Goal: Task Accomplishment & Management: Manage account settings

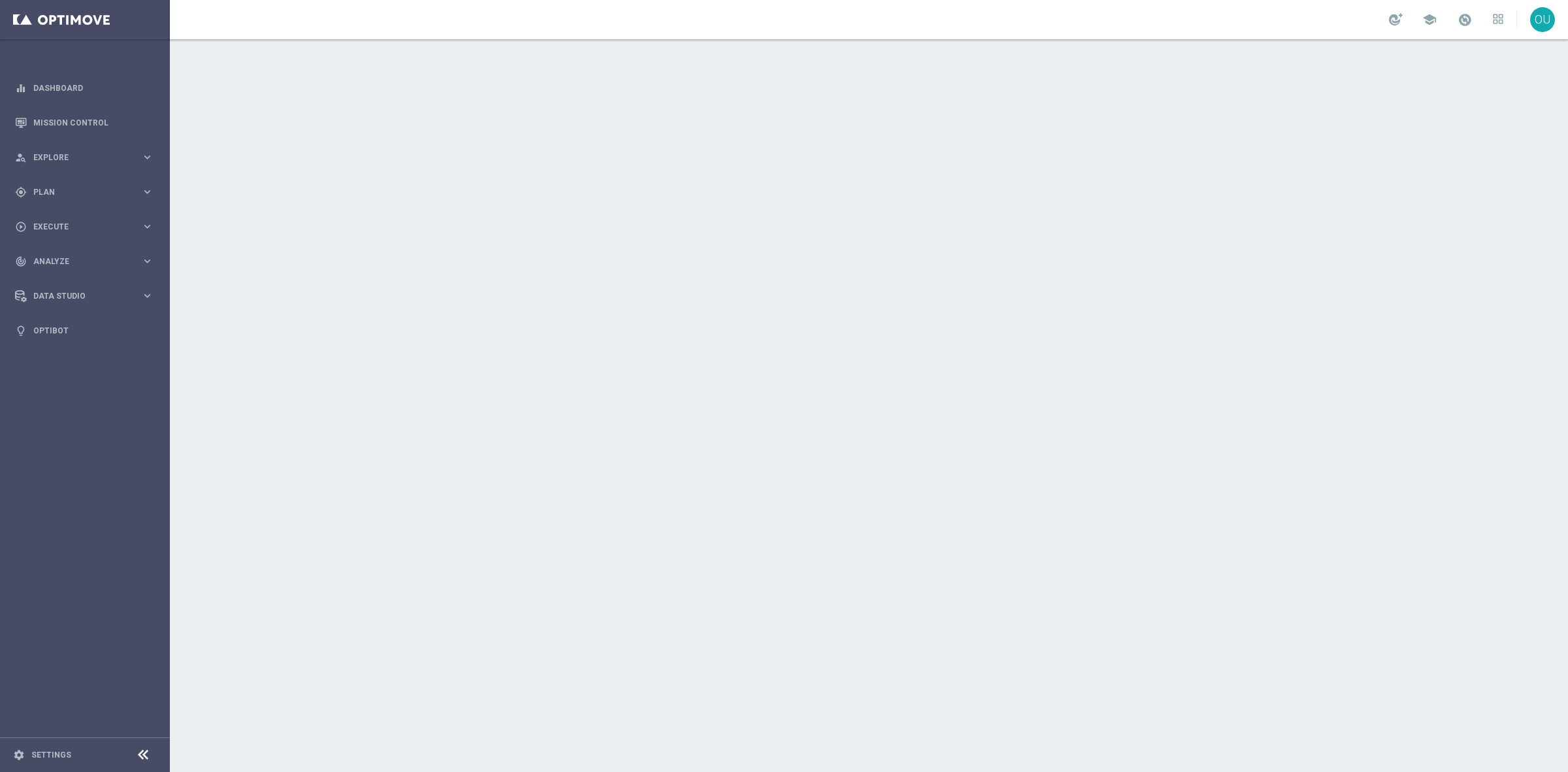
click at [1452, 15] on div "school" at bounding box center [1446, 19] width 114 height 23
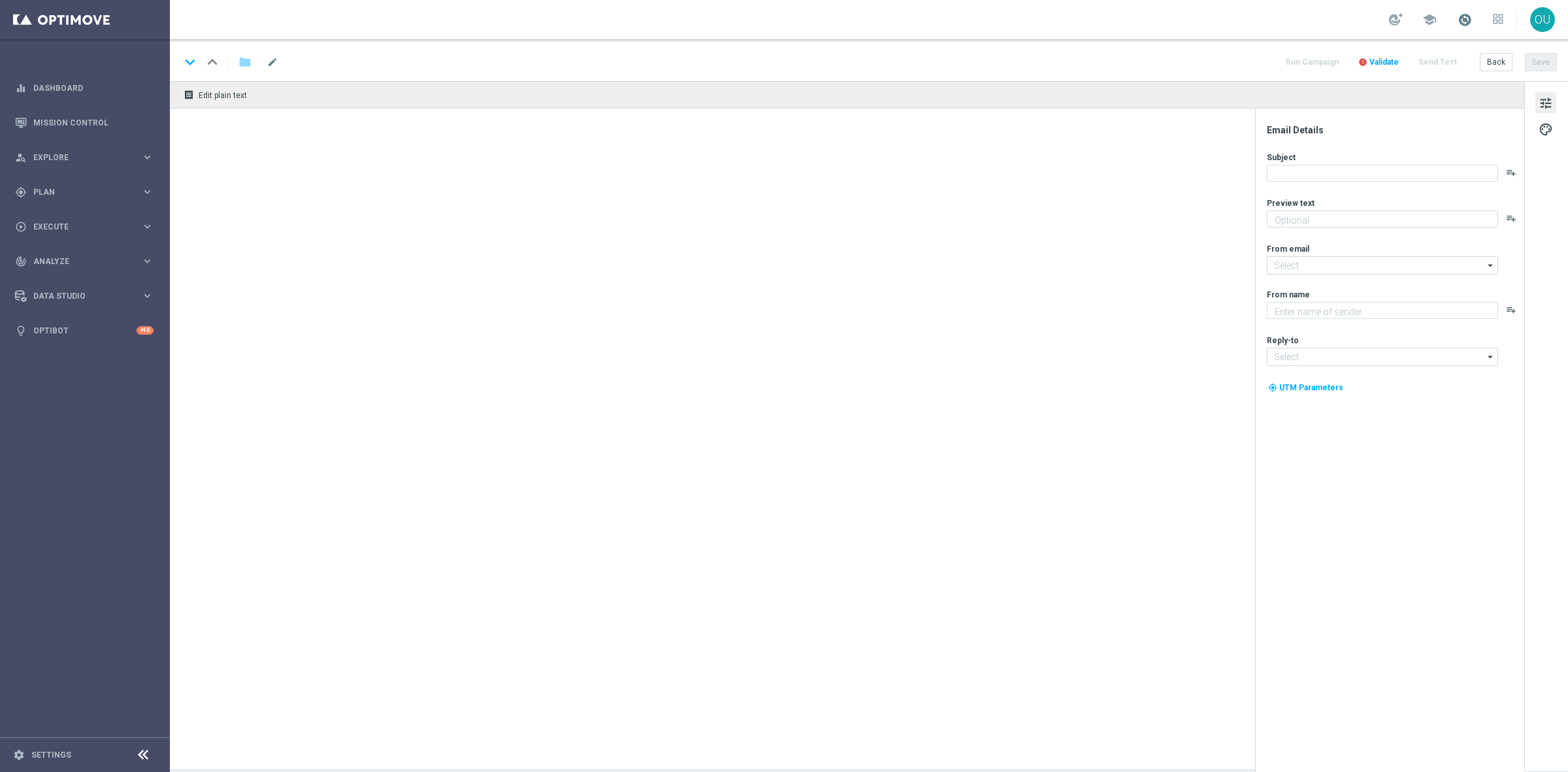
click at [1464, 23] on span at bounding box center [1465, 19] width 15 height 15
click at [78, 127] on link "Mission Control" at bounding box center [93, 123] width 120 height 35
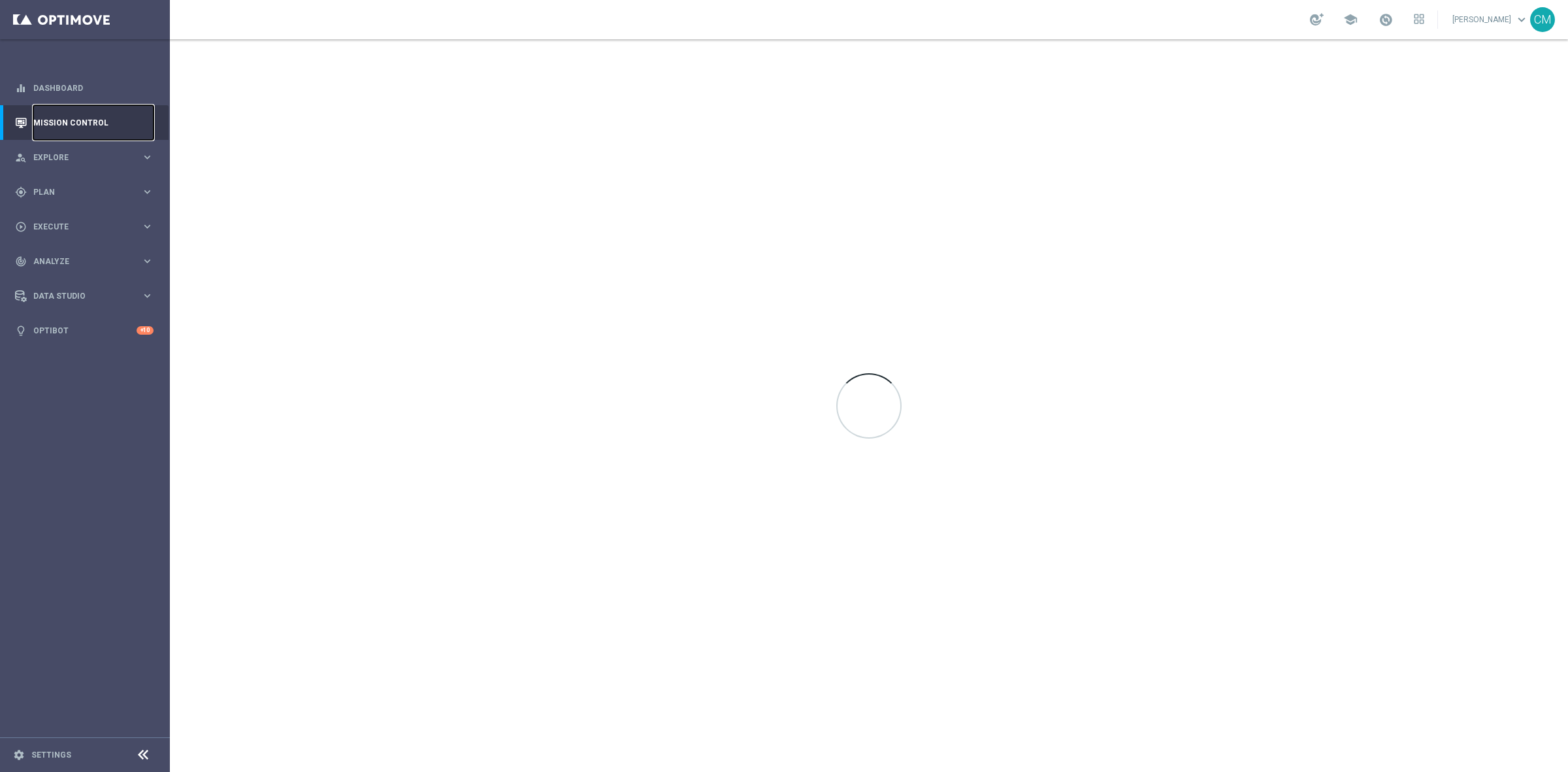
click at [78, 127] on link "Mission Control" at bounding box center [93, 123] width 120 height 35
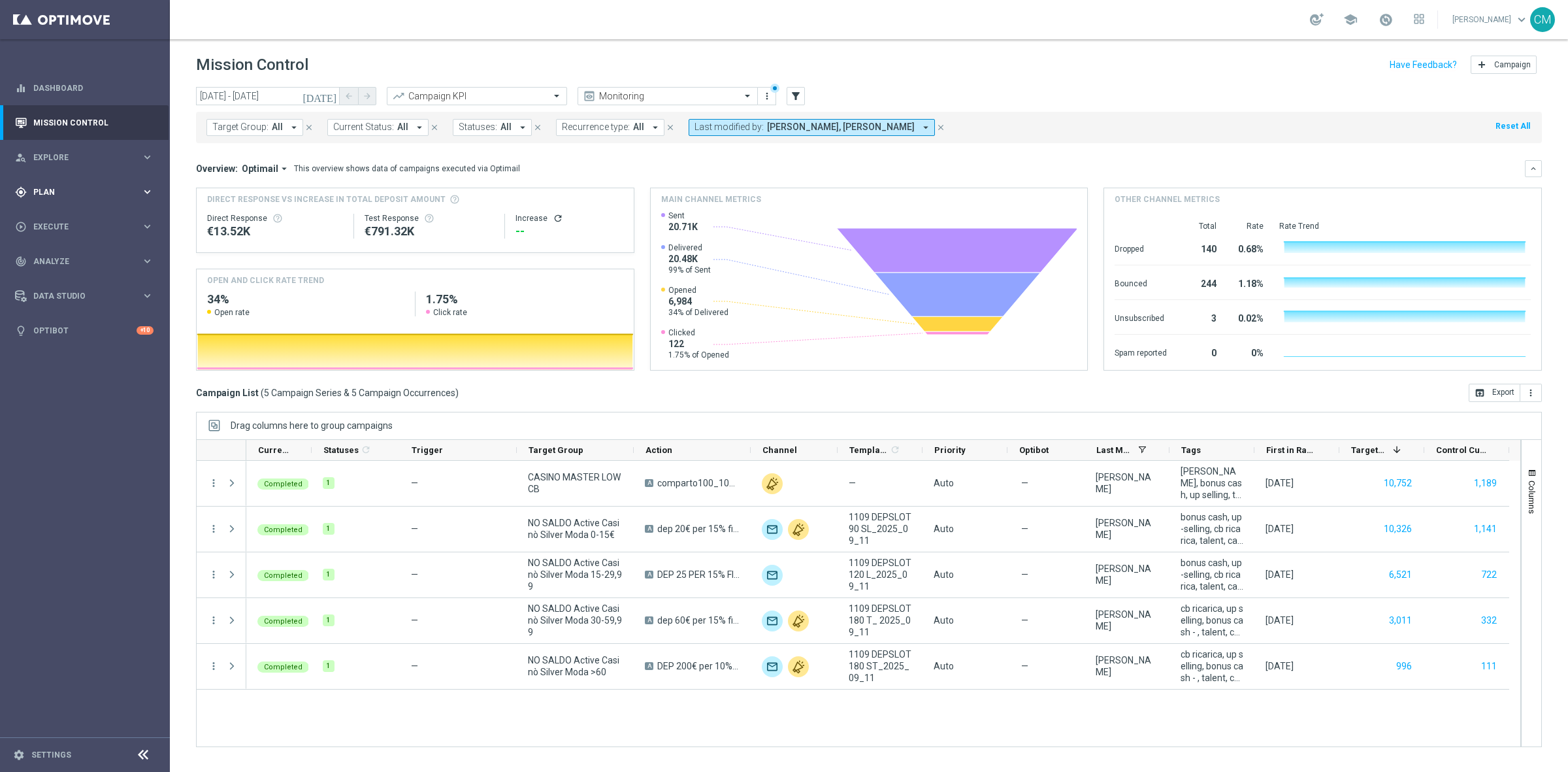
click at [102, 198] on div "gps_fixed Plan keyboard_arrow_right" at bounding box center [84, 192] width 168 height 35
click at [74, 217] on link "Target Groups" at bounding box center [85, 218] width 102 height 10
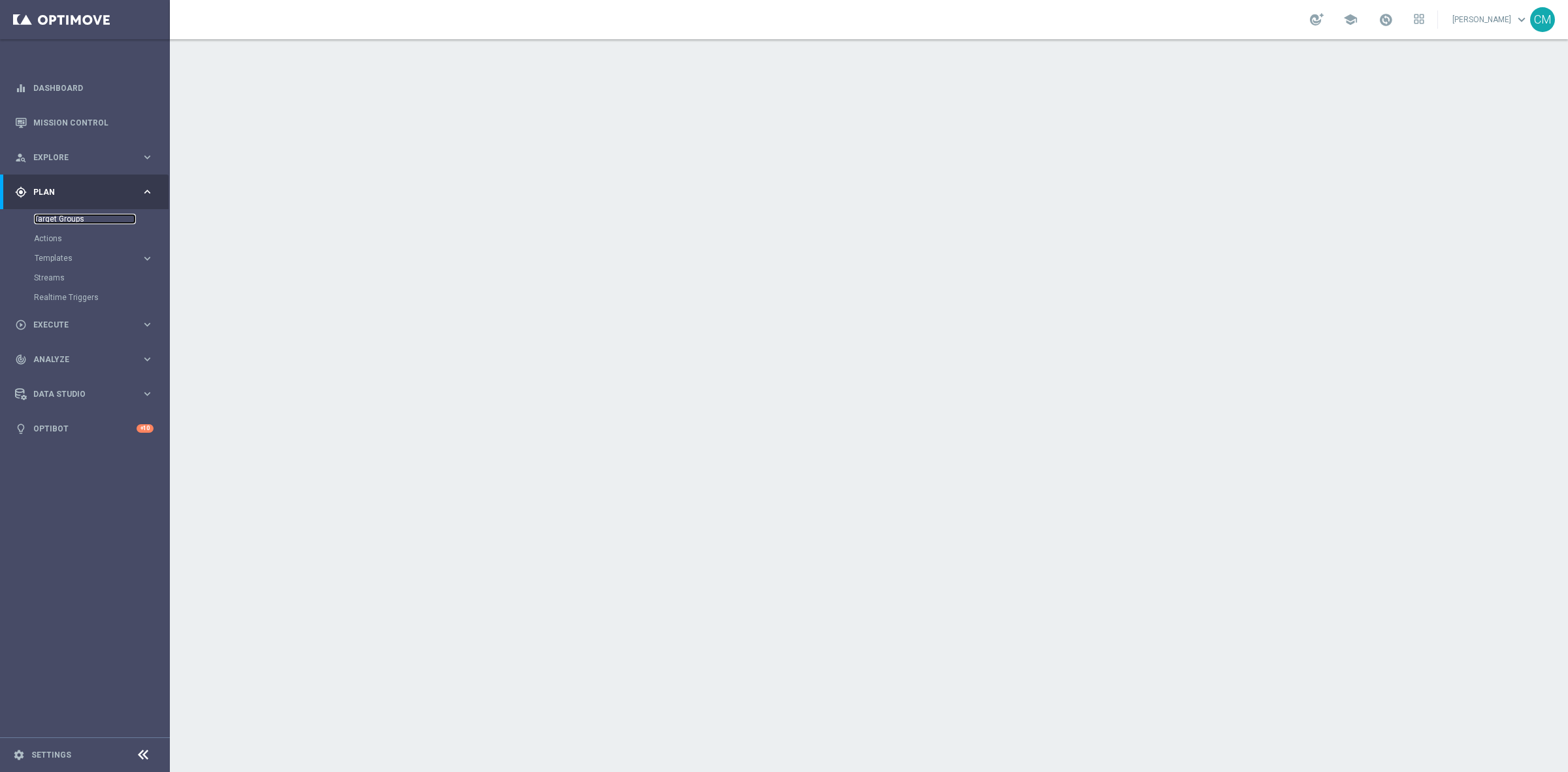
click at [43, 219] on link "Target Groups" at bounding box center [85, 218] width 102 height 10
click at [49, 217] on link "Target Groups" at bounding box center [85, 218] width 102 height 10
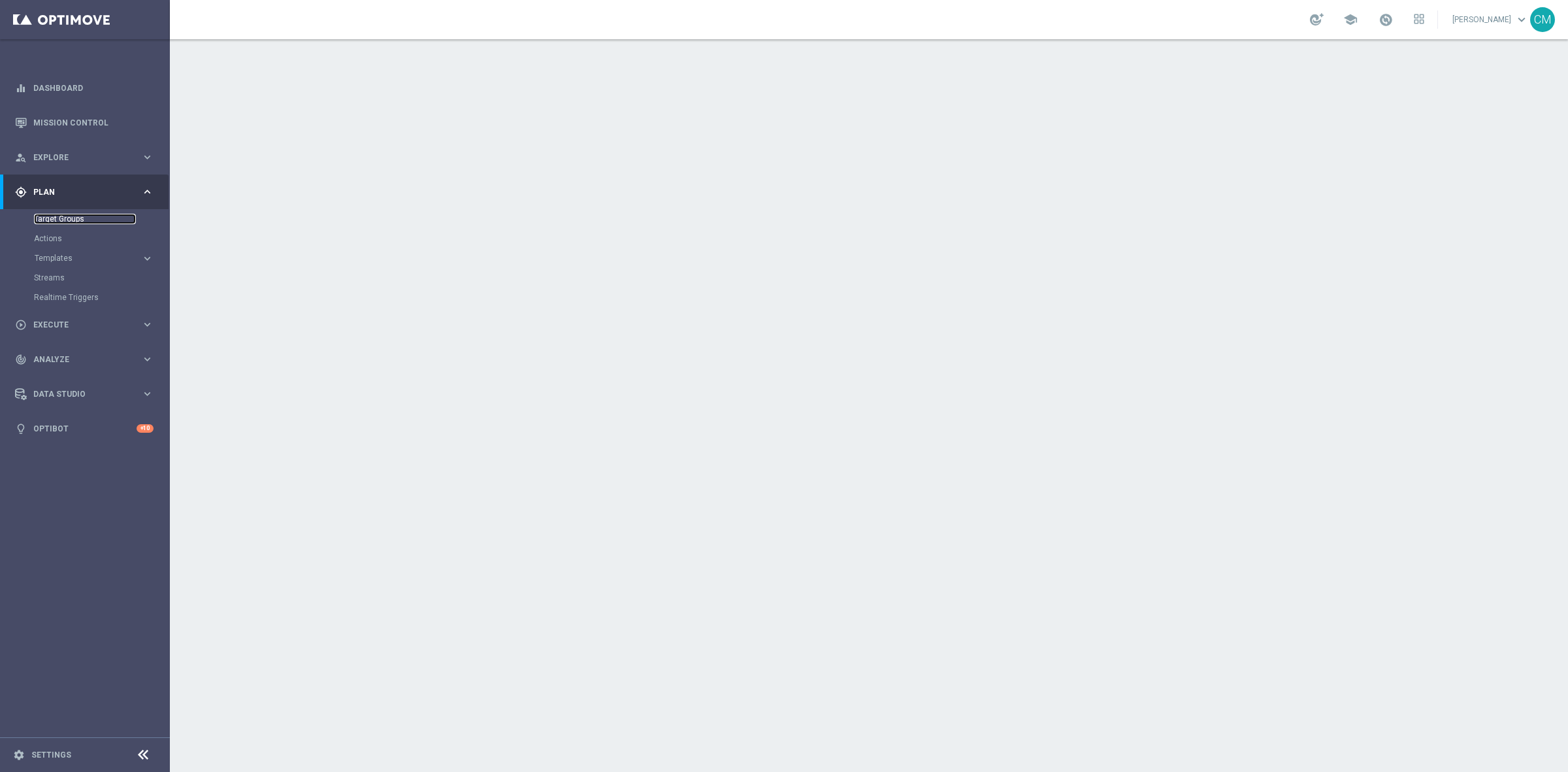
click at [56, 223] on link "Target Groups" at bounding box center [85, 218] width 102 height 10
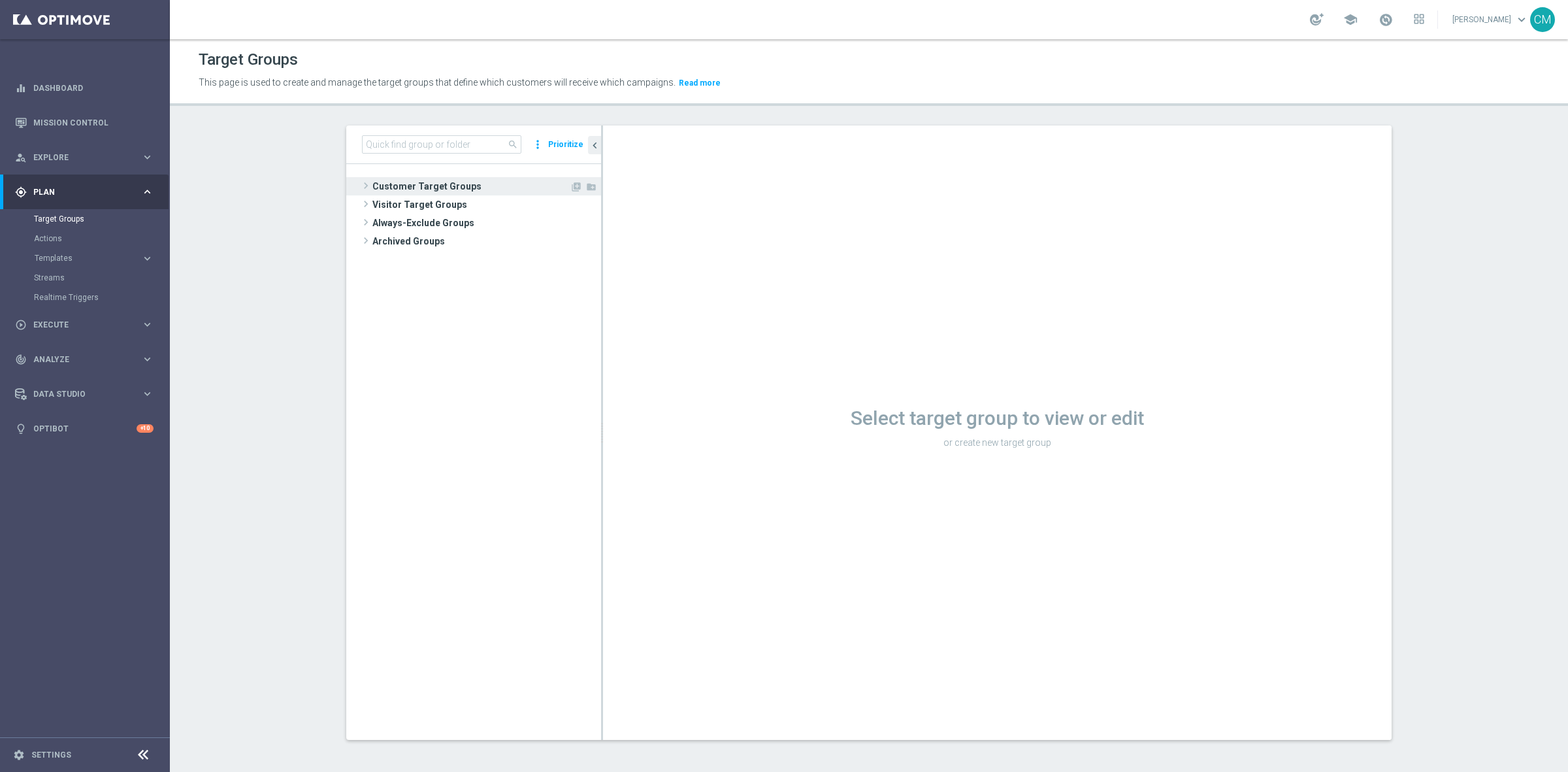
click at [406, 189] on span "Customer Target Groups" at bounding box center [471, 186] width 197 height 19
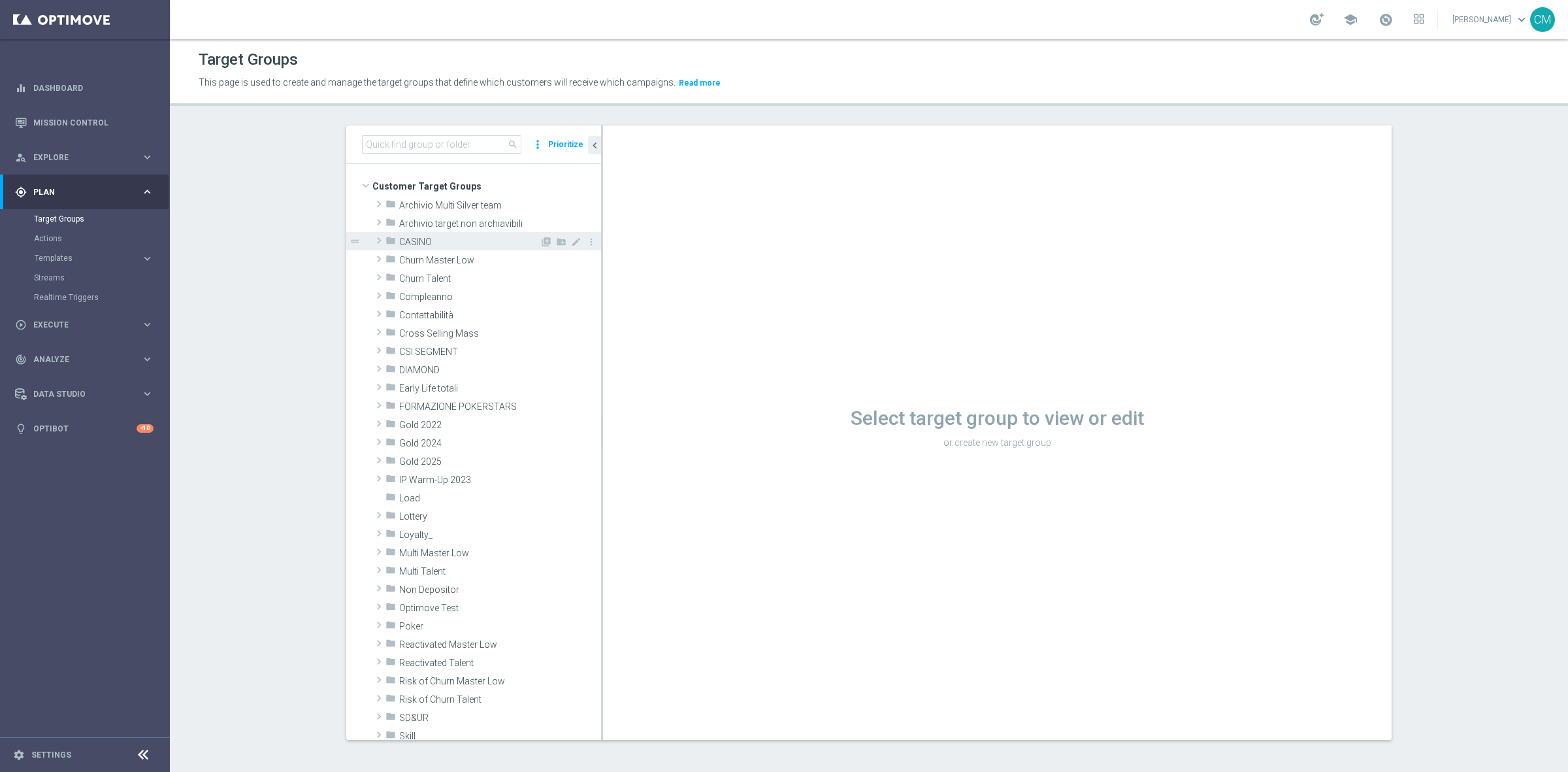
click at [410, 237] on span "CASINO" at bounding box center [469, 242] width 140 height 11
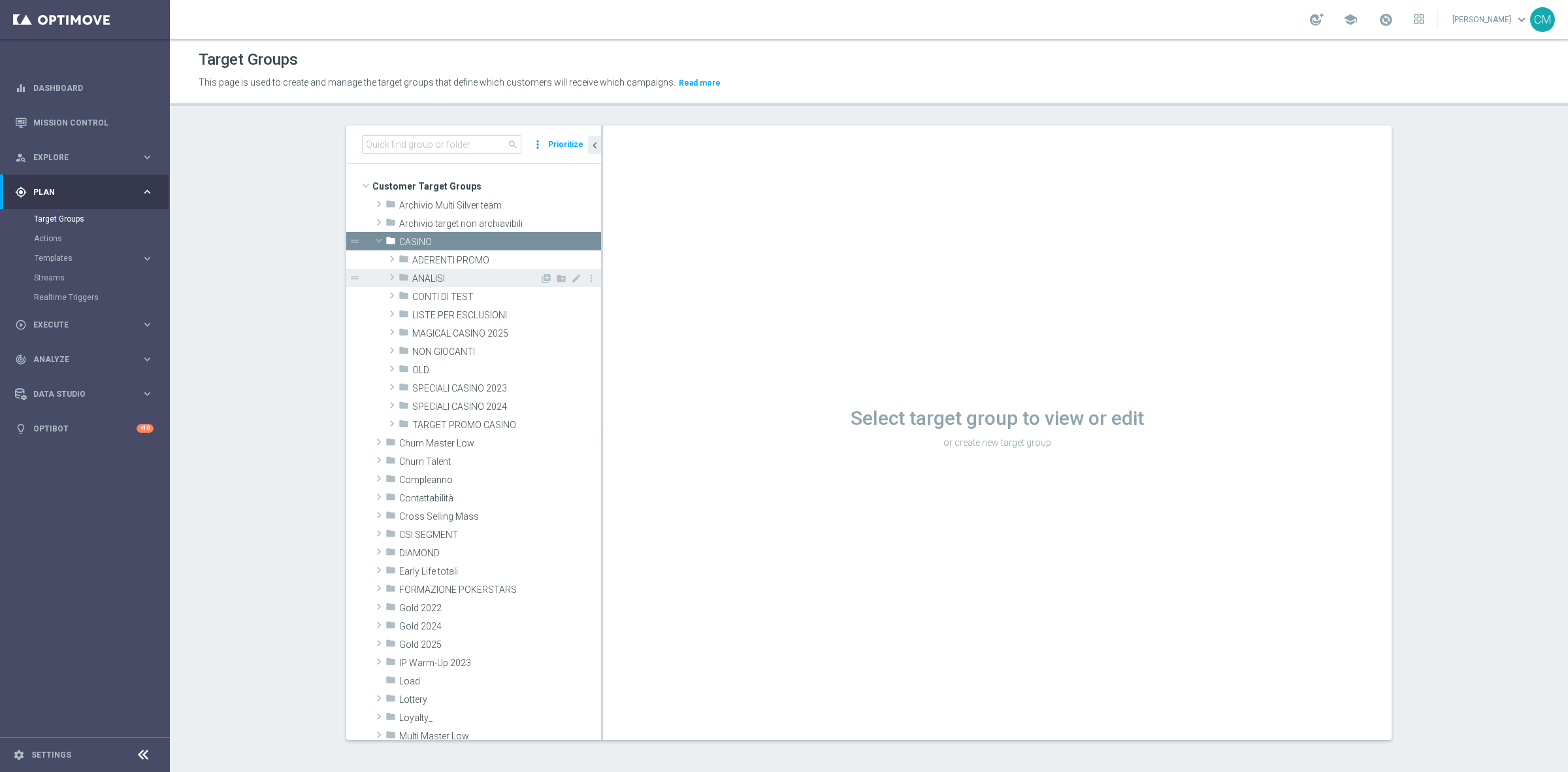
click at [412, 279] on span "ANALISI" at bounding box center [476, 279] width 127 height 11
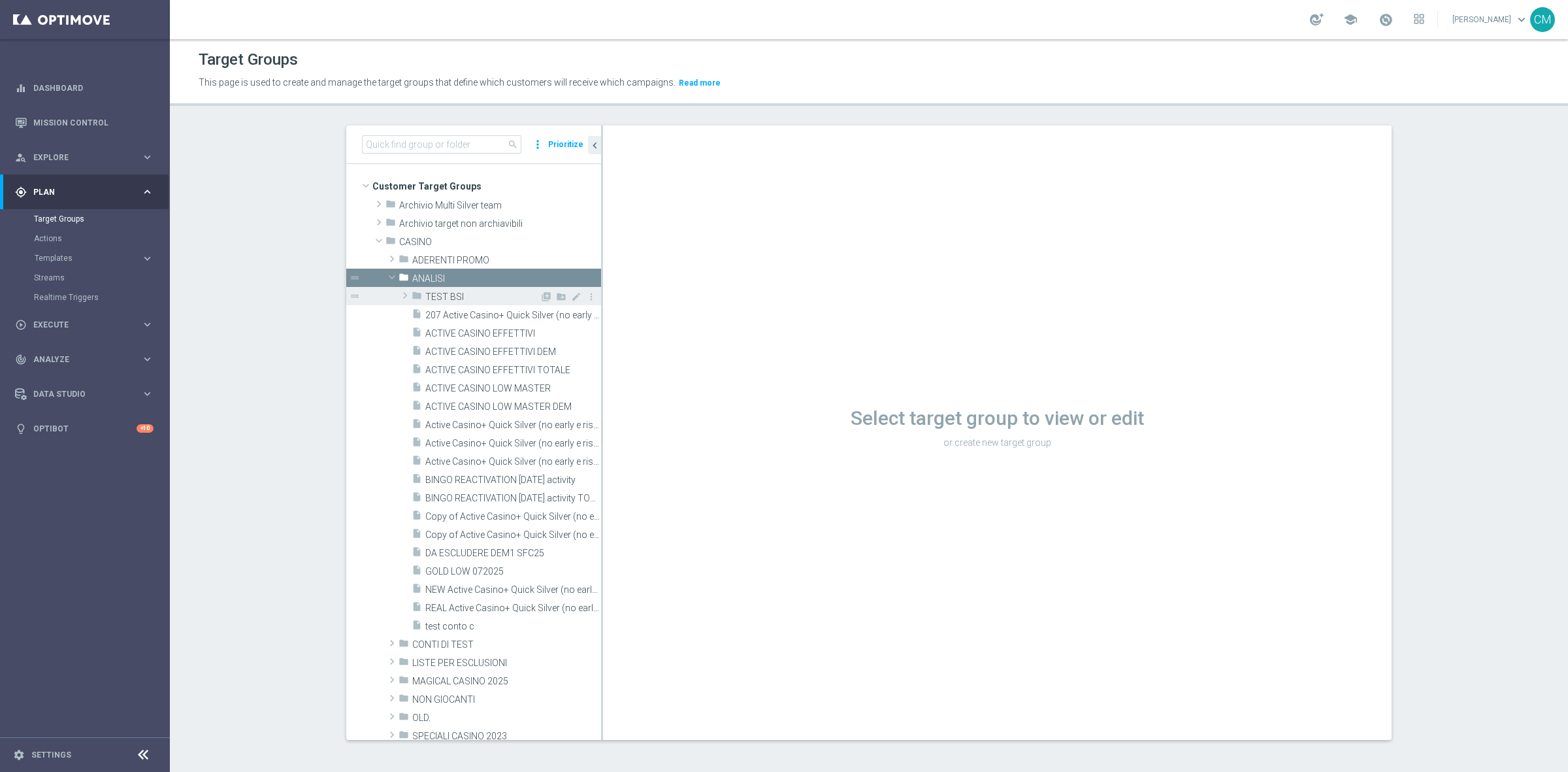
click at [417, 291] on div "folder TEST BSI" at bounding box center [476, 296] width 128 height 19
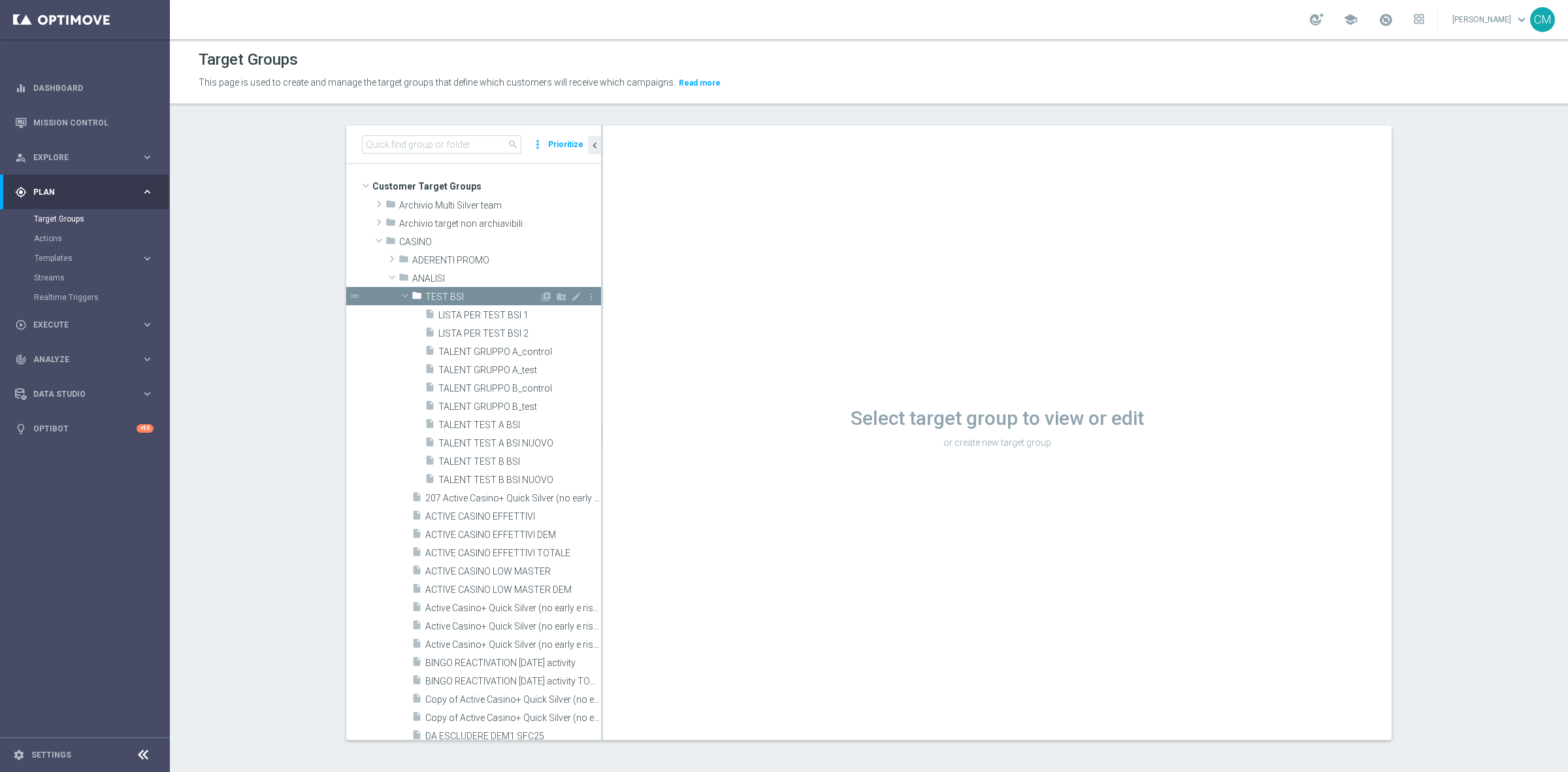
click at [417, 294] on div "folder TEST BSI" at bounding box center [476, 296] width 128 height 19
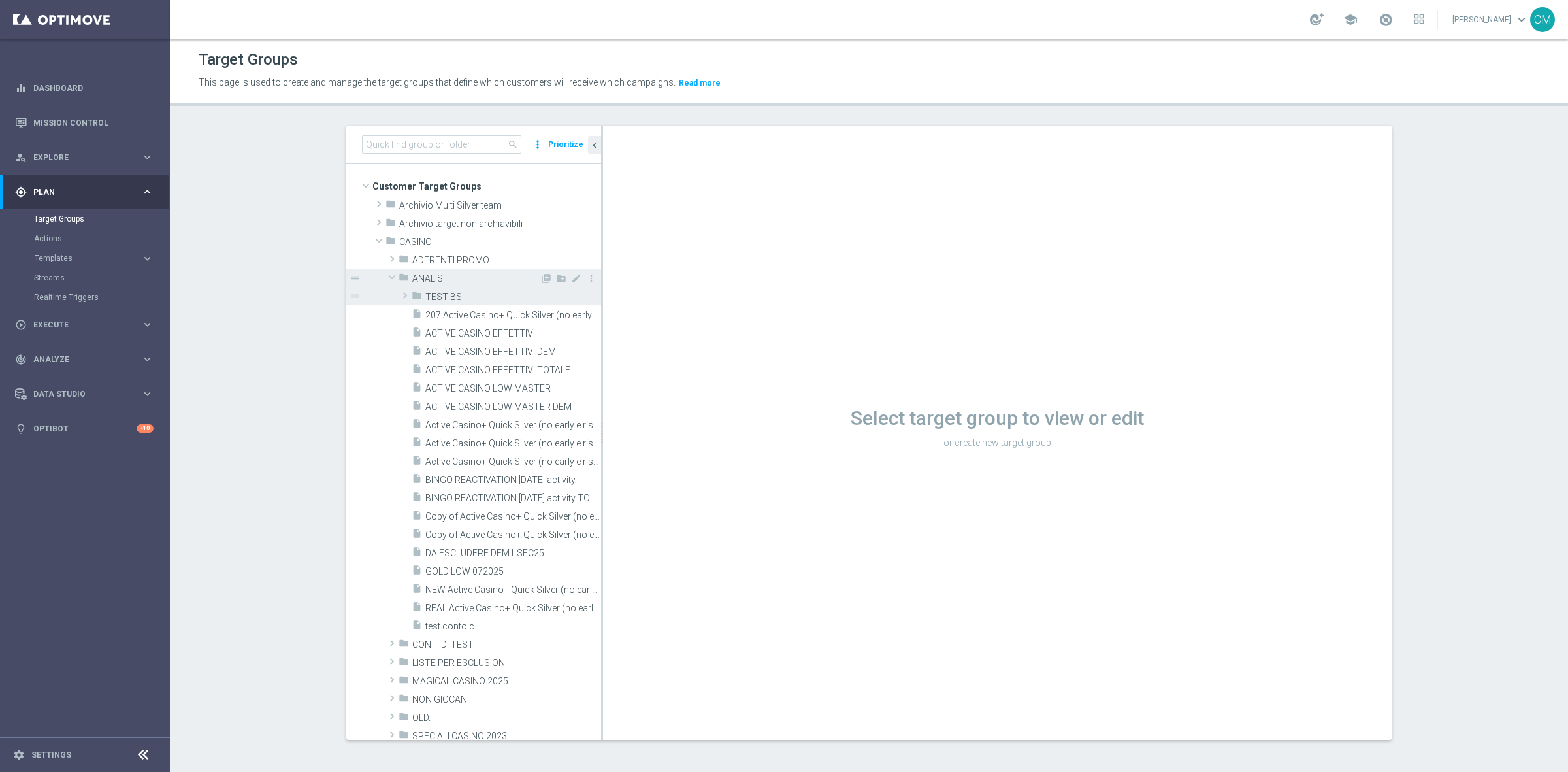
click at [410, 285] on div "folder ANALISI" at bounding box center [469, 278] width 141 height 19
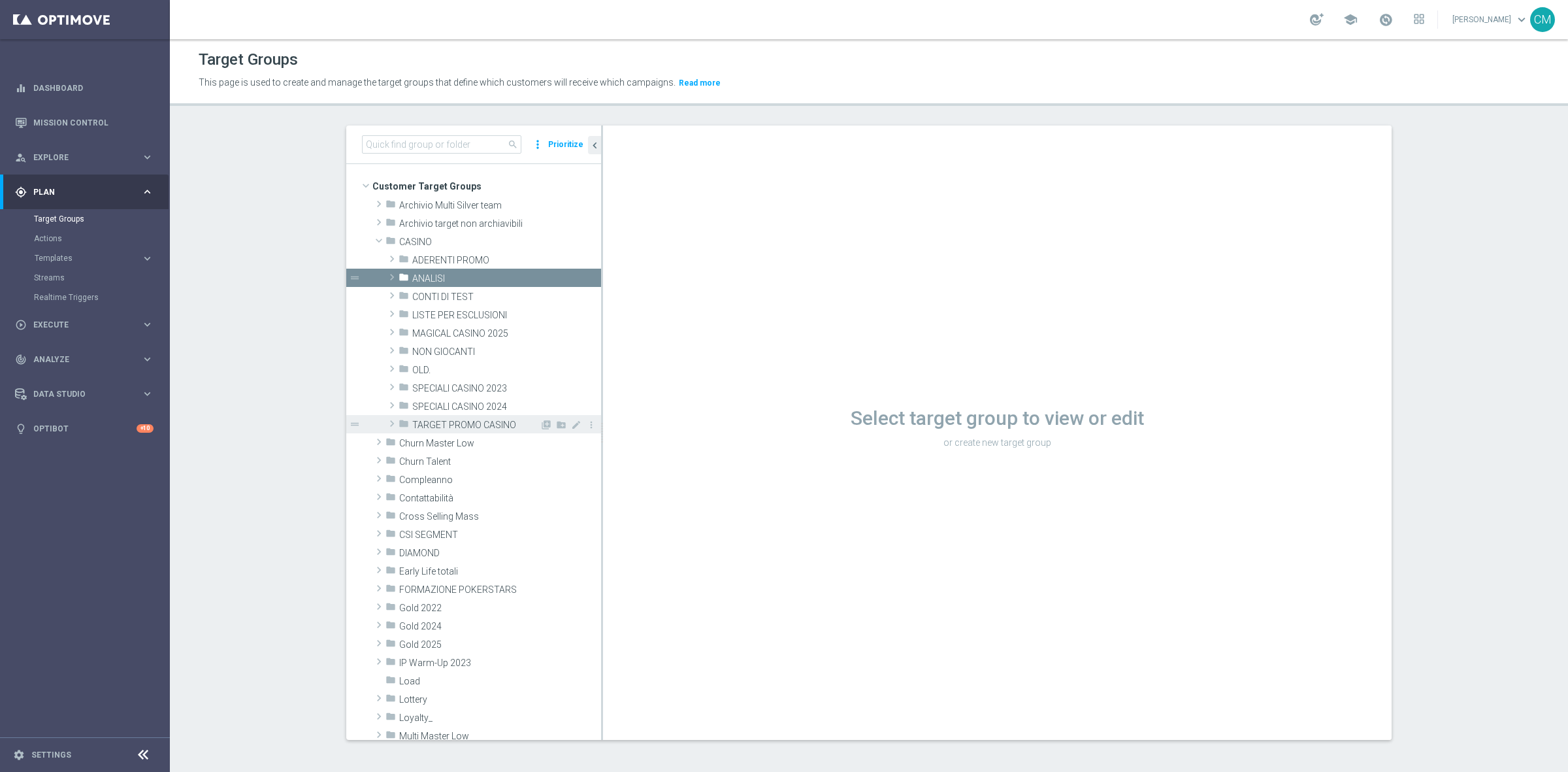
click at [480, 427] on span "TARGET PROMO CASINO" at bounding box center [476, 425] width 127 height 11
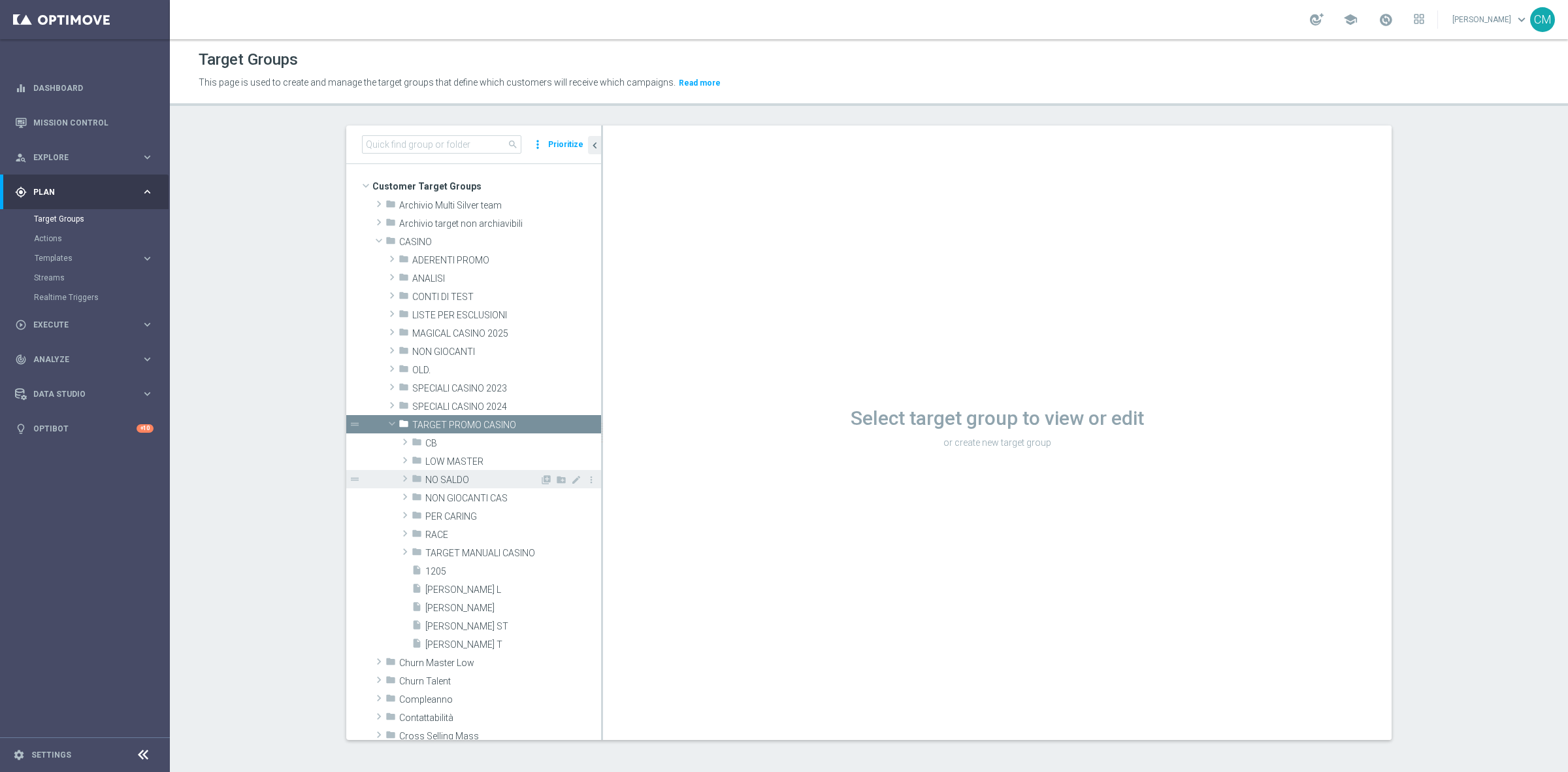
click at [471, 481] on span "NO SALDO" at bounding box center [482, 479] width 114 height 11
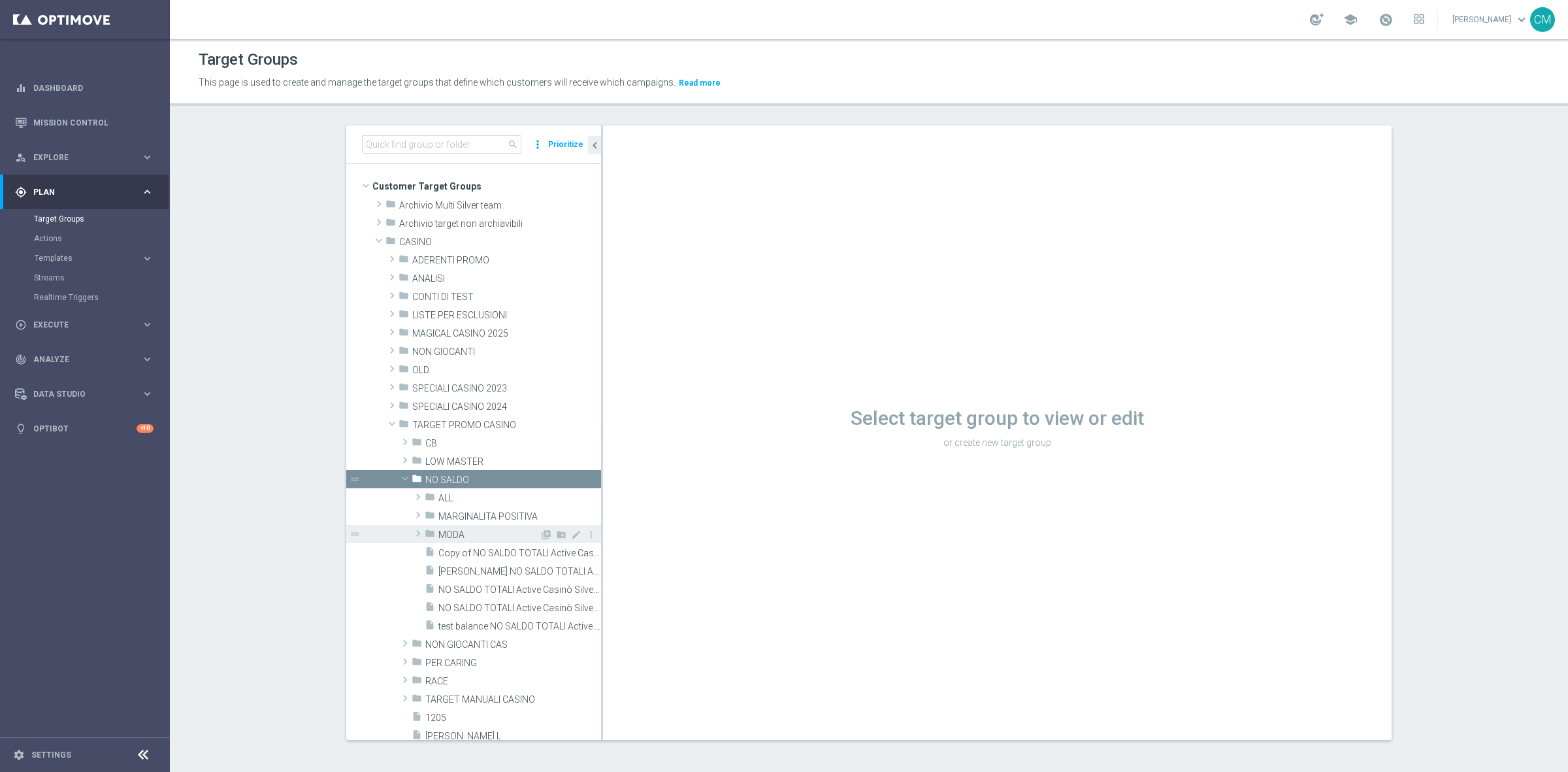
click at [468, 530] on span "MODA" at bounding box center [489, 535] width 102 height 11
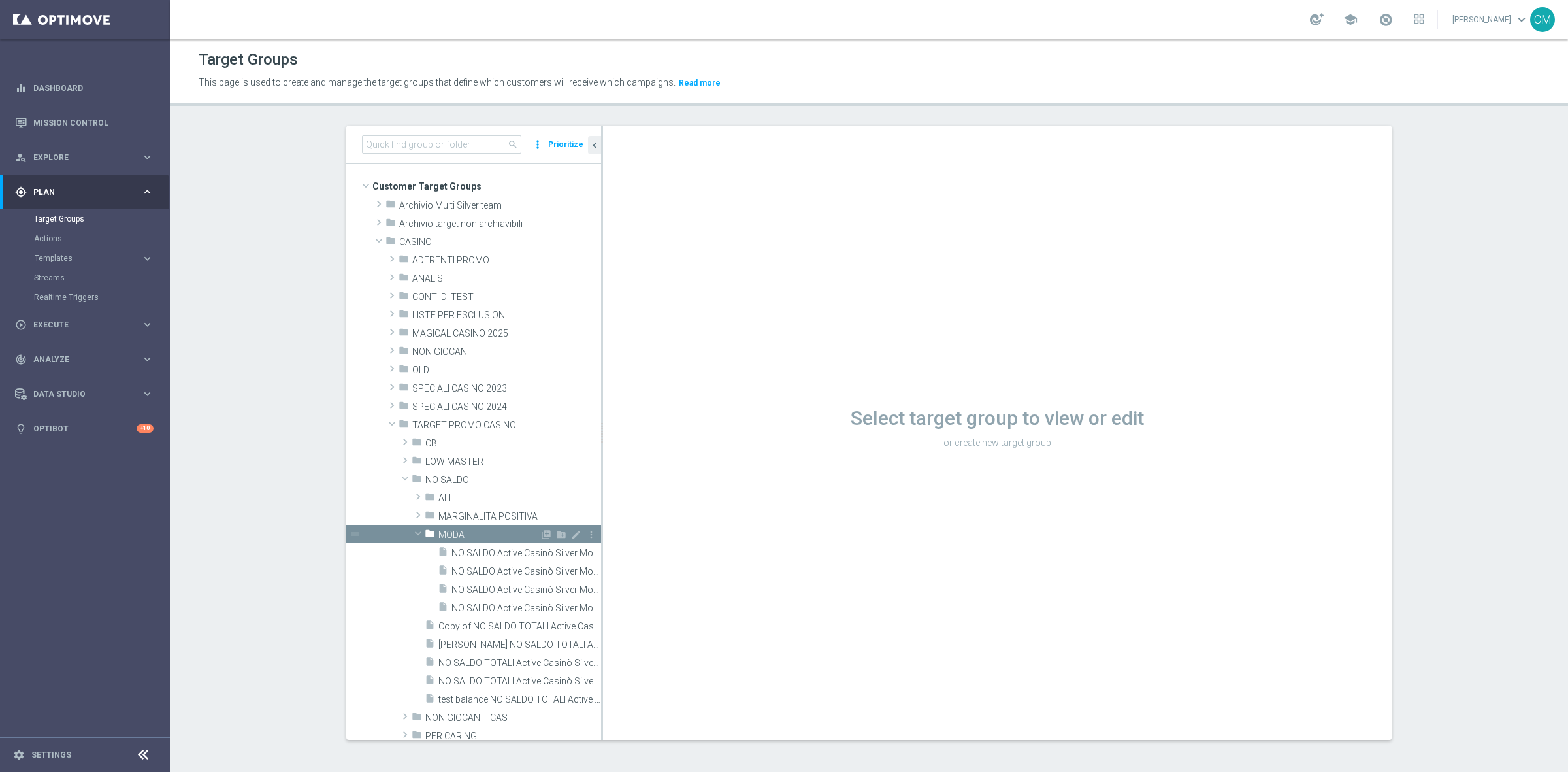
scroll to position [87, 0]
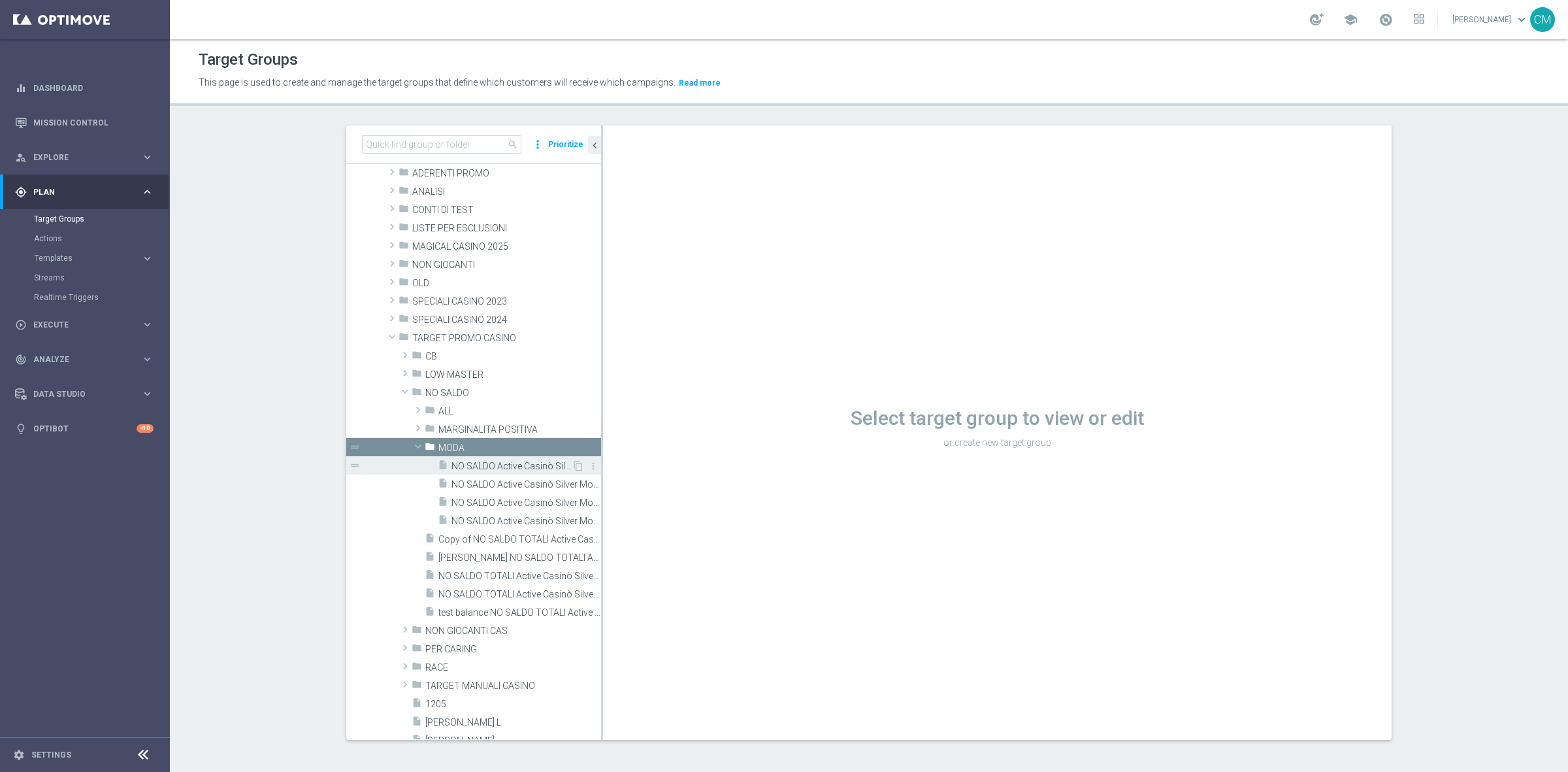
click at [481, 462] on span "NO SALDO Active Casinò Silver Moda >60" at bounding box center [511, 466] width 120 height 11
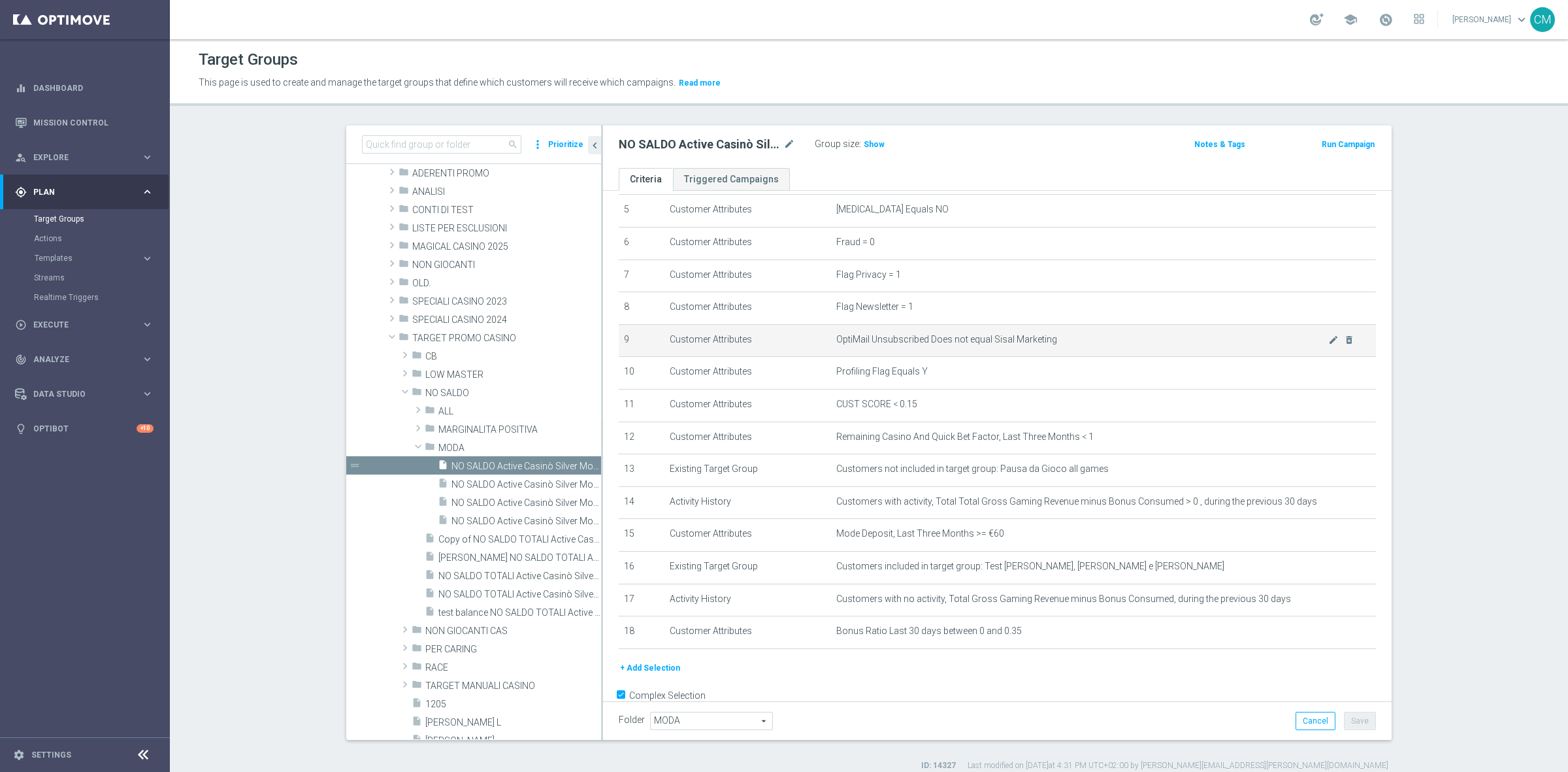
scroll to position [203, 0]
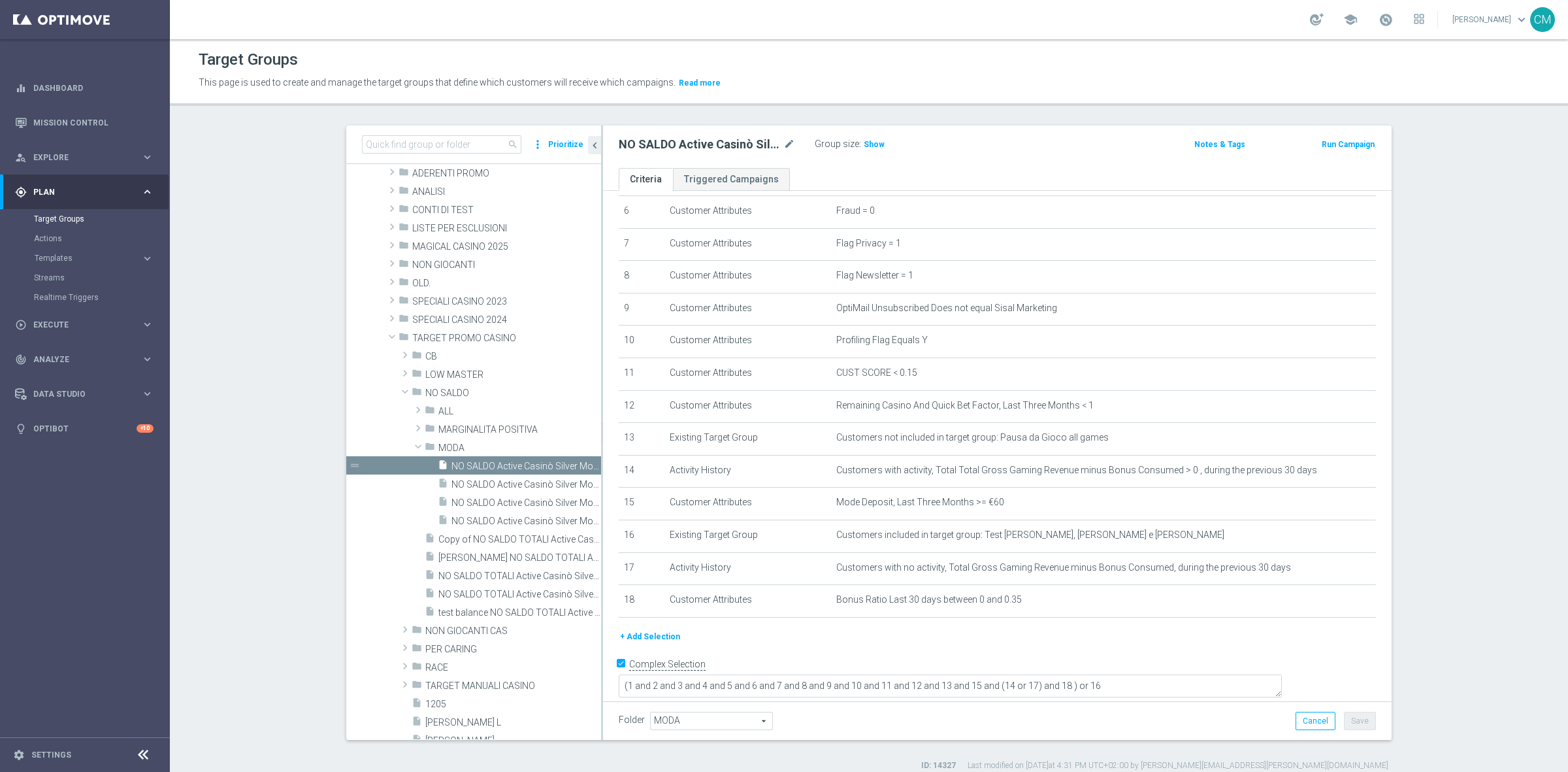
click at [655, 638] on button "+ Add Selection" at bounding box center [650, 636] width 63 height 15
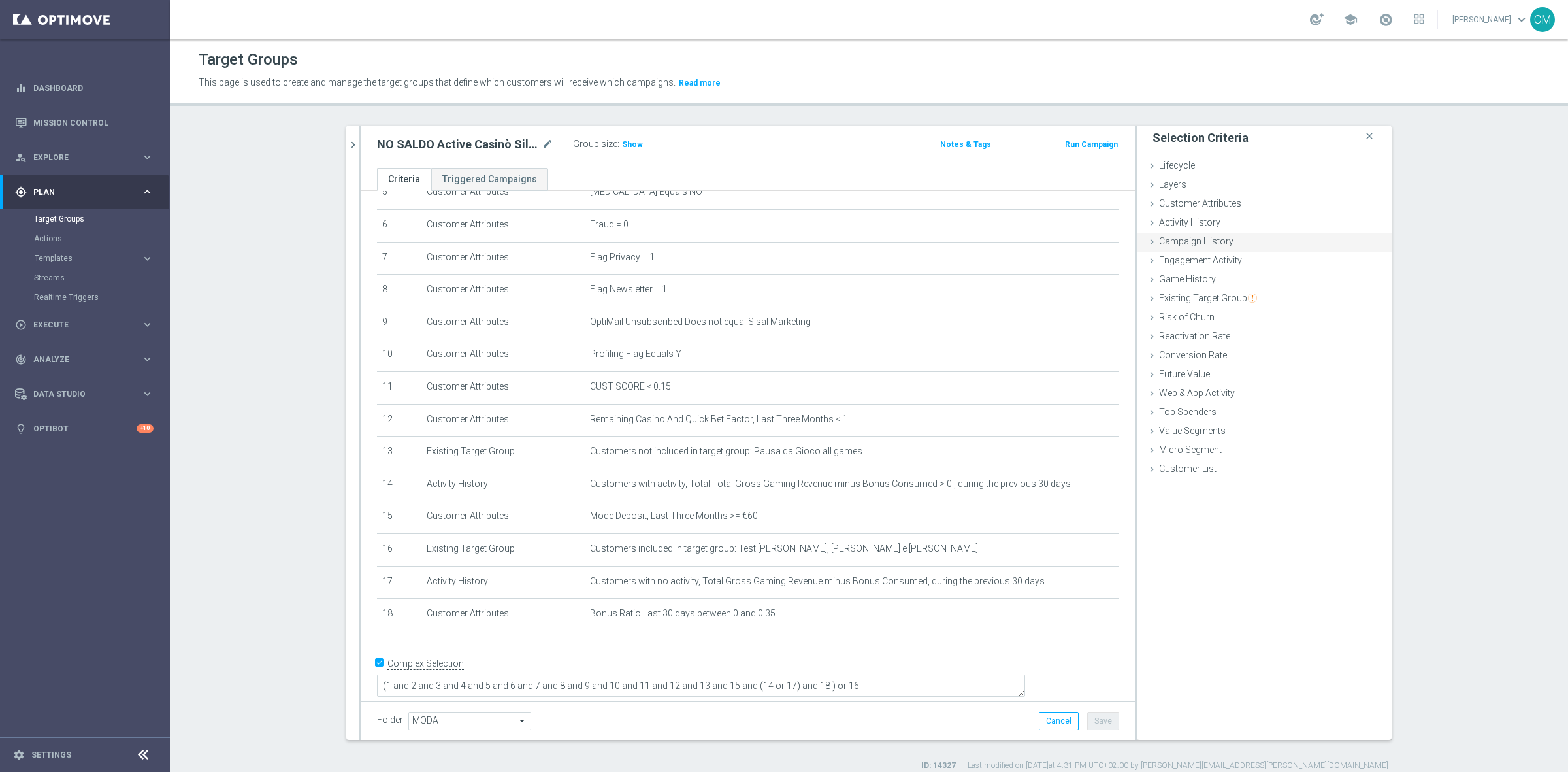
click at [1203, 237] on span "Campaign History" at bounding box center [1196, 241] width 74 height 10
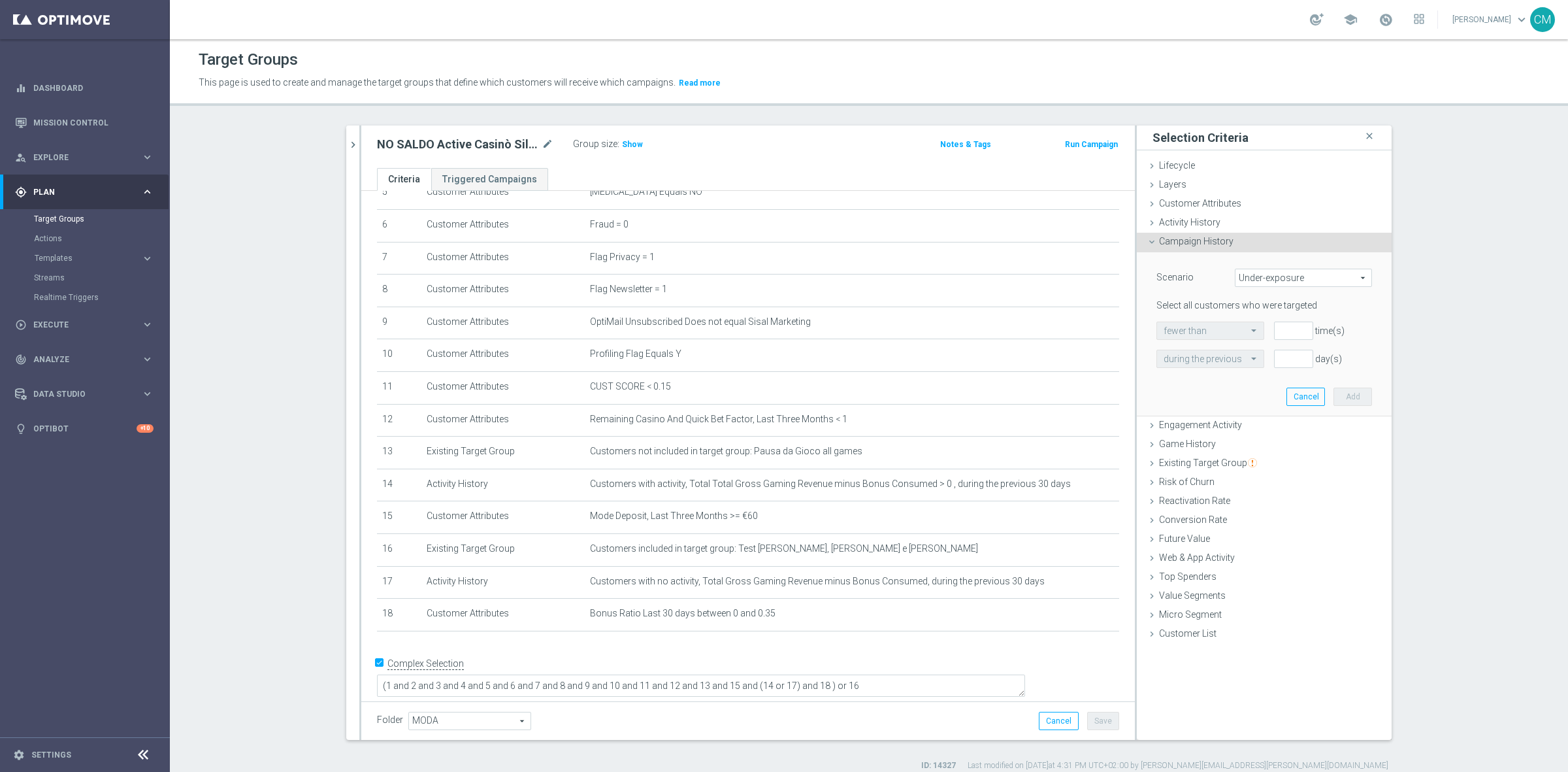
click at [1262, 279] on span "Under-exposure" at bounding box center [1303, 278] width 136 height 17
click at [1279, 359] on span "Custom" at bounding box center [1303, 364] width 123 height 10
type input "Custom"
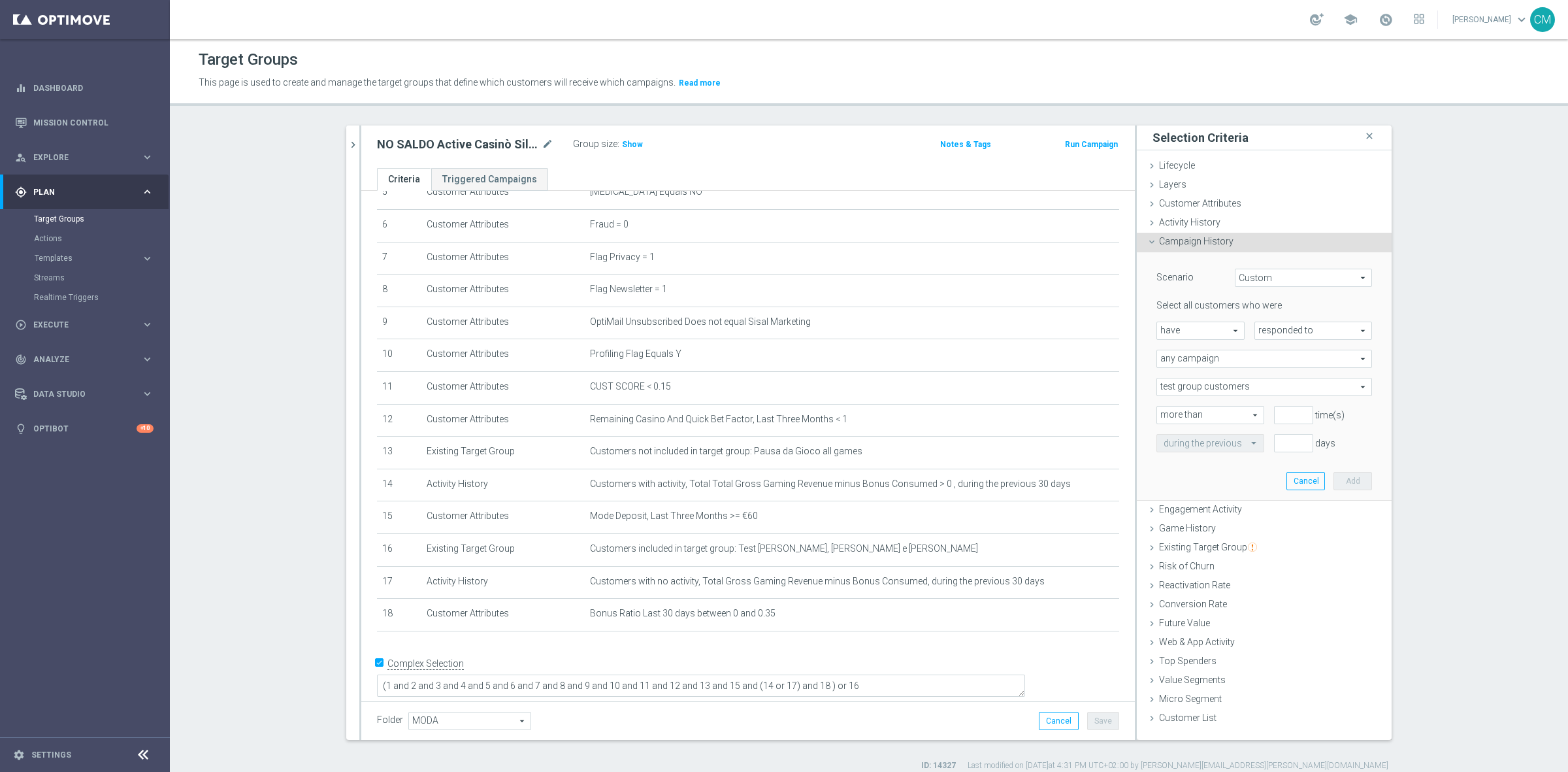
click at [1210, 325] on span "have" at bounding box center [1201, 331] width 87 height 17
click at [1210, 358] on label "have not" at bounding box center [1201, 367] width 87 height 17
type input "have not"
click at [1255, 325] on span "responded to" at bounding box center [1314, 331] width 116 height 17
click at [1276, 371] on span "been targeted with" at bounding box center [1313, 366] width 103 height 10
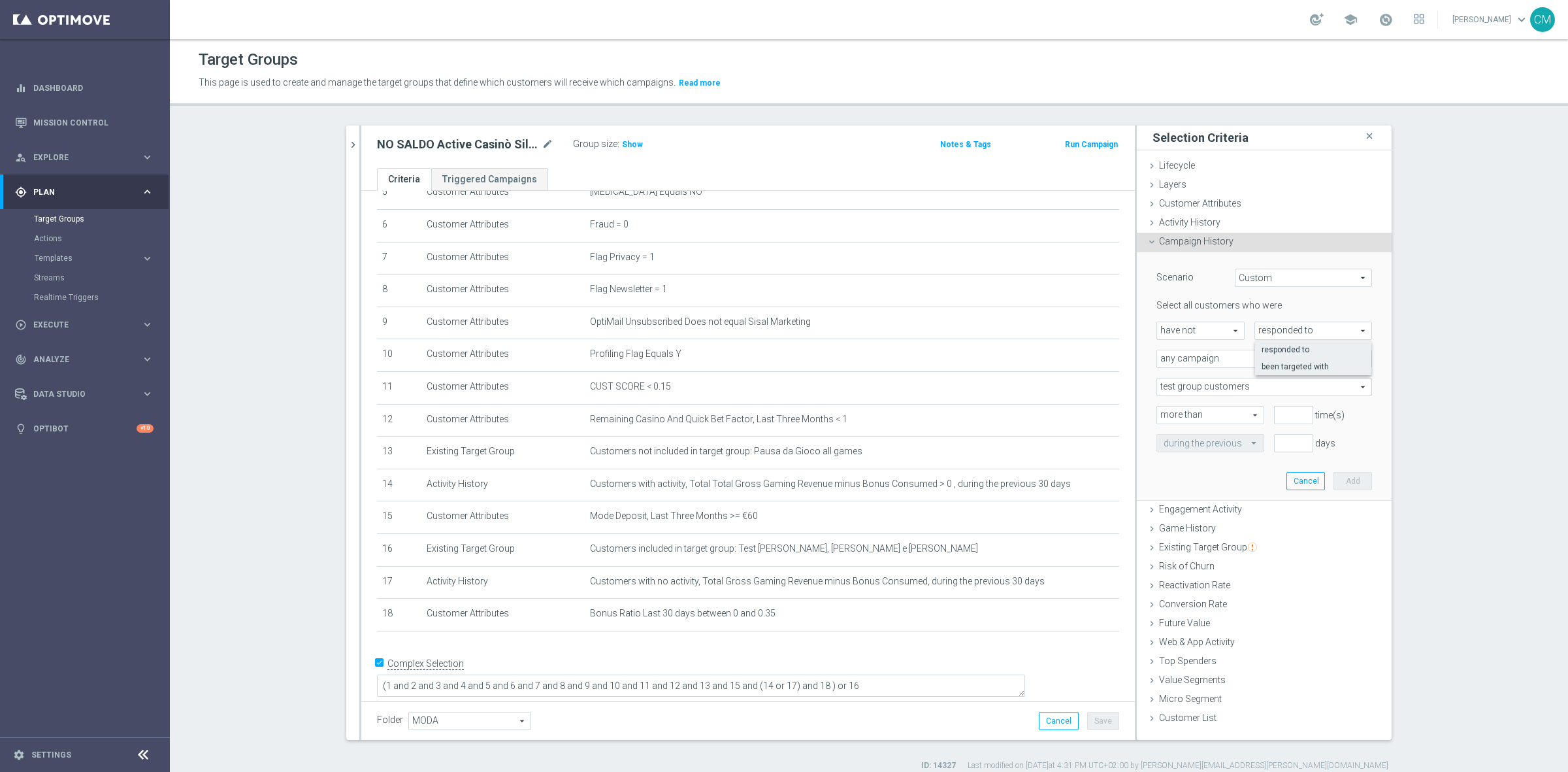
type input "been targeted with"
click at [1180, 357] on span "any campaign" at bounding box center [1265, 358] width 214 height 17
click at [1194, 410] on span "one or more actions" at bounding box center [1264, 411] width 201 height 10
type input "one or more actions"
click at [1187, 384] on span at bounding box center [1265, 387] width 214 height 17
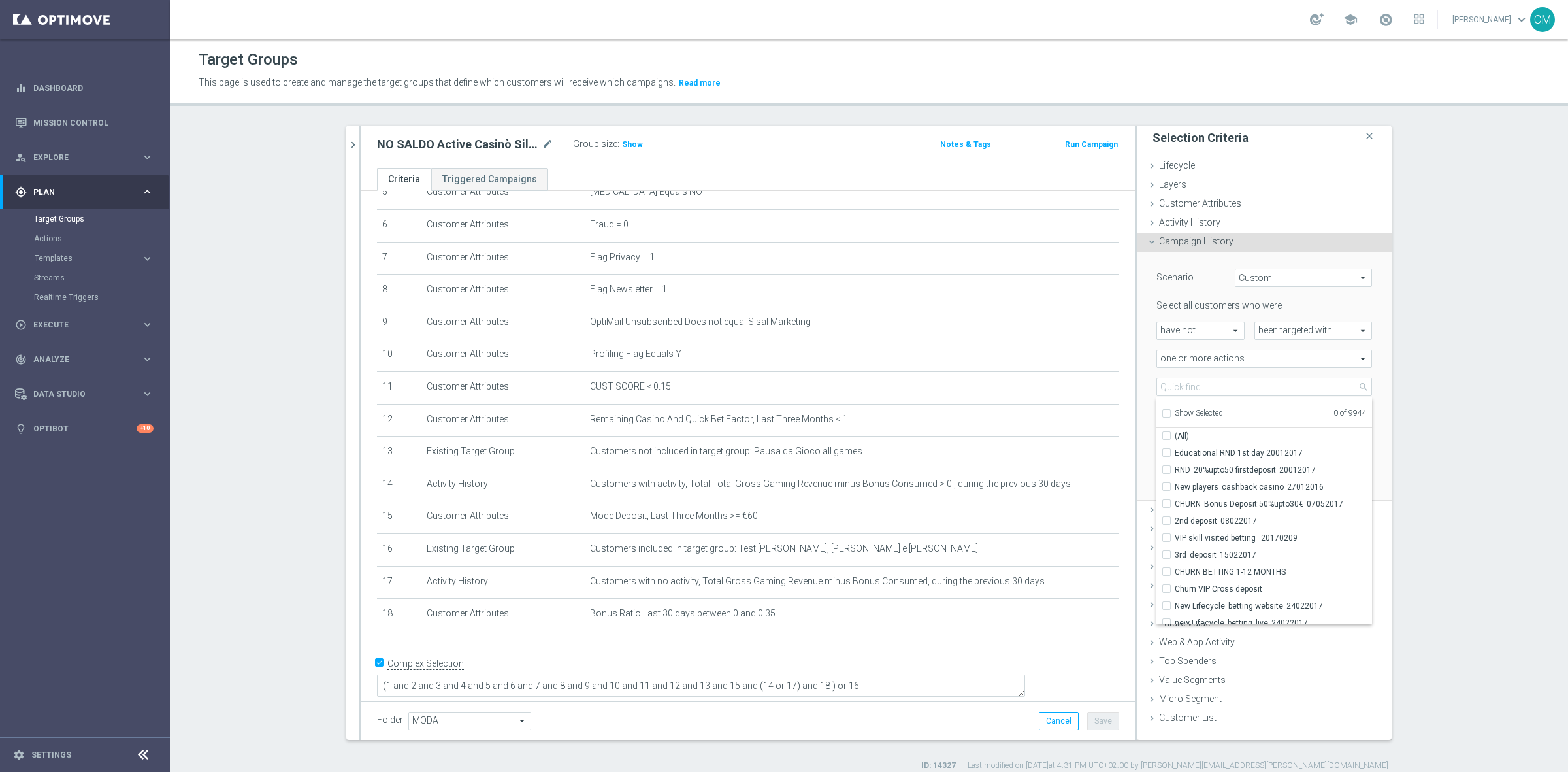
click at [1179, 373] on div "Select all customers who were have not have not arrow_drop_down search been tar…" at bounding box center [1265, 376] width 216 height 152
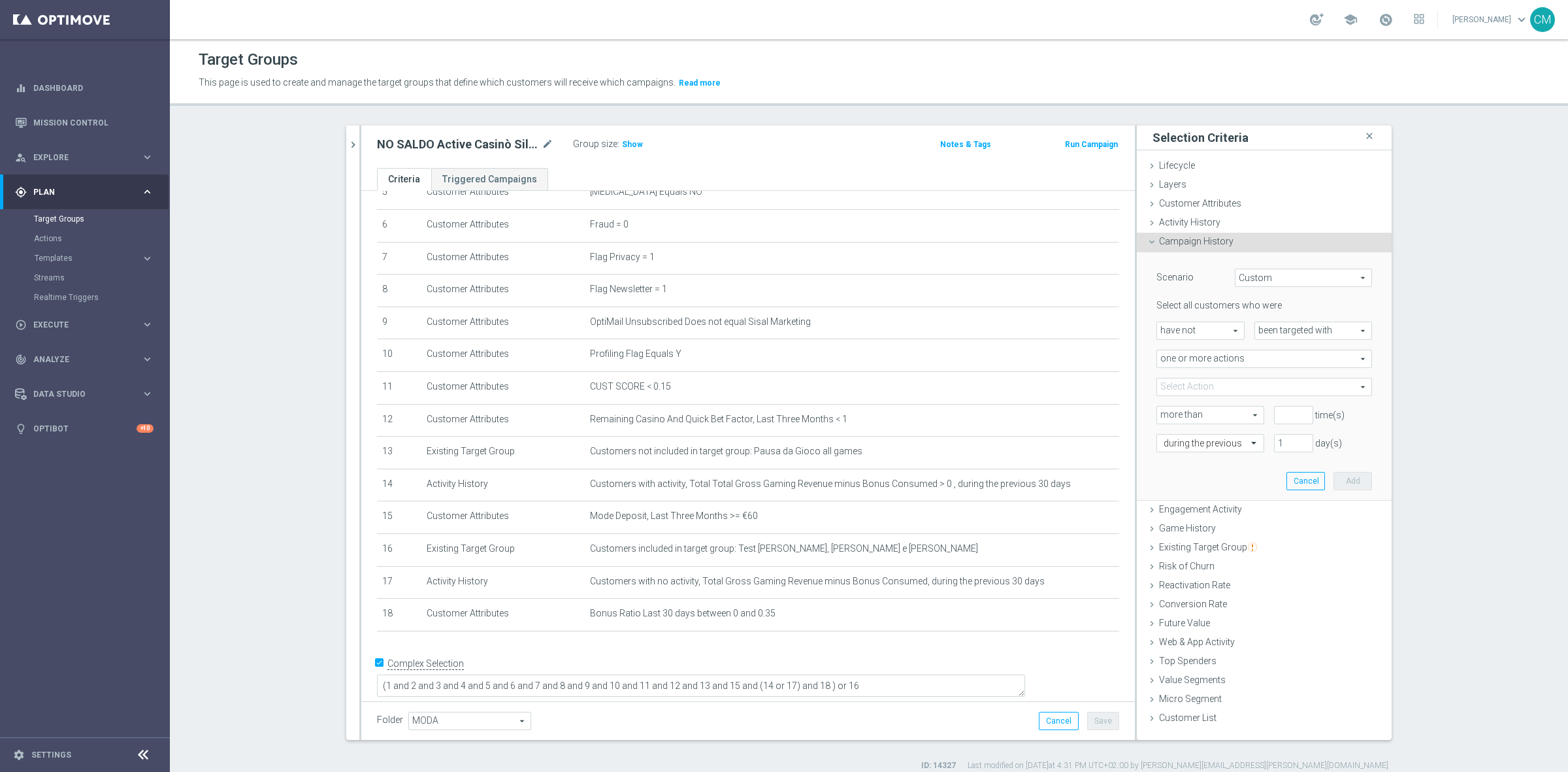
click at [1179, 389] on span at bounding box center [1265, 387] width 214 height 17
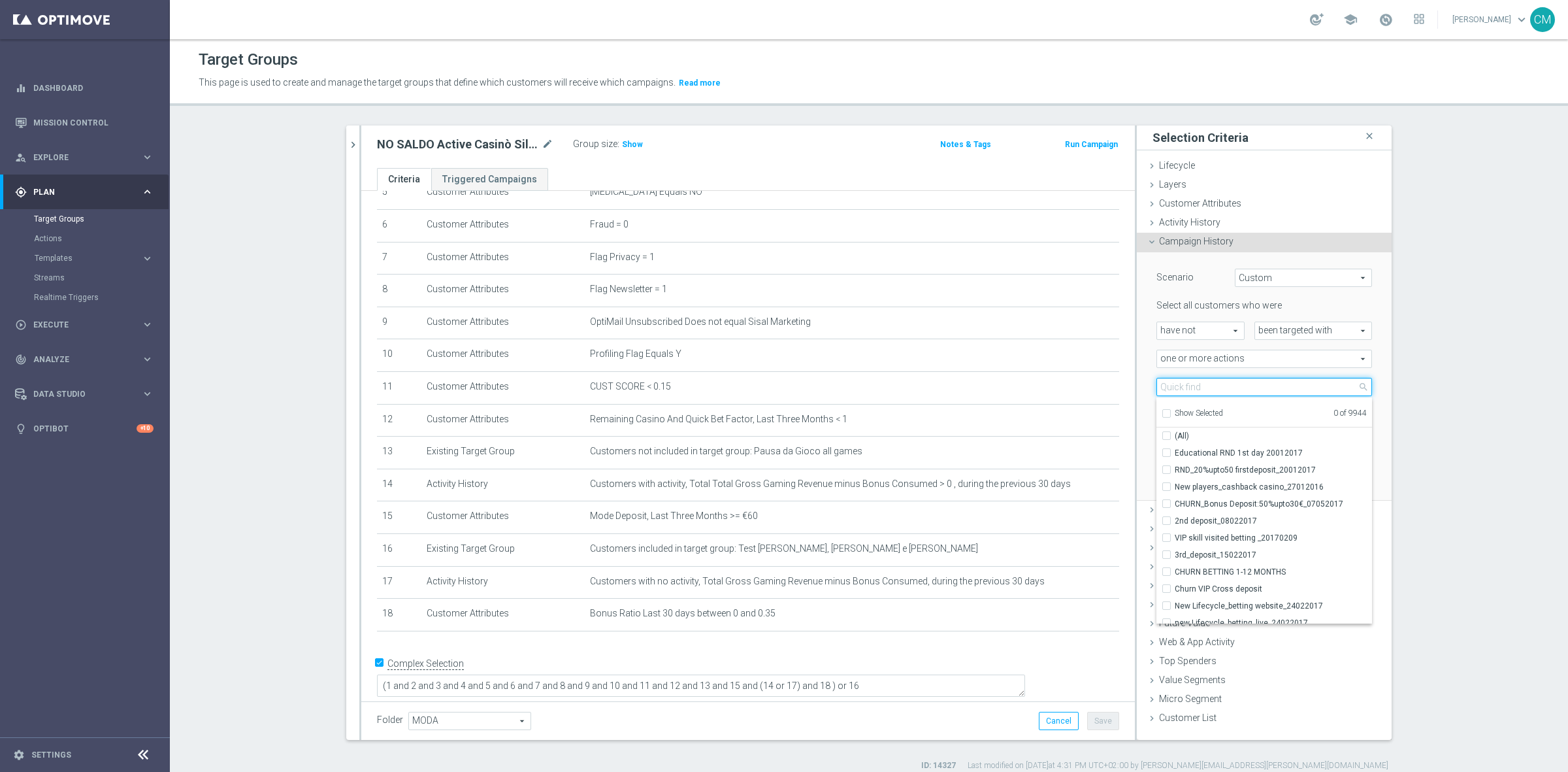
click at [1179, 389] on input "search" at bounding box center [1265, 387] width 216 height 19
paste input "RICORRENTE dep 25 per 20% fino a 60€"
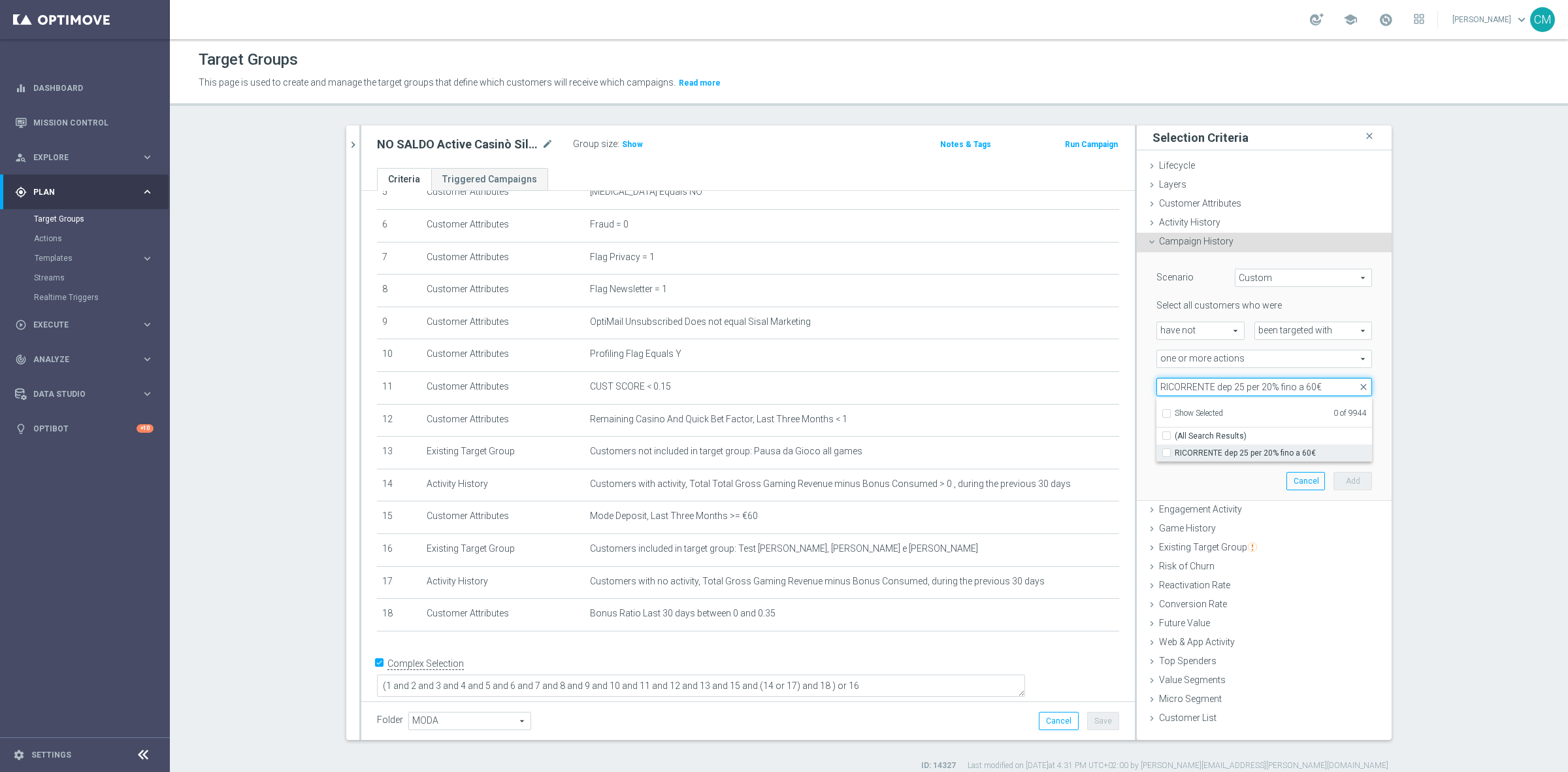
type input "RICORRENTE dep 25 per 20% fino a 60€"
click at [1237, 445] on label "RICORRENTE dep 25 per 20% fino a 60€" at bounding box center [1273, 453] width 197 height 17
click at [1175, 448] on input "RICORRENTE dep 25 per 20% fino a 60€" at bounding box center [1170, 452] width 9 height 9
checkbox input "true"
type input "RICORRENTE dep 25 per 20% fino a 60€"
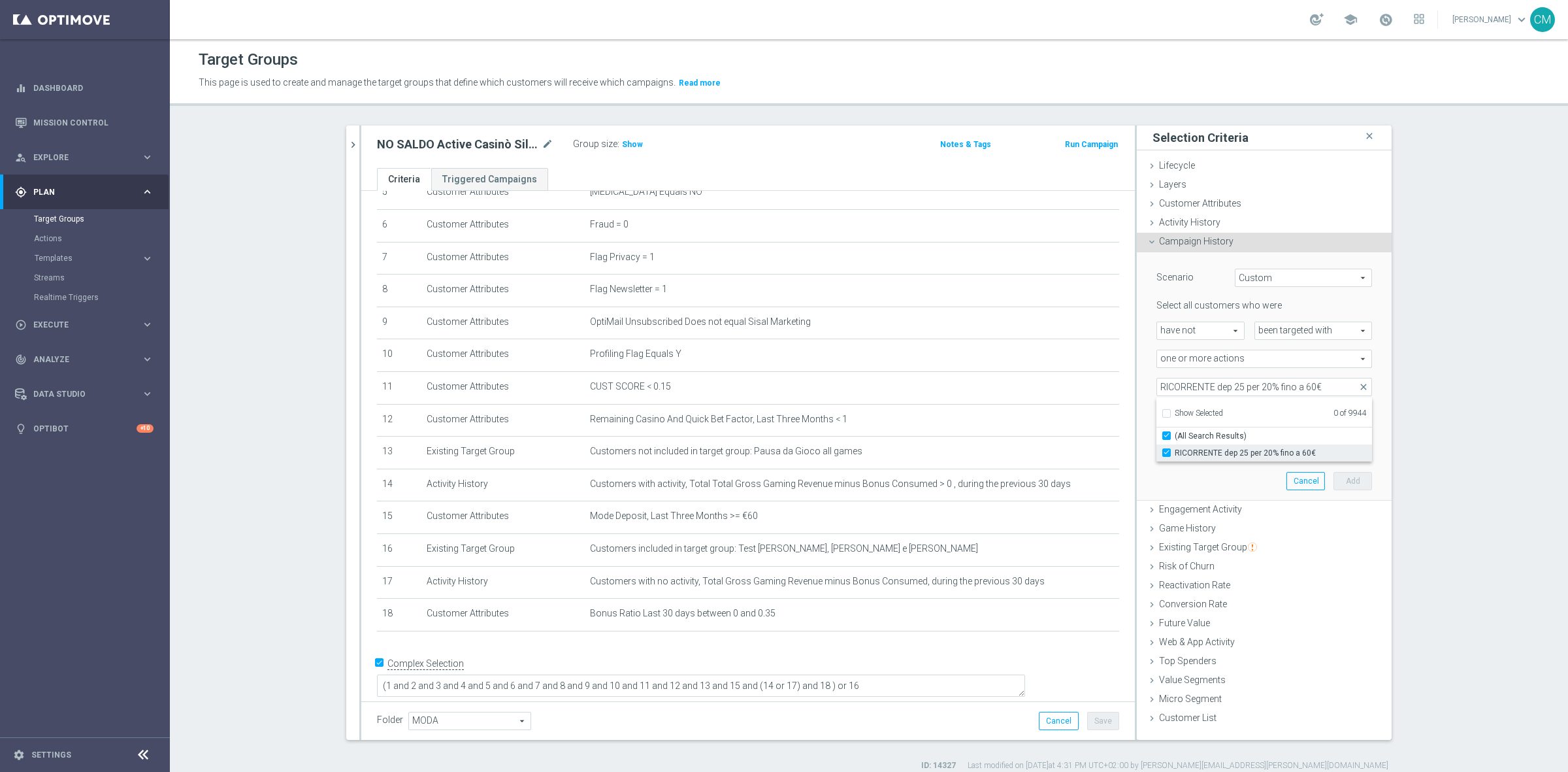
checkbox input "true"
click at [1147, 365] on div "one or more actions one or more actions arrow_drop_down search" at bounding box center [1264, 359] width 235 height 19
click at [1162, 383] on span "RICORRENTE dep 25 per 20% fino a 60€" at bounding box center [1265, 387] width 214 height 17
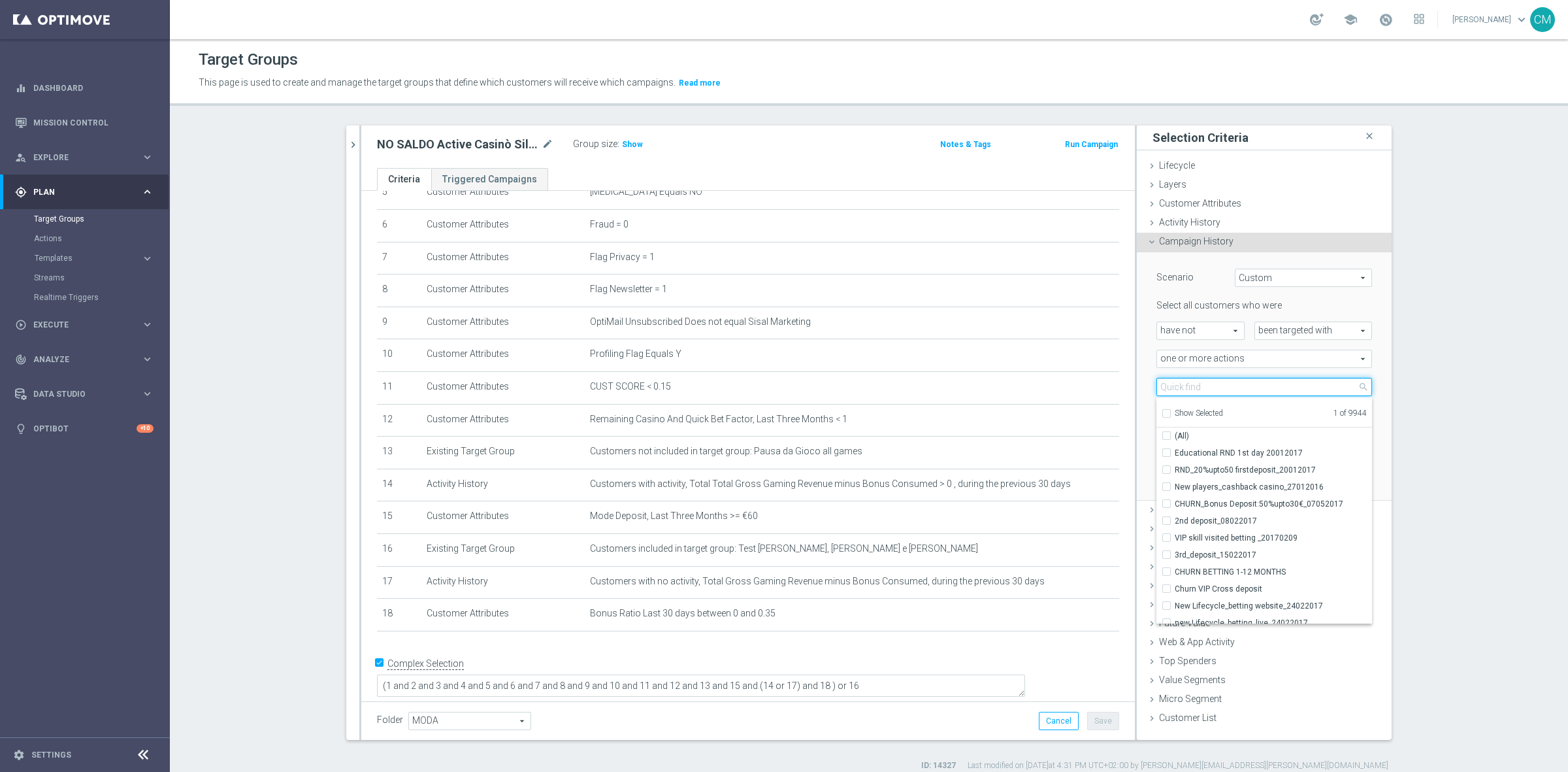
click at [1162, 387] on input "search" at bounding box center [1265, 387] width 216 height 19
paste input "Dep fasce up to 20000 SP"
type input "Dep fasce up to 20000 SP"
checkbox input "true"
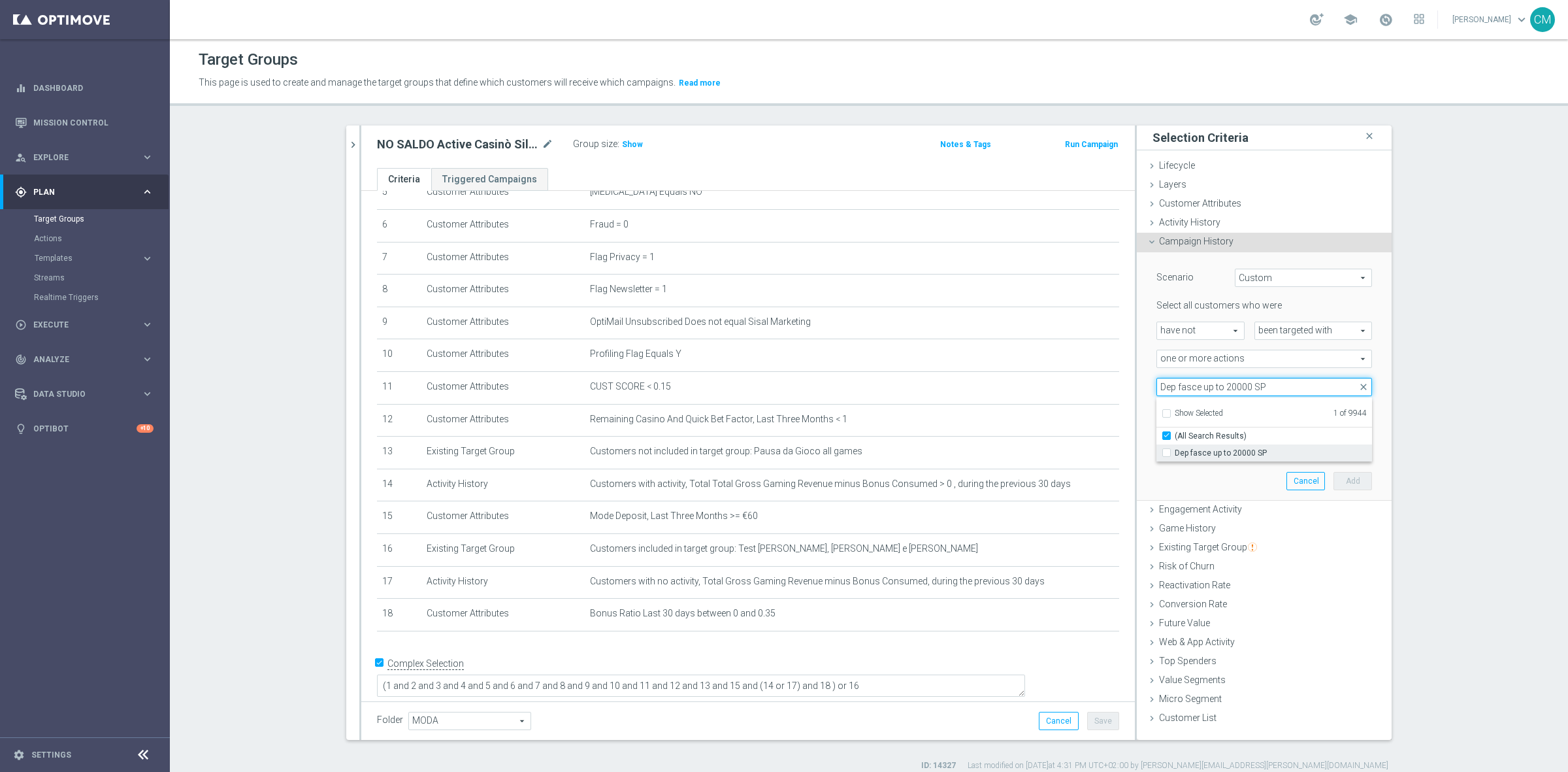
type input "Dep fasce up to 20000 SP"
click at [1226, 446] on label "Dep fasce up to 20000 SP" at bounding box center [1273, 453] width 197 height 17
click at [1175, 448] on input "Dep fasce up to 20000 SP" at bounding box center [1170, 452] width 9 height 9
checkbox input "true"
type input "Selected 2 of 9944"
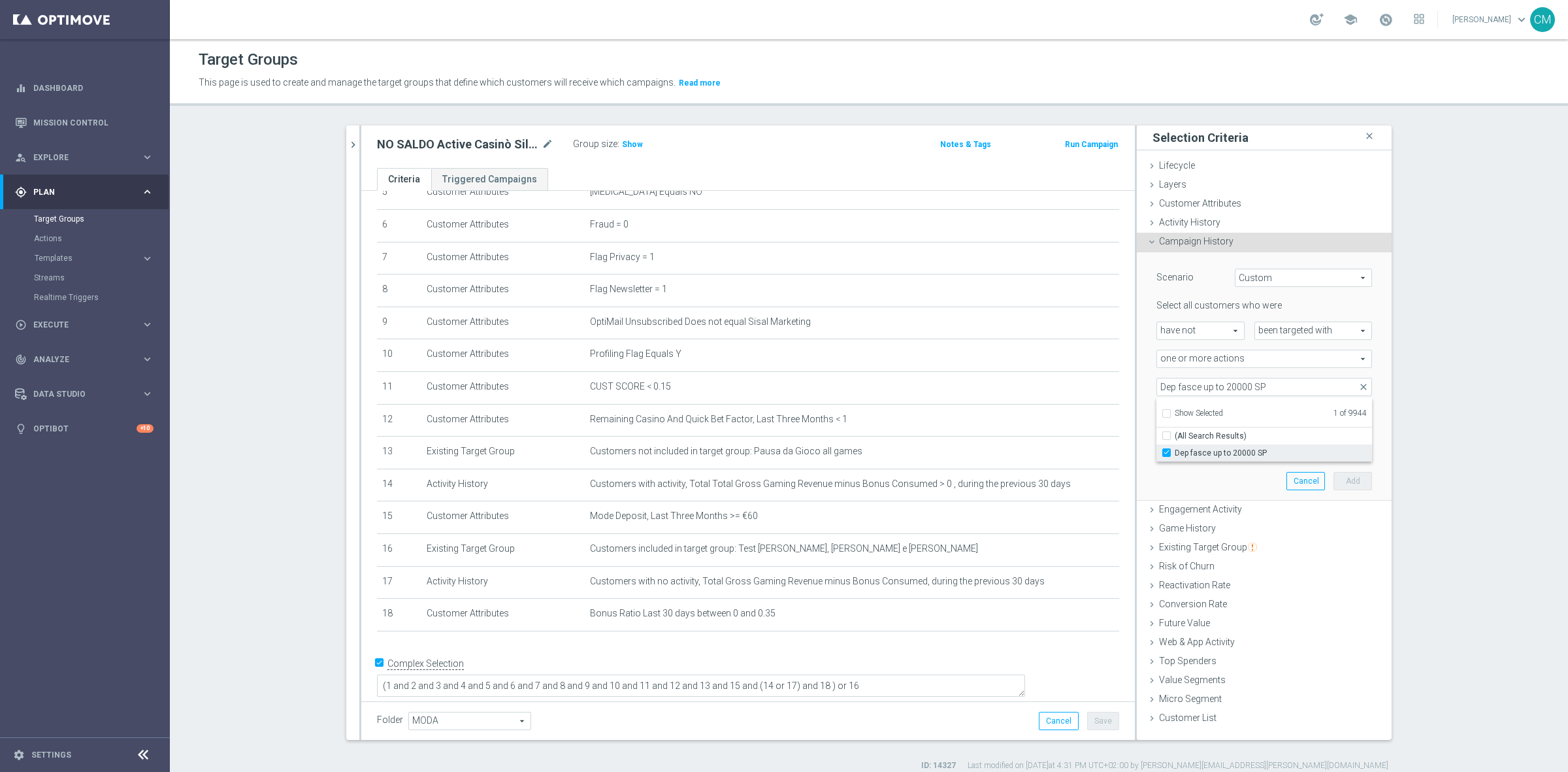
checkbox input "false"
click at [1147, 367] on div "one or more actions one or more actions arrow_drop_down search" at bounding box center [1264, 359] width 235 height 19
click at [1210, 380] on span at bounding box center [1265, 387] width 214 height 17
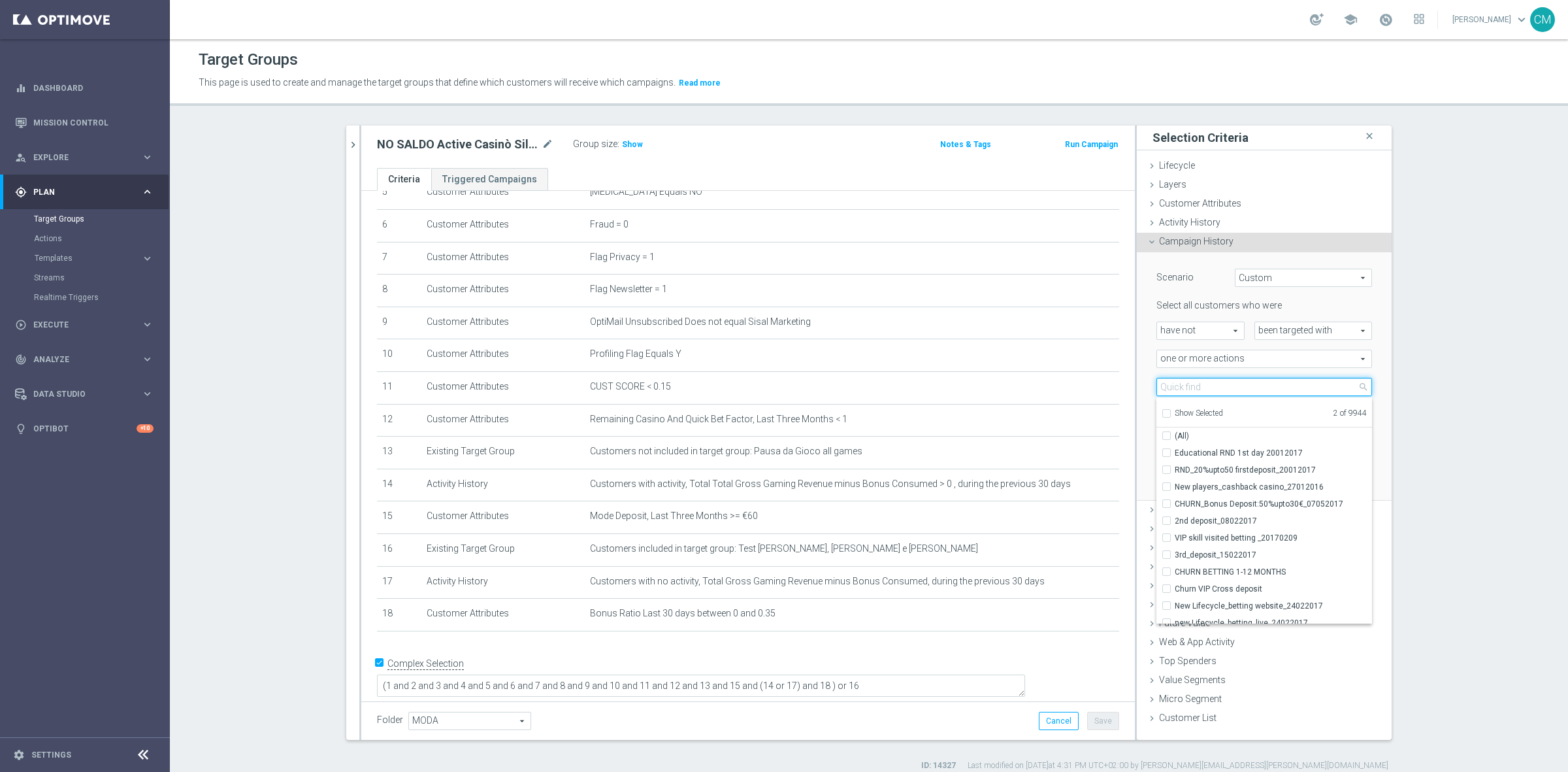
click at [1210, 380] on input "search" at bounding box center [1265, 387] width 216 height 19
paste input "Dep fasce up to 20000 SP"
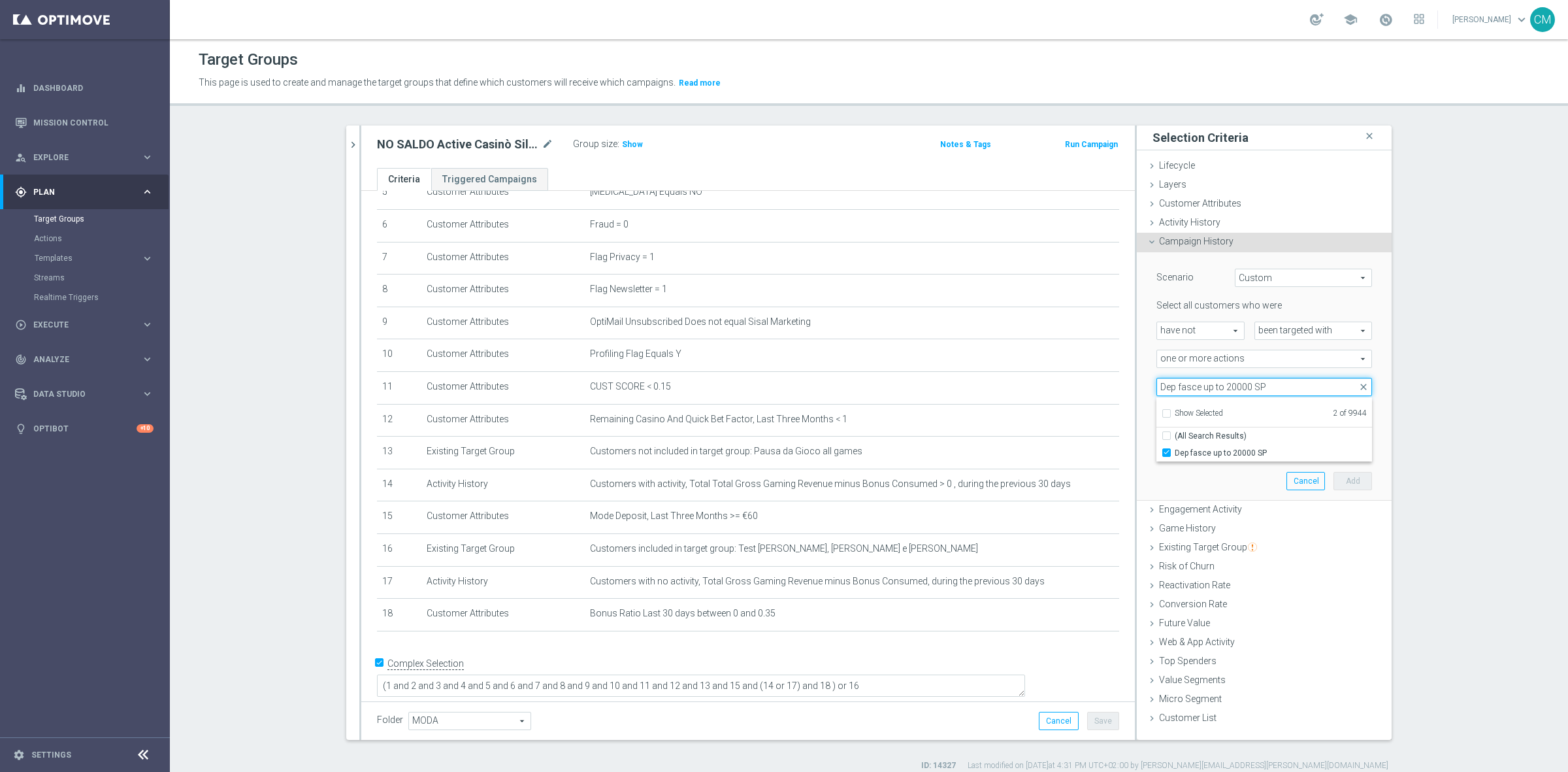
type input "Dep fasce up to 20000 SP"
click at [1139, 400] on div "Scenario Custom Custom arrow_drop_down search Select all customers who were hav…" at bounding box center [1265, 376] width 254 height 249
type input "0"
click at [1300, 418] on input "0" at bounding box center [1293, 415] width 40 height 19
click at [1233, 446] on div at bounding box center [1210, 443] width 106 height 12
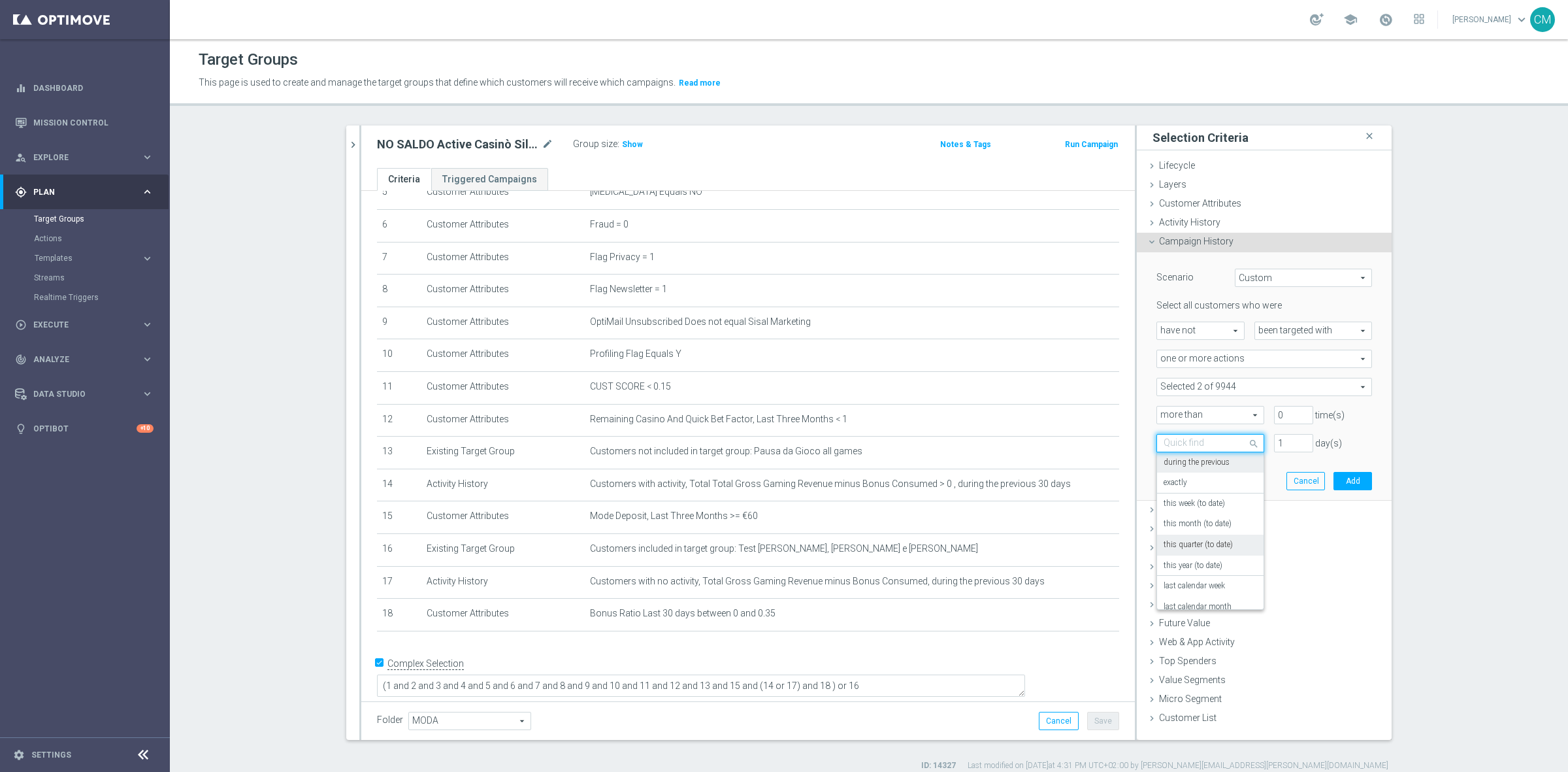
scroll to position [114, 0]
click at [1196, 559] on label "on this date" at bounding box center [1183, 554] width 40 height 10
click at [1354, 471] on div "[DATE]" at bounding box center [1264, 472] width 235 height 19
click at [1344, 470] on icon "[DATE]" at bounding box center [1353, 469] width 39 height 15
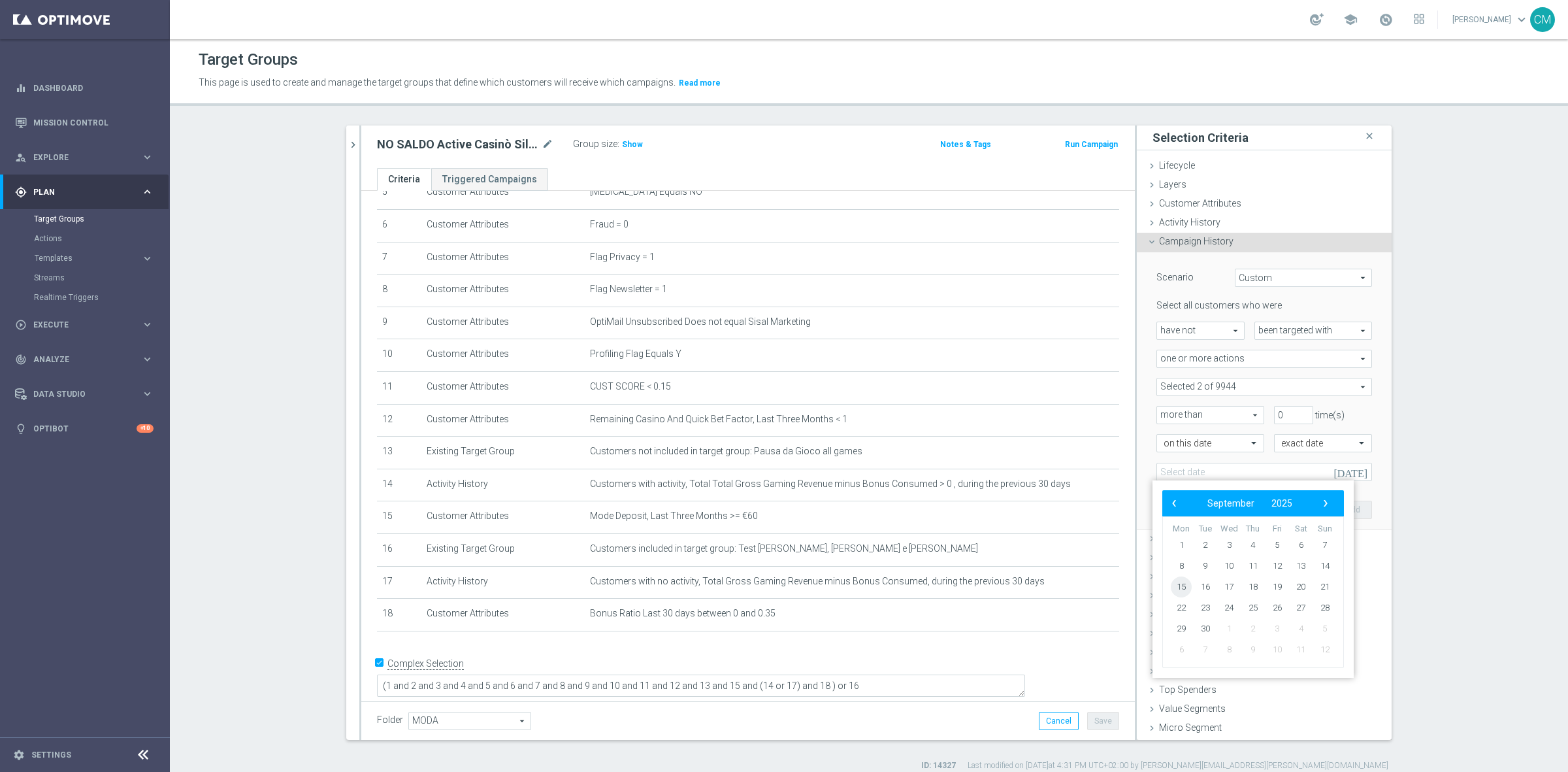
click at [1183, 591] on span "15" at bounding box center [1181, 587] width 21 height 21
type input "[DATE]"
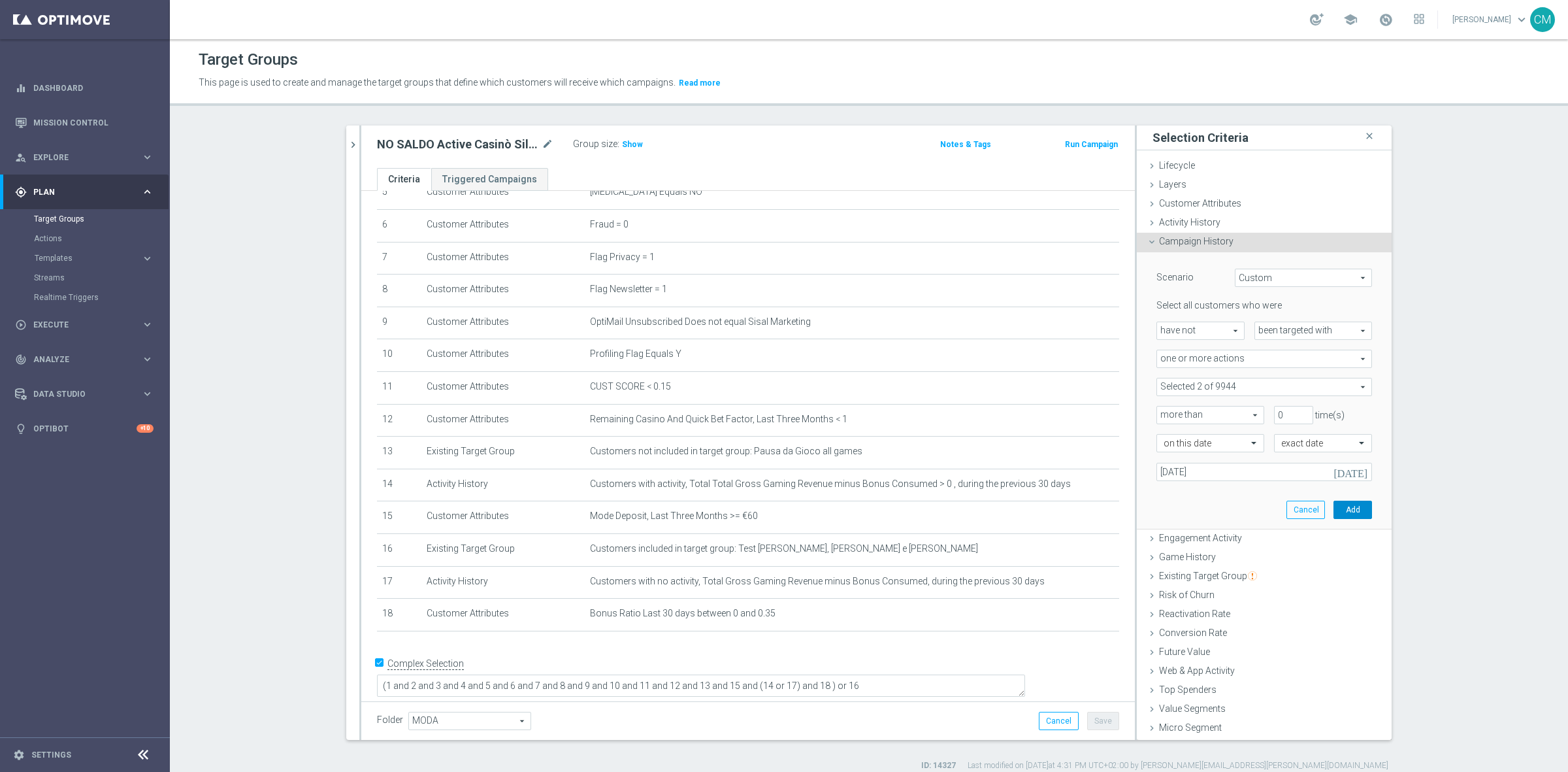
click at [1334, 515] on button "Add" at bounding box center [1353, 510] width 39 height 19
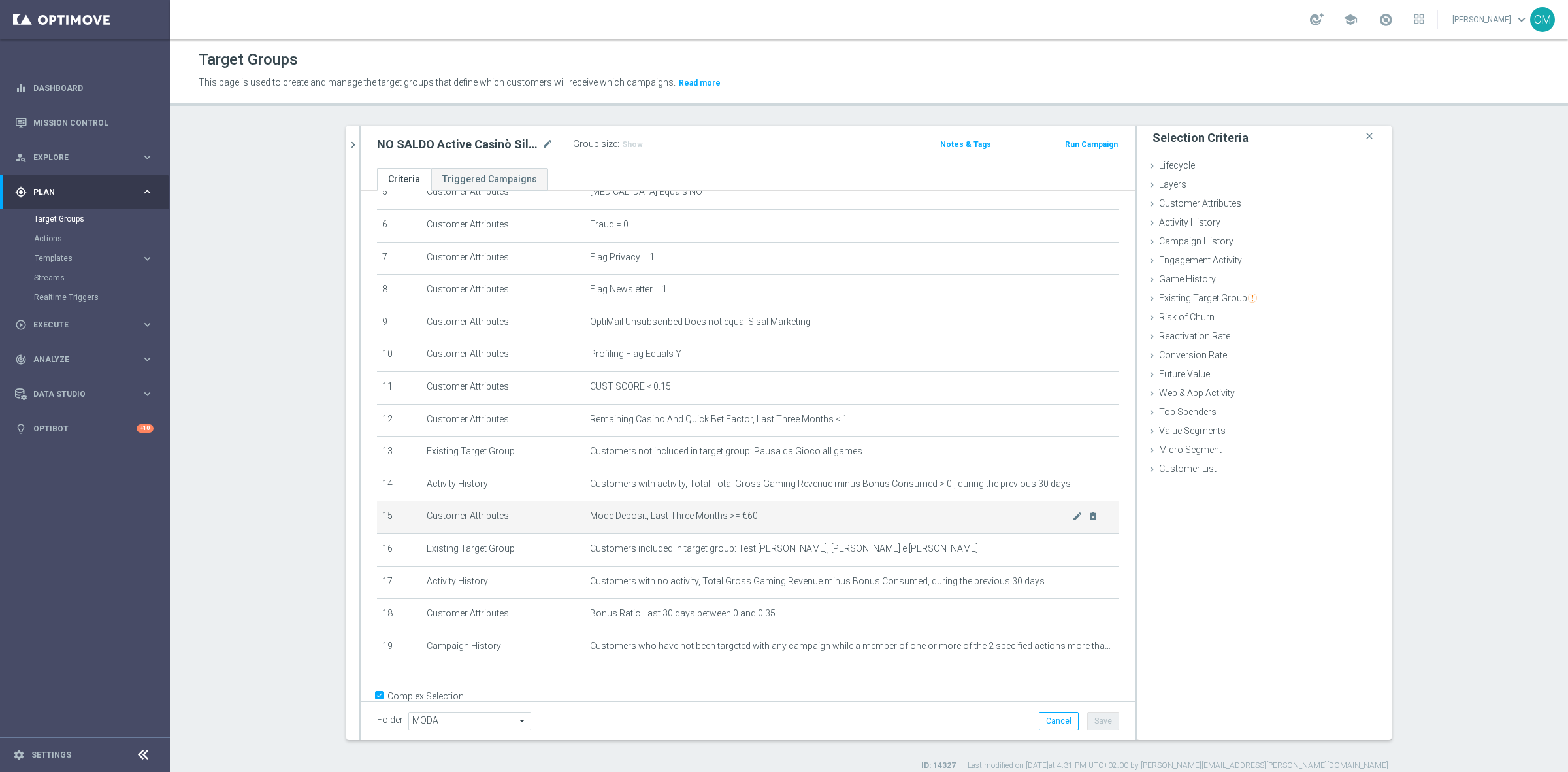
scroll to position [223, 0]
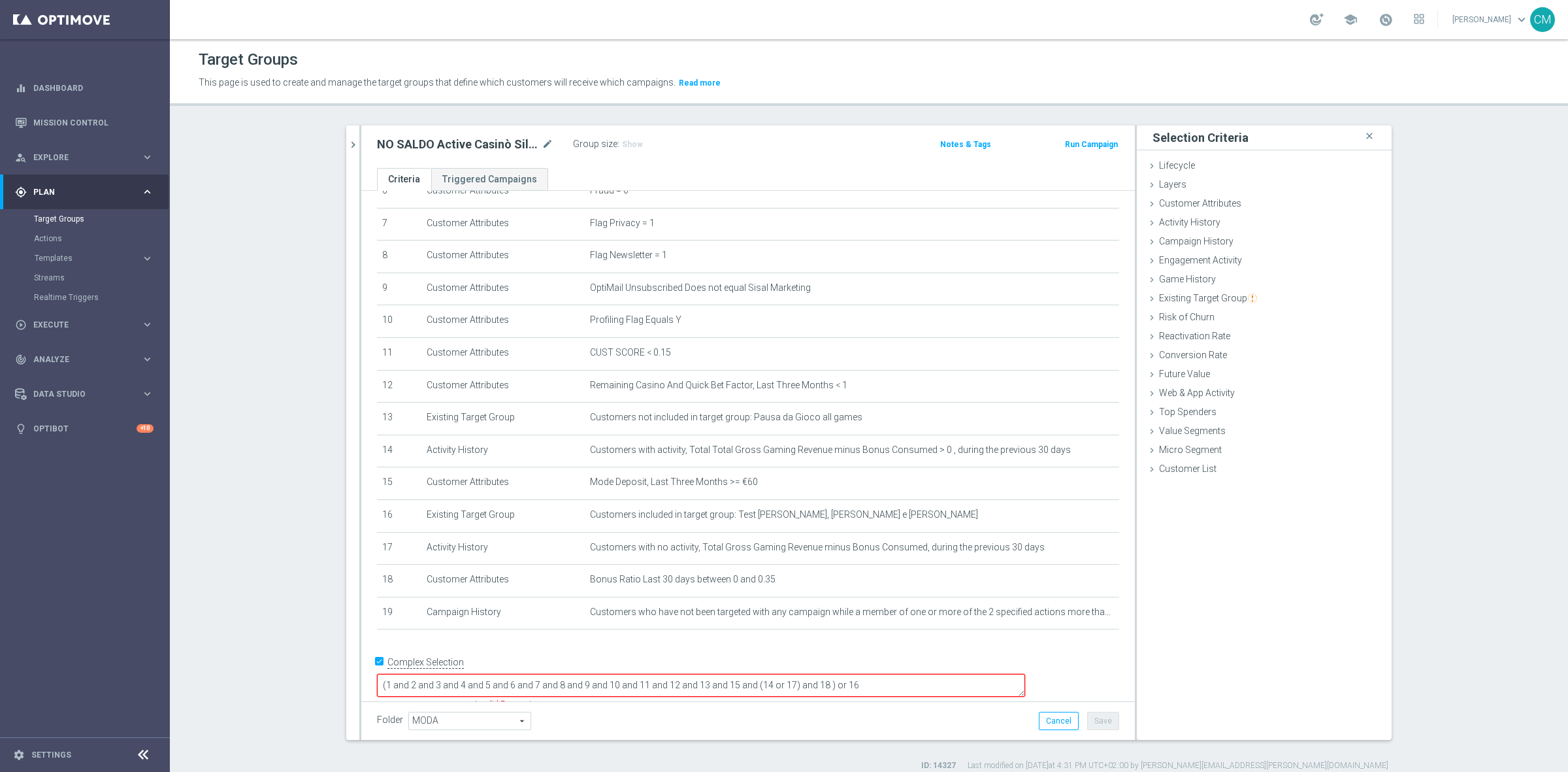
click at [913, 674] on textarea "(1 and 2 and 3 and 4 and 5 and 6 and 7 and 8 and 9 and 10 and 11 and 12 and 13 …" at bounding box center [701, 684] width 649 height 23
click at [1096, 725] on button "Save" at bounding box center [1103, 721] width 32 height 19
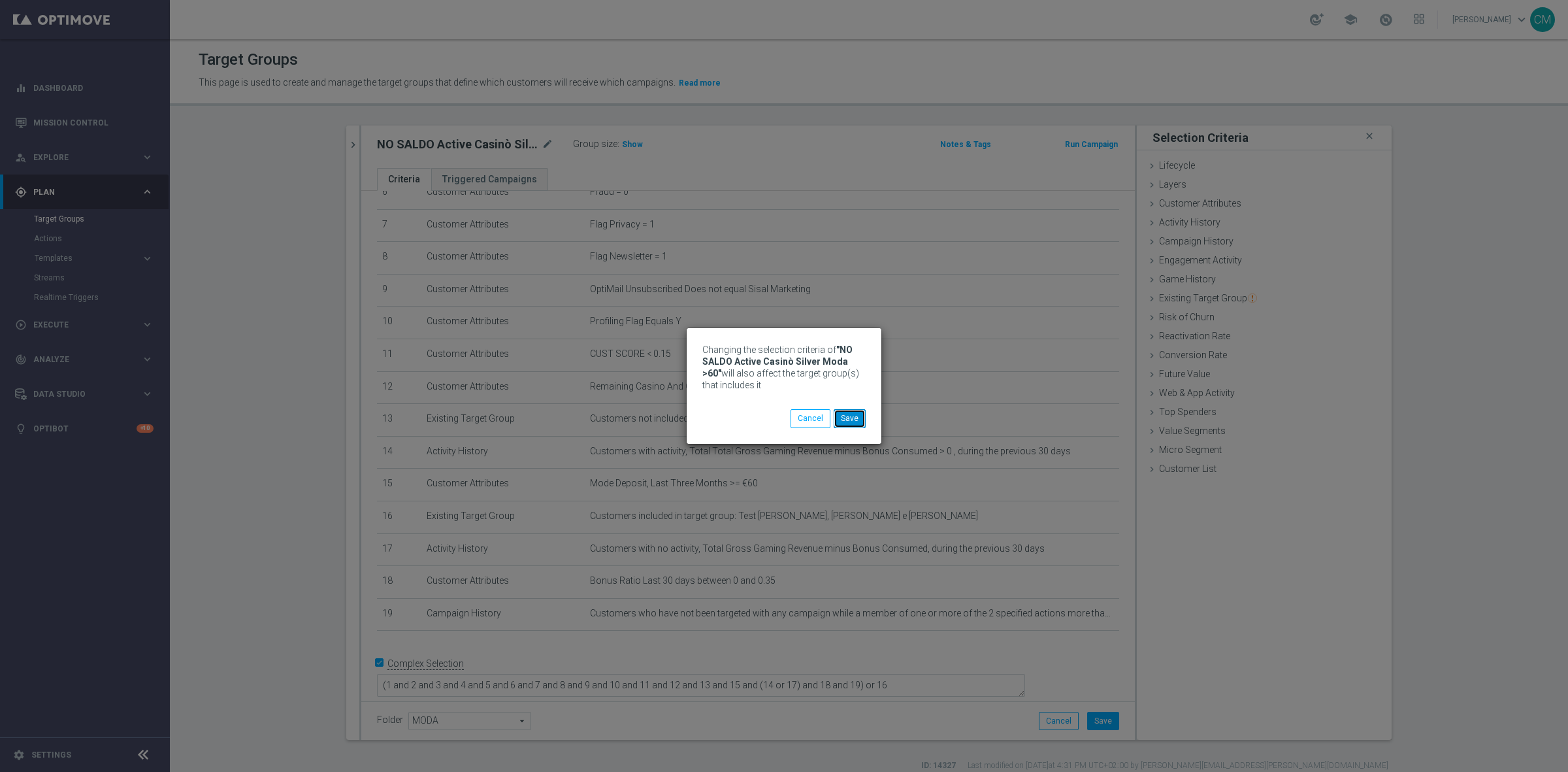
click at [850, 420] on button "Save" at bounding box center [850, 418] width 32 height 19
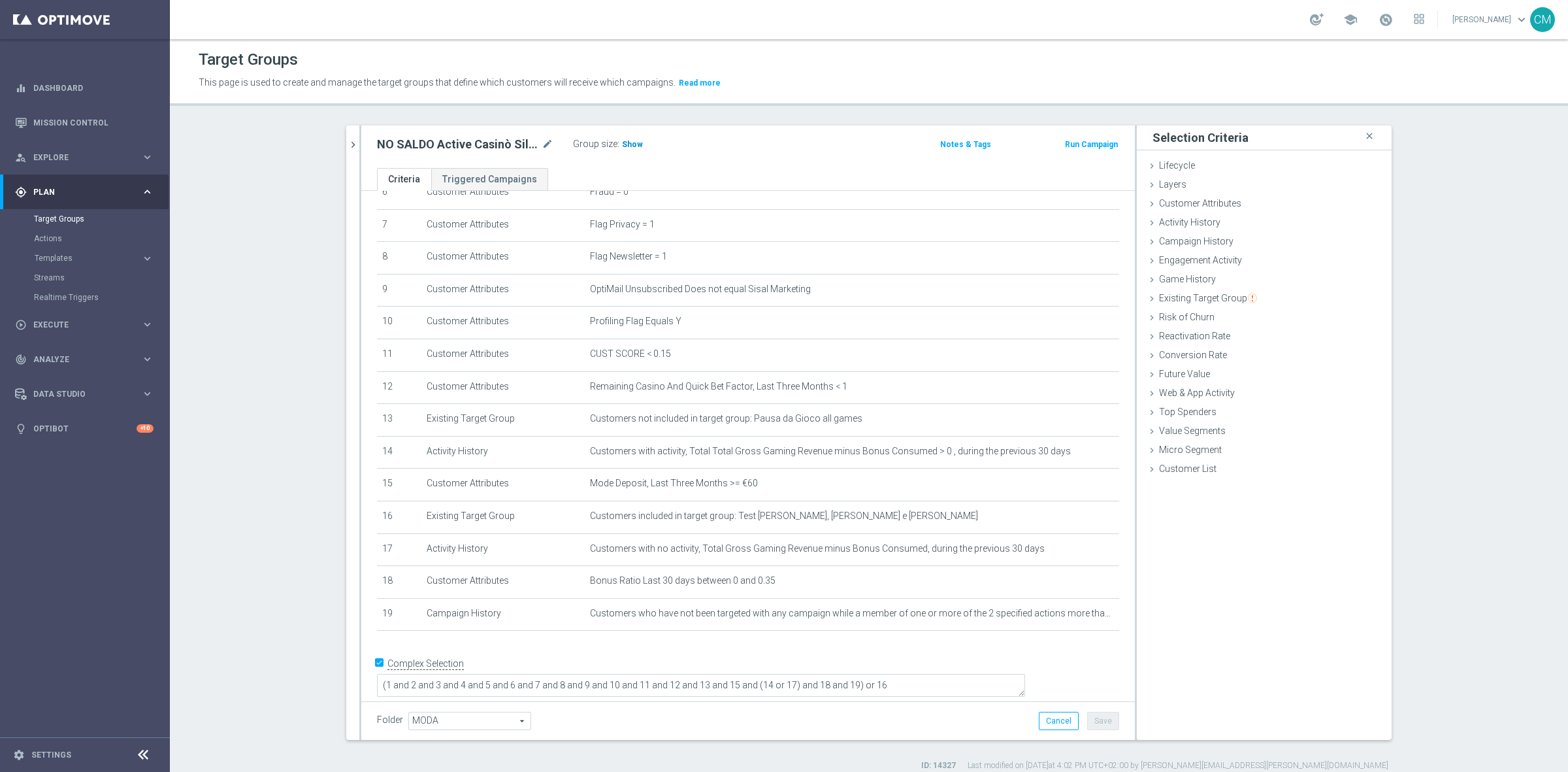
click at [629, 141] on span "Show" at bounding box center [632, 144] width 21 height 9
click at [347, 147] on icon "chevron_right" at bounding box center [353, 145] width 12 height 12
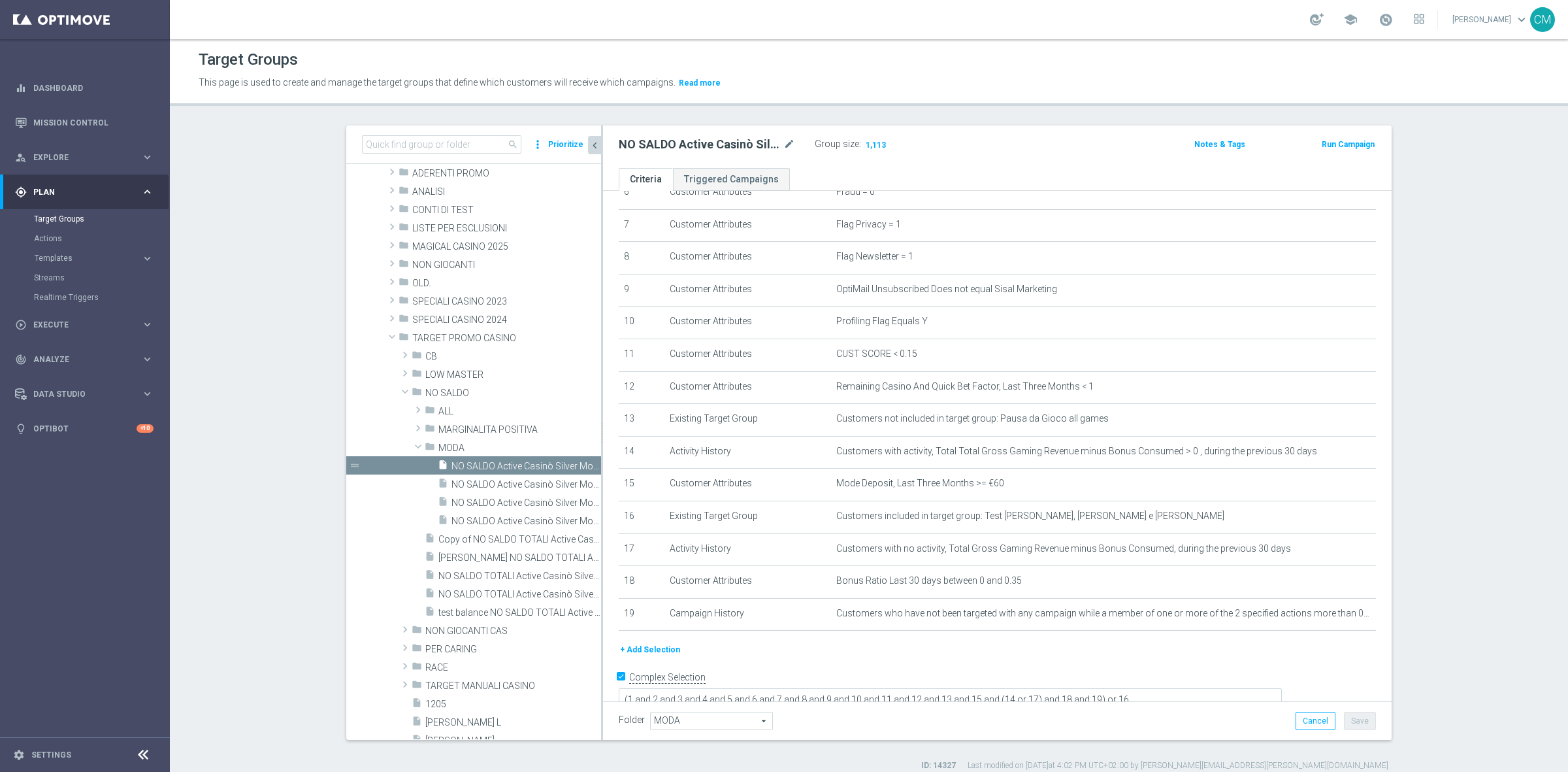
scroll to position [68, 0]
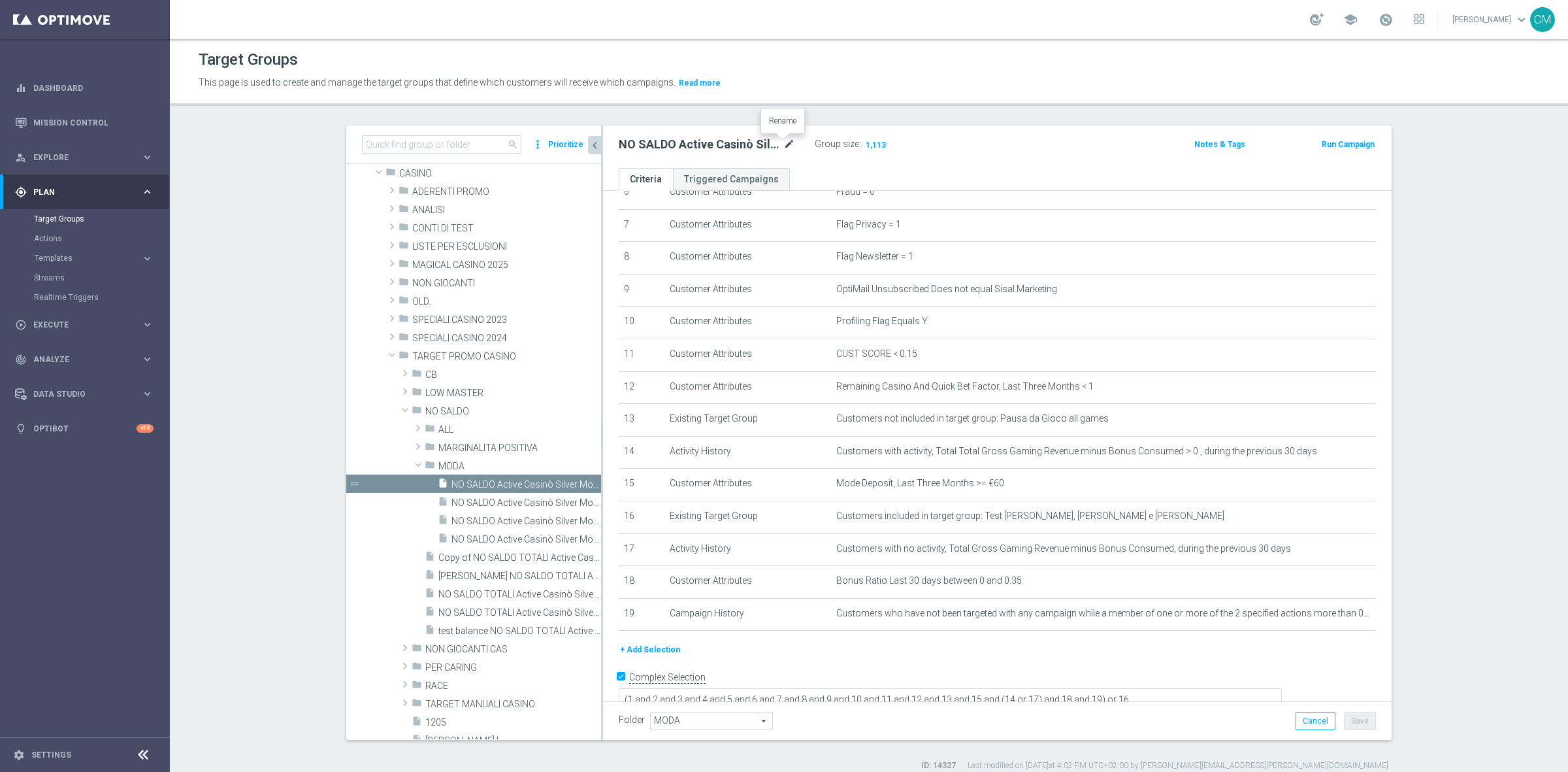
click at [784, 144] on icon "mode_edit" at bounding box center [789, 144] width 12 height 16
click at [520, 487] on span "NO SALDO Active Casinò Silver Moda >60" at bounding box center [511, 484] width 120 height 11
click at [521, 499] on span "NO SALDO Active Casinò Silver Moda 0-15€" at bounding box center [511, 503] width 120 height 11
type textarea "(1 and 2 and 3 and 4 and 5 and 6 and 7 and 8 and 9 and 10 and 11 and 12 and 13 …"
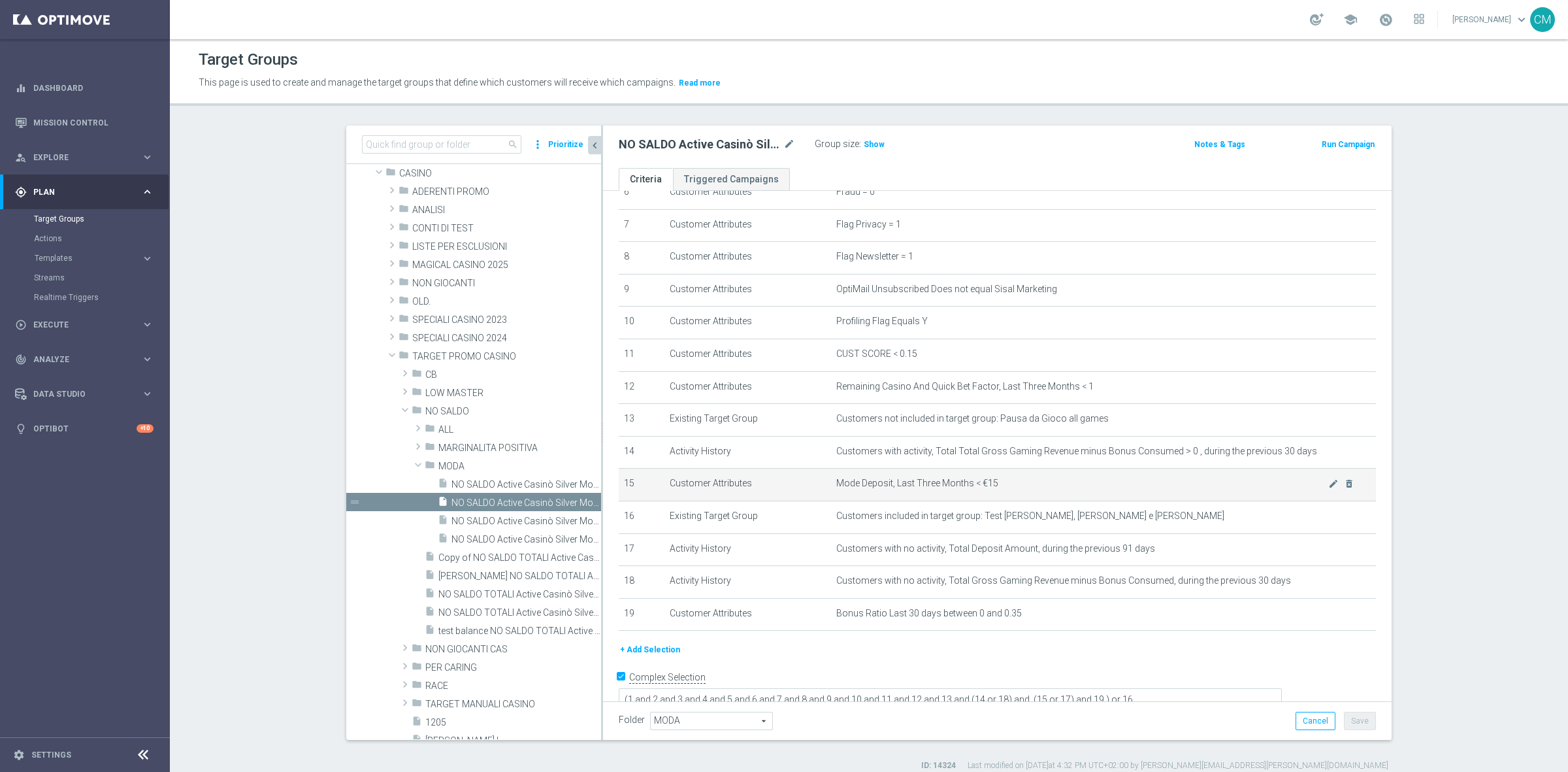
scroll to position [236, 0]
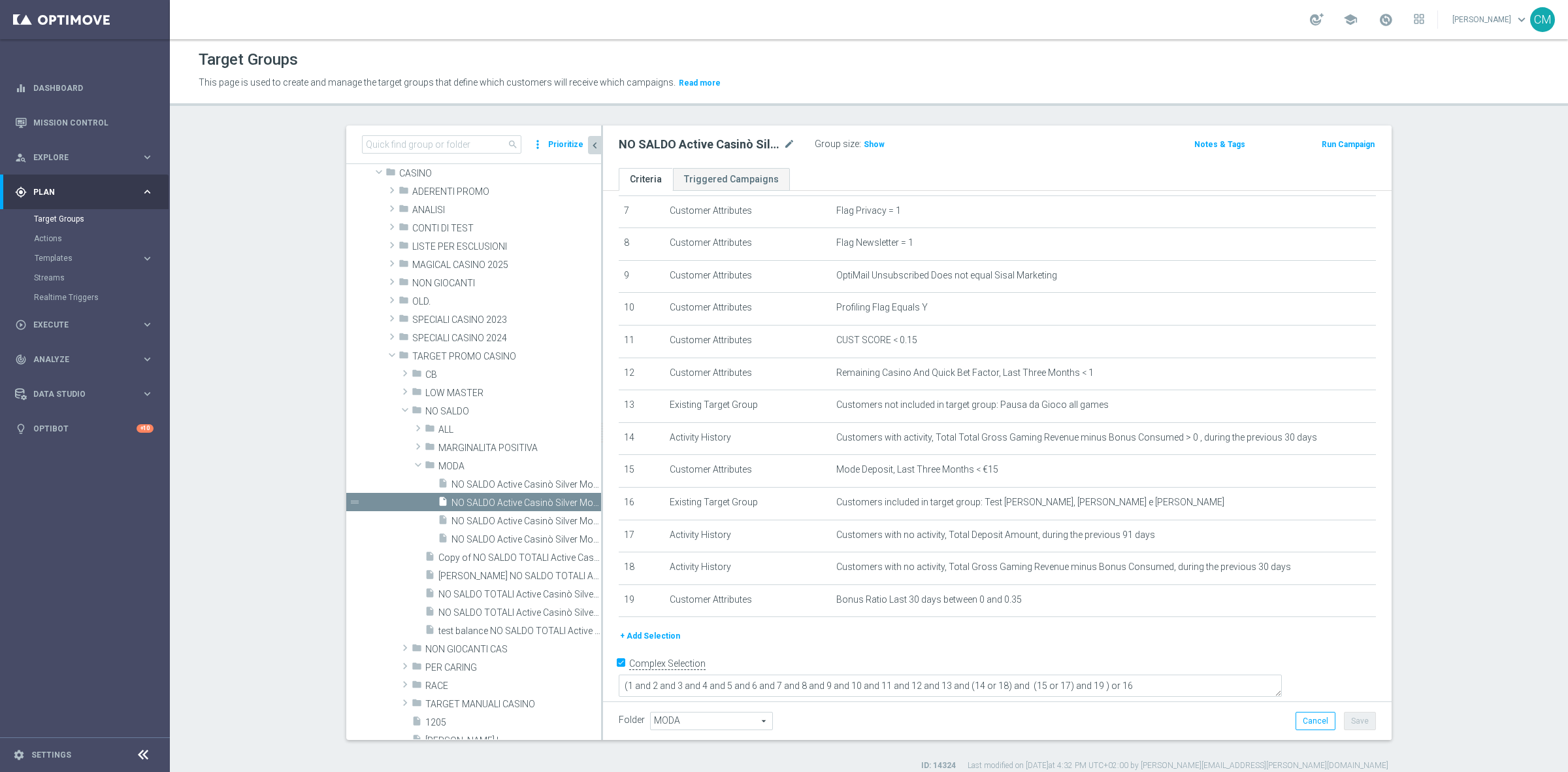
click at [650, 643] on button "+ Add Selection" at bounding box center [650, 635] width 63 height 15
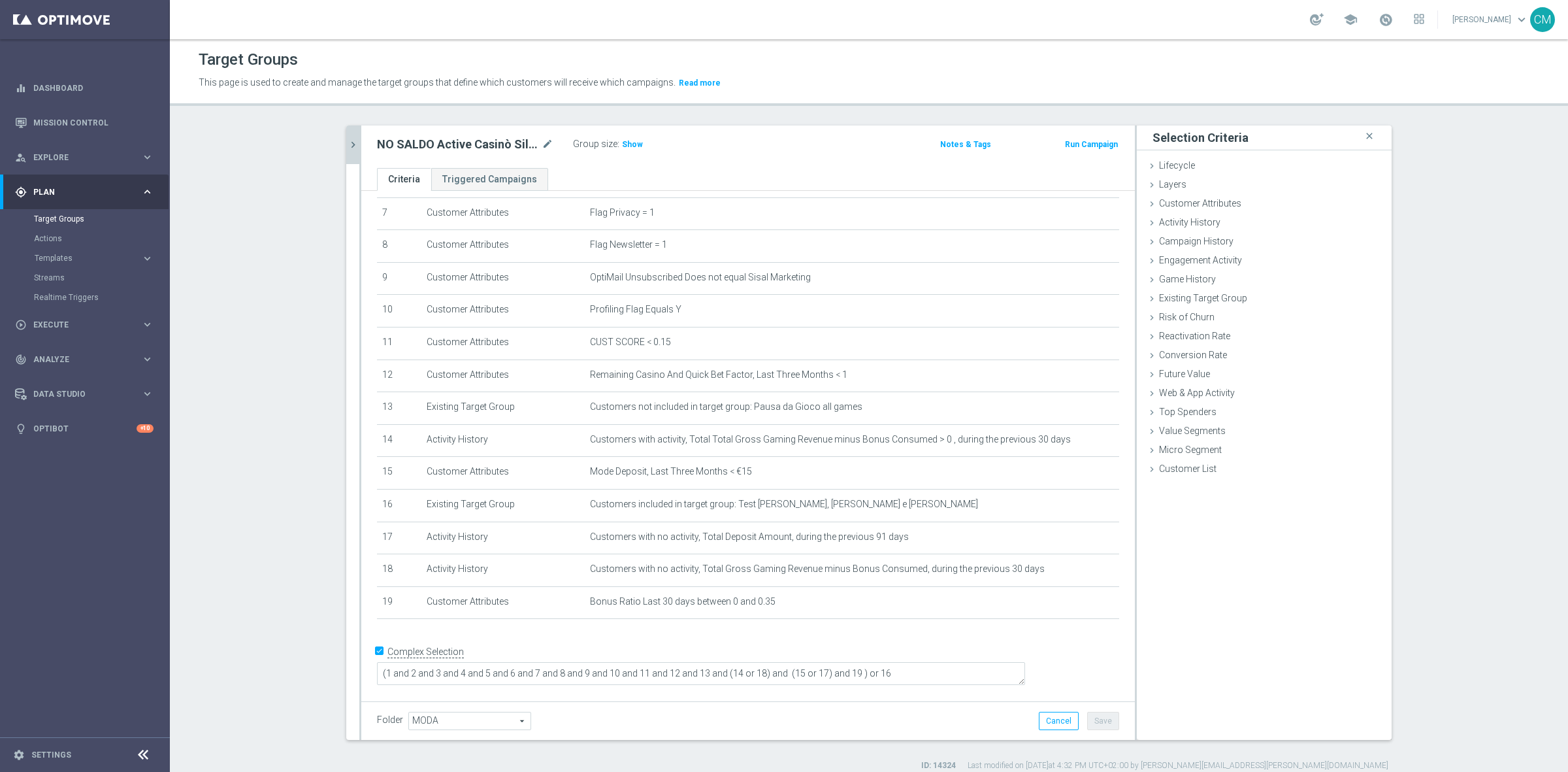
scroll to position [222, 0]
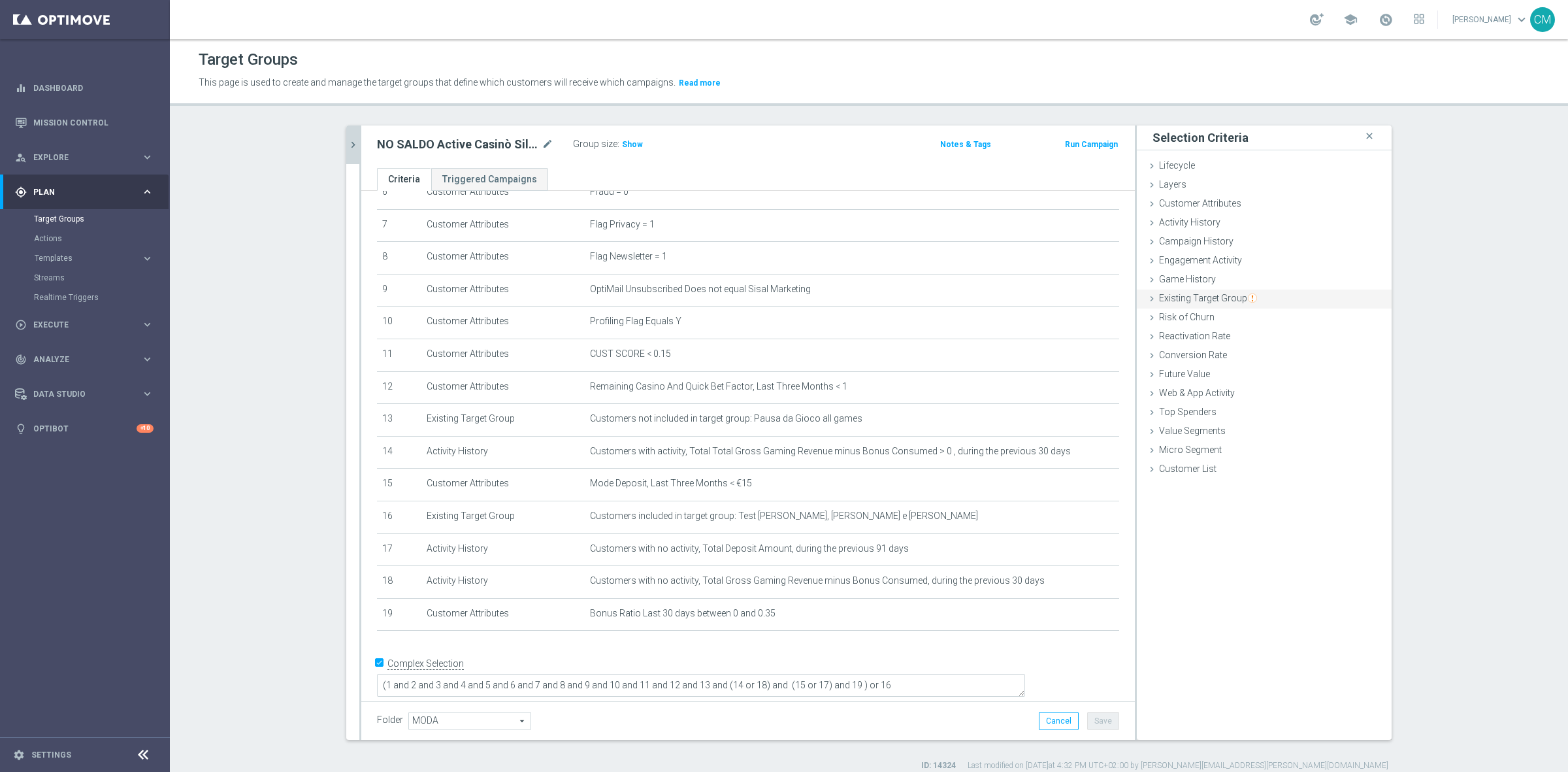
click at [1231, 296] on span "Existing Target Group" at bounding box center [1208, 297] width 98 height 10
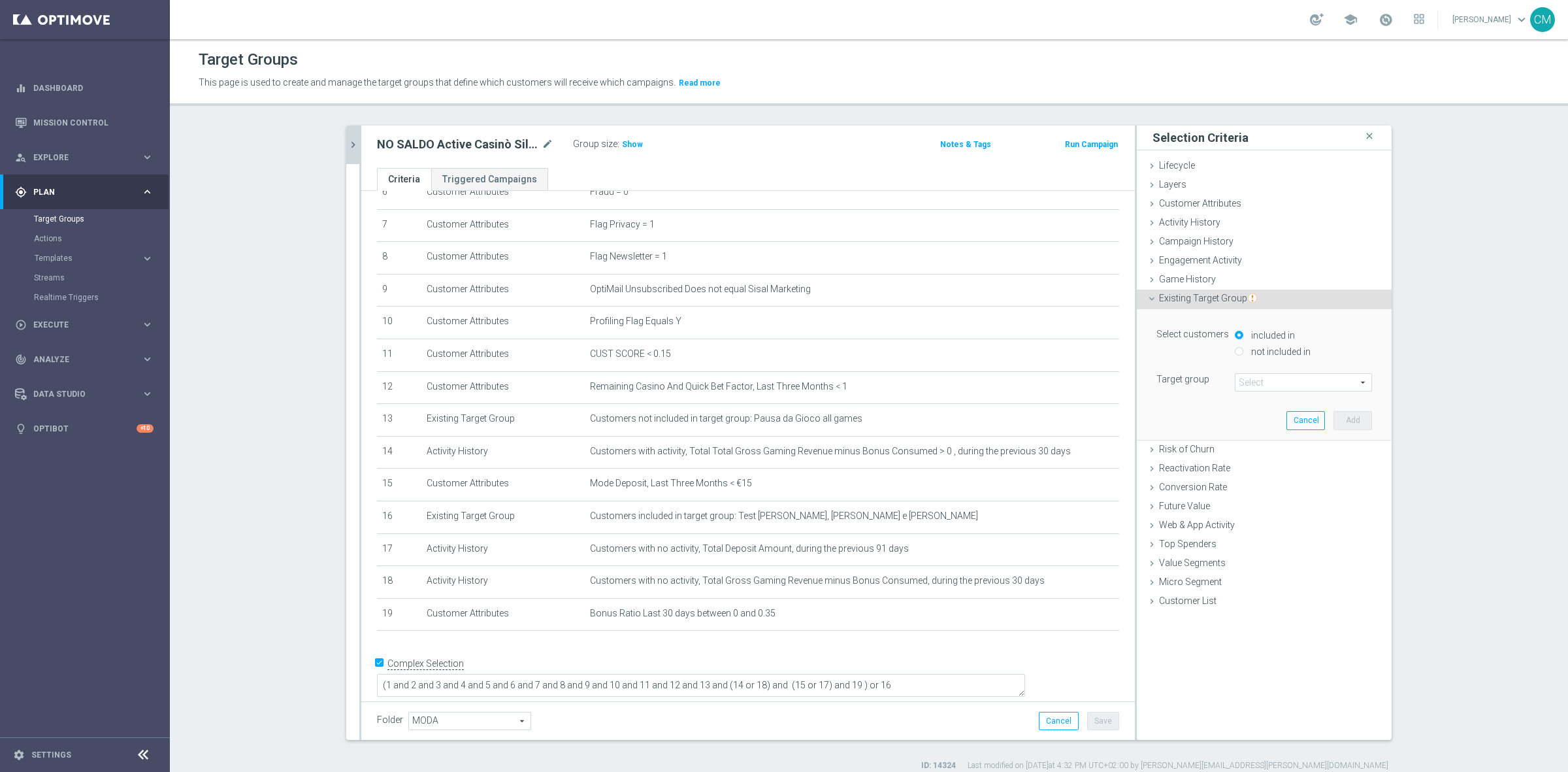
click at [1228, 303] on span "Existing Target Group" at bounding box center [1208, 297] width 98 height 10
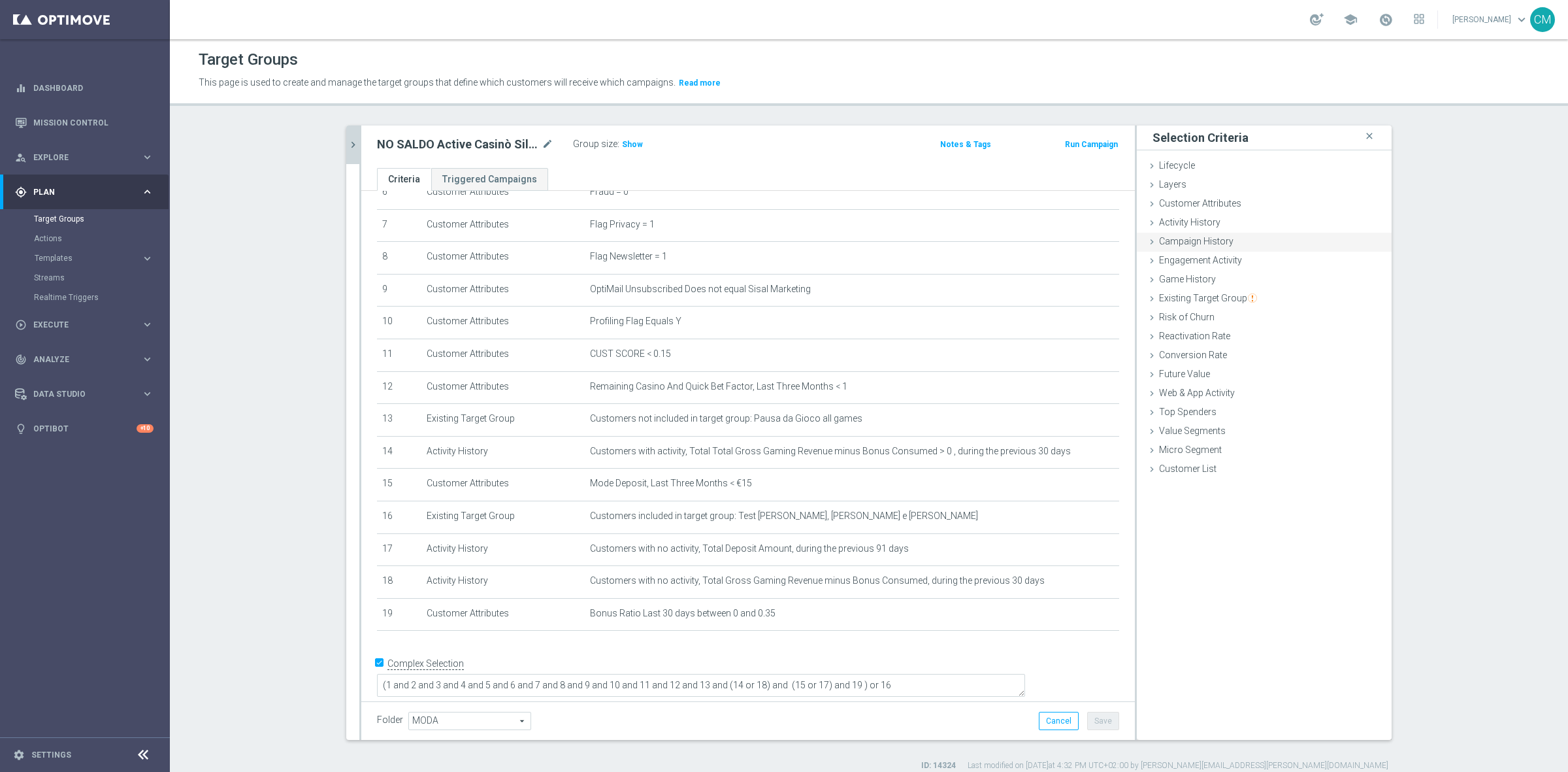
click at [1203, 242] on span "Campaign History" at bounding box center [1196, 241] width 74 height 10
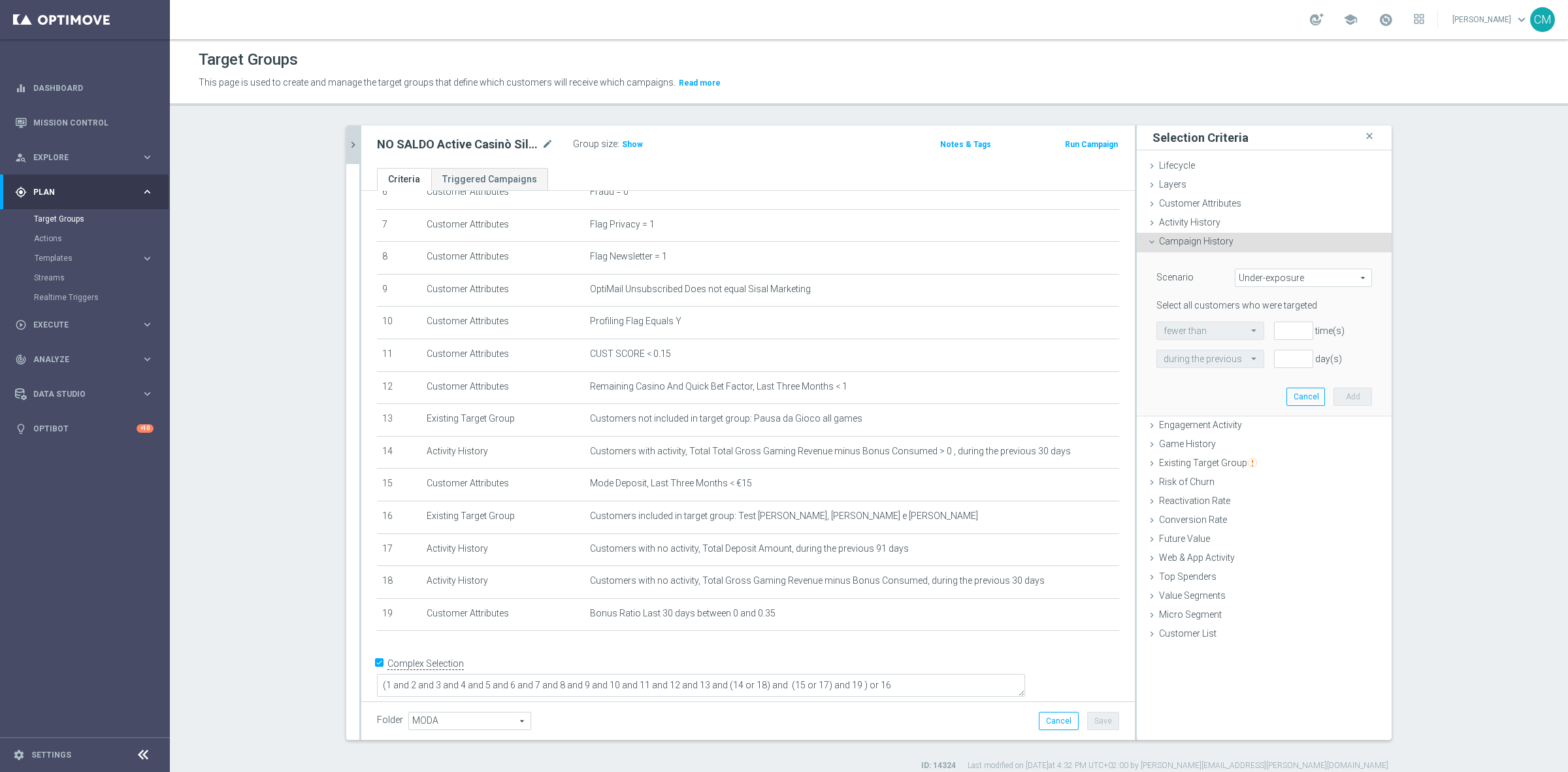
click at [1258, 275] on span "Under-exposure" at bounding box center [1303, 278] width 136 height 17
click at [1286, 367] on span "Custom" at bounding box center [1303, 364] width 123 height 10
type input "Custom"
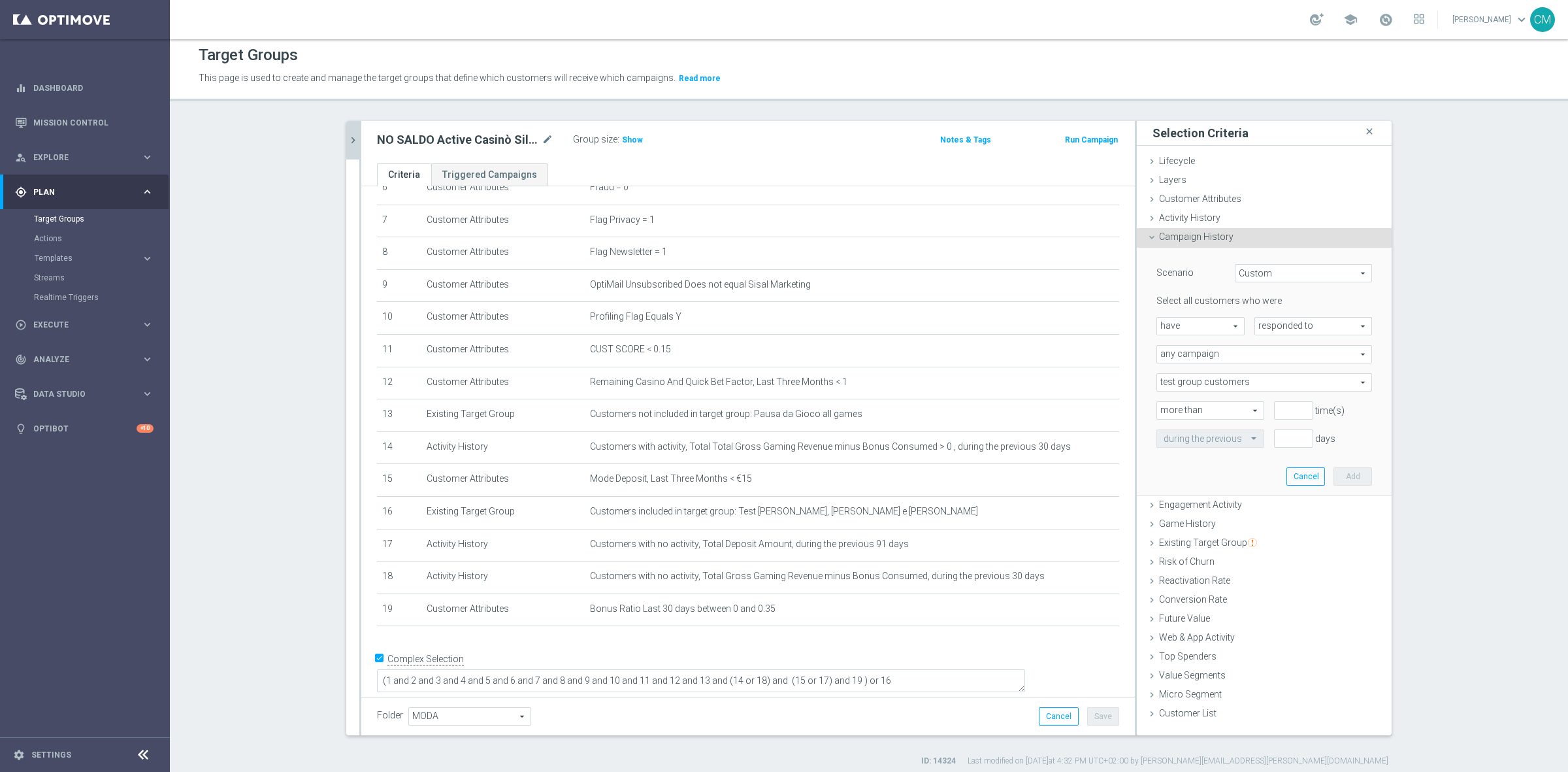
scroll to position [0, 0]
click at [1209, 324] on span "have" at bounding box center [1201, 331] width 87 height 17
click at [1216, 371] on span "have not" at bounding box center [1200, 366] width 74 height 10
type input "have not"
click at [1294, 324] on span "responded to" at bounding box center [1314, 331] width 116 height 17
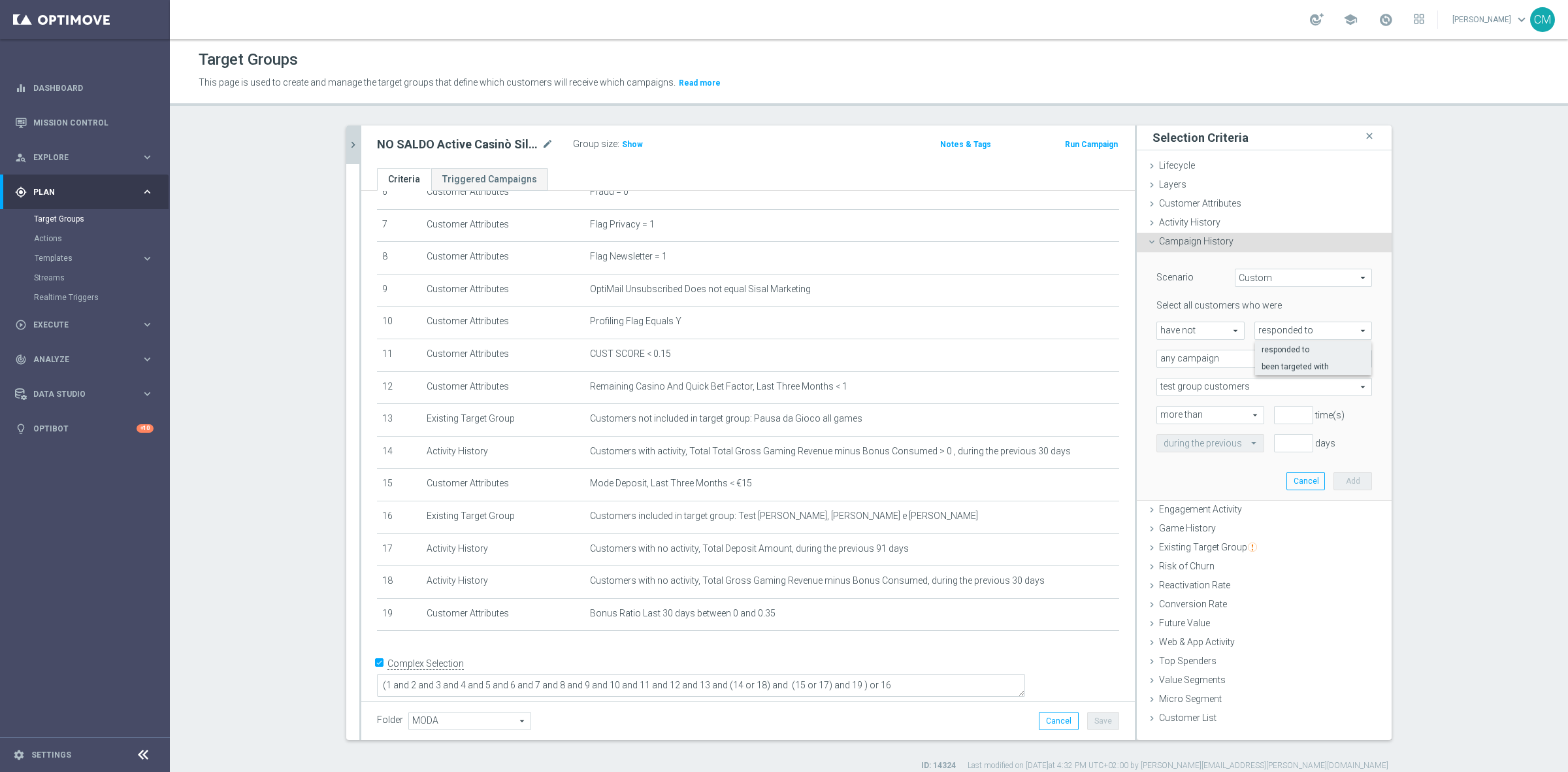
click at [1301, 362] on span "been targeted with" at bounding box center [1313, 366] width 103 height 10
type input "been targeted with"
click at [1263, 361] on span "any campaign" at bounding box center [1265, 358] width 214 height 17
click at [1268, 403] on label "one or more actions" at bounding box center [1265, 412] width 214 height 17
type input "one or more actions"
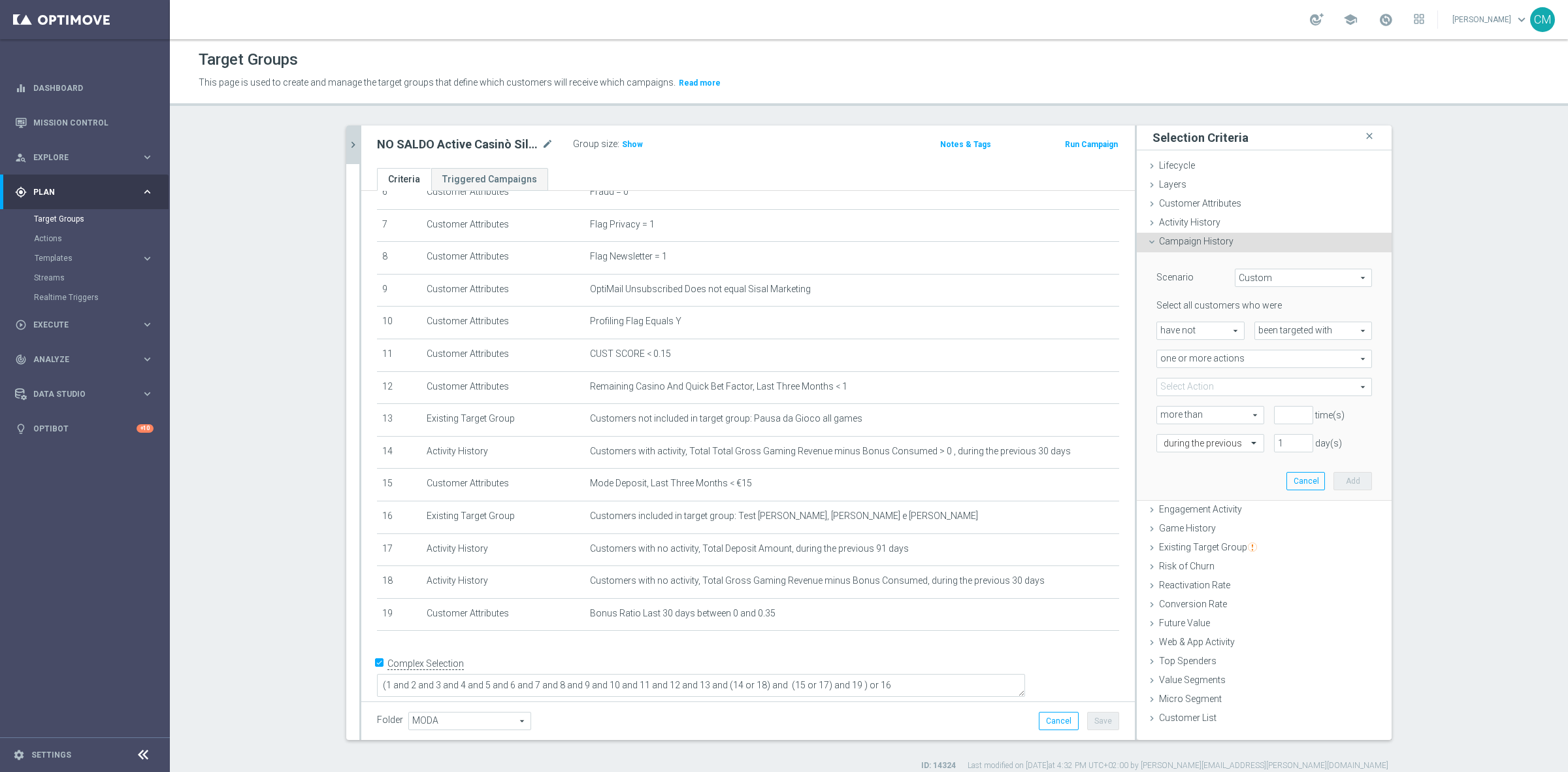
click at [1258, 383] on span at bounding box center [1265, 387] width 214 height 17
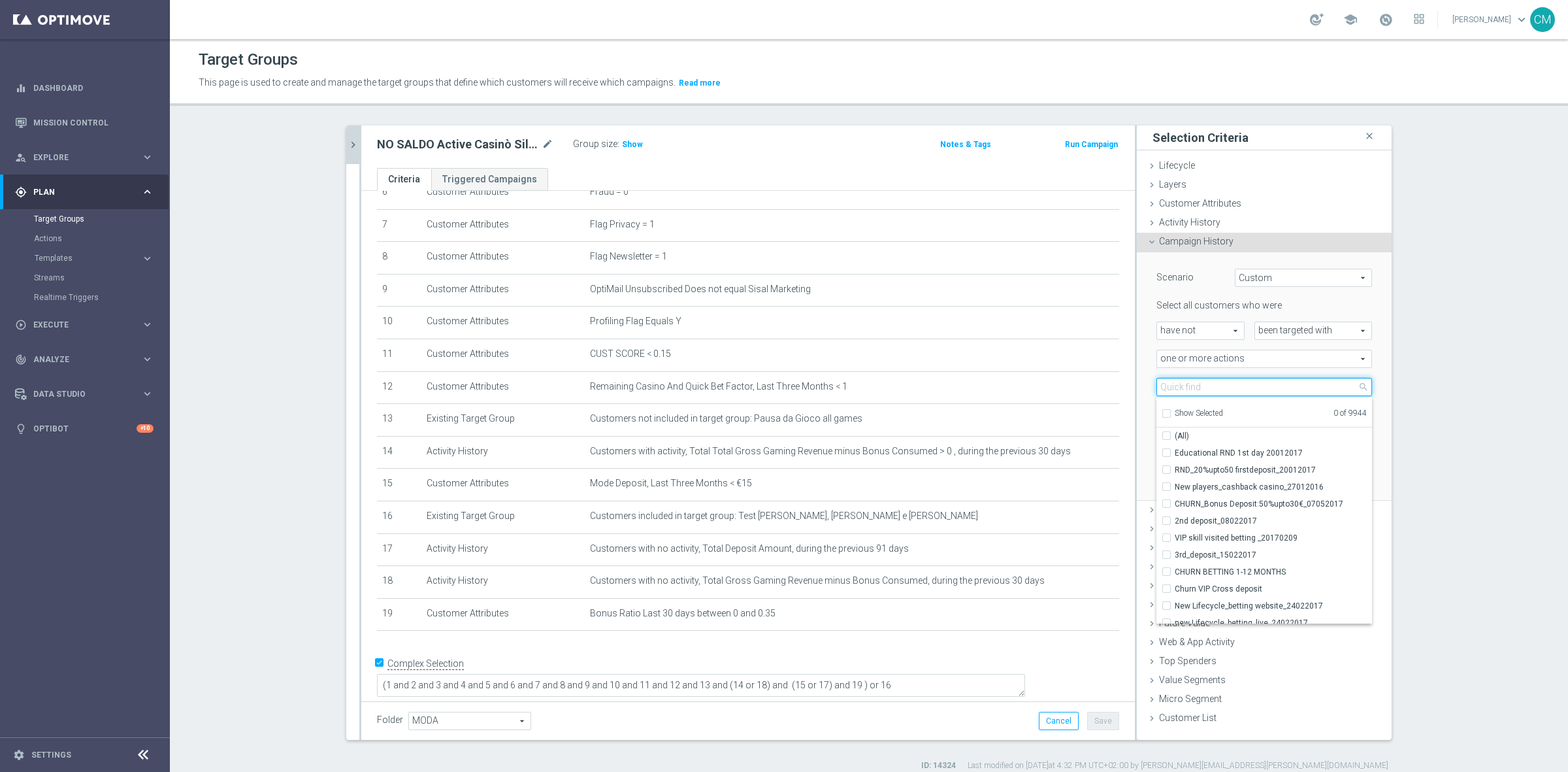
click at [1258, 383] on input "search" at bounding box center [1265, 387] width 216 height 19
paste input "Dep fasce up to 20000 SP"
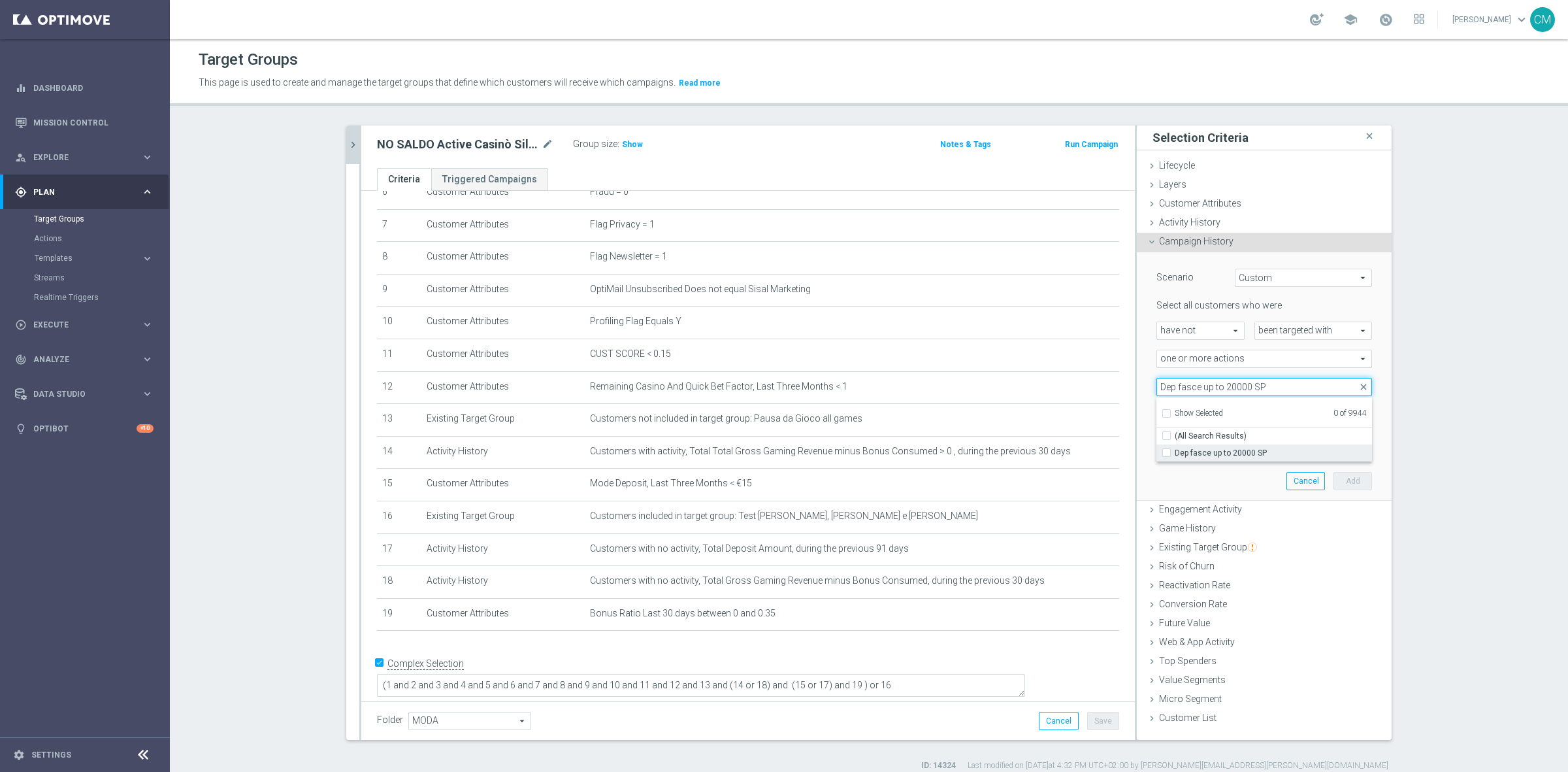
type input "Dep fasce up to 20000 SP"
click at [1258, 455] on span "Dep fasce up to 20000 SP" at bounding box center [1273, 452] width 197 height 10
click at [1175, 455] on input "Dep fasce up to 20000 SP" at bounding box center [1170, 452] width 9 height 9
checkbox input "true"
type input "Dep fasce up to 20000 SP"
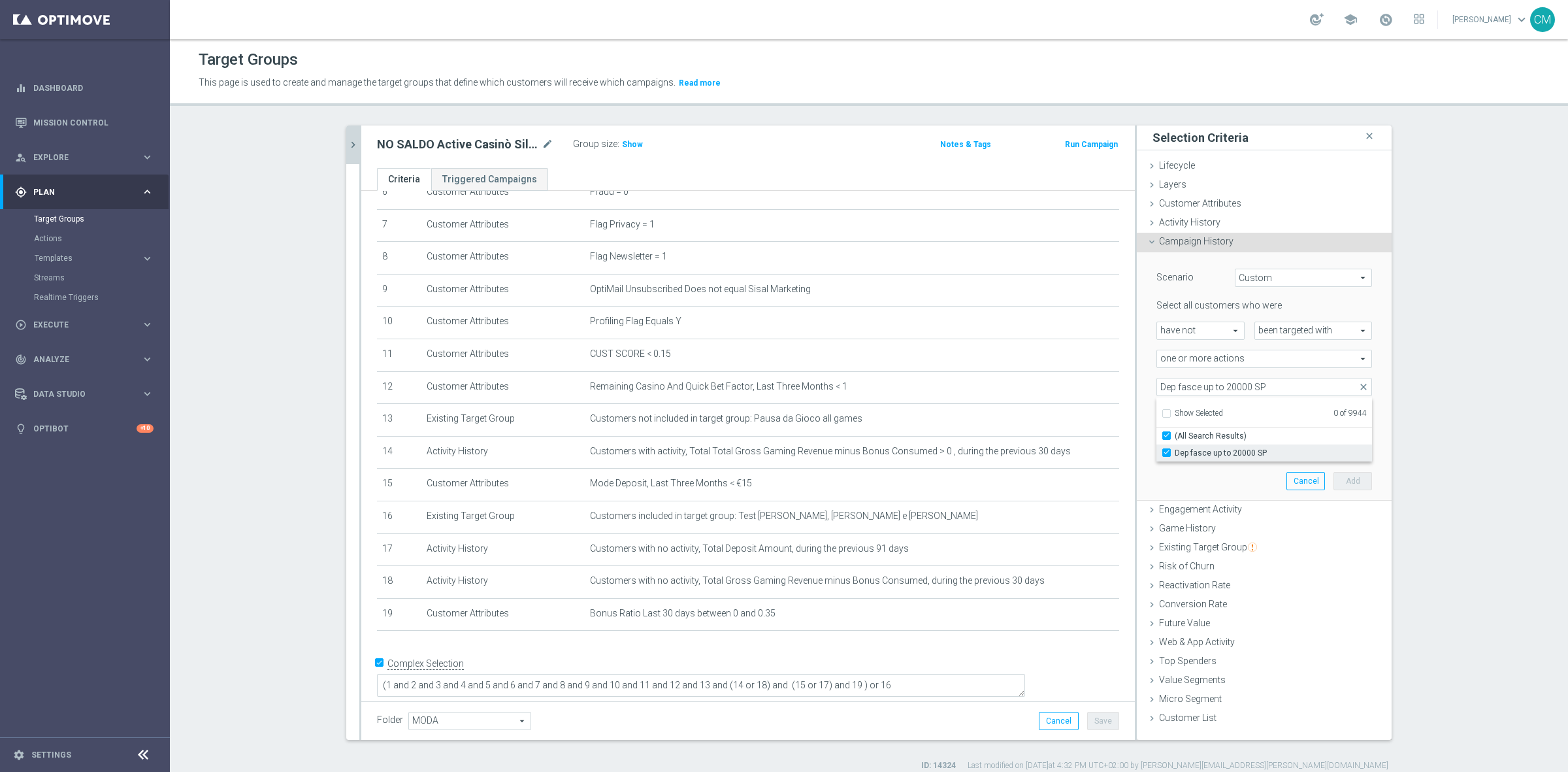
checkbox input "true"
click at [1147, 374] on div "Scenario Custom Custom arrow_drop_down search Select all customers who were hav…" at bounding box center [1264, 376] width 235 height 248
click at [1220, 386] on span "Dep fasce up to 20000 SP" at bounding box center [1265, 387] width 214 height 17
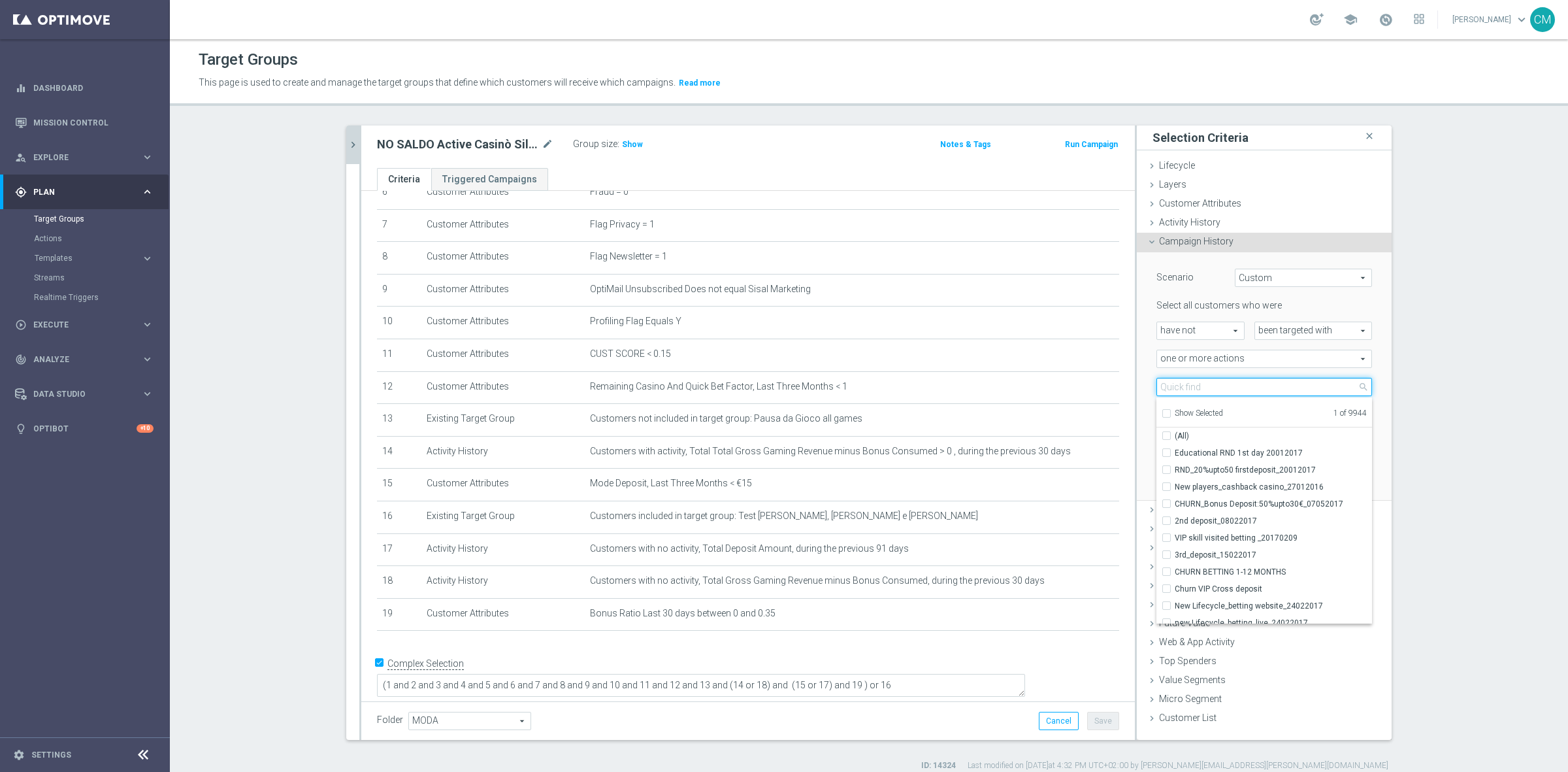
click at [1220, 386] on input "search" at bounding box center [1265, 387] width 216 height 19
paste input "RICORRENTE dep 25 per 20% fino a 60€"
type input "RICORRENTE dep 25 per 20% fino a 60€"
click at [1220, 386] on input "RICORRENTE dep 25 per 20% fino a 60€" at bounding box center [1265, 387] width 216 height 19
checkbox input "true"
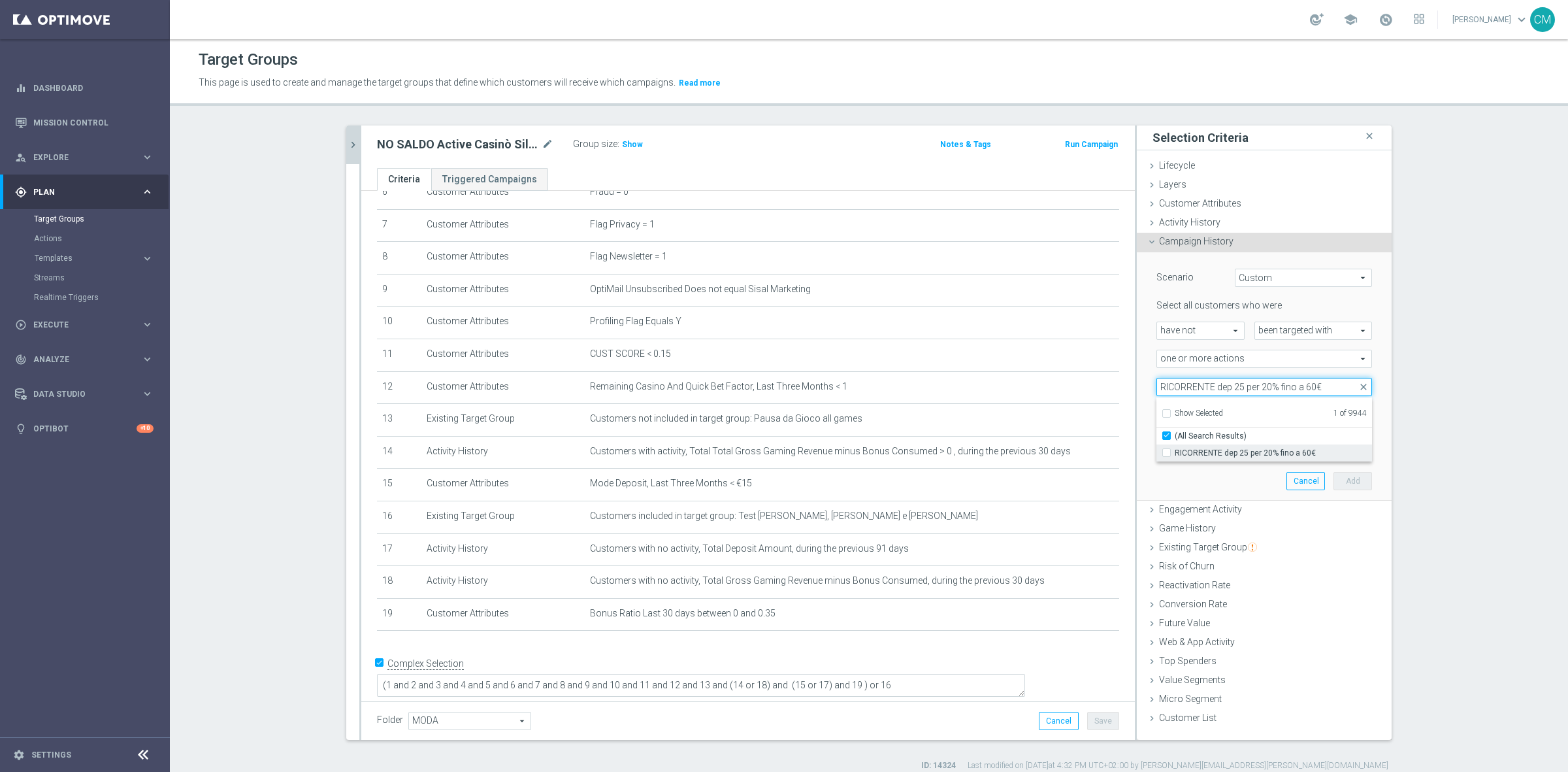
type input "RICORRENTE dep 25 per 20% fino a 60€"
click at [1260, 445] on label "RICORRENTE dep 25 per 20% fino a 60€" at bounding box center [1273, 453] width 197 height 17
click at [1175, 448] on input "RICORRENTE dep 25 per 20% fino a 60€" at bounding box center [1170, 452] width 9 height 9
checkbox input "true"
type input "Selected 2 of 9944"
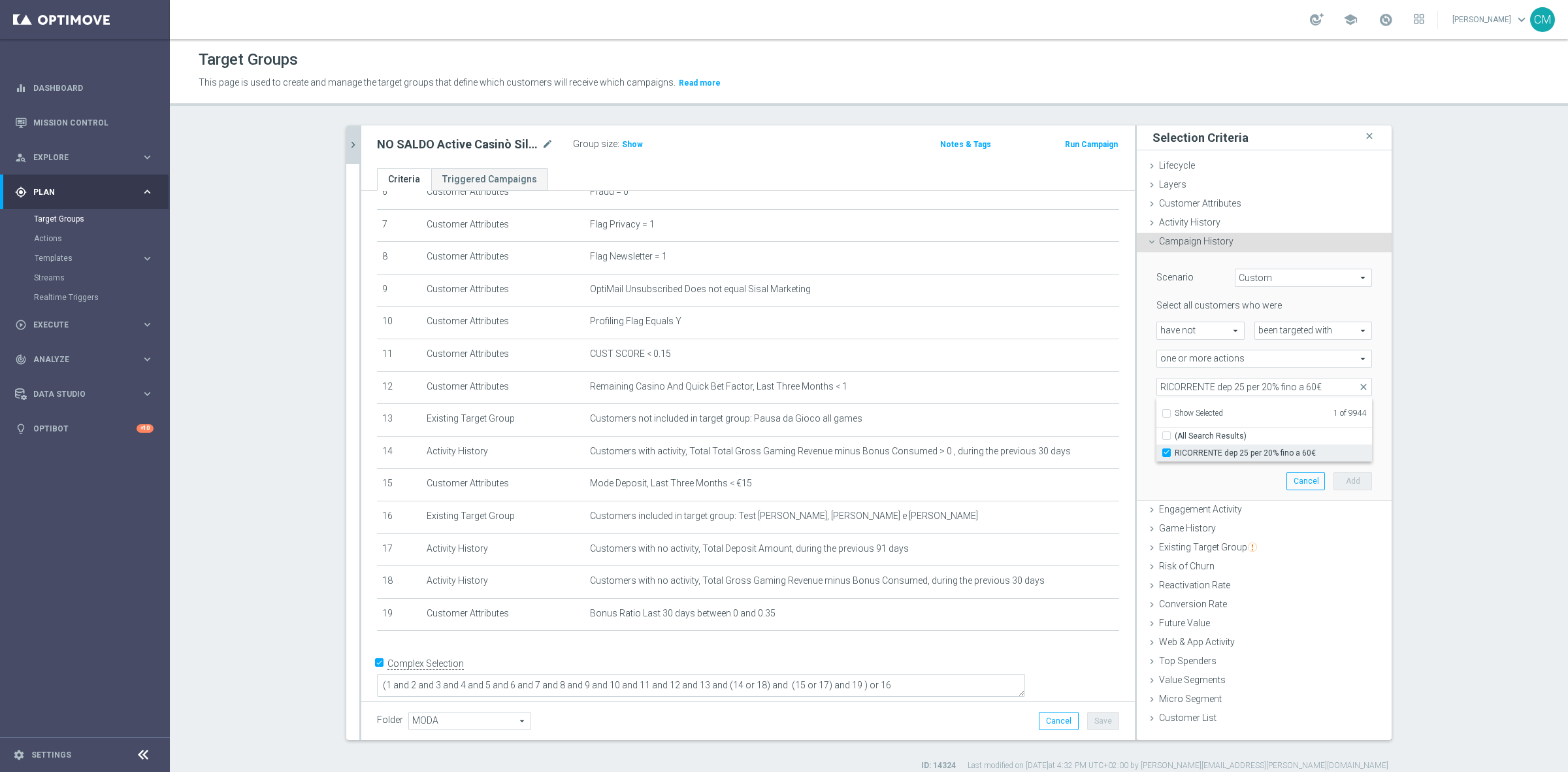
checkbox input "false"
click at [1137, 377] on div "Scenario Custom Custom arrow_drop_down search Select all customers who were hav…" at bounding box center [1265, 376] width 254 height 249
drag, startPoint x: 1296, startPoint y: 420, endPoint x: 1189, endPoint y: 445, distance: 109.9
type input "0"
click at [1274, 424] on input "0" at bounding box center [1293, 415] width 40 height 19
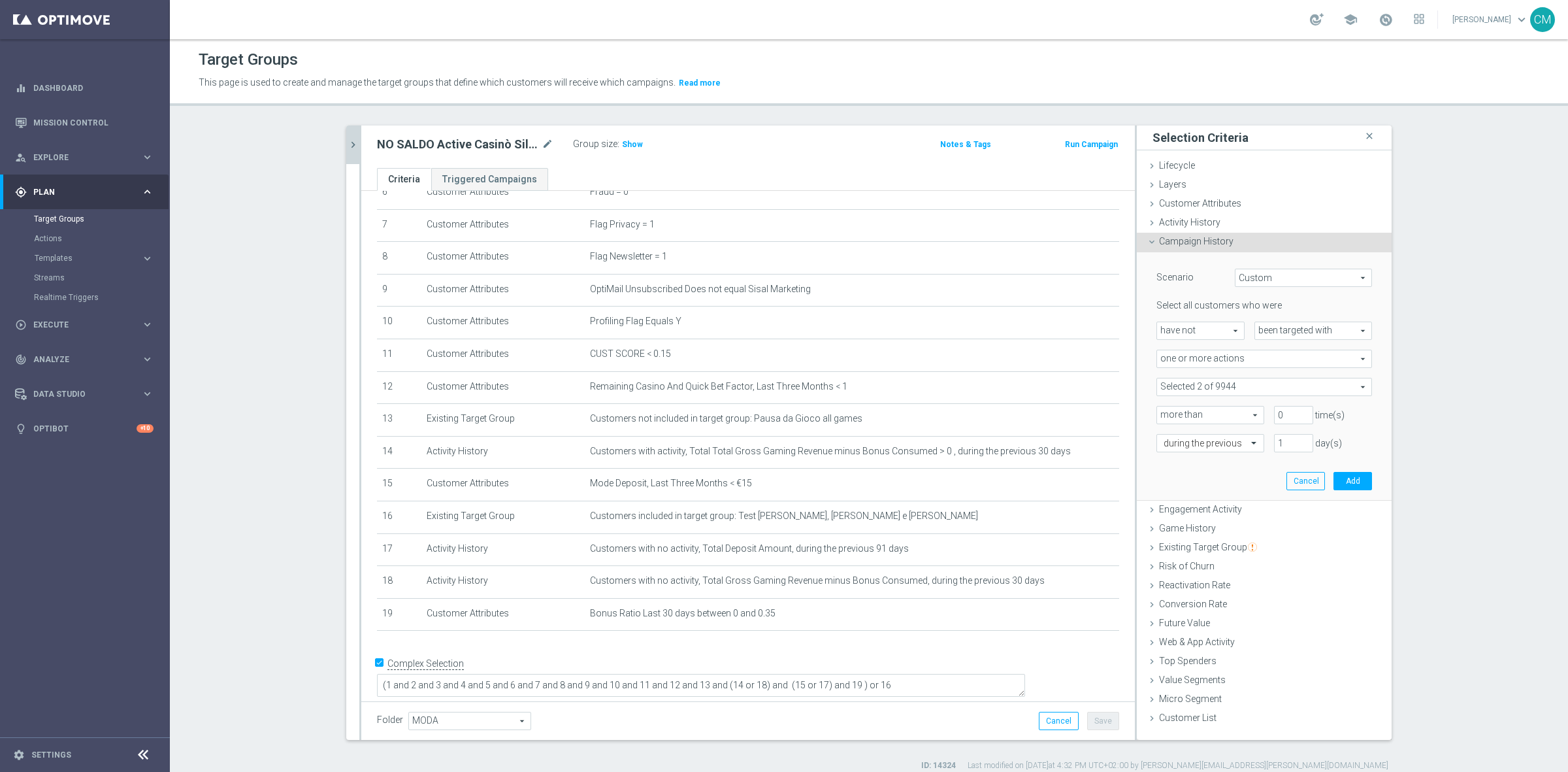
click at [1259, 469] on div "Scenario Custom Custom arrow_drop_down search Select all customers who were hav…" at bounding box center [1264, 376] width 235 height 248
click at [1217, 445] on input "text" at bounding box center [1197, 443] width 67 height 12
click at [1212, 547] on div "on this date" at bounding box center [1210, 555] width 93 height 21
click at [1346, 471] on icon "[DATE]" at bounding box center [1353, 469] width 39 height 15
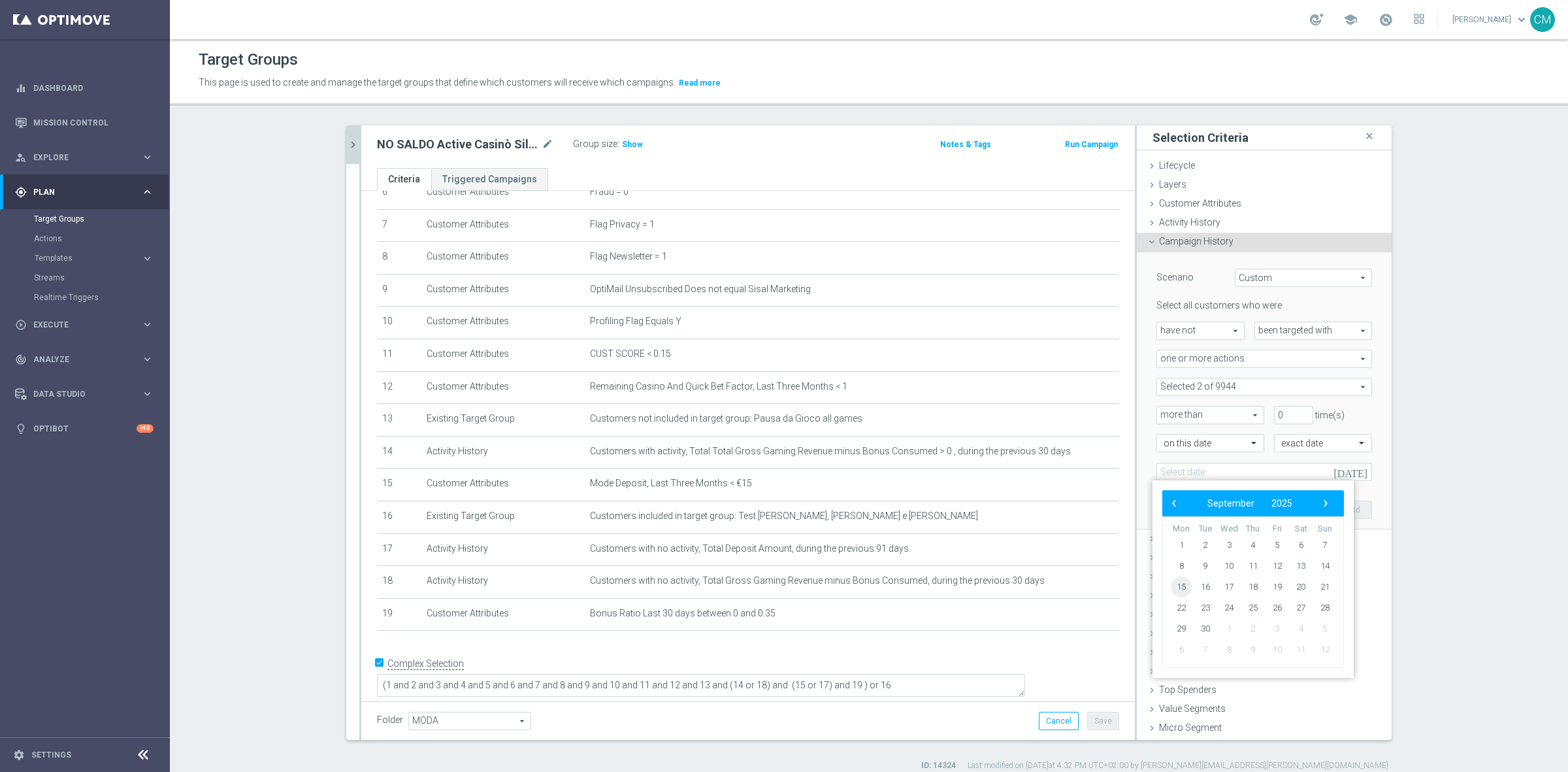
click at [1180, 589] on span "15" at bounding box center [1181, 587] width 21 height 21
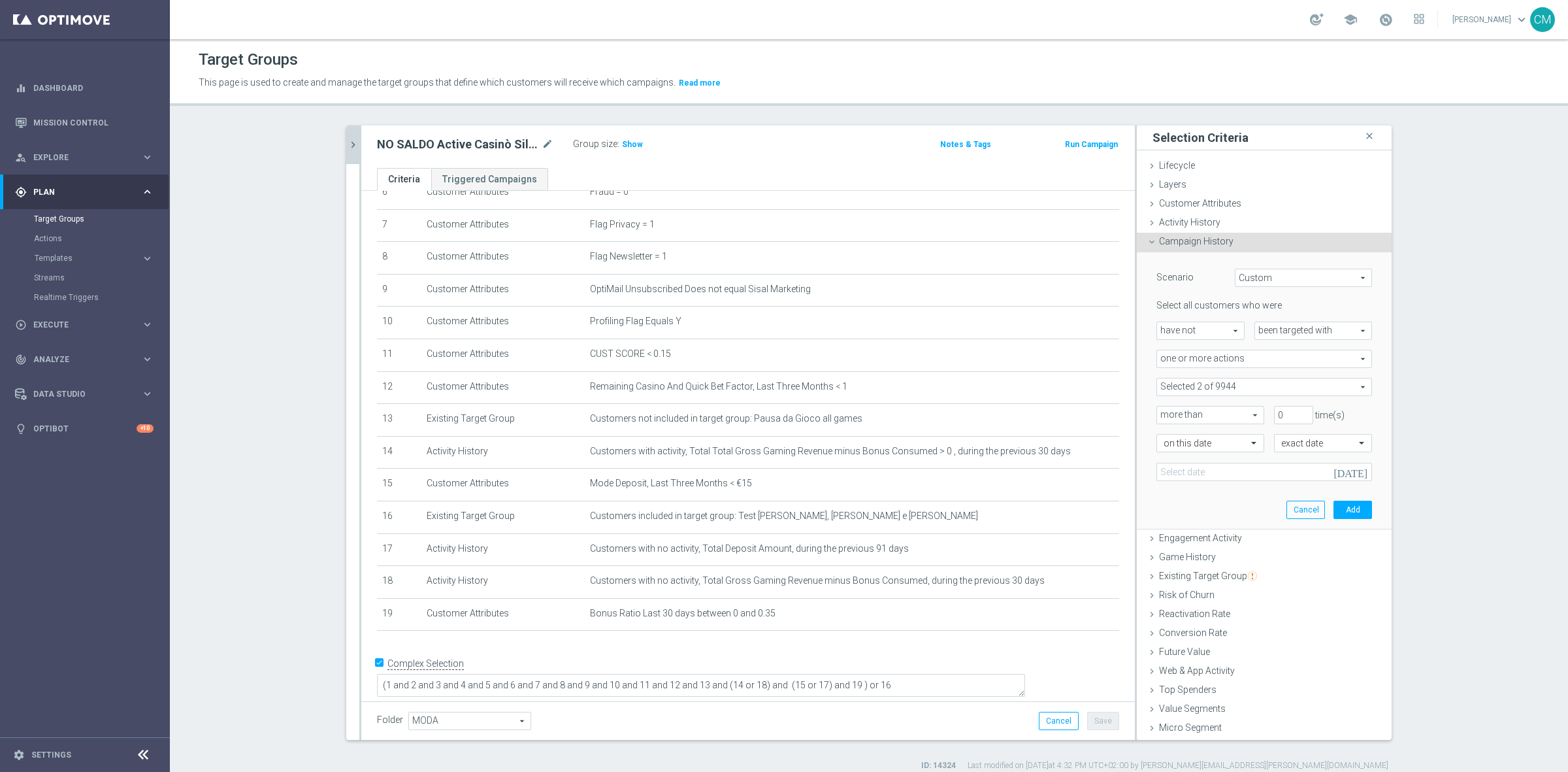
type input "[DATE]"
click at [1334, 514] on button "Add" at bounding box center [1353, 510] width 39 height 19
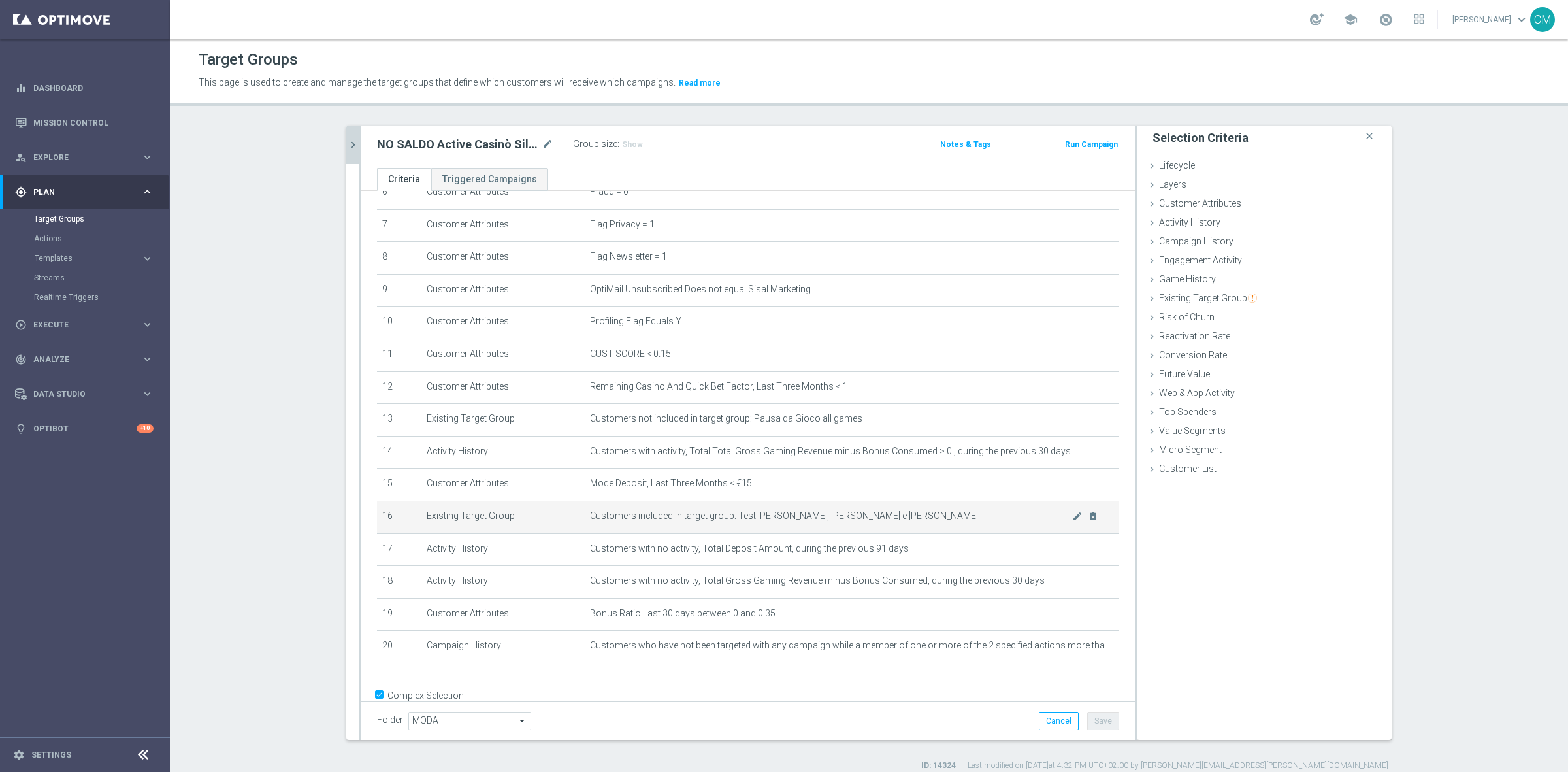
scroll to position [256, 0]
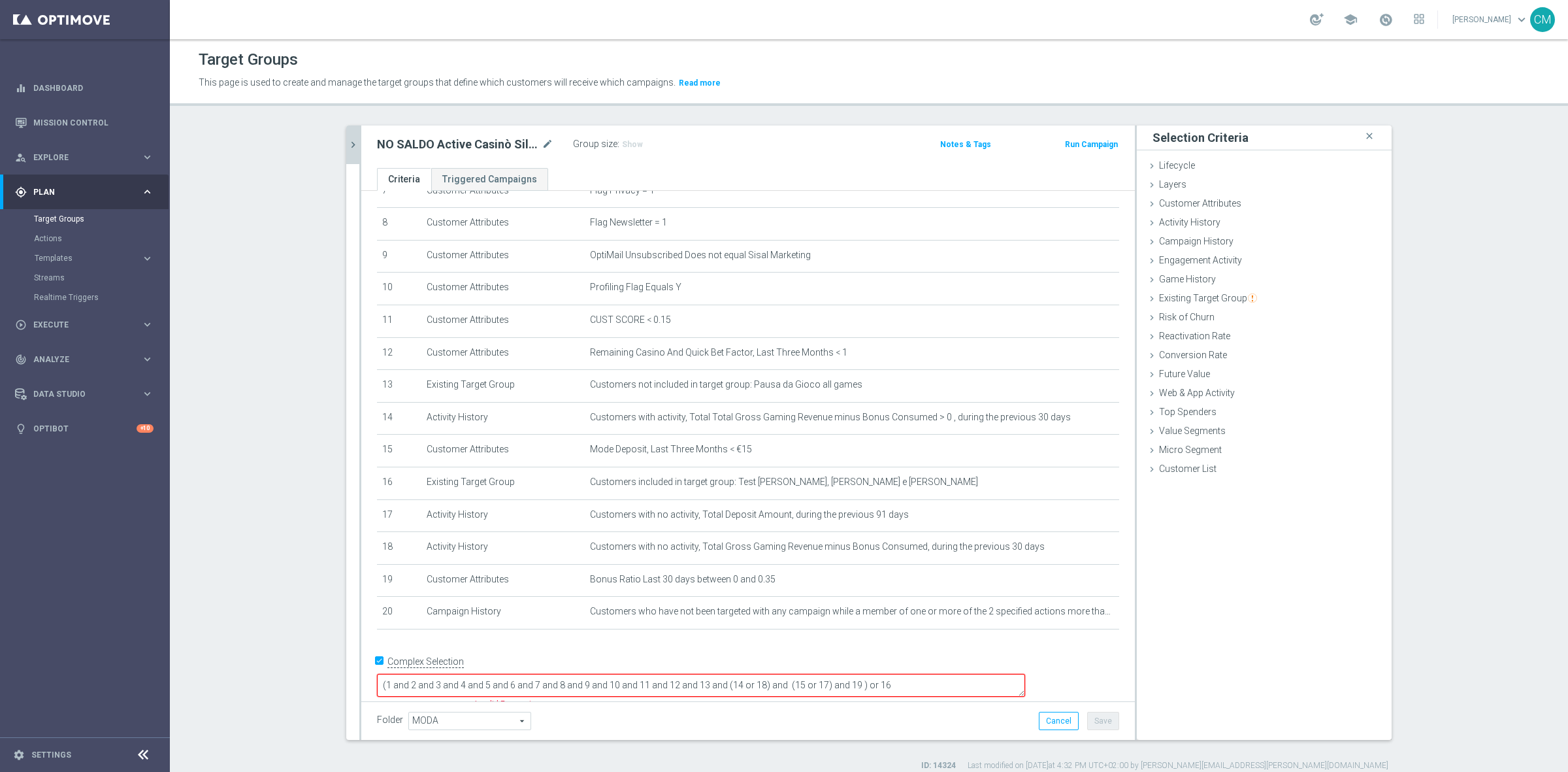
click at [943, 673] on textarea "(1 and 2 and 3 and 4 and 5 and 6 and 7 and 8 and 9 and 10 and 11 and 12 and 13 …" at bounding box center [701, 684] width 649 height 23
click at [1093, 713] on button "Save" at bounding box center [1103, 721] width 32 height 19
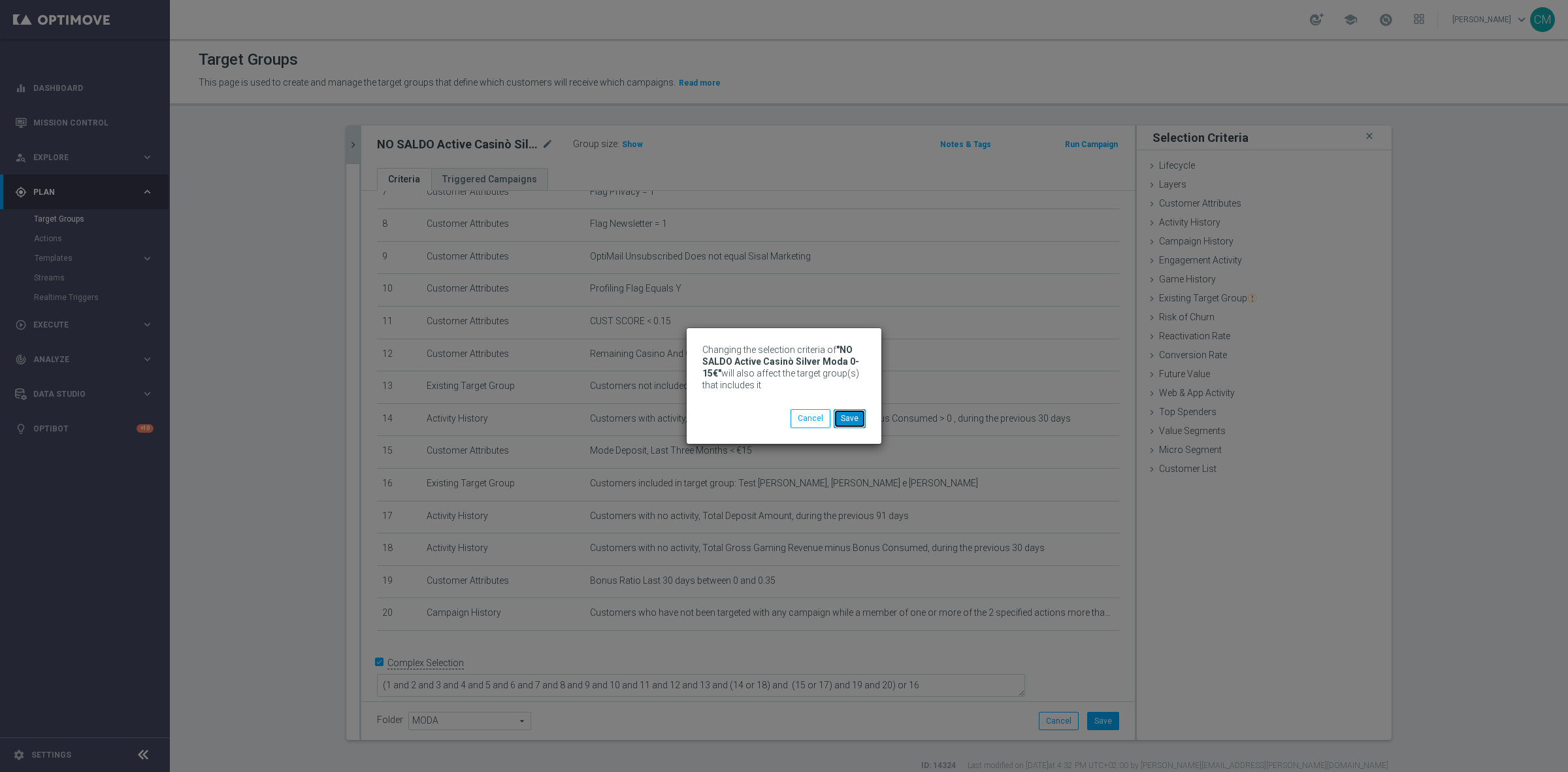
click at [853, 421] on button "Save" at bounding box center [850, 418] width 32 height 19
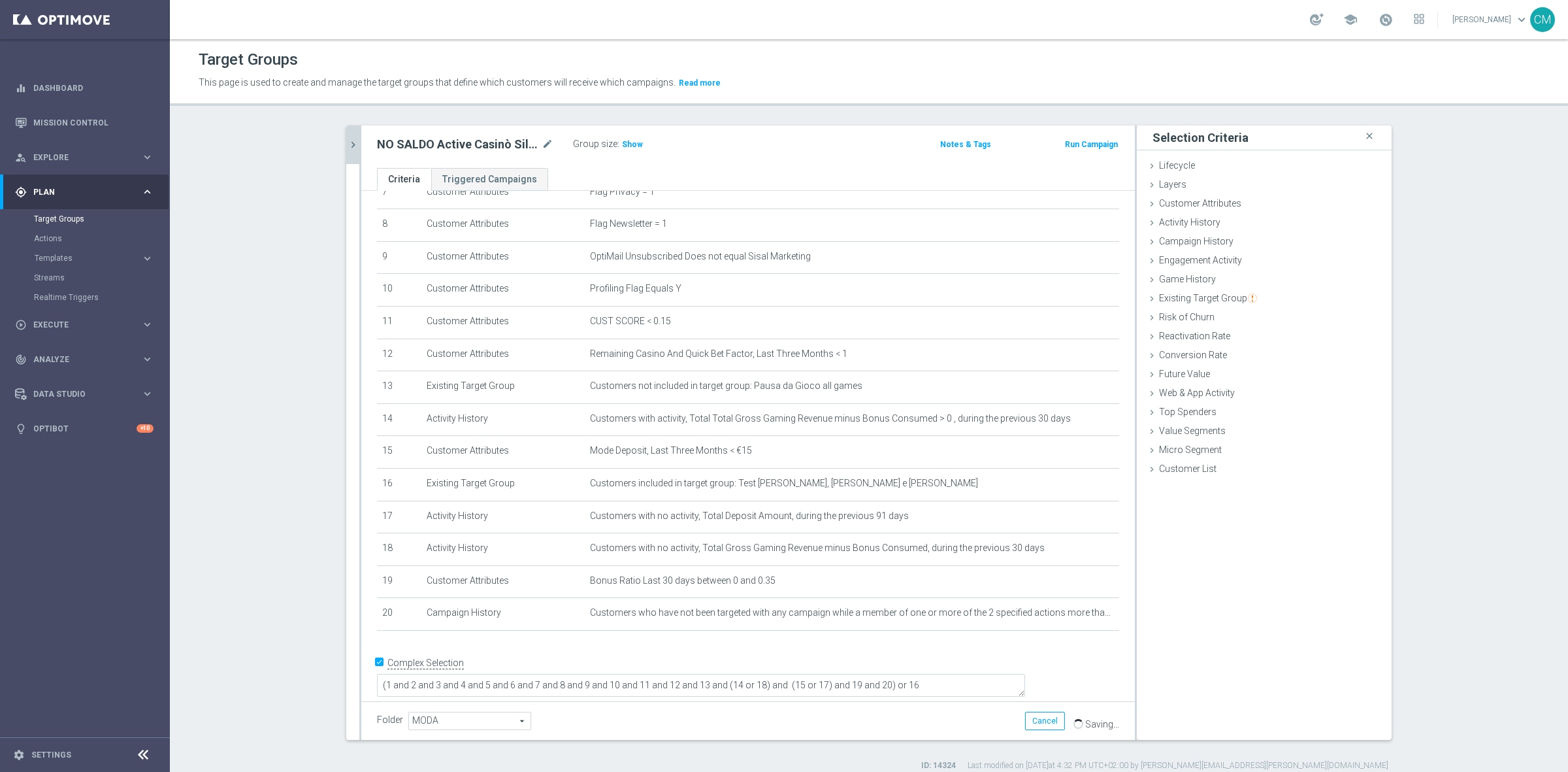
click at [348, 155] on button "chevron_right" at bounding box center [352, 145] width 13 height 39
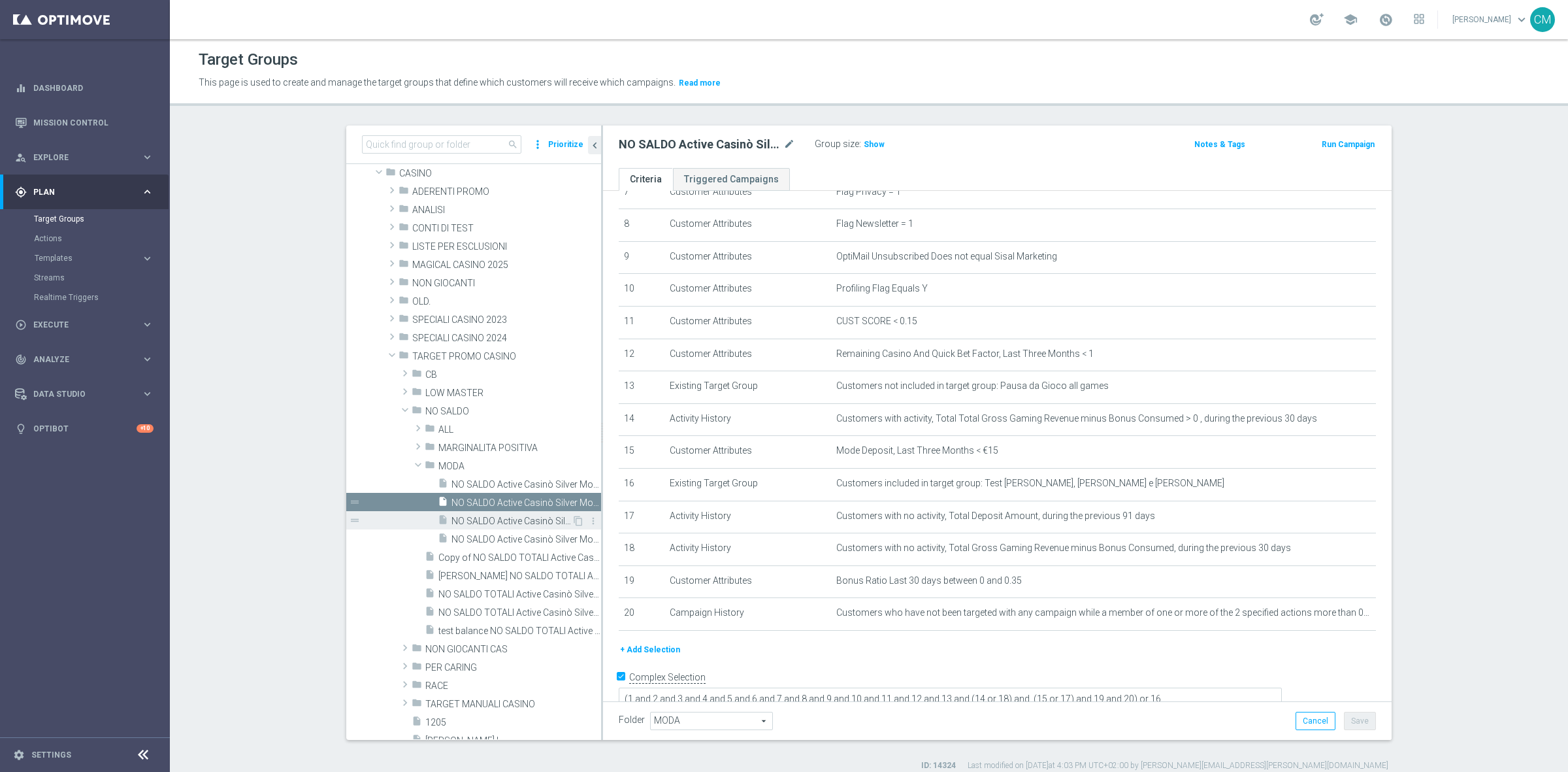
click at [505, 520] on span "NO SALDO Active Casinò Silver Moda 15-29,99" at bounding box center [511, 521] width 120 height 11
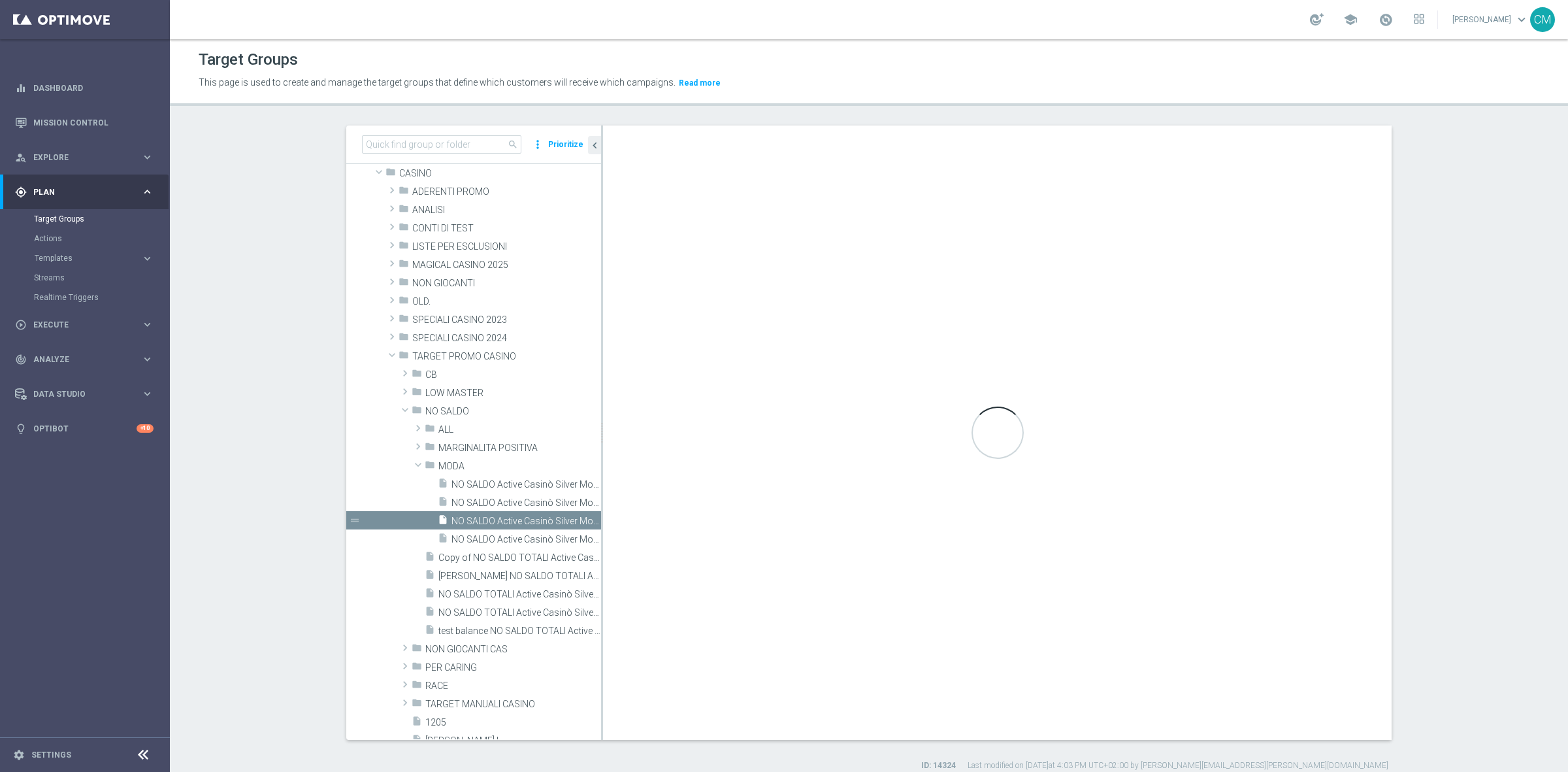
type textarea "(1 and 2 and 3 and 4 and 5 and 6 and 7 and 8 and 9 and 10 and 11 and 12 and 13 …"
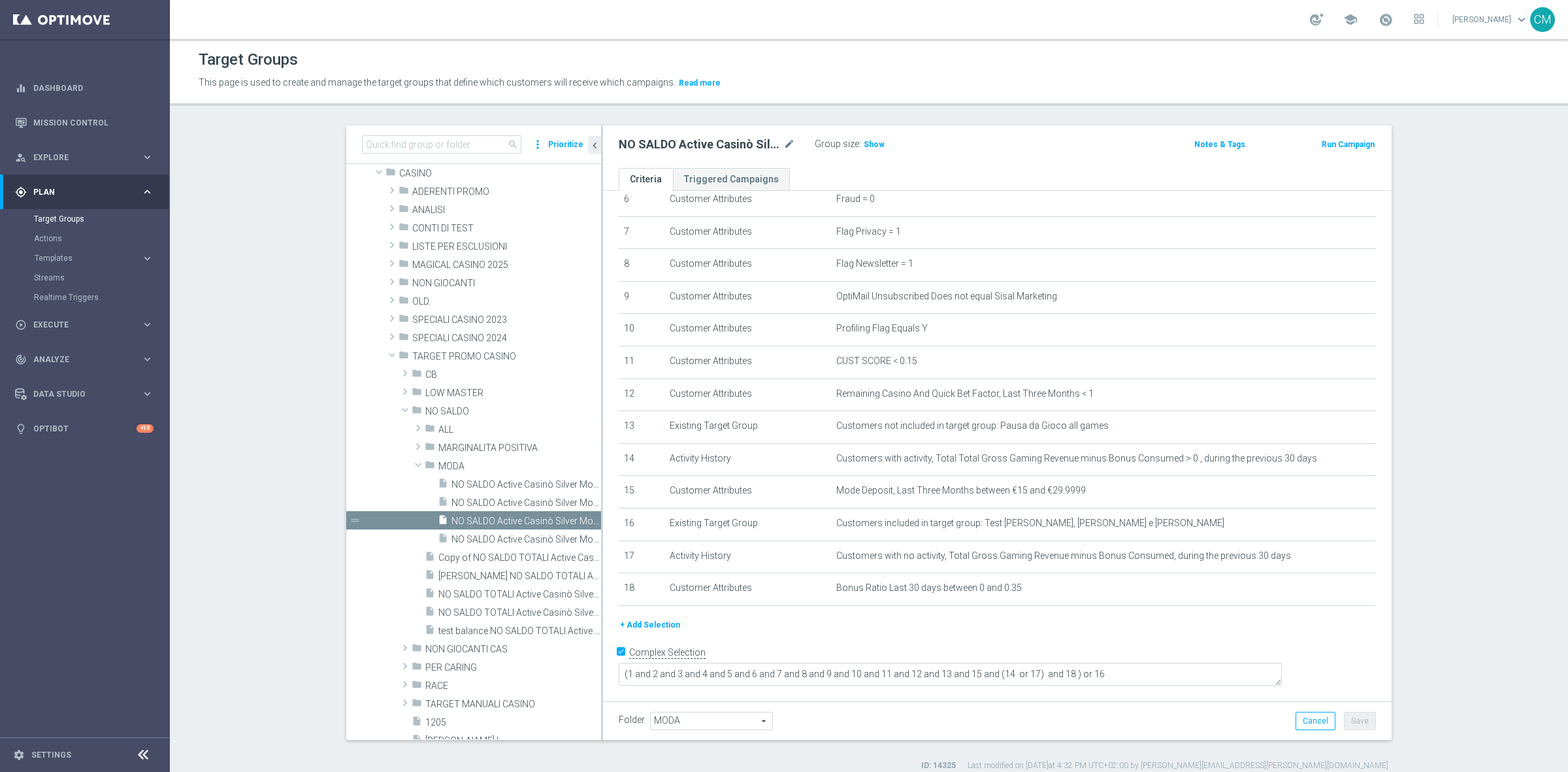
scroll to position [203, 0]
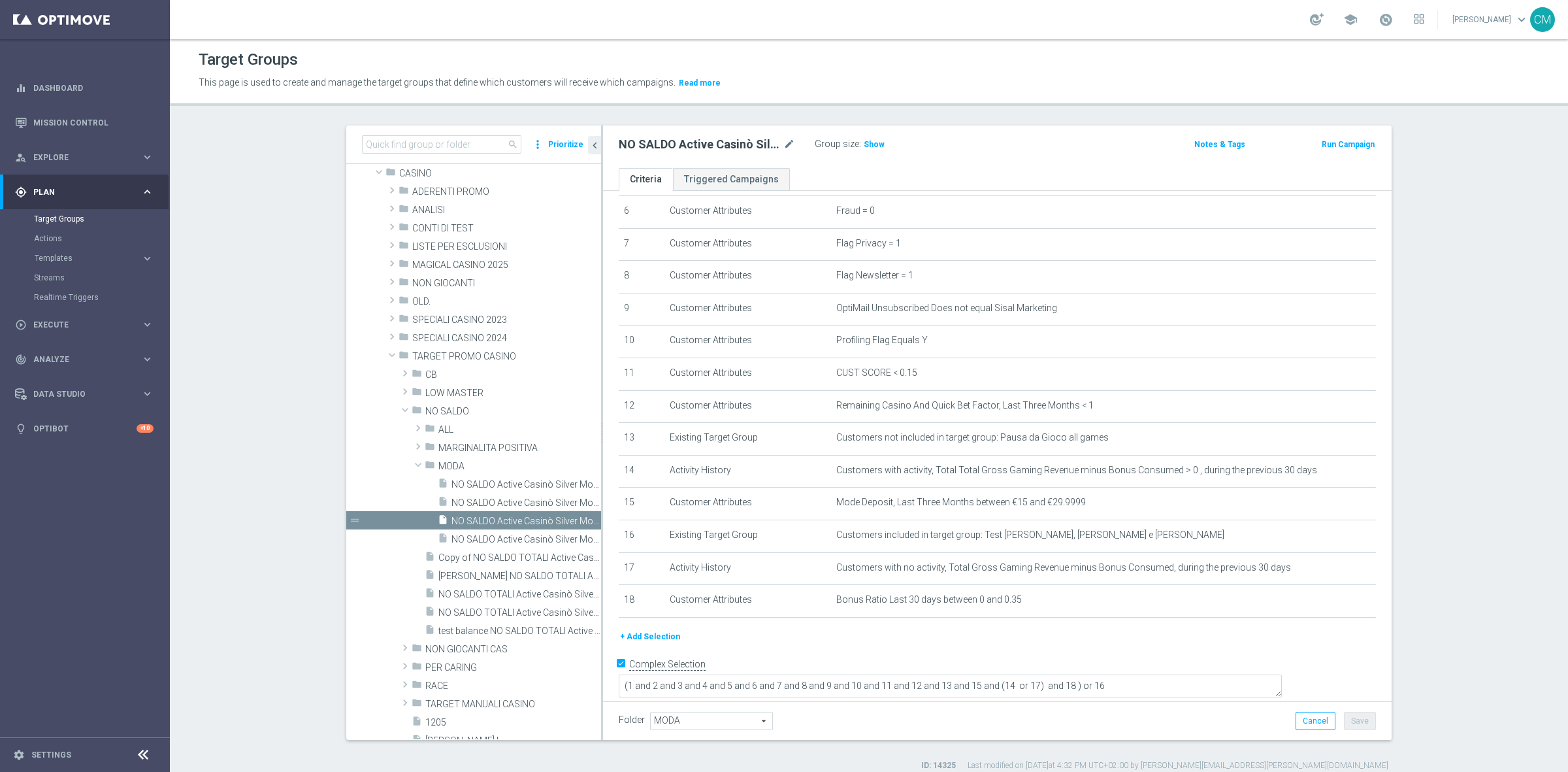
click at [651, 638] on button "+ Add Selection" at bounding box center [650, 636] width 63 height 15
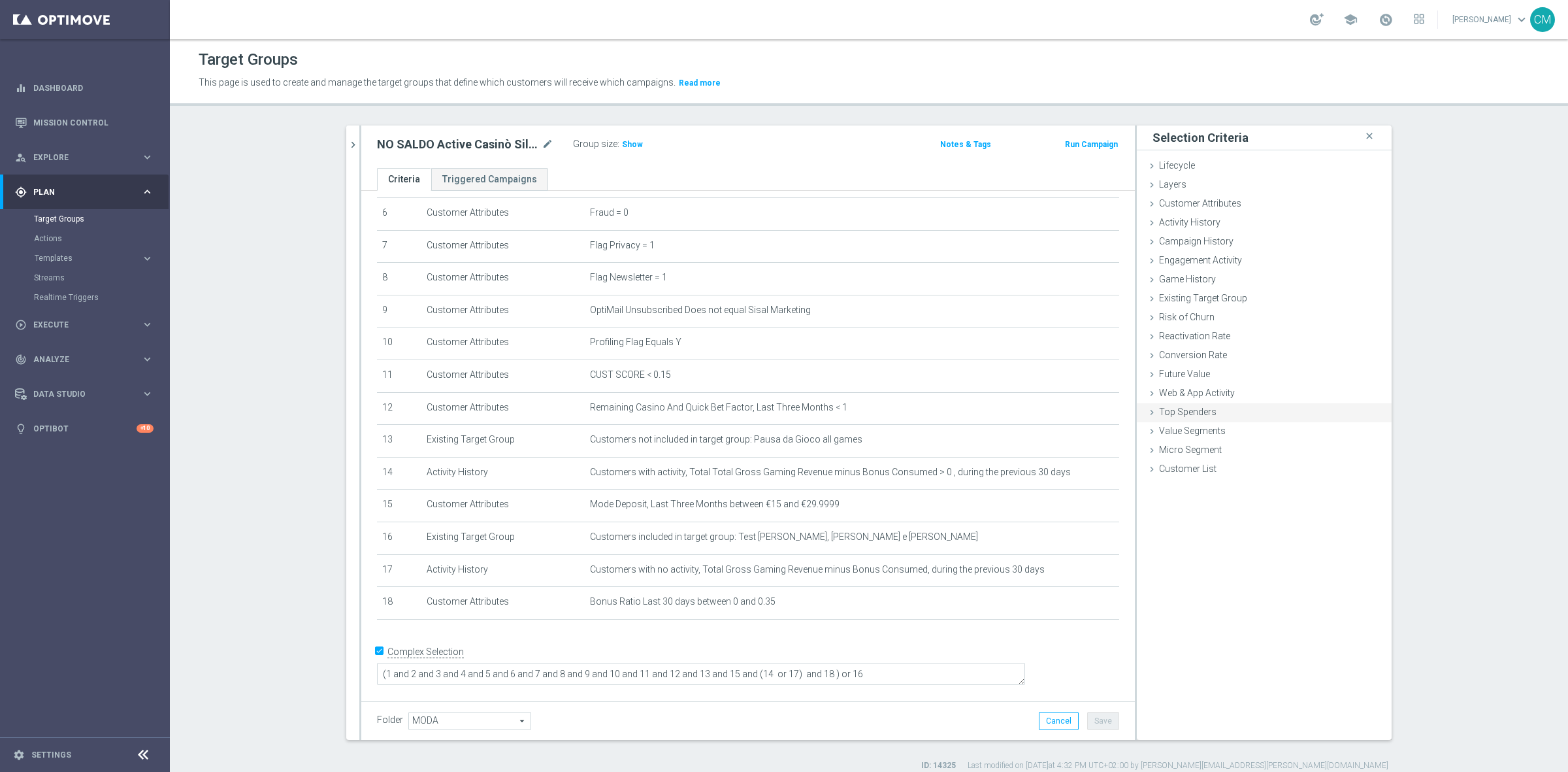
scroll to position [189, 0]
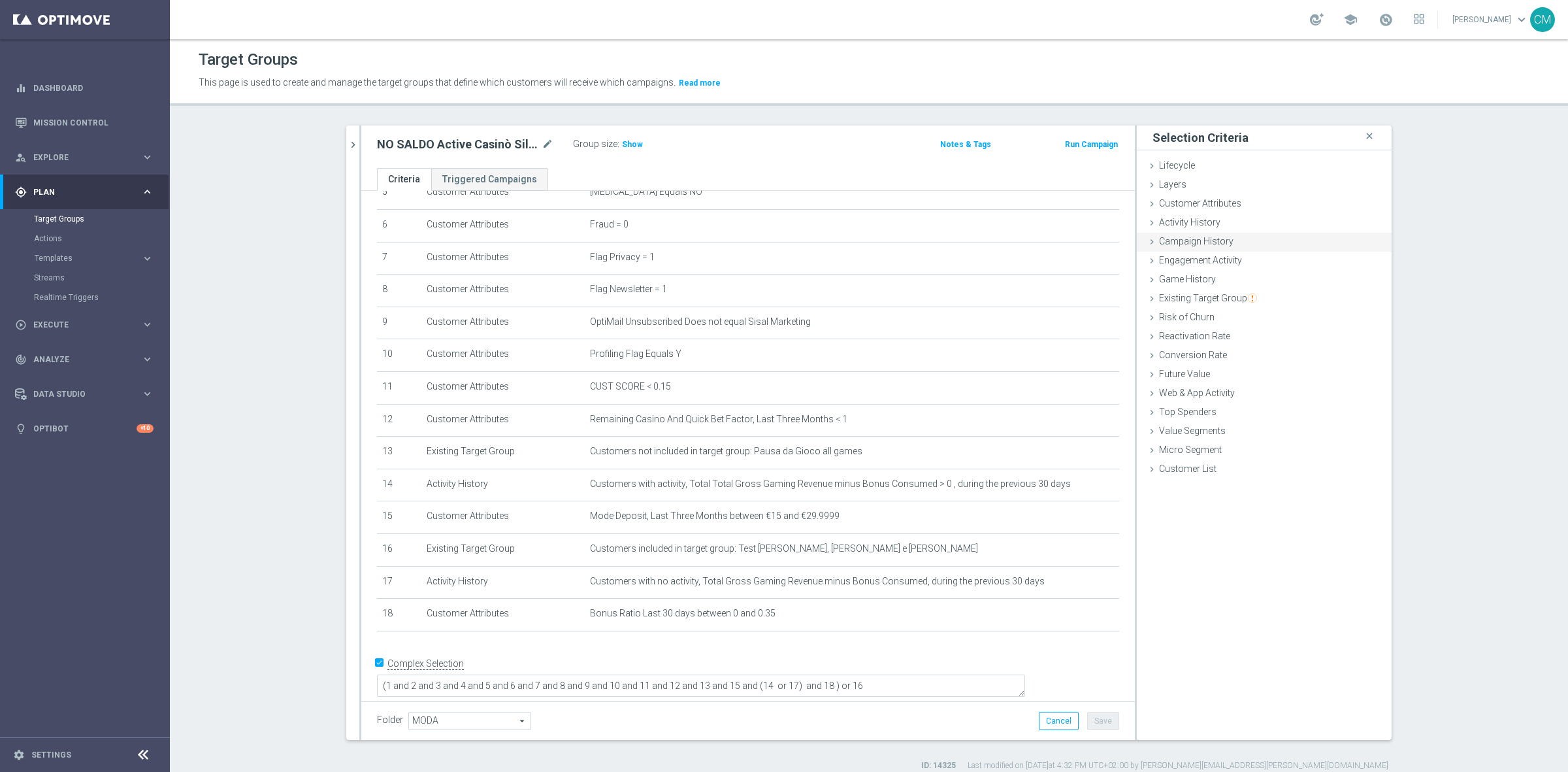
click at [1192, 241] on span "Campaign History" at bounding box center [1196, 241] width 74 height 10
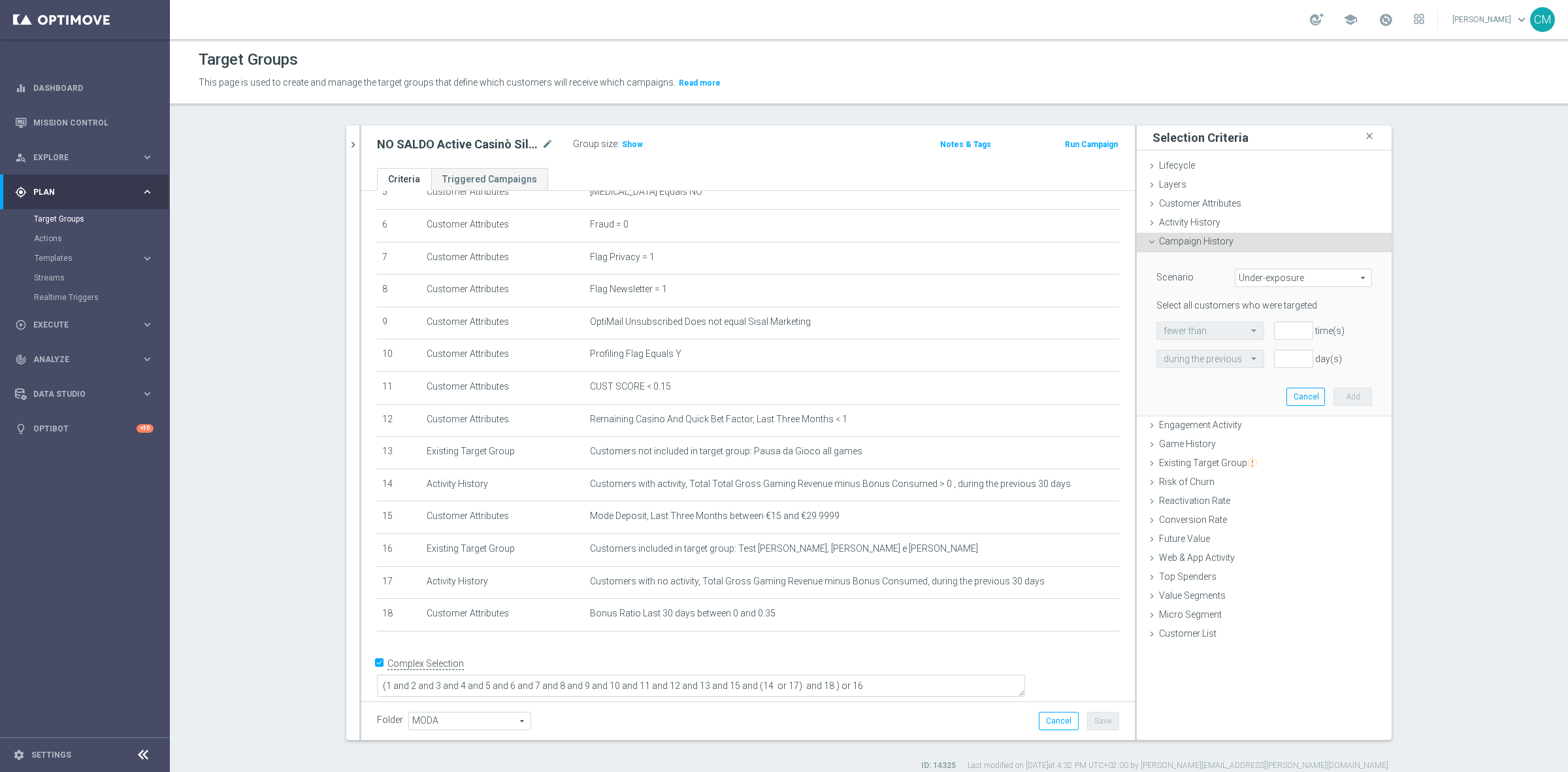
click at [1271, 279] on span "Under-exposure" at bounding box center [1303, 278] width 136 height 17
click at [1272, 358] on label "Custom" at bounding box center [1303, 365] width 136 height 17
type input "Custom"
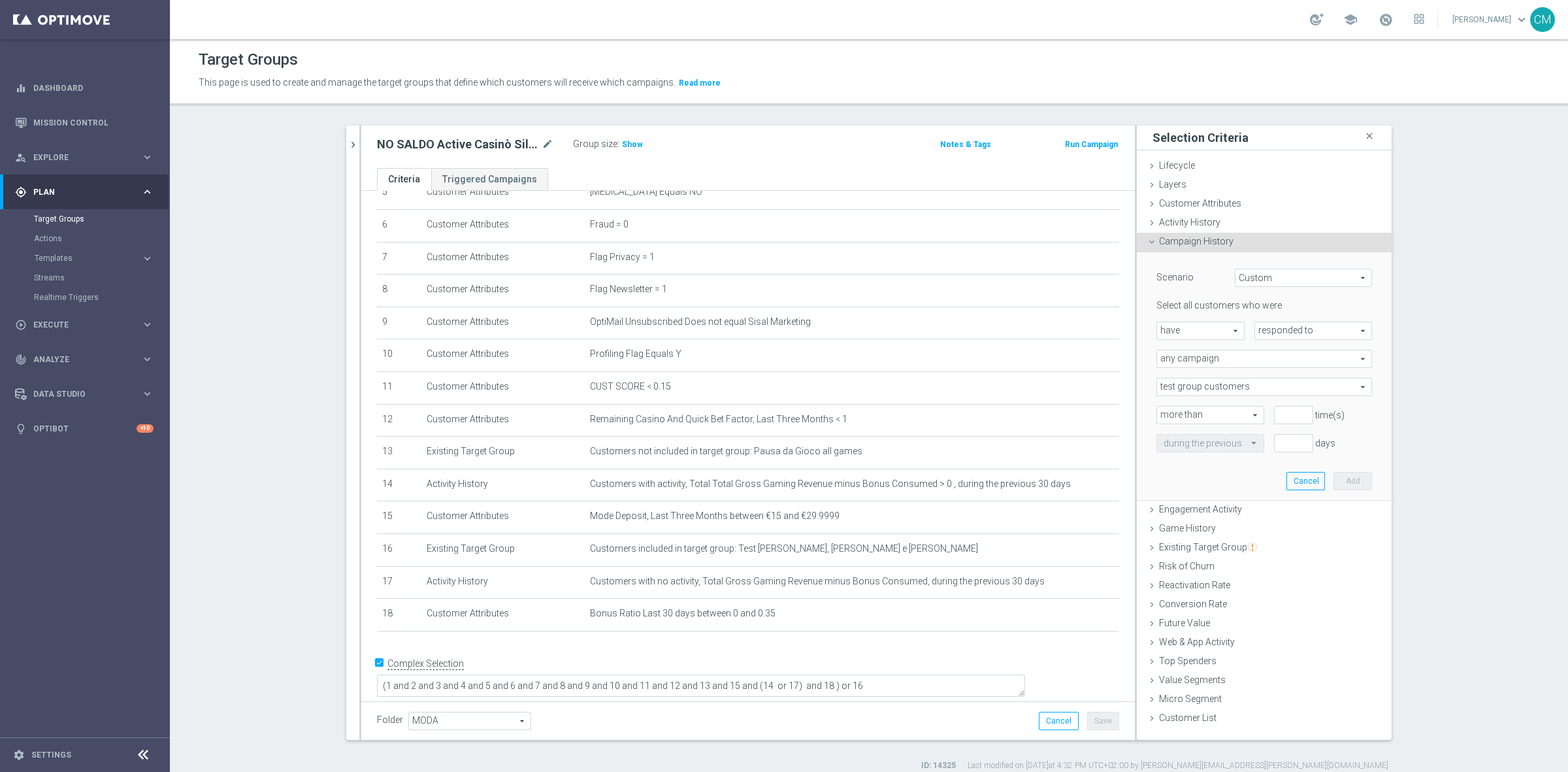
click at [1198, 325] on span "have" at bounding box center [1201, 331] width 87 height 17
click at [1199, 362] on span "have not" at bounding box center [1200, 366] width 74 height 10
type input "have not"
click at [1279, 325] on span "responded to" at bounding box center [1314, 331] width 116 height 17
click at [1286, 367] on span "been targeted with" at bounding box center [1313, 366] width 103 height 10
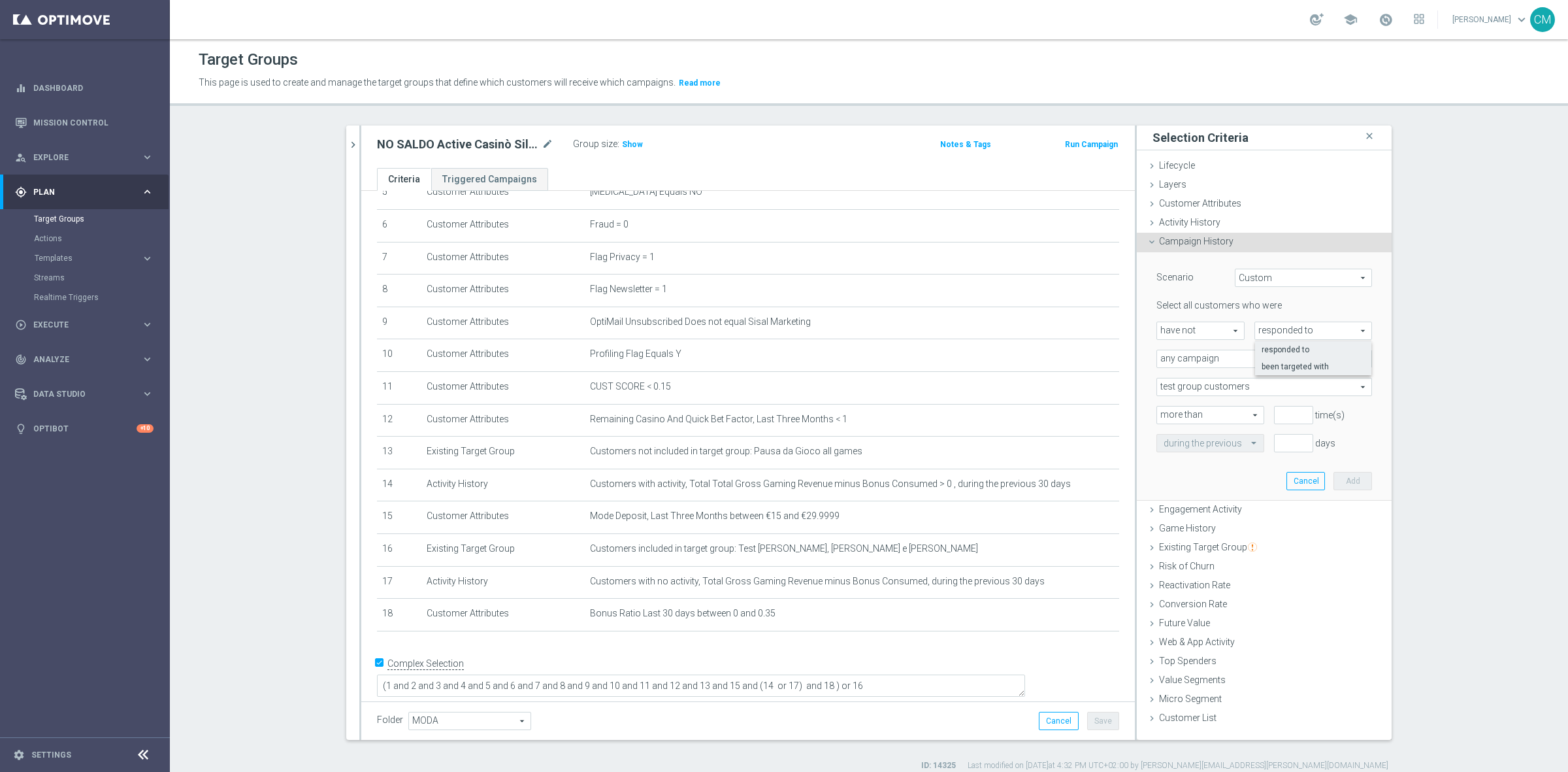
type input "been targeted with"
click at [1239, 362] on span "any campaign" at bounding box center [1265, 358] width 214 height 17
click at [1245, 407] on span "one or more actions" at bounding box center [1264, 411] width 201 height 10
type input "one or more actions"
click at [1227, 386] on span at bounding box center [1265, 387] width 214 height 17
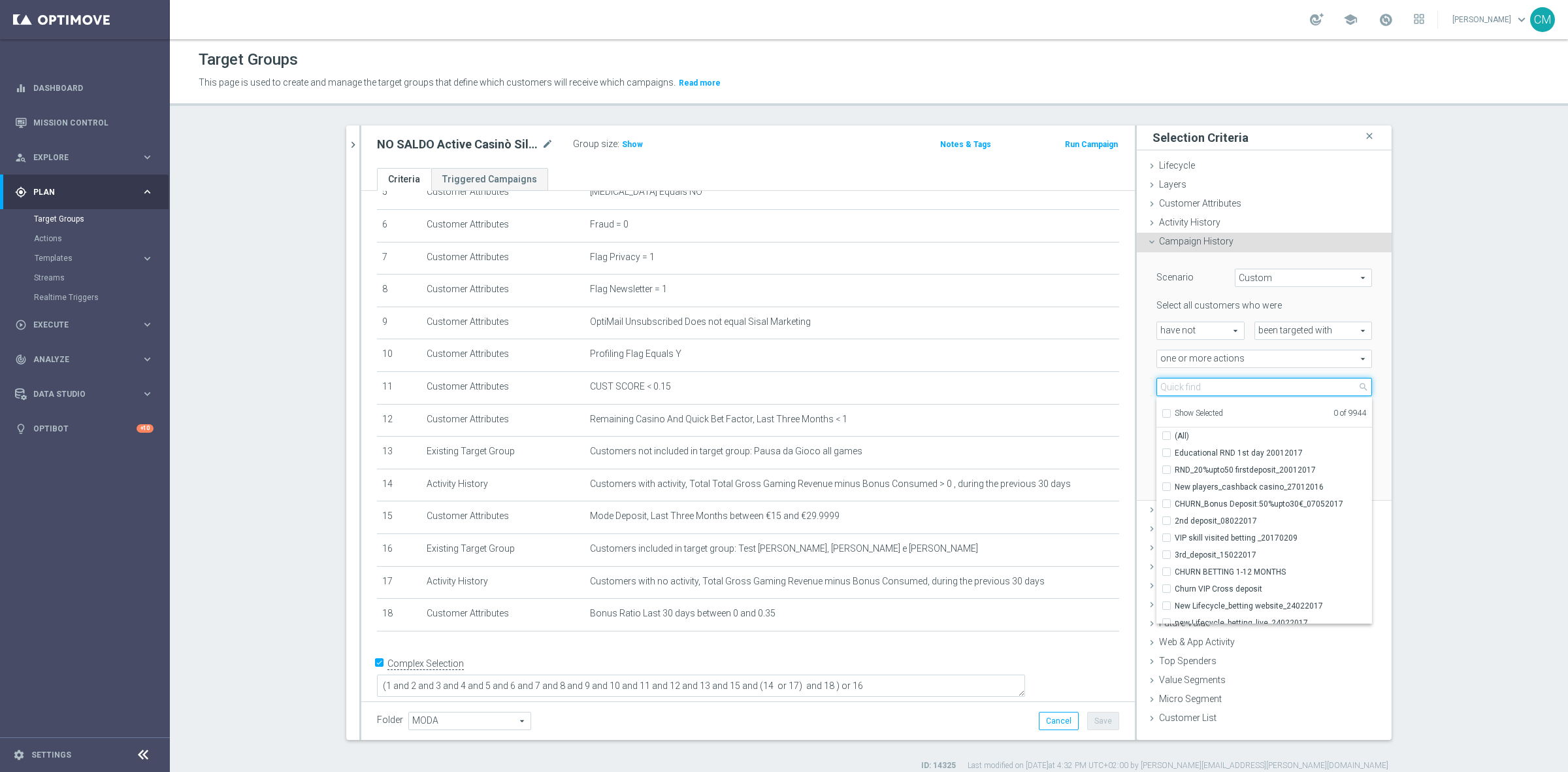
click at [1220, 393] on input "search" at bounding box center [1265, 387] width 216 height 19
paste input "RICORRENTE dep 25 per 20% fino a 60€"
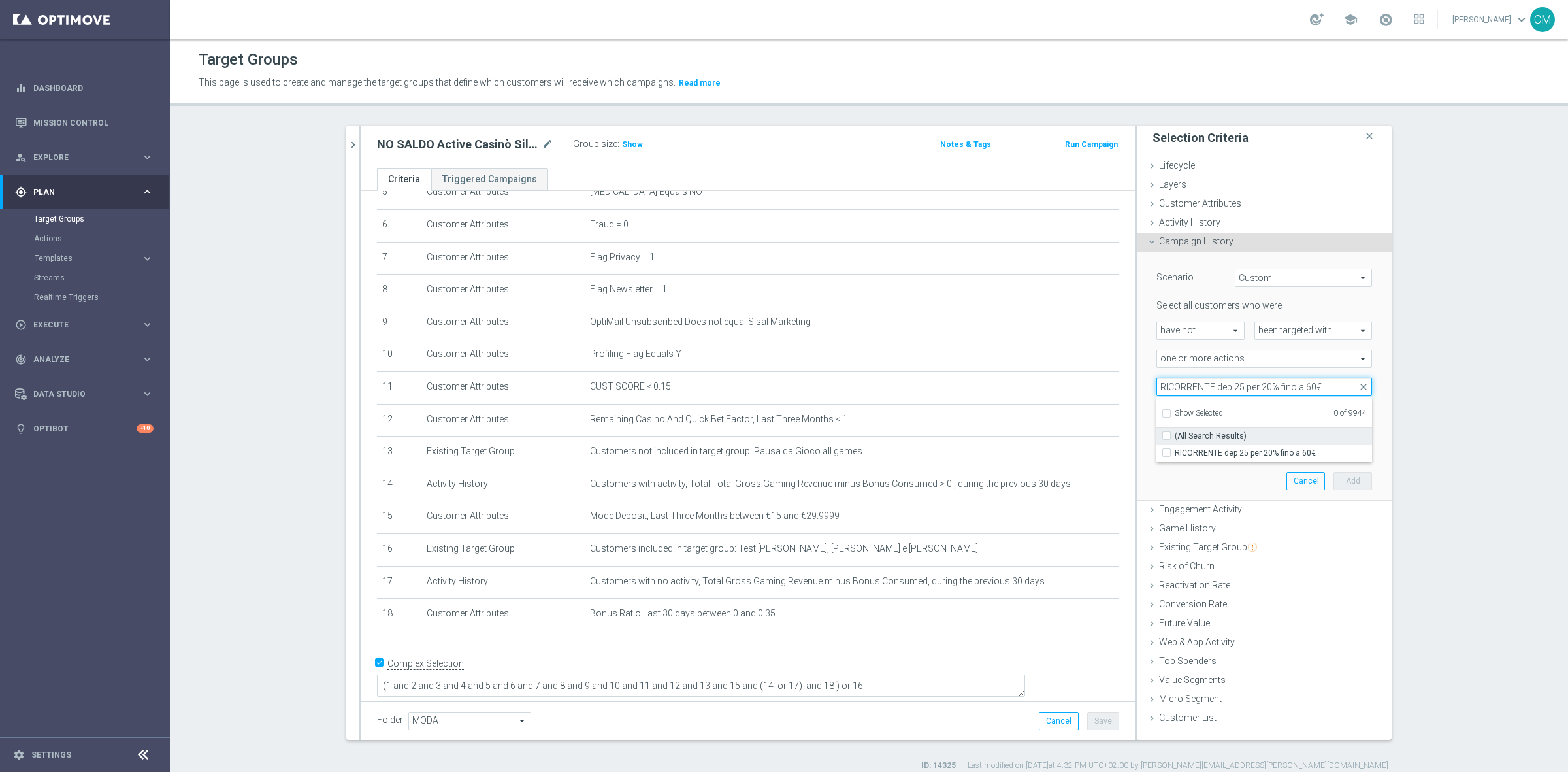
type input "RICORRENTE dep 25 per 20% fino a 60€"
click at [1227, 439] on span "(All Search Results)" at bounding box center [1210, 435] width 72 height 10
click at [1175, 439] on input "(All Search Results)" at bounding box center [1170, 435] width 9 height 9
checkbox input "true"
type input "RICORRENTE dep 25 per 20% fino a 60€"
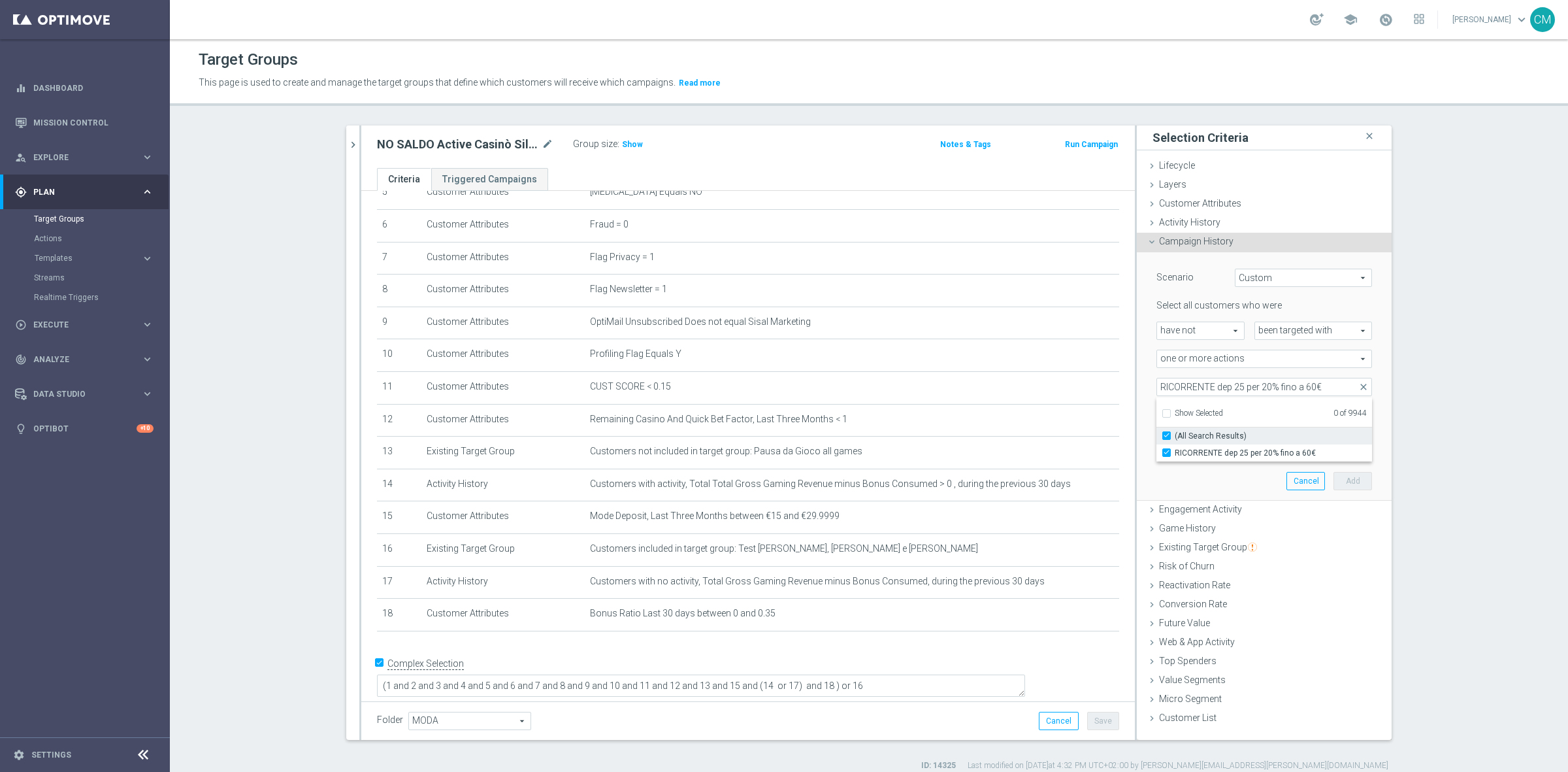
checkbox input "true"
click at [1147, 376] on div "Scenario Custom Custom arrow_drop_down search Select all customers who were hav…" at bounding box center [1264, 376] width 235 height 248
click at [1193, 379] on span "RICORRENTE dep 25 per 20% fino a 60€" at bounding box center [1265, 387] width 214 height 17
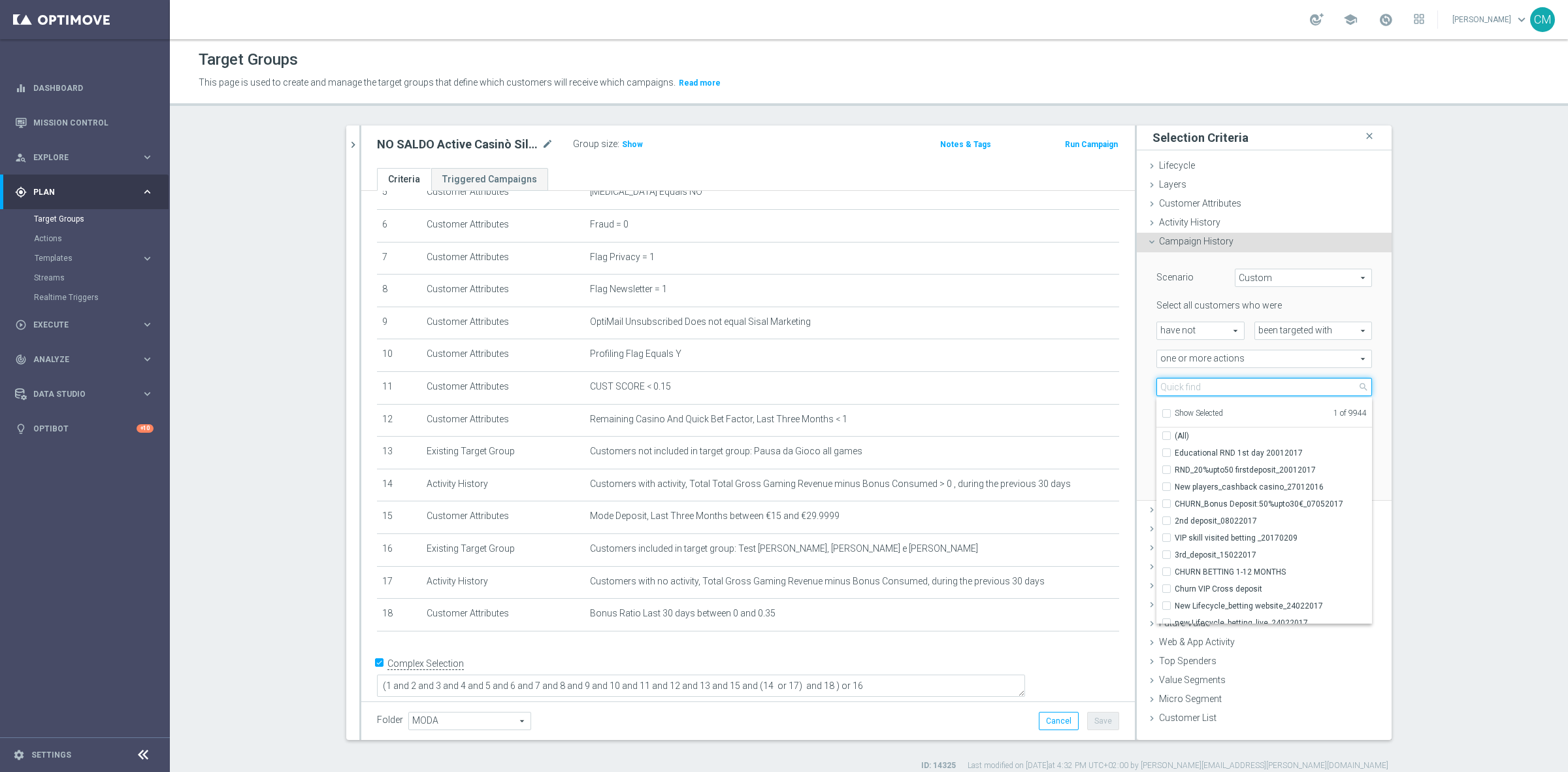
click at [1193, 383] on input "search" at bounding box center [1265, 387] width 216 height 19
paste input "Dep fasce up to 20000 SP"
type input "Dep fasce up to 20000 SP"
checkbox input "true"
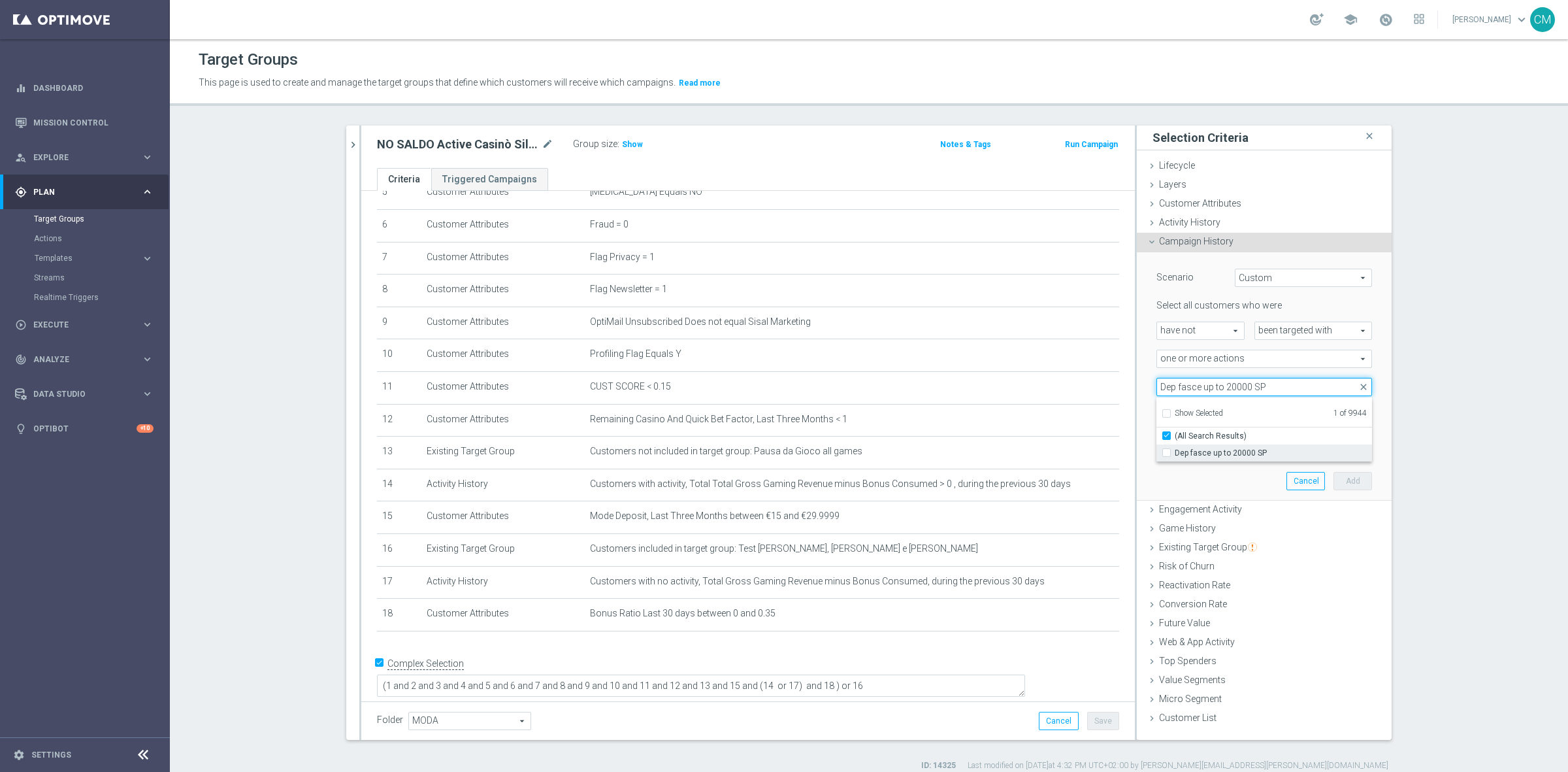
type input "Dep fasce up to 20000 SP"
click at [1265, 448] on span "Dep fasce up to 20000 SP" at bounding box center [1273, 452] width 197 height 10
click at [1175, 448] on input "Dep fasce up to 20000 SP" at bounding box center [1170, 452] width 9 height 9
checkbox input "true"
type input "Selected 2 of 9944"
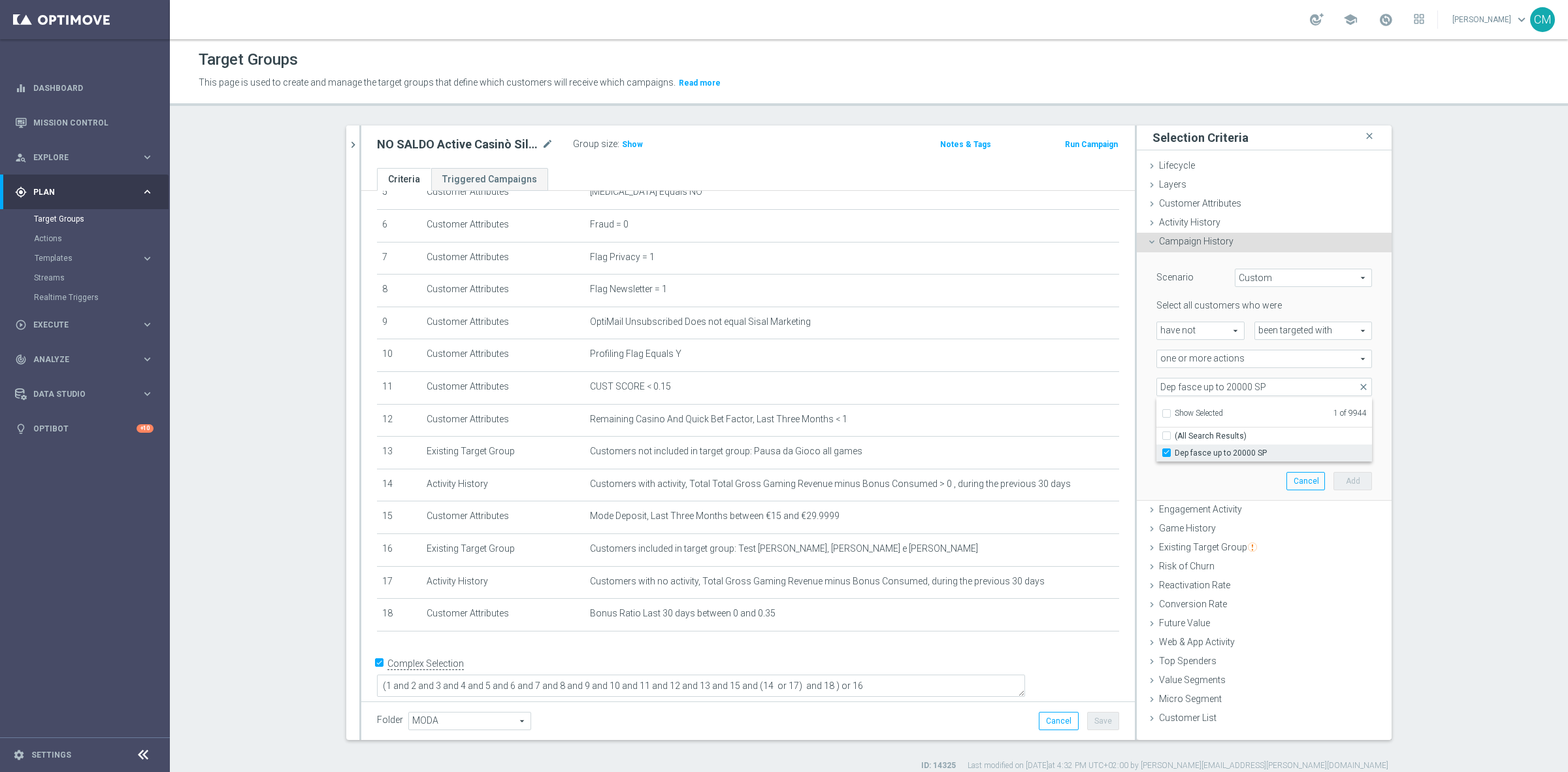
checkbox input "false"
click at [1137, 366] on ul "Lifecycle done Cancel Add Layers done Cancel Add Customer Attributes done" at bounding box center [1265, 442] width 254 height 572
type input "0"
click at [1299, 416] on input "0" at bounding box center [1293, 415] width 40 height 19
click at [1220, 438] on input "text" at bounding box center [1197, 443] width 67 height 12
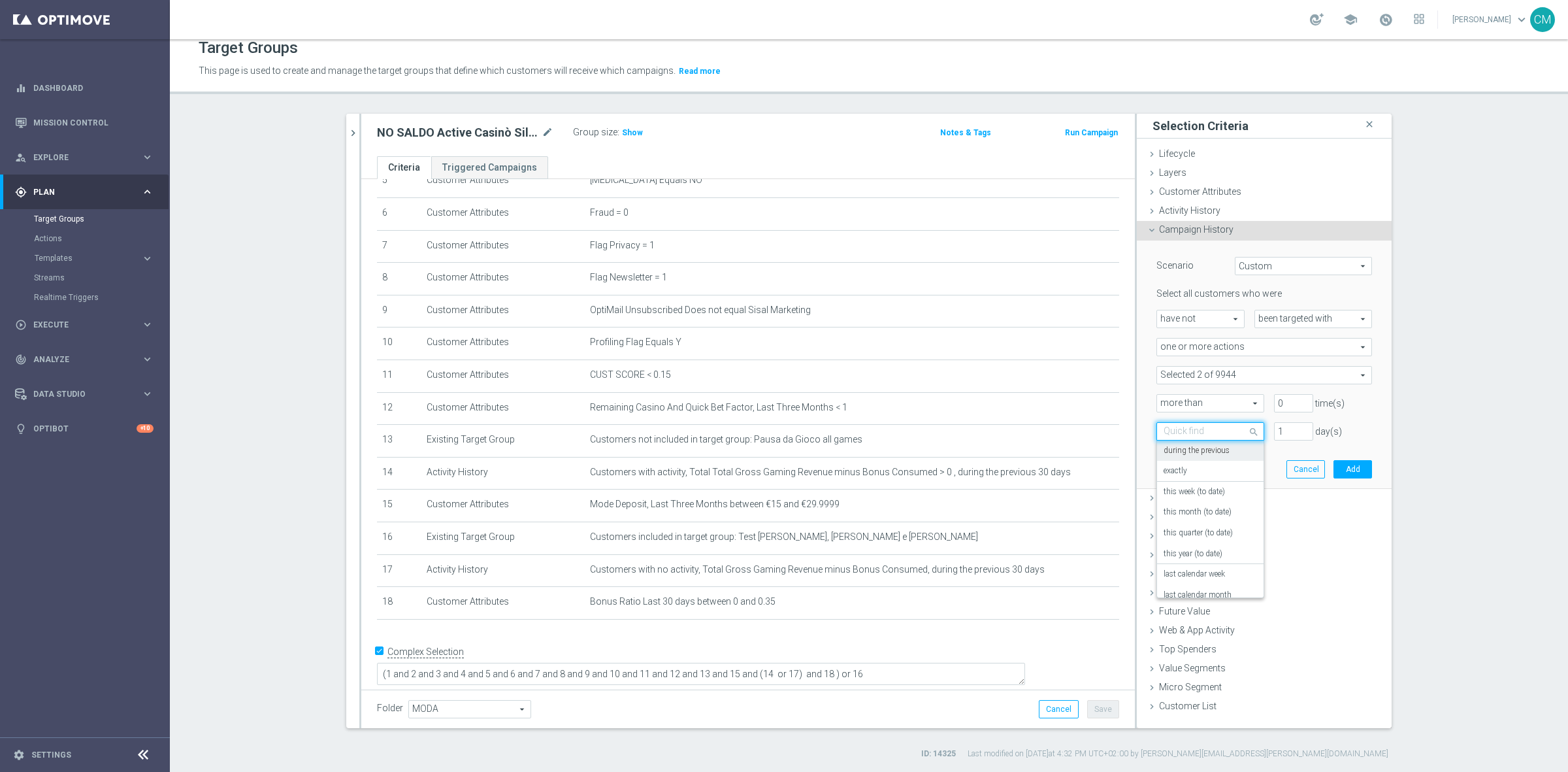
scroll to position [114, 0]
click at [1203, 541] on div "on this date" at bounding box center [1210, 542] width 93 height 21
click at [1345, 453] on icon "[DATE]" at bounding box center [1353, 458] width 39 height 15
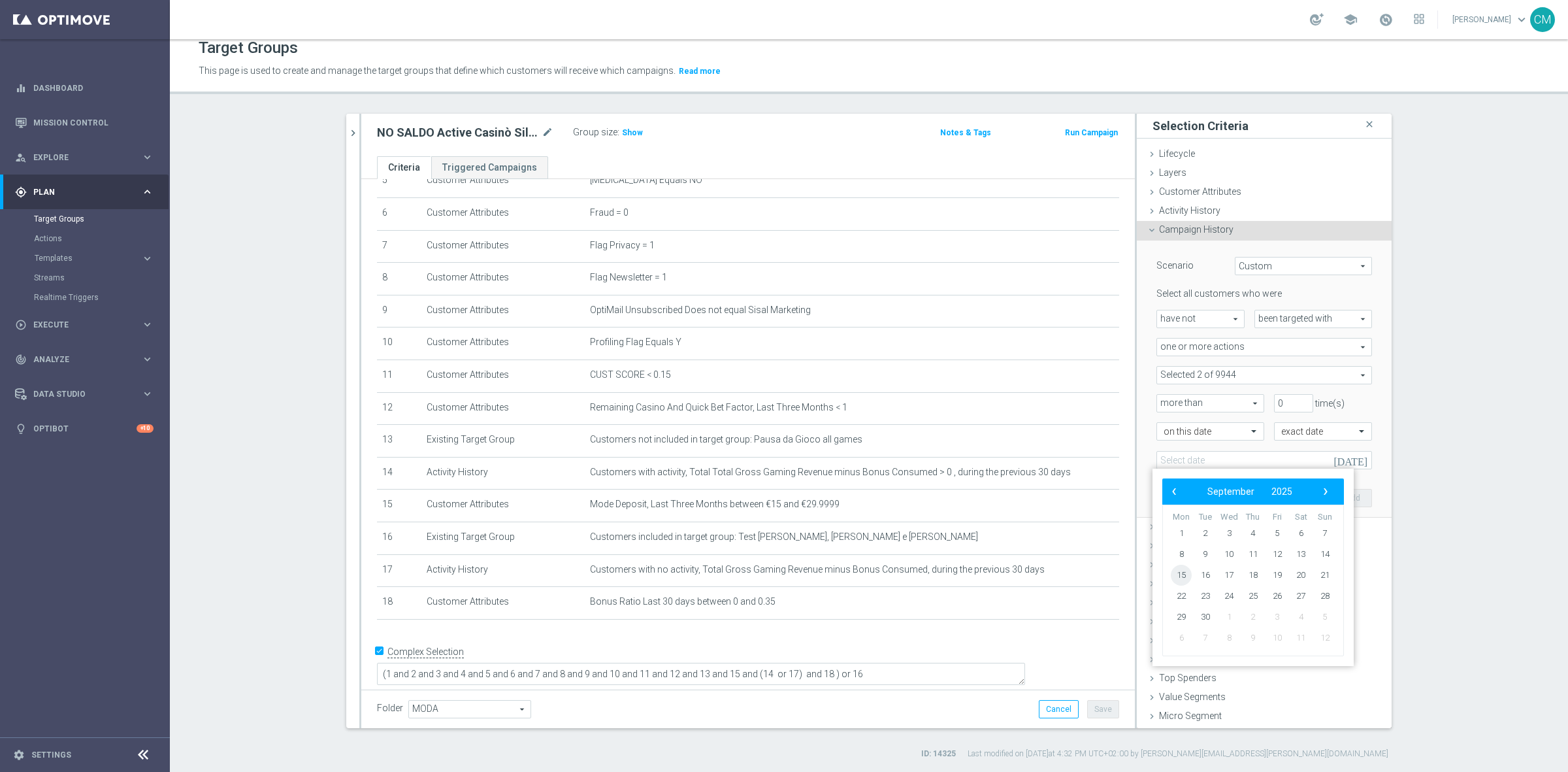
click at [1187, 578] on span "15" at bounding box center [1181, 575] width 21 height 21
type input "[DATE]"
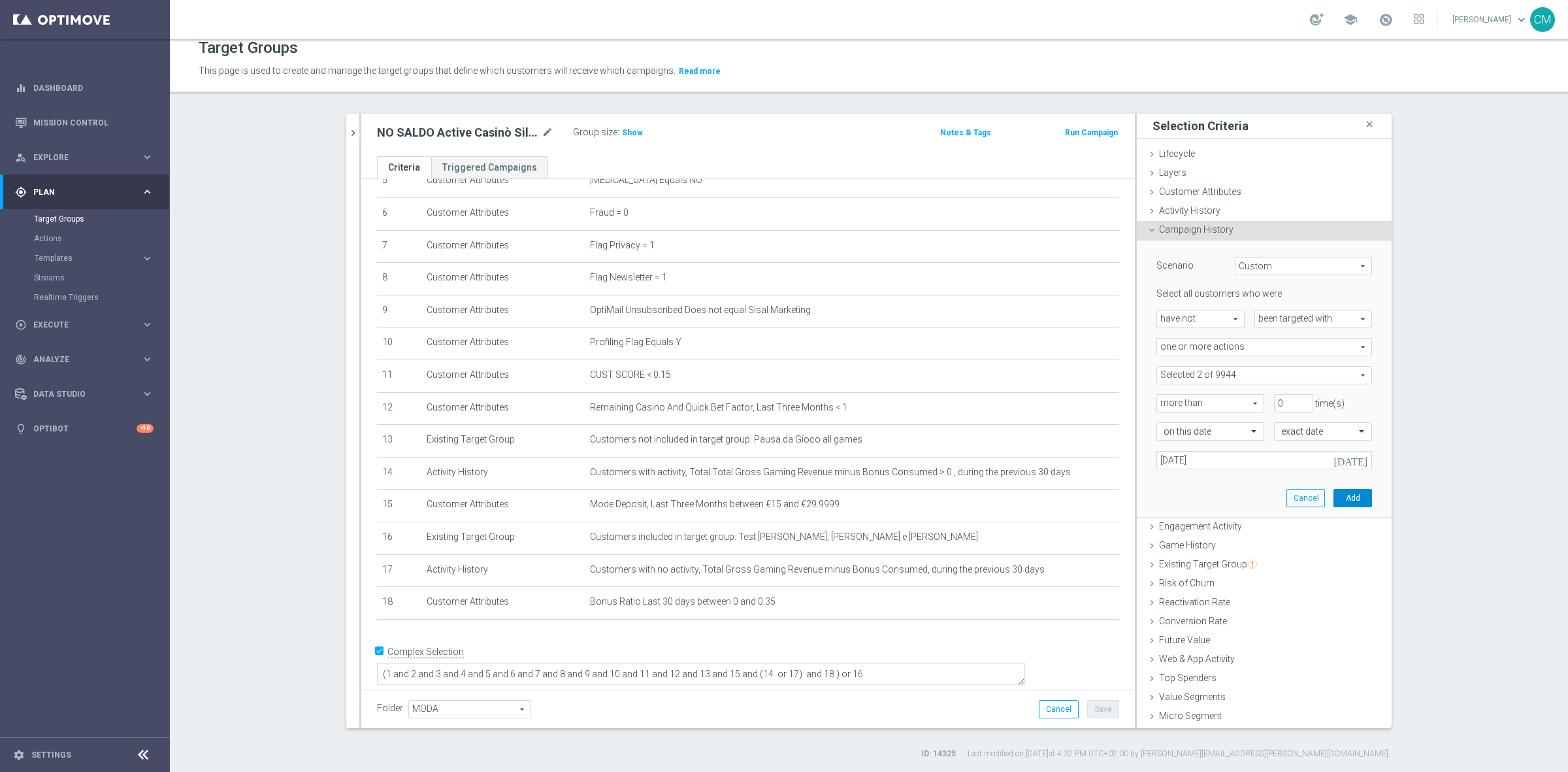
click at [1340, 497] on button "Add" at bounding box center [1353, 498] width 39 height 19
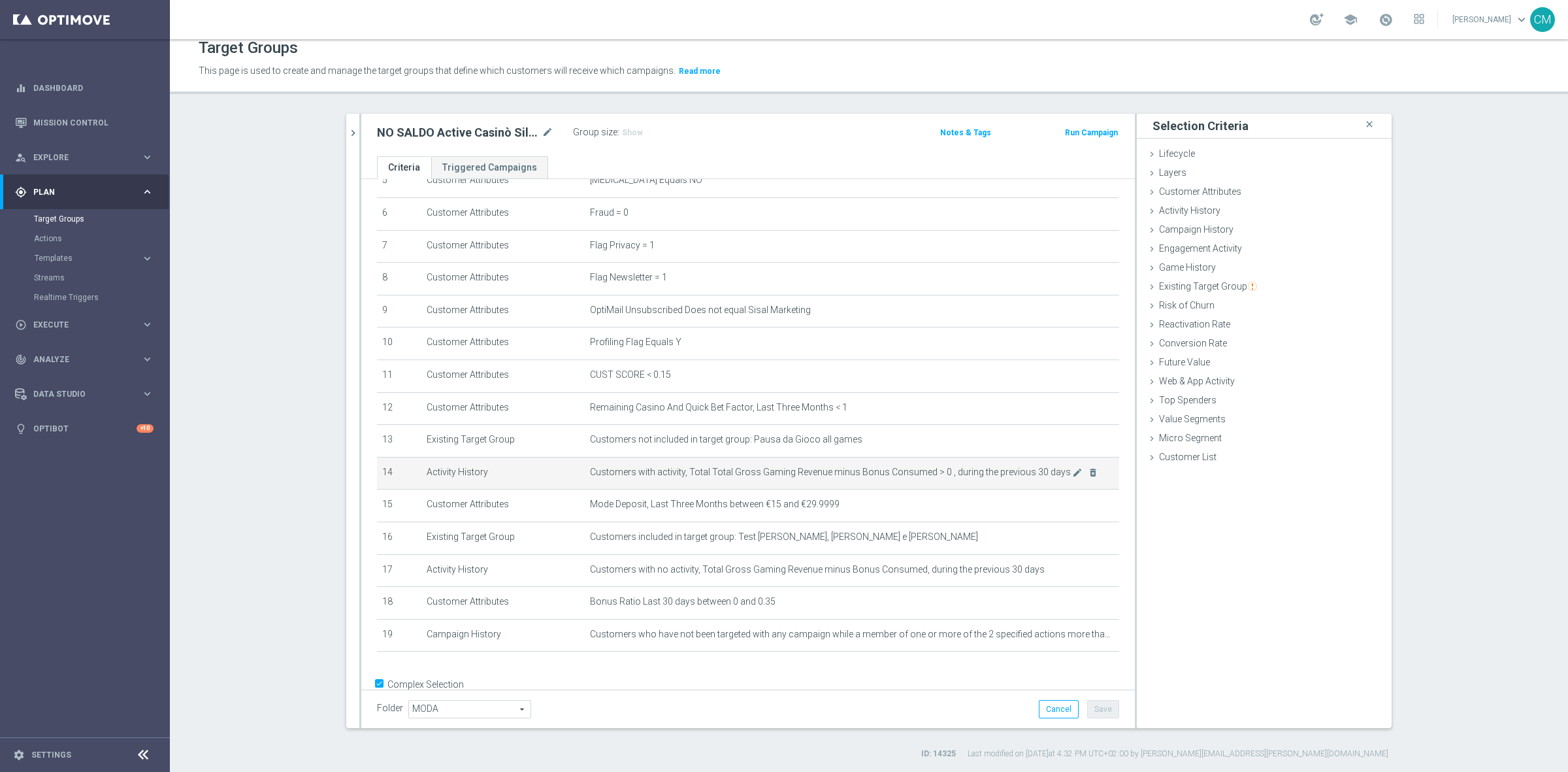
scroll to position [223, 0]
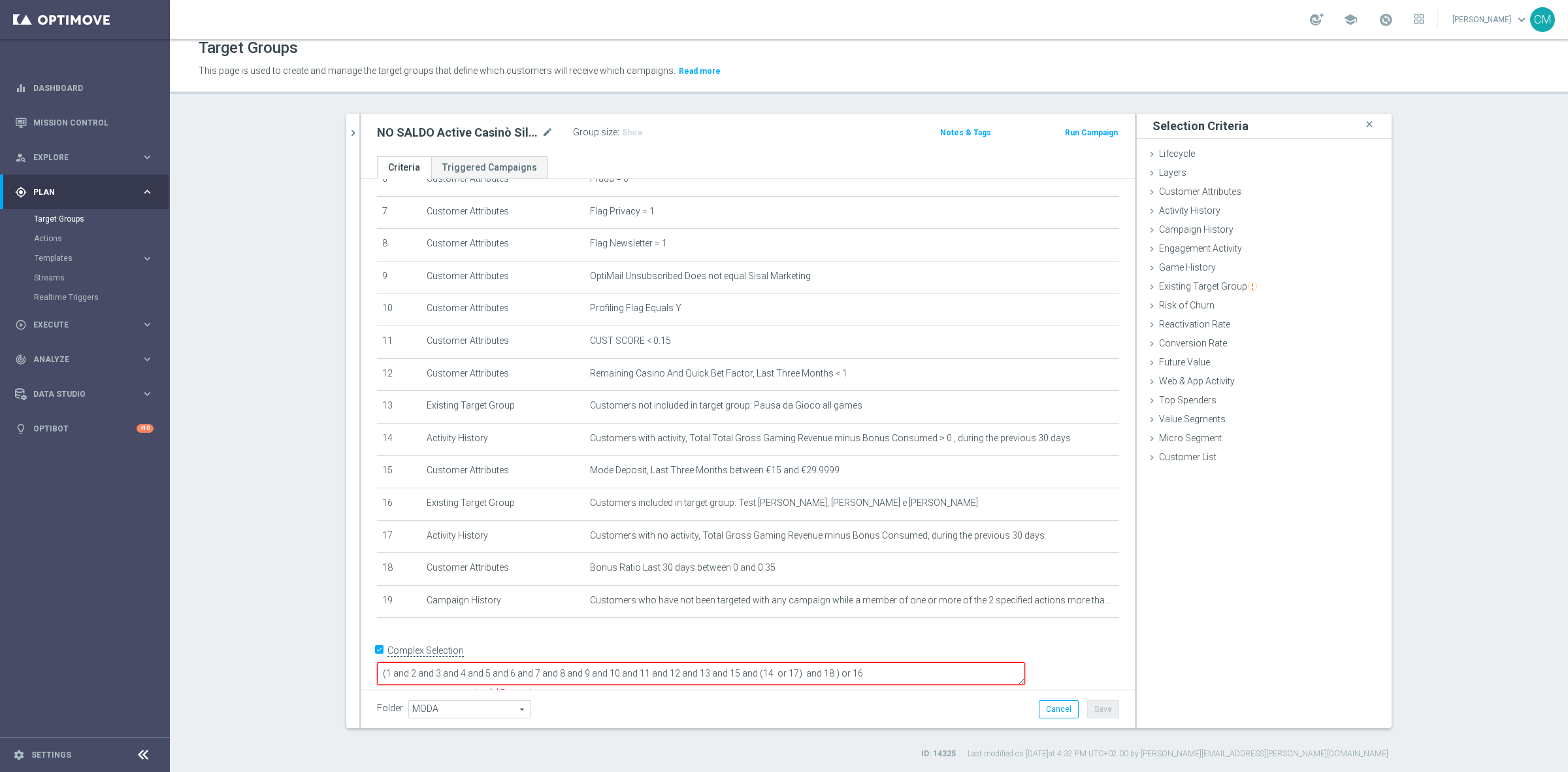
click at [918, 662] on textarea "(1 and 2 and 3 and 4 and 5 and 6 and 7 and 8 and 9 and 10 and 11 and 12 and 13 …" at bounding box center [701, 673] width 649 height 23
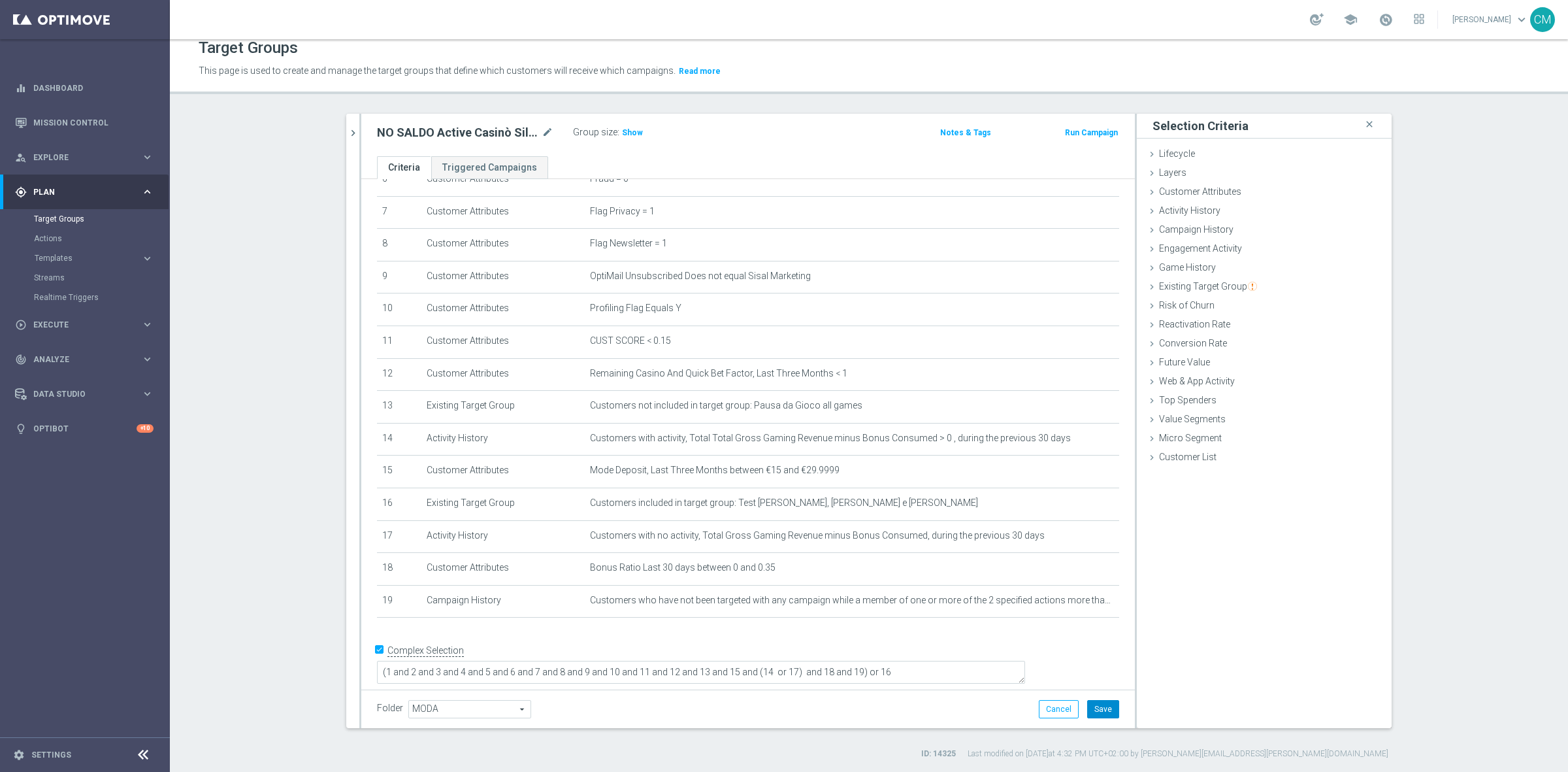
click at [1093, 706] on button "Save" at bounding box center [1103, 709] width 32 height 19
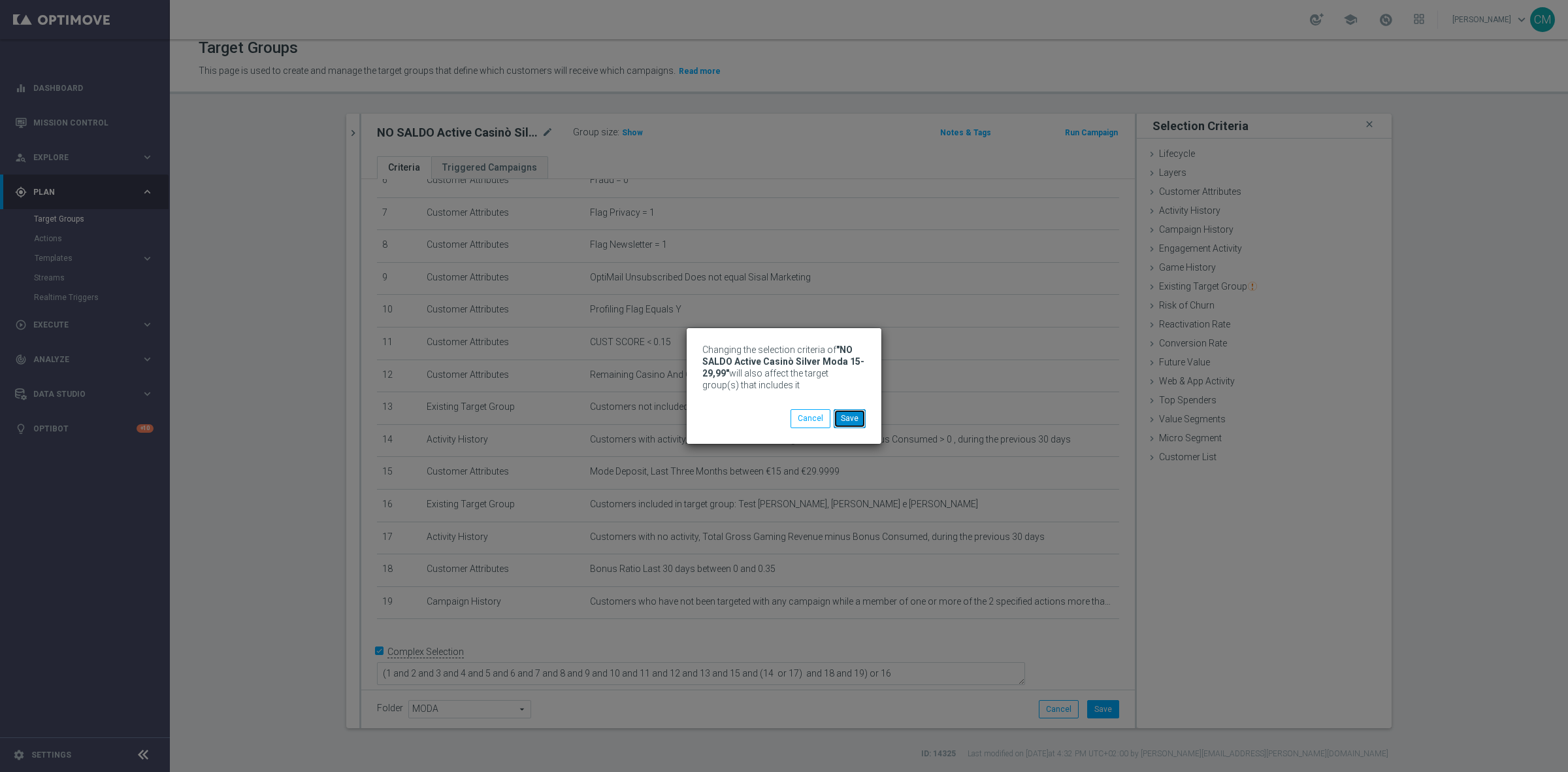
click at [853, 417] on button "Save" at bounding box center [850, 418] width 32 height 19
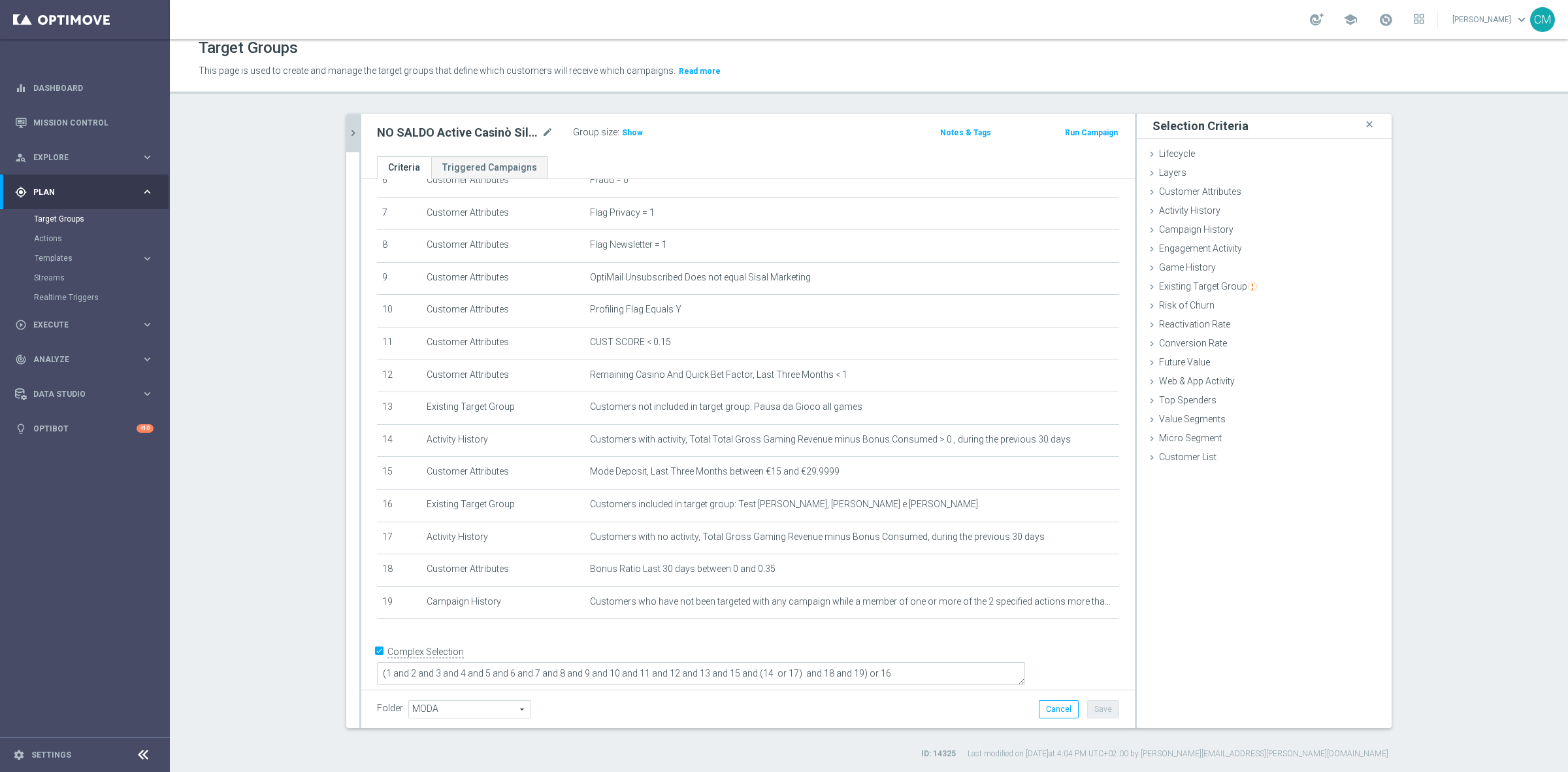
click at [348, 135] on icon "chevron_right" at bounding box center [353, 133] width 12 height 12
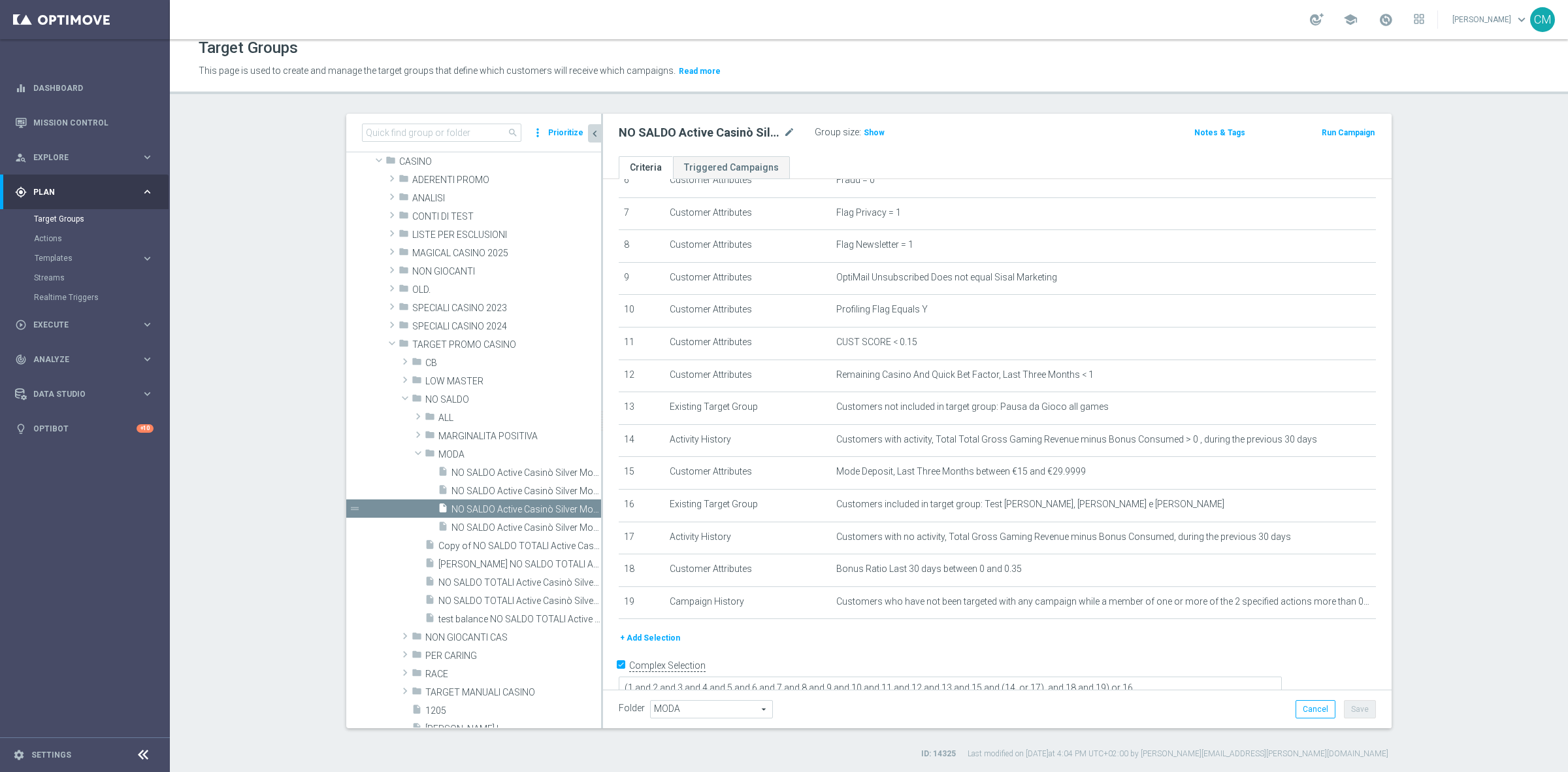
scroll to position [50, 0]
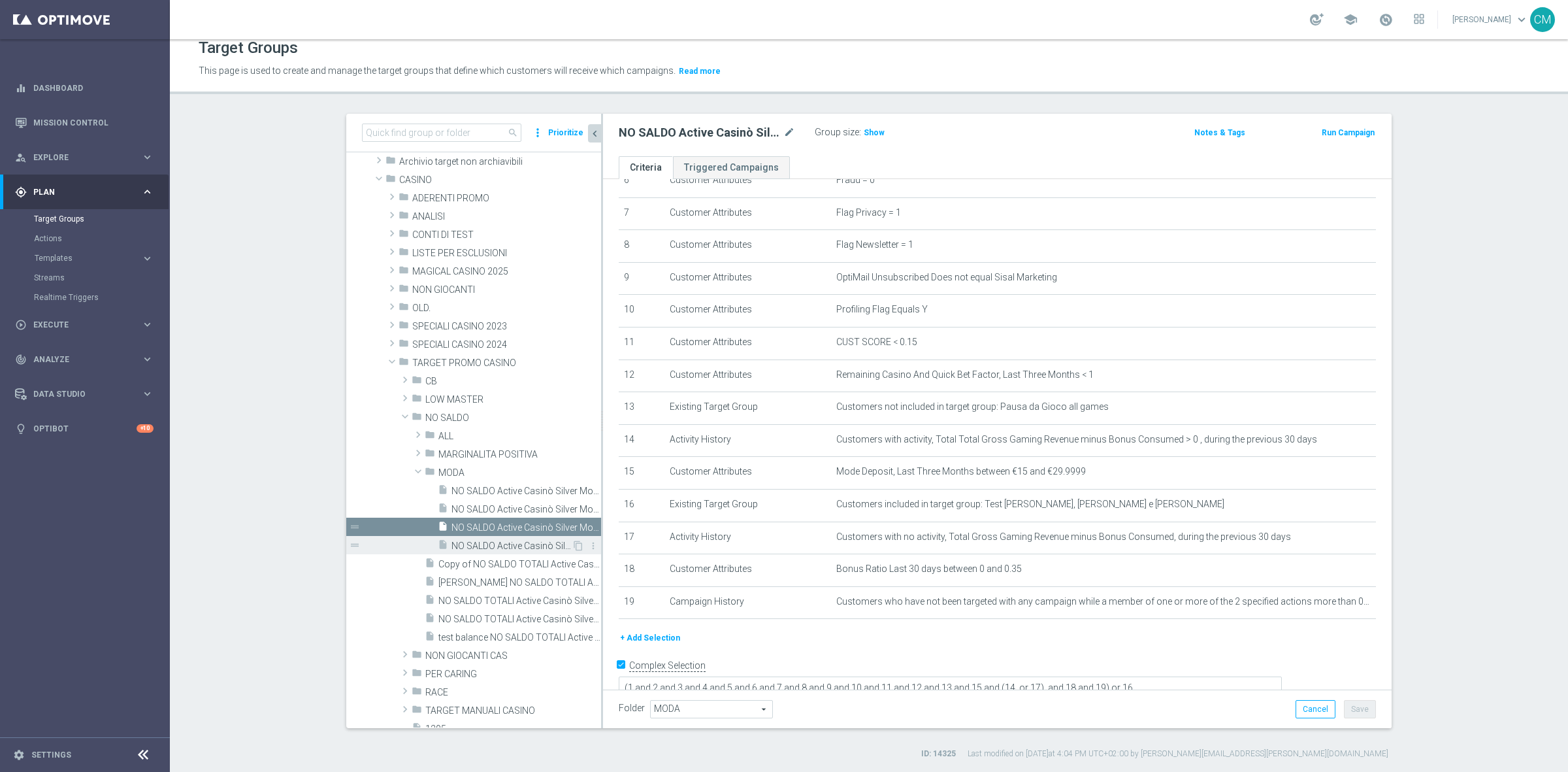
click at [505, 541] on span "NO SALDO Active Casinò Silver Moda 30-59,99" at bounding box center [511, 546] width 120 height 11
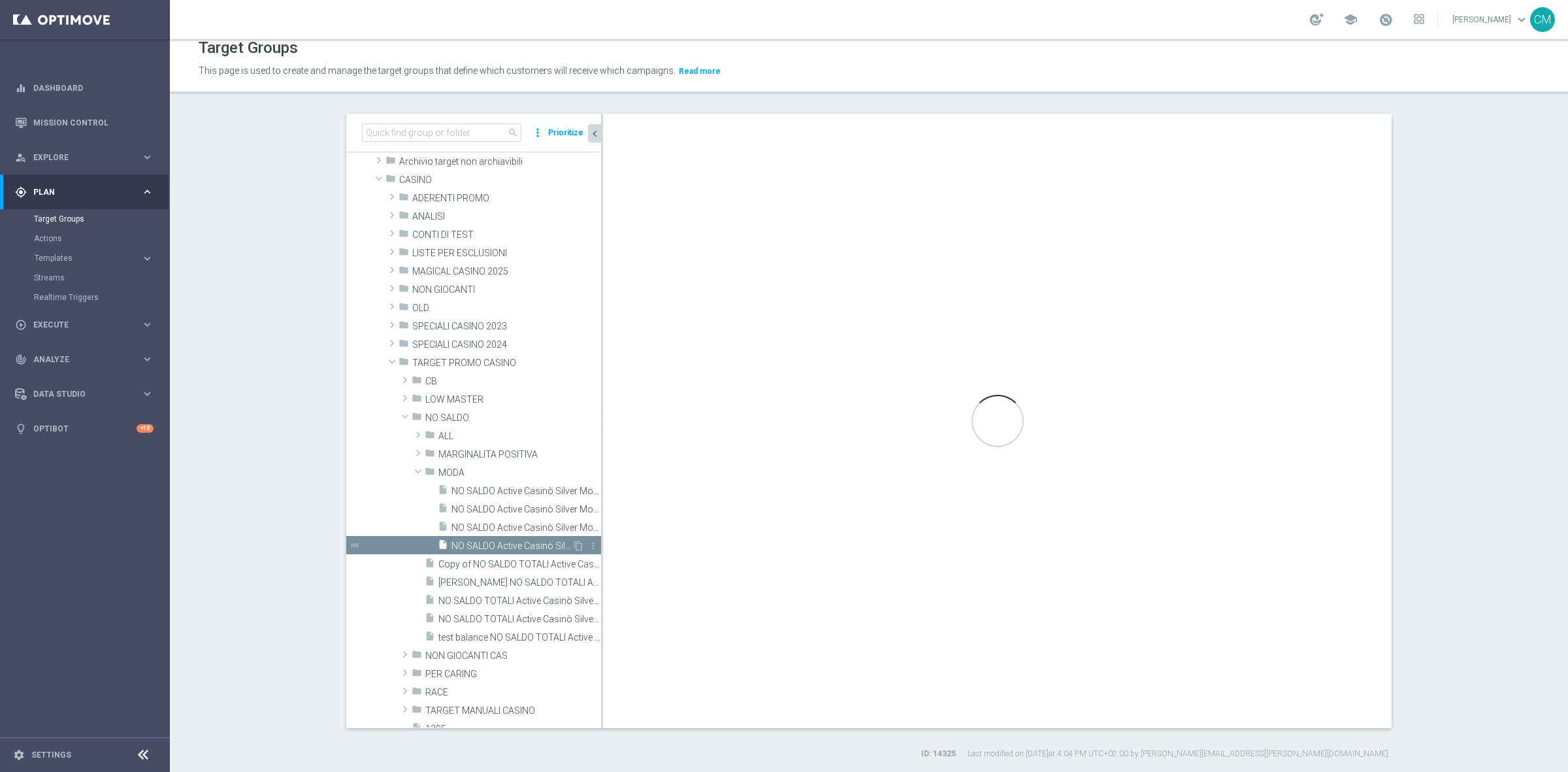
type textarea "(1 and 2 and 3 and 4 and 5 and 6 and 7 and 8 and 9 and 10 and 11 and 12 and 13 …"
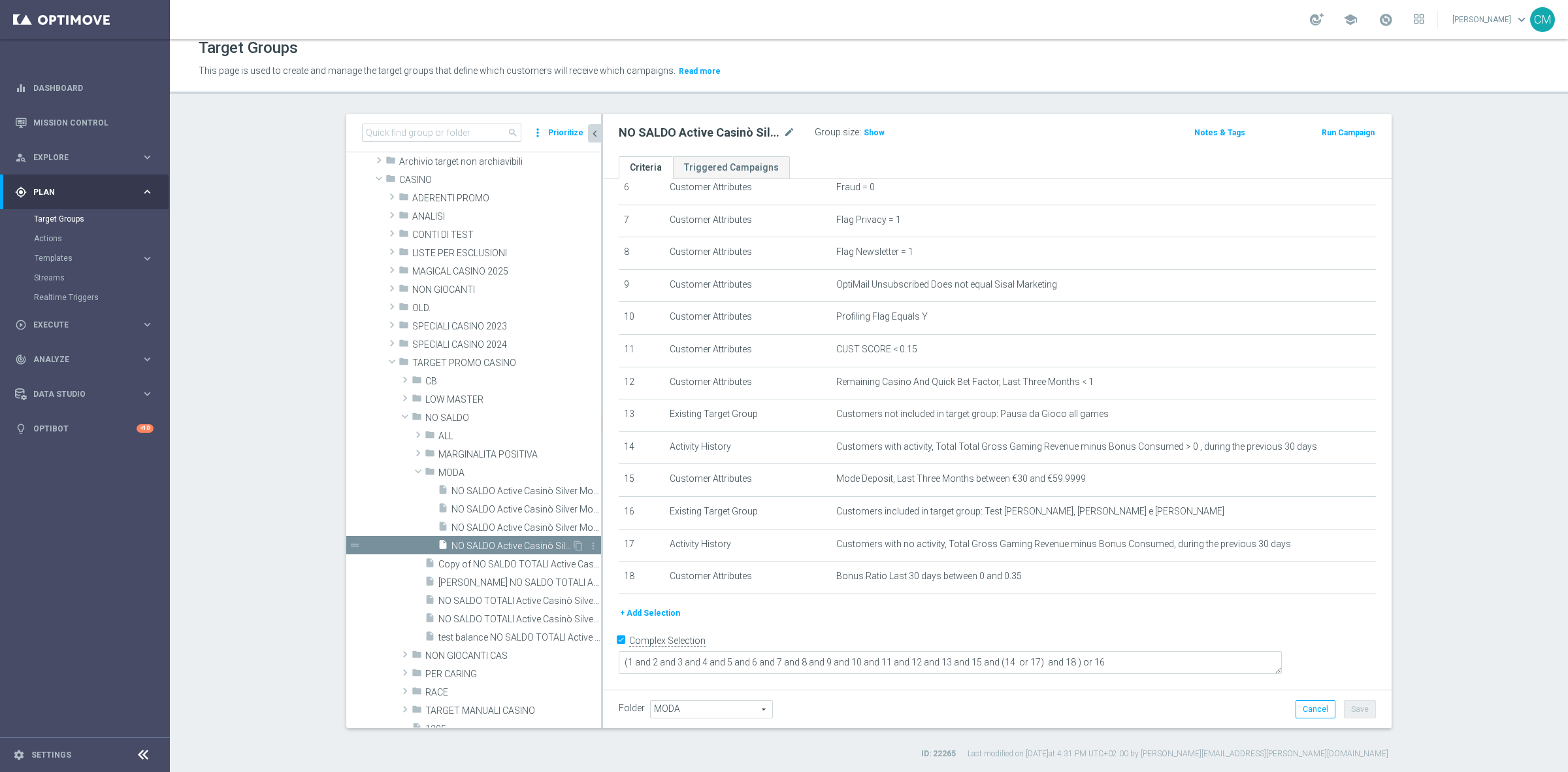
scroll to position [203, 0]
click at [659, 631] on button "+ Add Selection" at bounding box center [650, 625] width 63 height 15
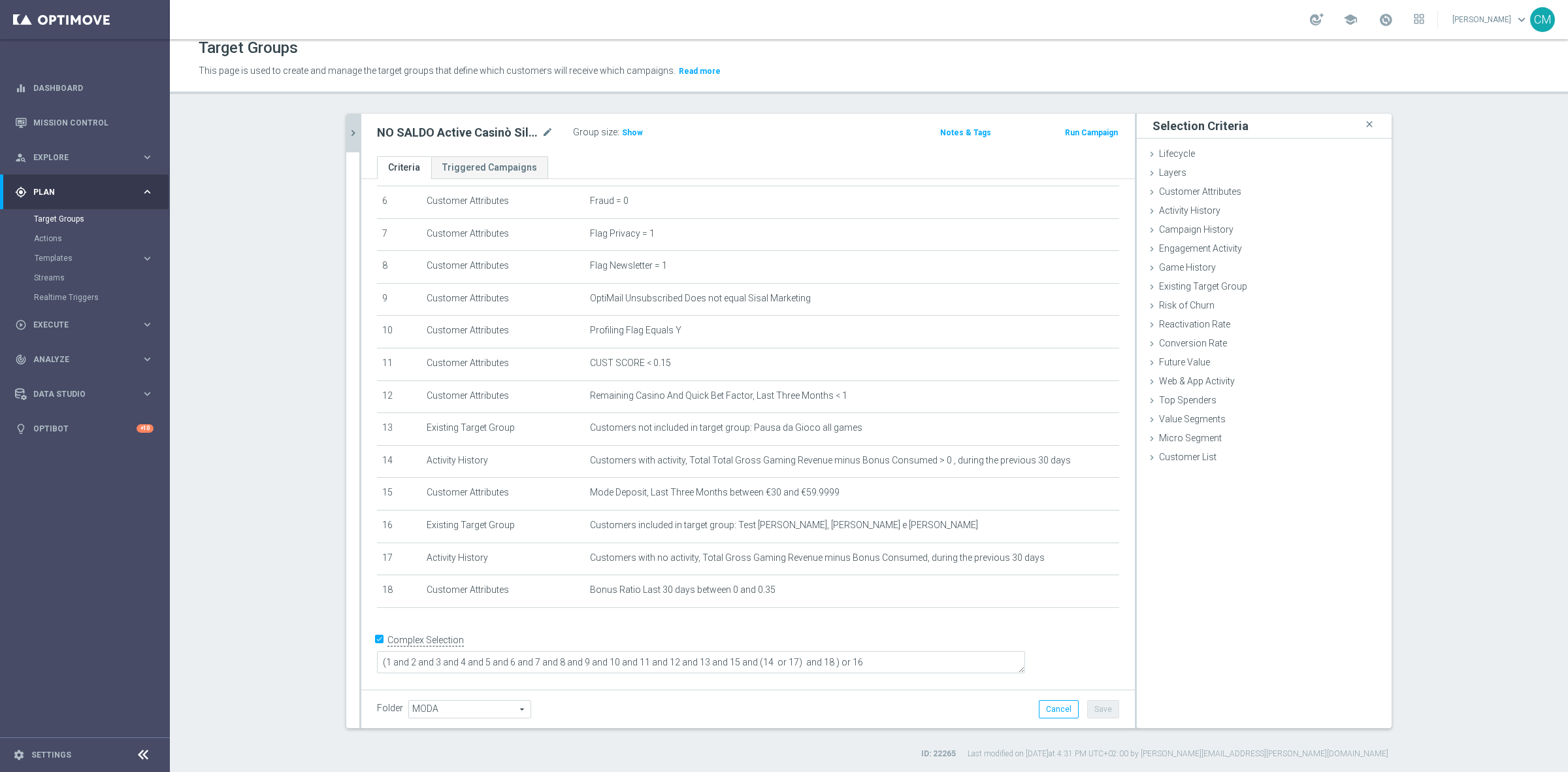
scroll to position [189, 0]
click at [1214, 224] on span "Campaign History" at bounding box center [1196, 229] width 74 height 10
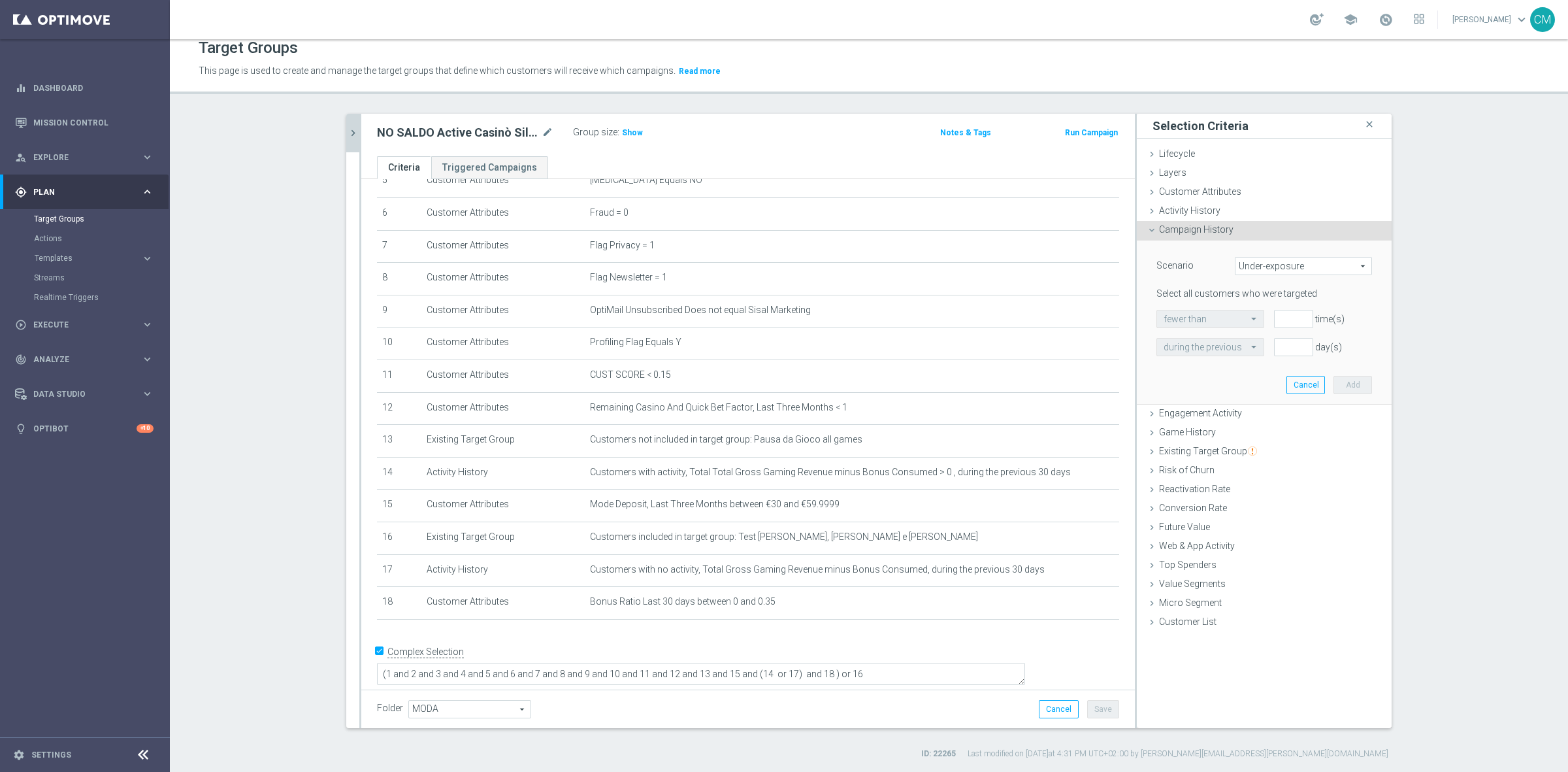
click at [1279, 268] on span "Under-exposure" at bounding box center [1303, 266] width 136 height 17
click at [1282, 358] on span "Custom" at bounding box center [1303, 352] width 123 height 10
type input "Custom"
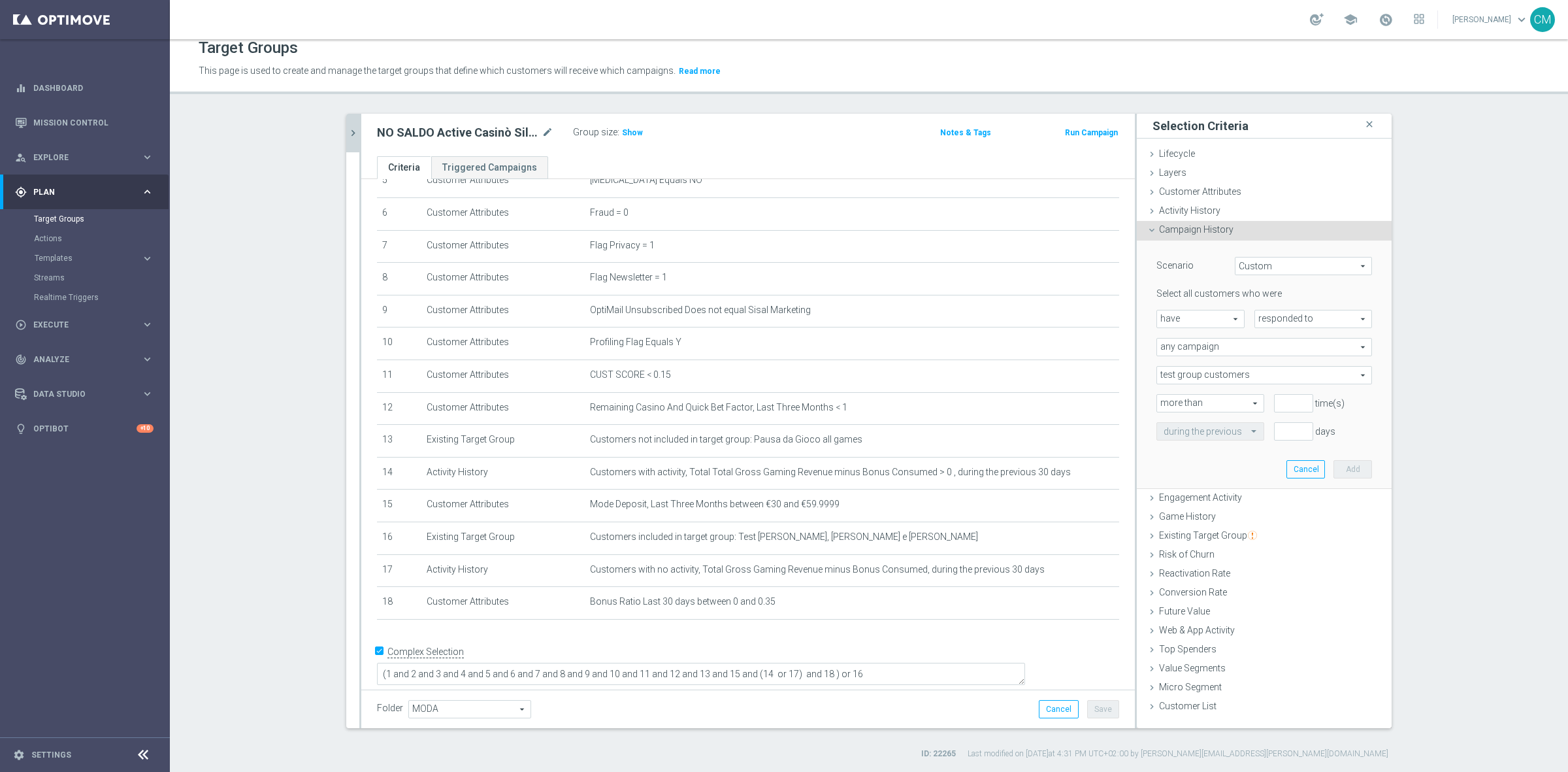
click at [1209, 322] on span "have" at bounding box center [1201, 319] width 87 height 17
click at [1216, 355] on span "have not" at bounding box center [1200, 355] width 74 height 10
type input "have not"
click at [1315, 322] on span "responded to" at bounding box center [1314, 319] width 116 height 17
click at [1314, 350] on span "been targeted with" at bounding box center [1313, 355] width 103 height 10
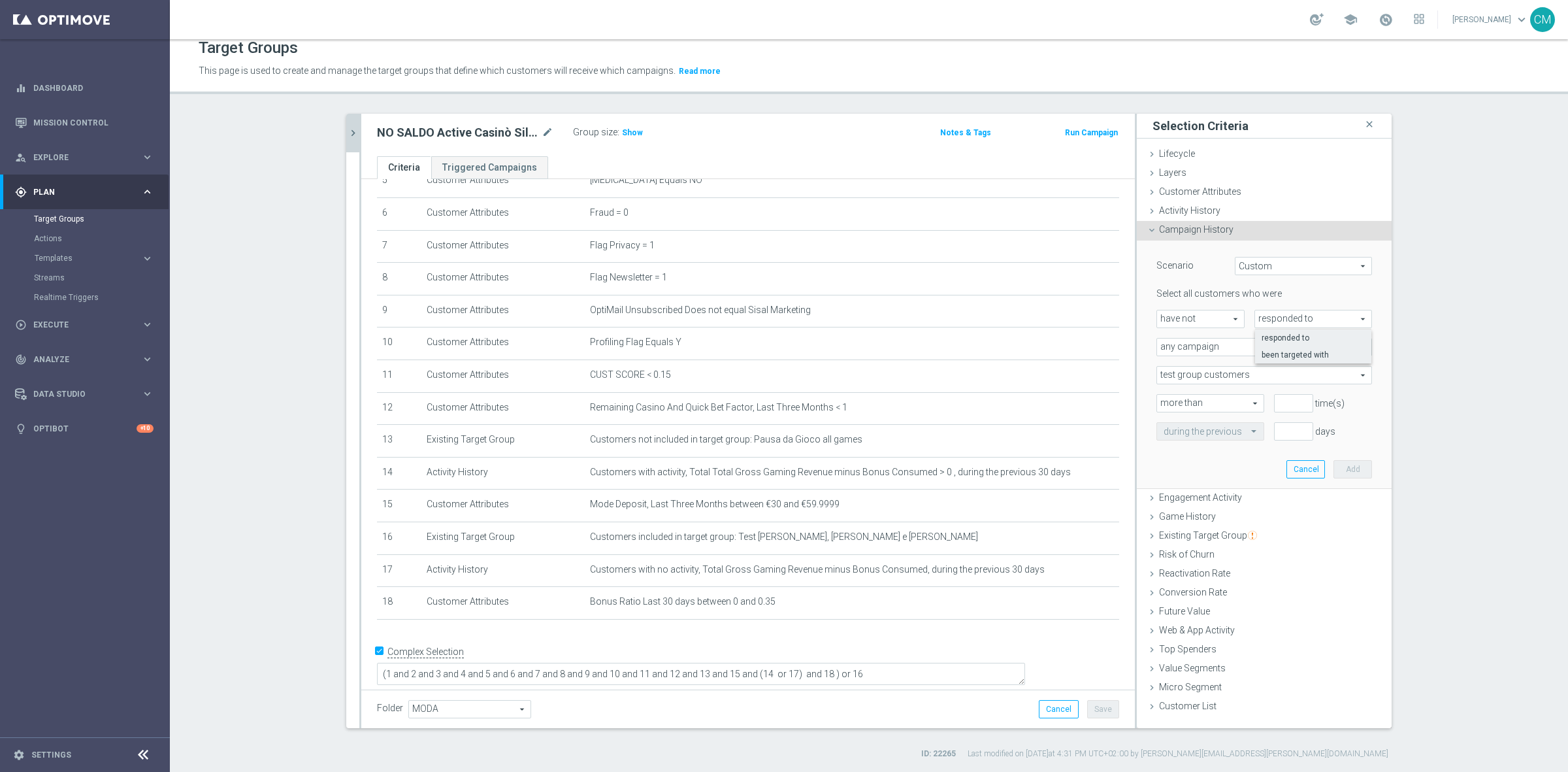
type input "been targeted with"
click at [1292, 350] on span "any campaign" at bounding box center [1265, 347] width 214 height 17
click at [1289, 400] on span "one or more actions" at bounding box center [1264, 400] width 201 height 10
type input "one or more actions"
click at [1247, 376] on span at bounding box center [1265, 376] width 214 height 17
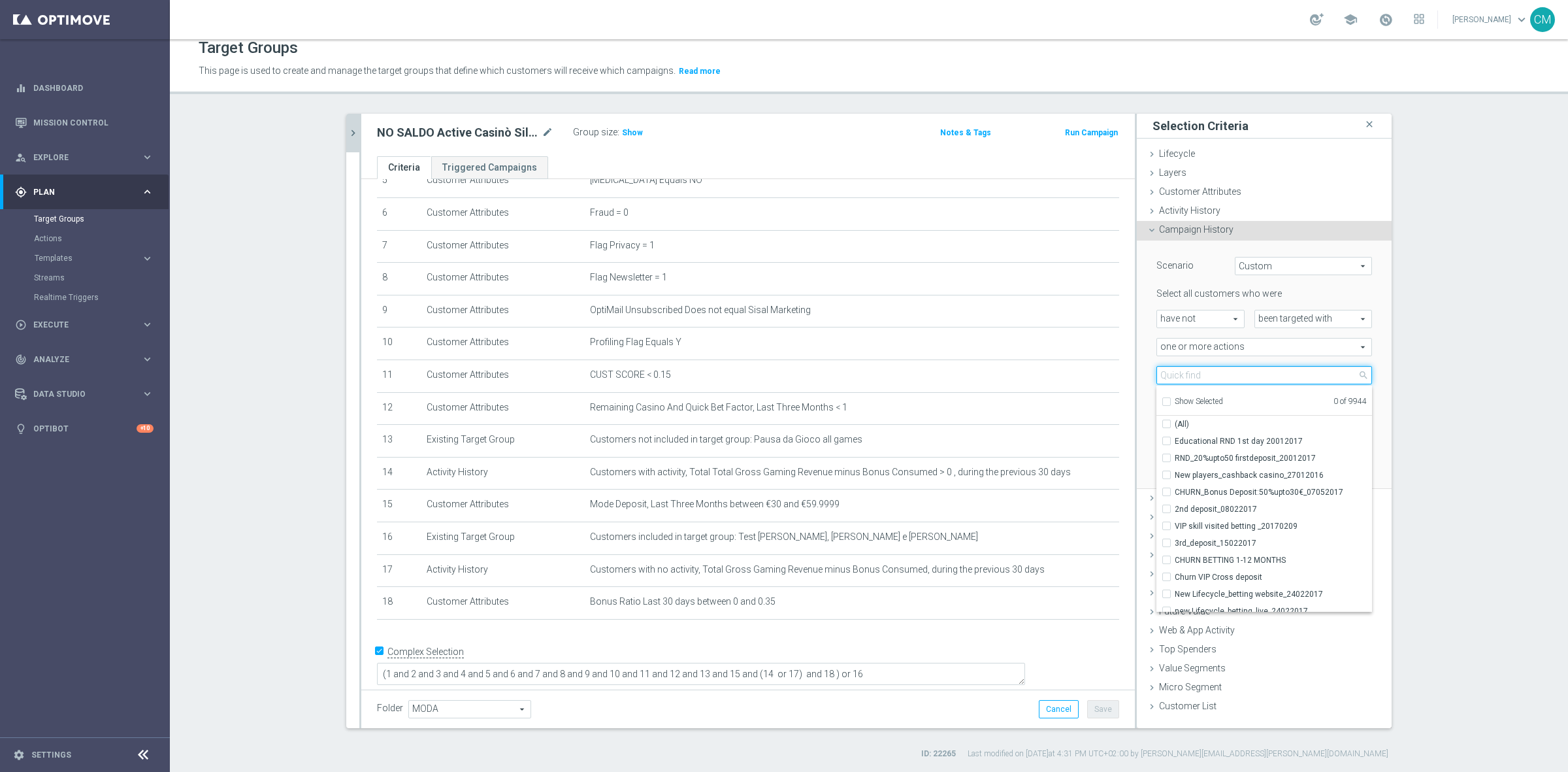
click at [1247, 376] on input "search" at bounding box center [1265, 376] width 216 height 19
paste input "Dep fasce up to 20000 SP"
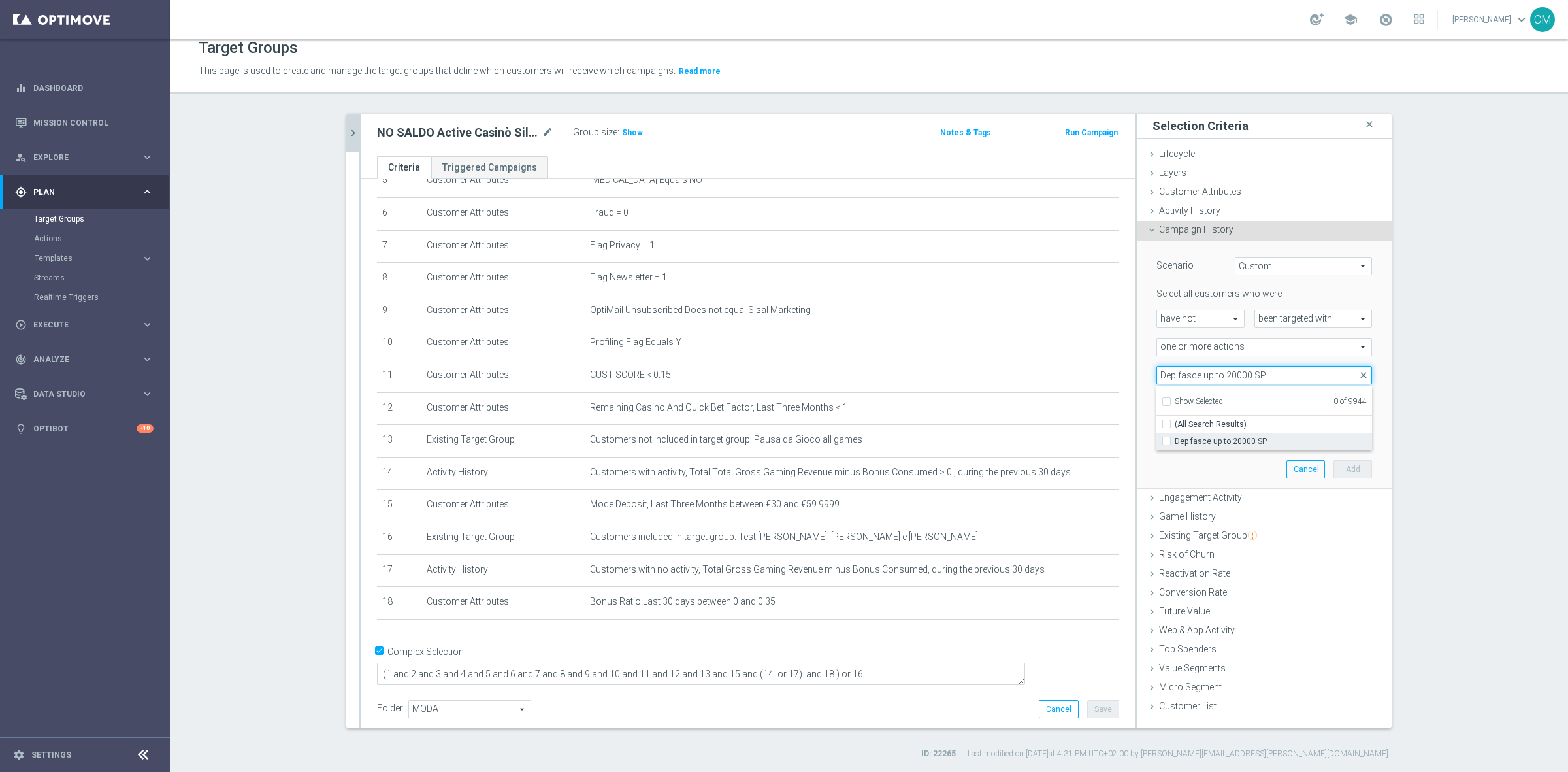
type input "Dep fasce up to 20000 SP"
click at [1268, 443] on span "Dep fasce up to 20000 SP" at bounding box center [1273, 441] width 197 height 10
click at [1175, 443] on input "Dep fasce up to 20000 SP" at bounding box center [1170, 441] width 9 height 9
checkbox input "true"
type input "Dep fasce up to 20000 SP"
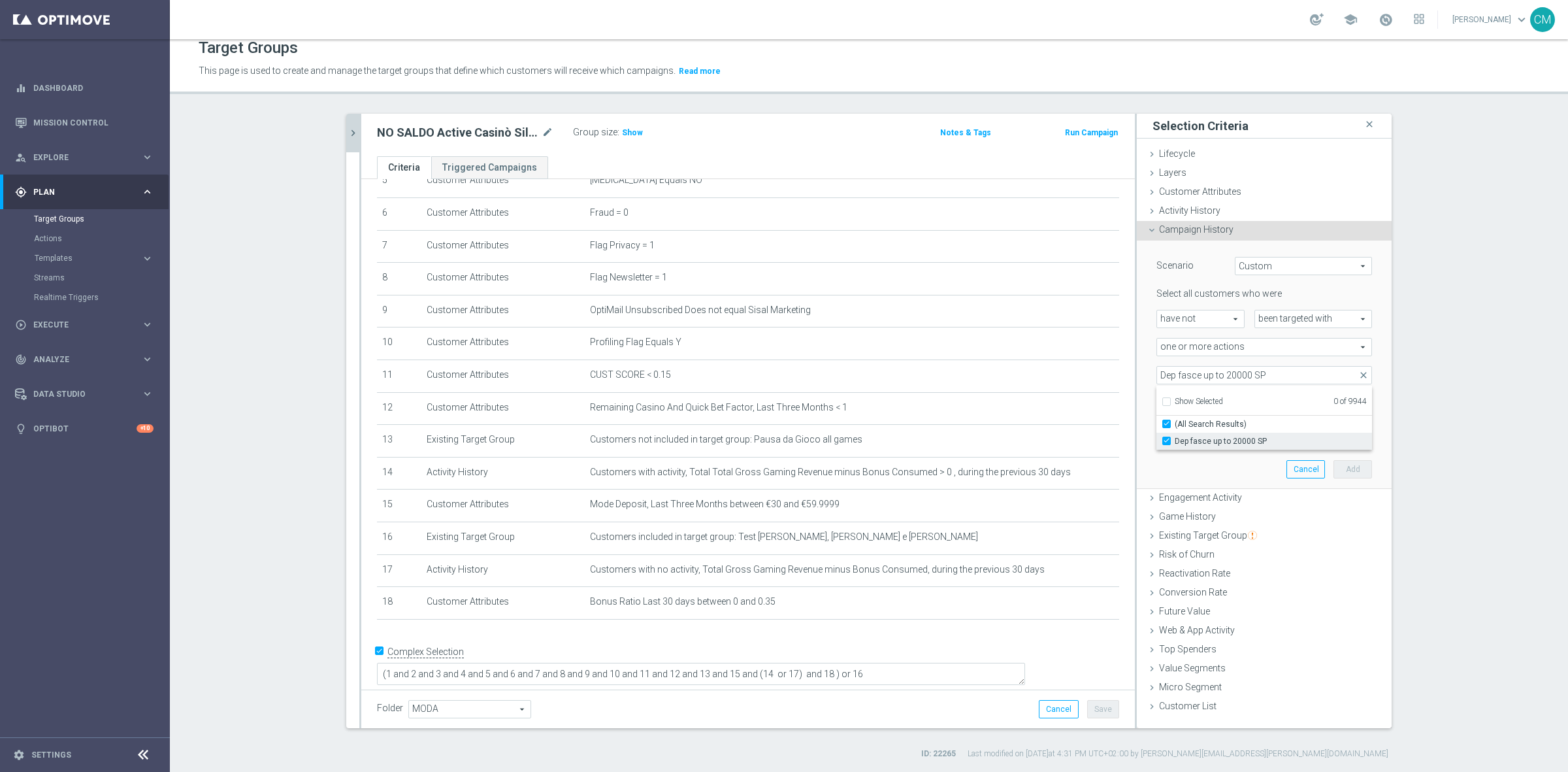
checkbox input "true"
click at [1138, 364] on div "Scenario Custom Custom arrow_drop_down search Select all customers who were hav…" at bounding box center [1265, 365] width 254 height 249
click at [1220, 377] on span "Dep fasce up to 20000 SP" at bounding box center [1265, 376] width 214 height 17
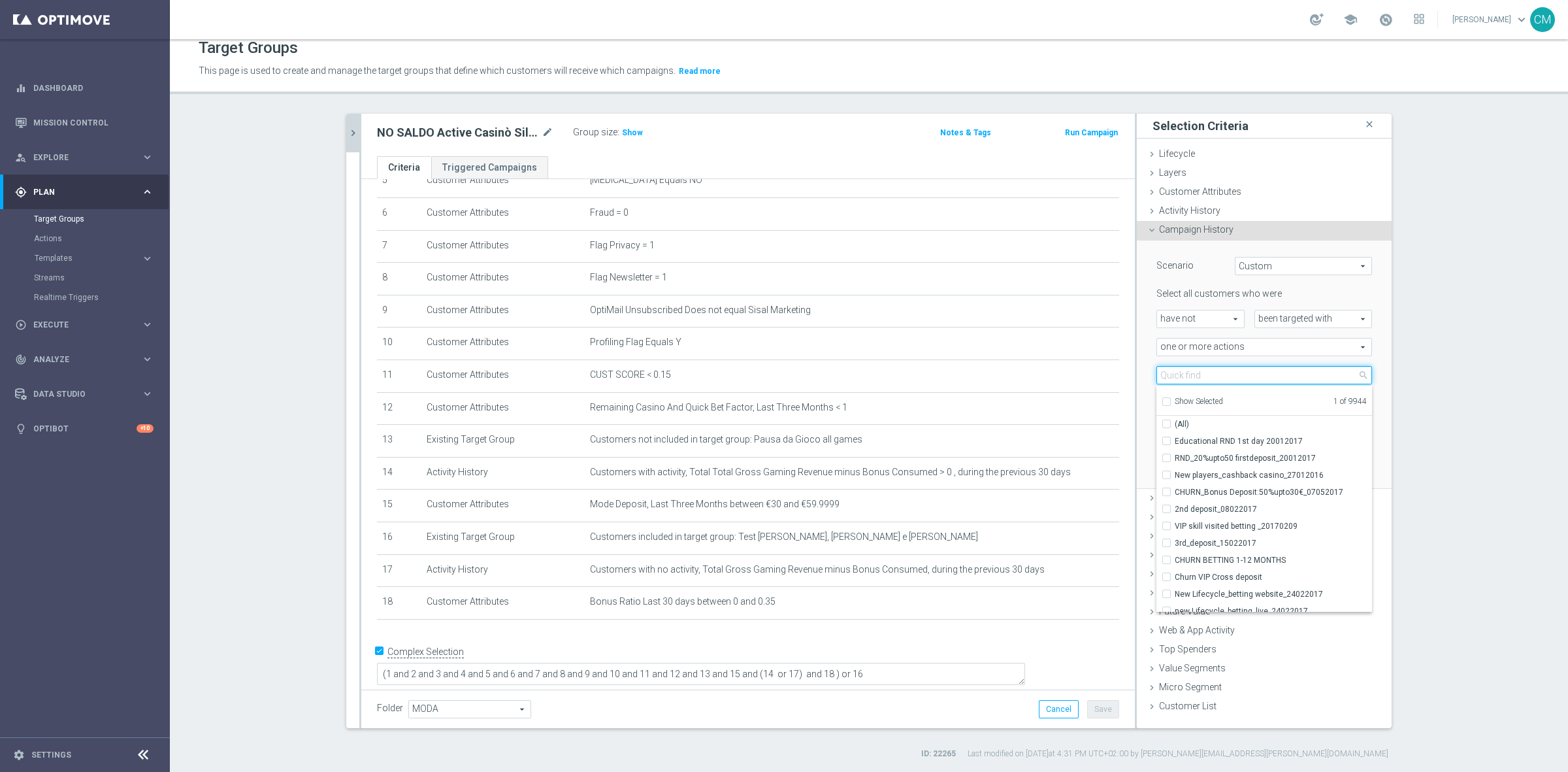
click at [1220, 377] on input "search" at bounding box center [1265, 376] width 216 height 19
paste input "RICORRENTE dep 25 per 20% fino a 60€"
type input "RICORRENTE dep 25 per 20% fino a 60€"
checkbox input "true"
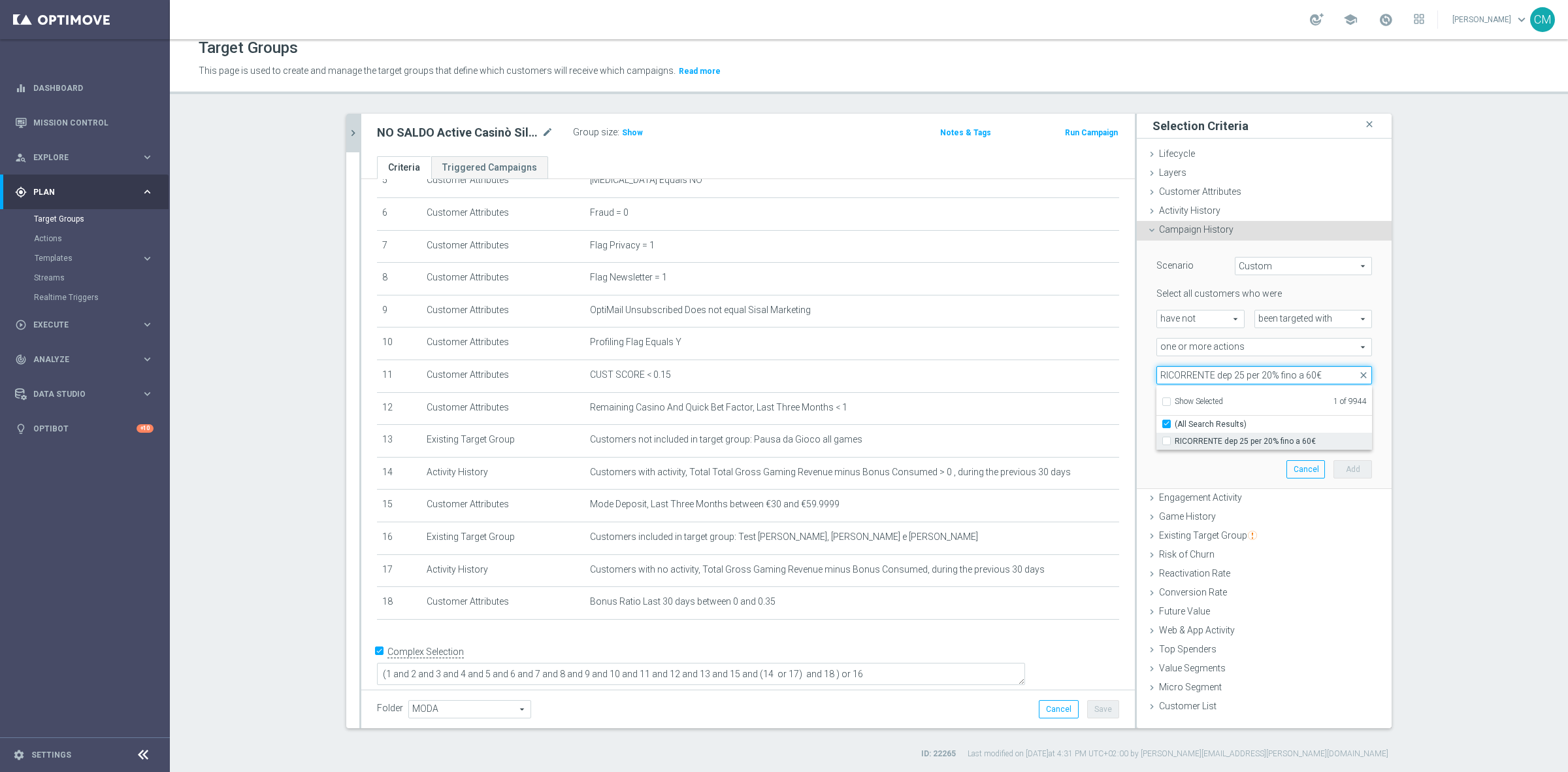
type input "RICORRENTE dep 25 per 20% fino a 60€"
click at [1258, 441] on span "RICORRENTE dep 25 per 20% fino a 60€" at bounding box center [1273, 441] width 197 height 10
click at [1175, 441] on input "RICORRENTE dep 25 per 20% fino a 60€" at bounding box center [1170, 441] width 9 height 9
checkbox input "true"
type input "Selected 2 of 9944"
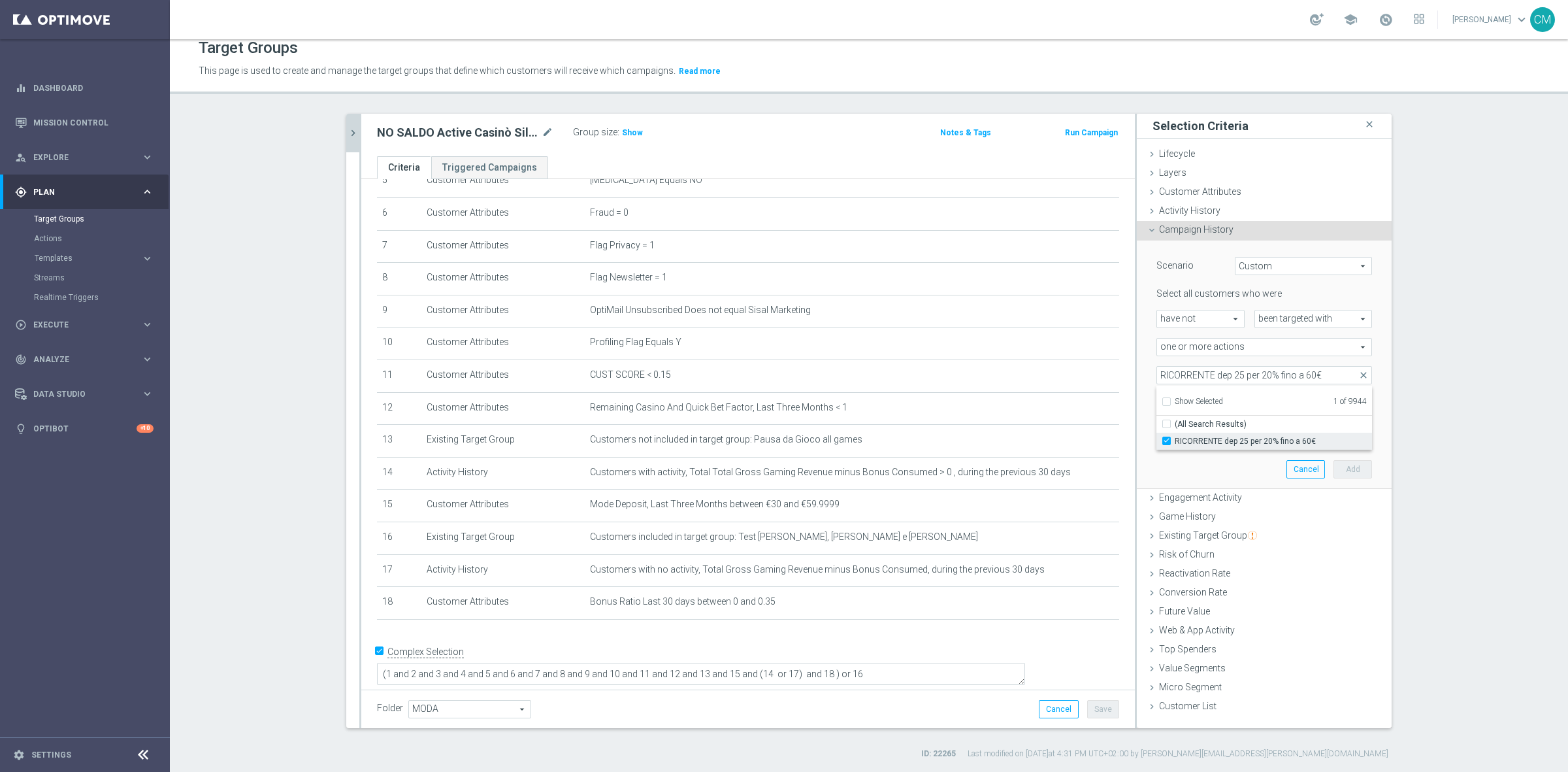
checkbox input "false"
click at [1137, 373] on div "Scenario Custom Custom arrow_drop_down search Select all customers who were hav…" at bounding box center [1265, 365] width 254 height 249
click at [1303, 402] on input "1" at bounding box center [1293, 403] width 40 height 19
type input "0"
click at [1298, 407] on input "0" at bounding box center [1293, 403] width 40 height 19
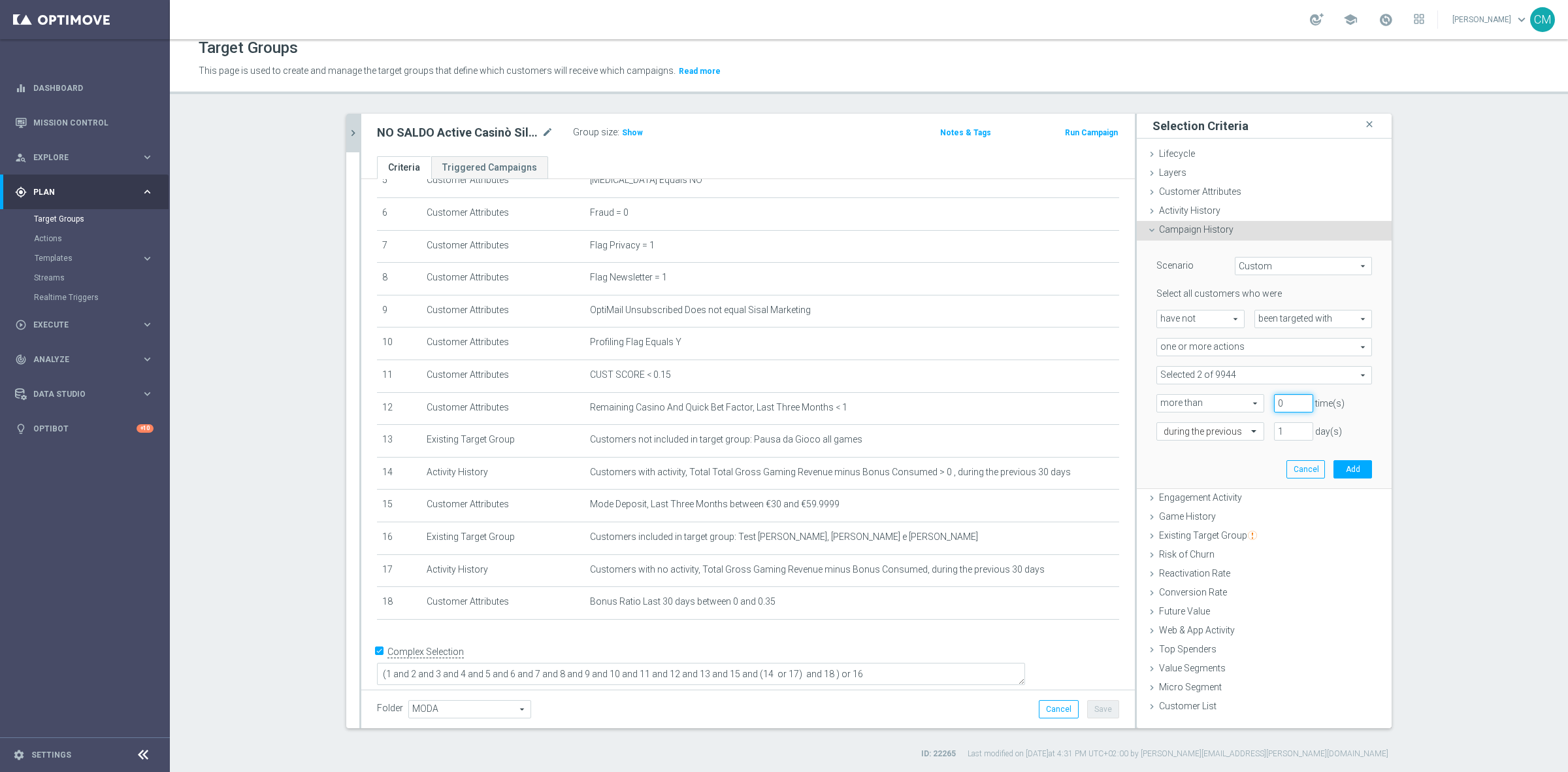
click at [1298, 407] on input "0" at bounding box center [1293, 403] width 40 height 19
click at [1196, 436] on input "text" at bounding box center [1197, 431] width 67 height 12
click at [1203, 537] on div "on this date" at bounding box center [1210, 542] width 93 height 21
click at [1344, 462] on icon "[DATE]" at bounding box center [1353, 458] width 39 height 15
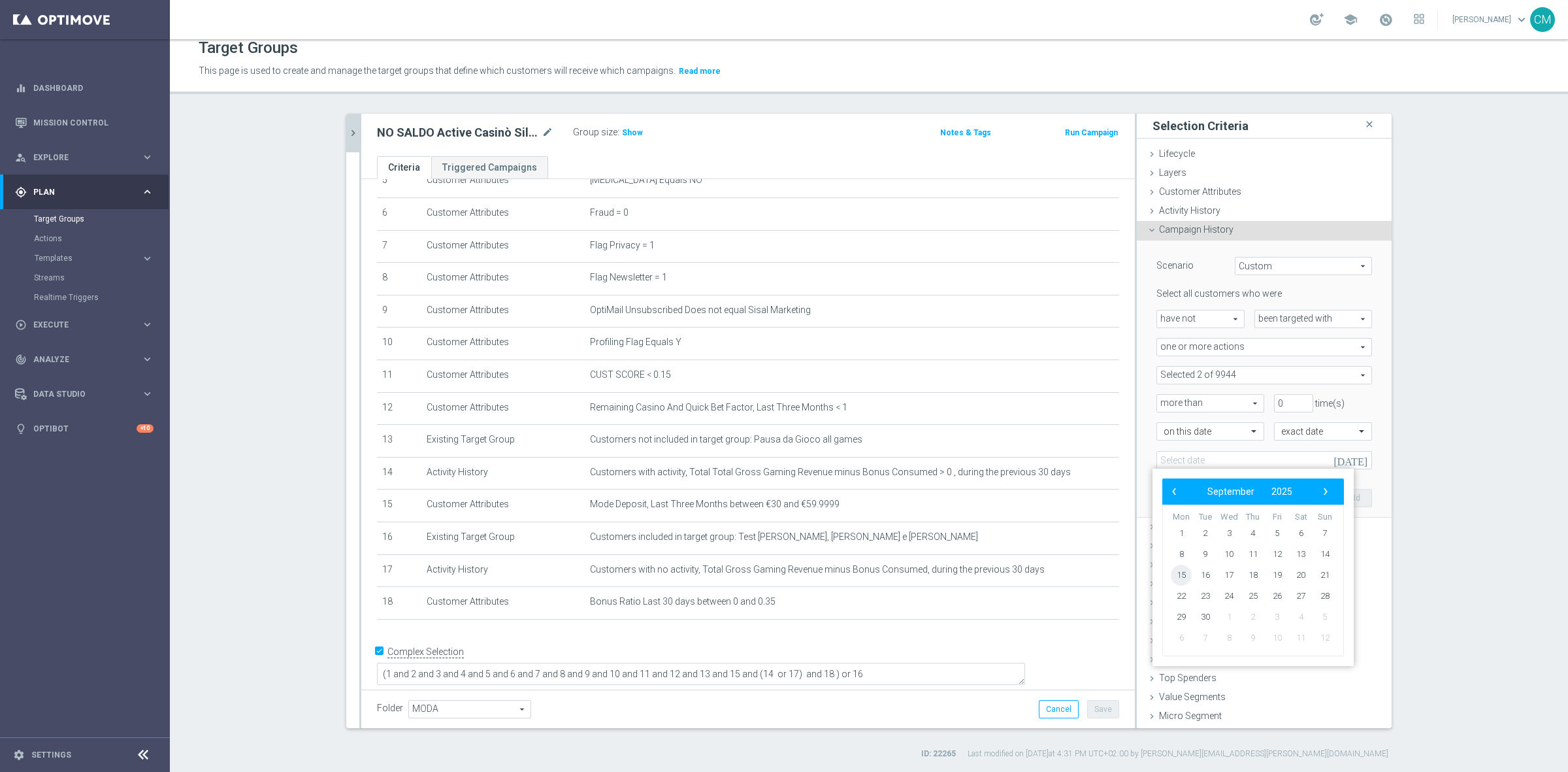
click at [1183, 576] on span "15" at bounding box center [1181, 575] width 21 height 21
type input "[DATE]"
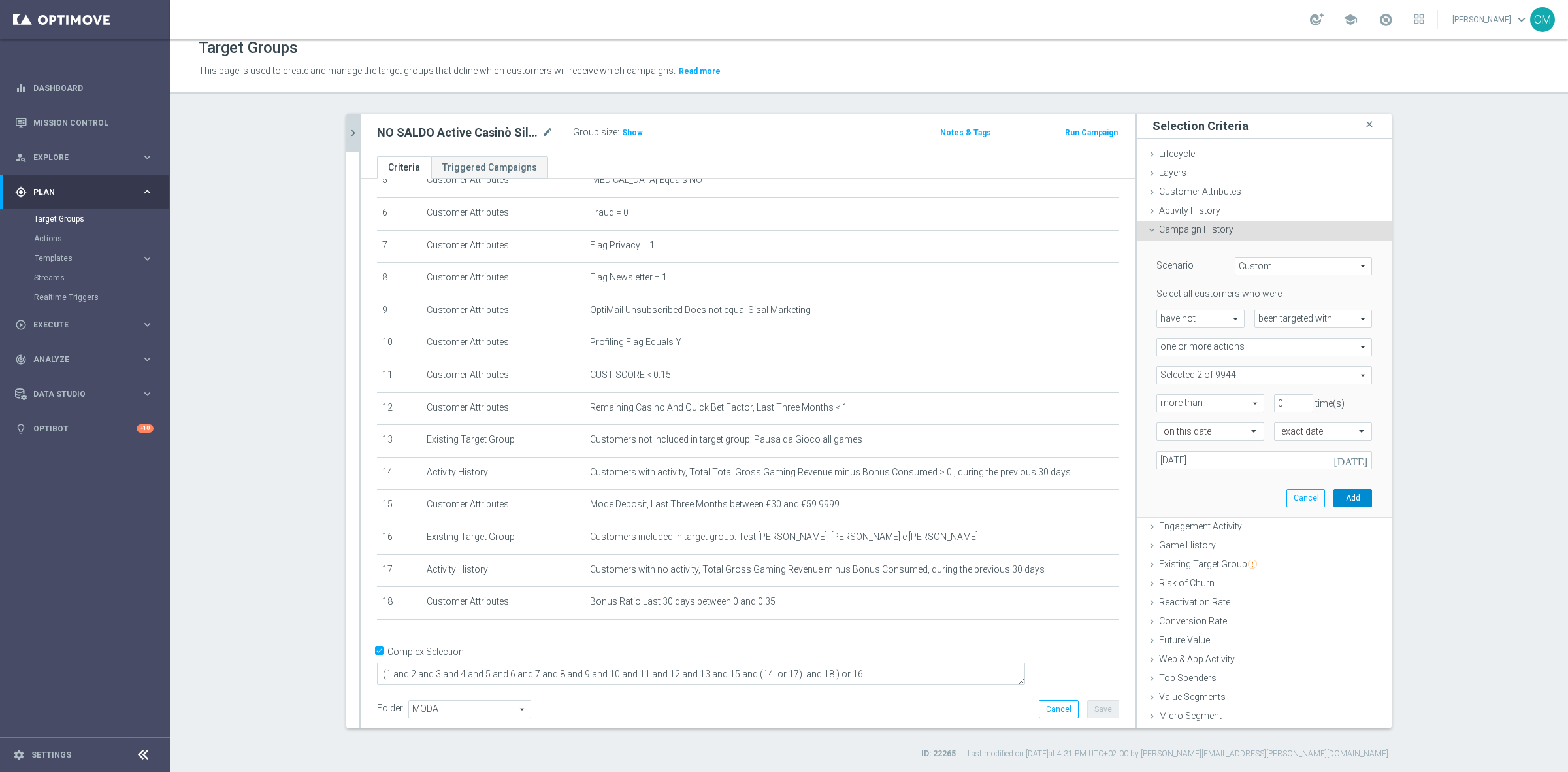
click at [1334, 497] on button "Add" at bounding box center [1353, 498] width 39 height 19
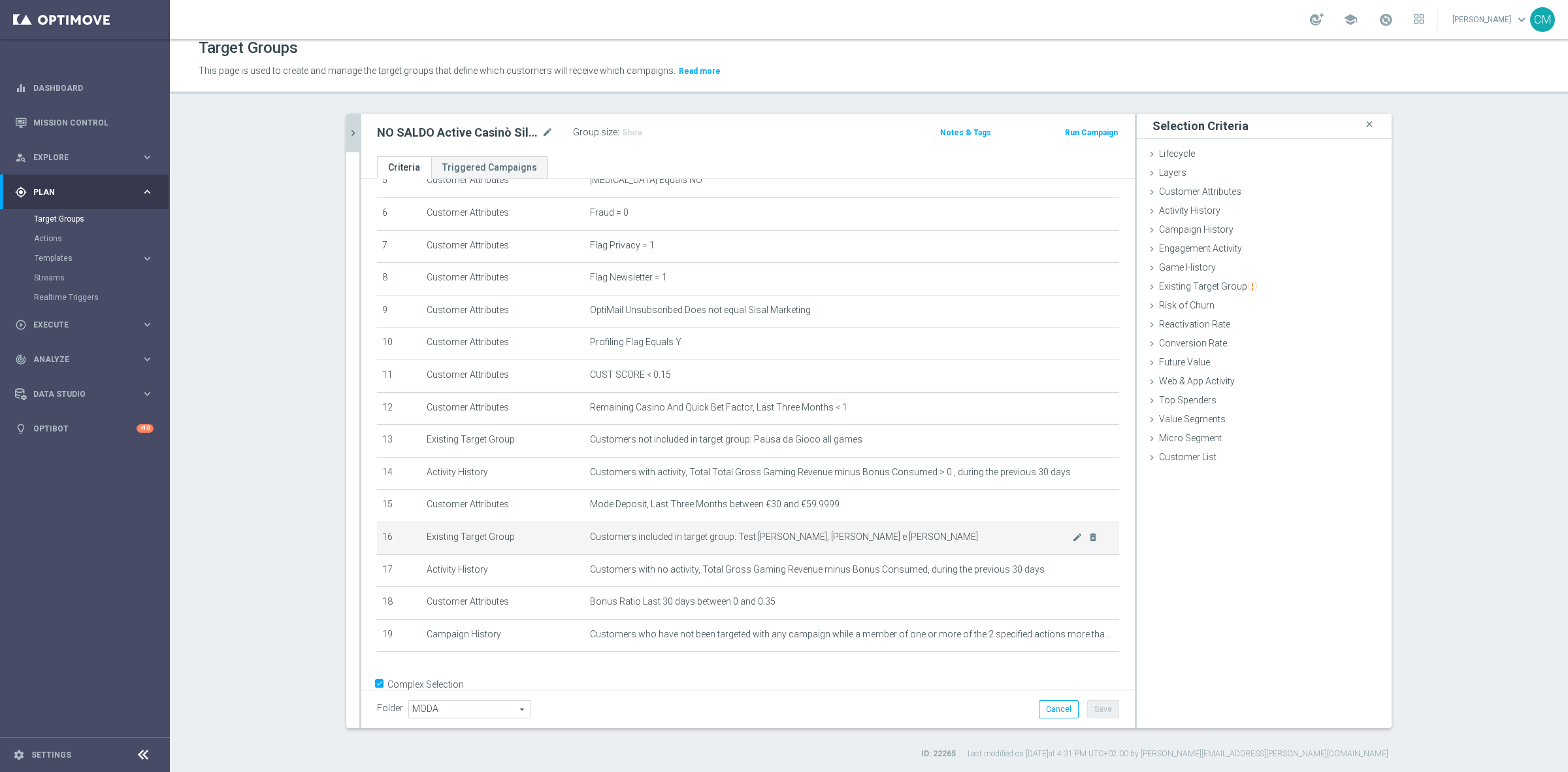
scroll to position [223, 0]
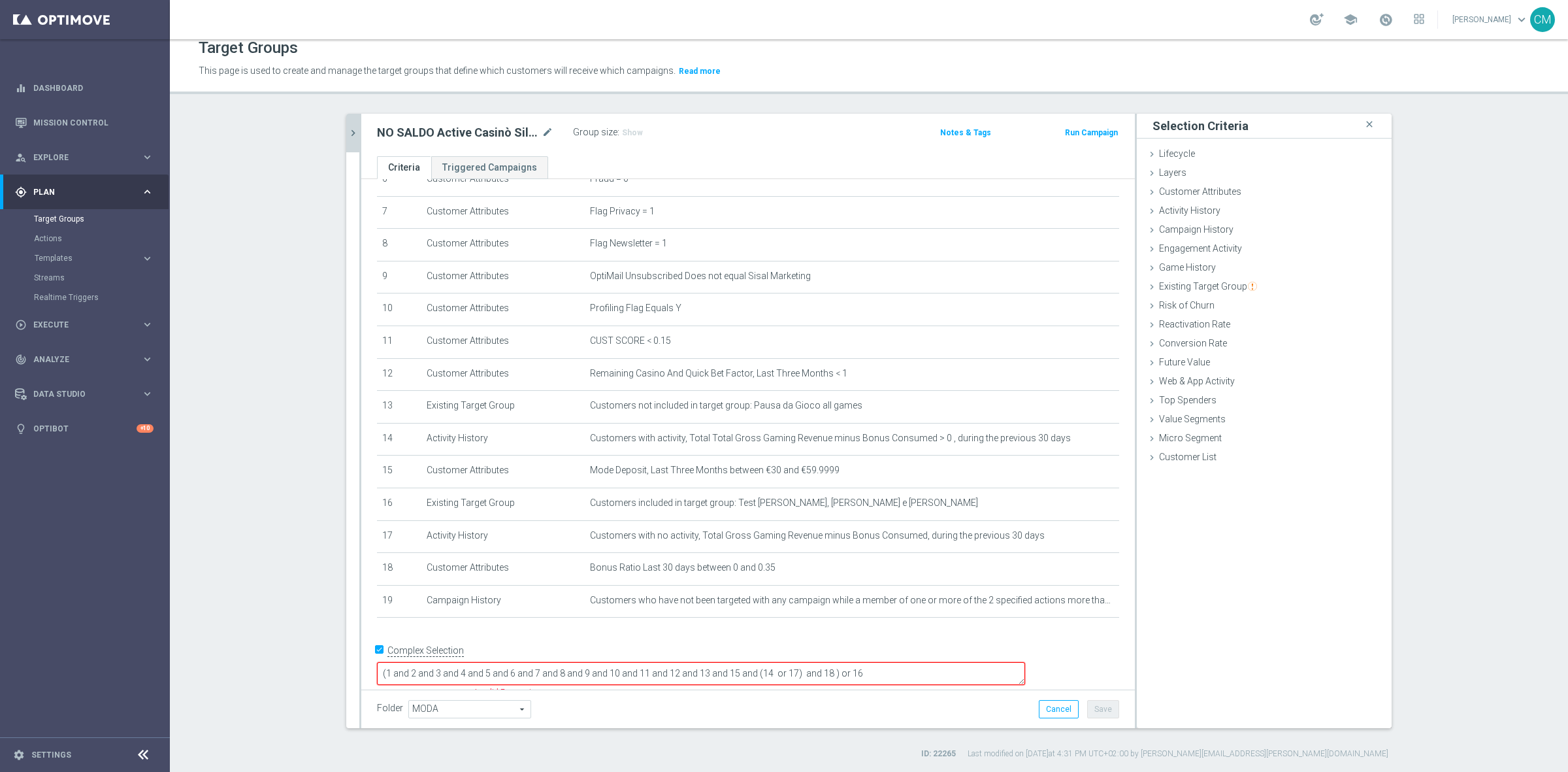
click at [916, 662] on textarea "(1 and 2 and 3 and 4 and 5 and 6 and 7 and 8 and 9 and 10 and 11 and 12 and 13 …" at bounding box center [701, 673] width 649 height 23
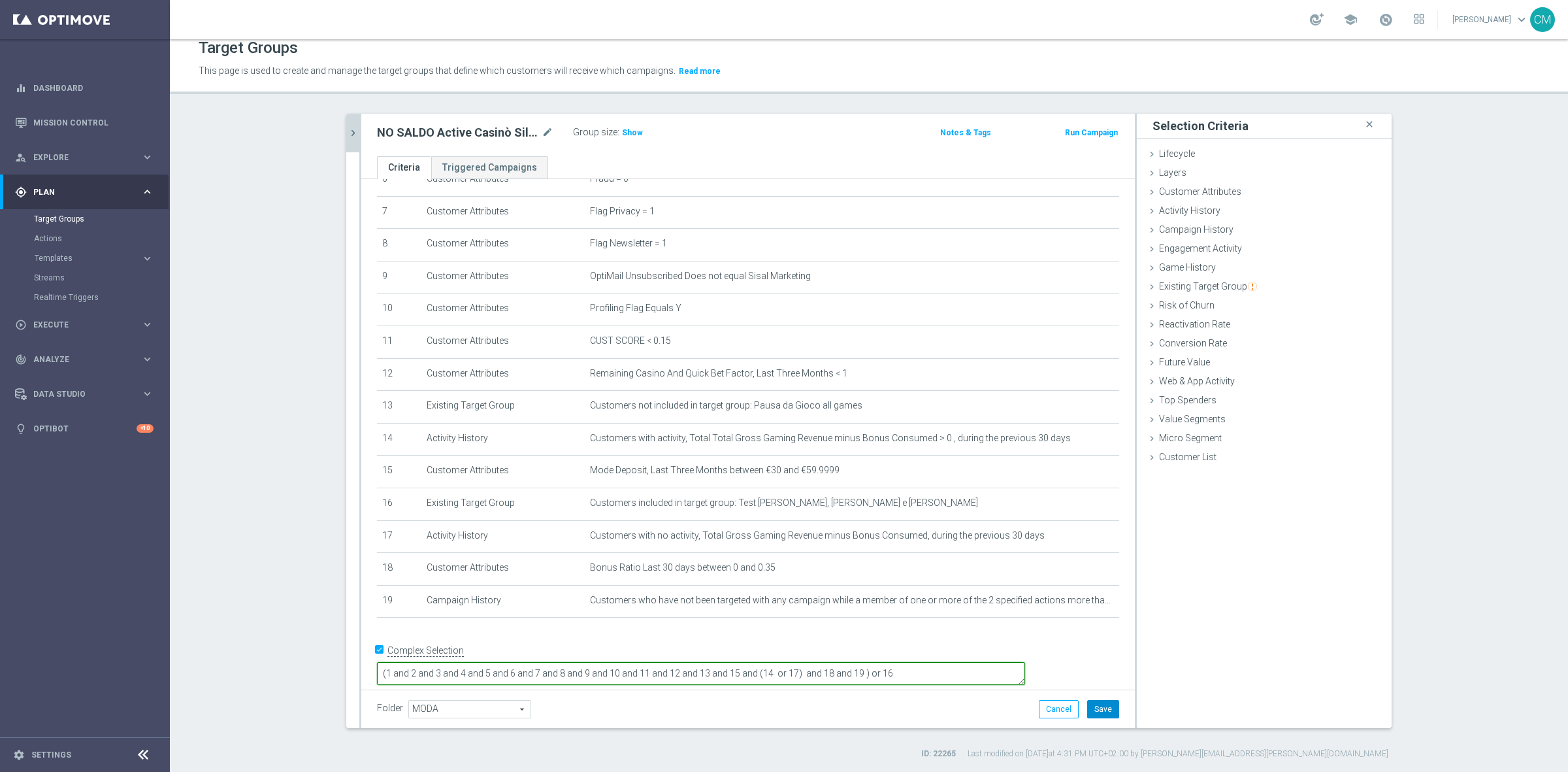
type textarea "(1 and 2 and 3 and 4 and 5 and 6 and 7 and 8 and 9 and 10 and 11 and 12 and 13 …"
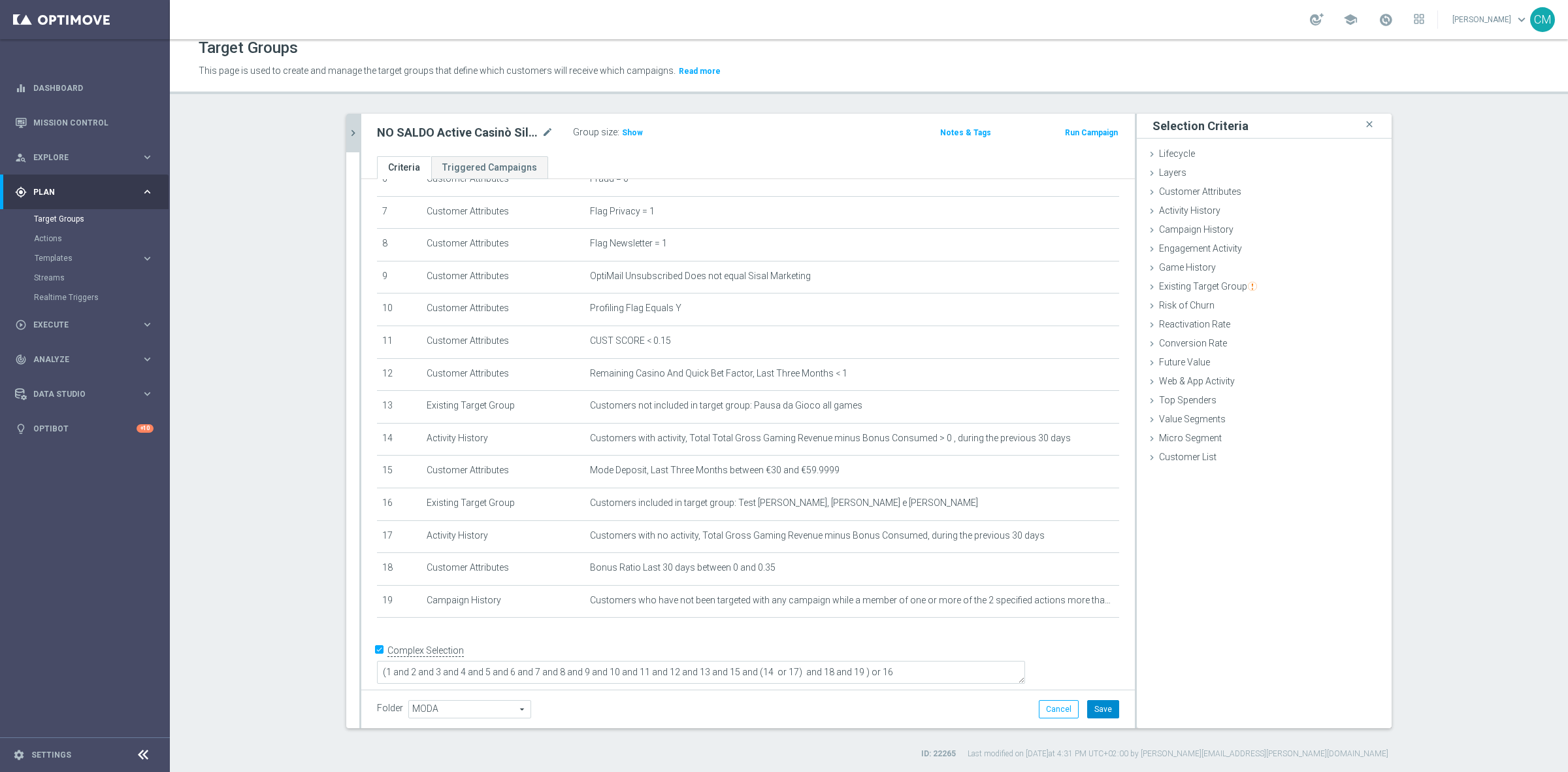
click at [1106, 710] on button "Save" at bounding box center [1103, 709] width 32 height 19
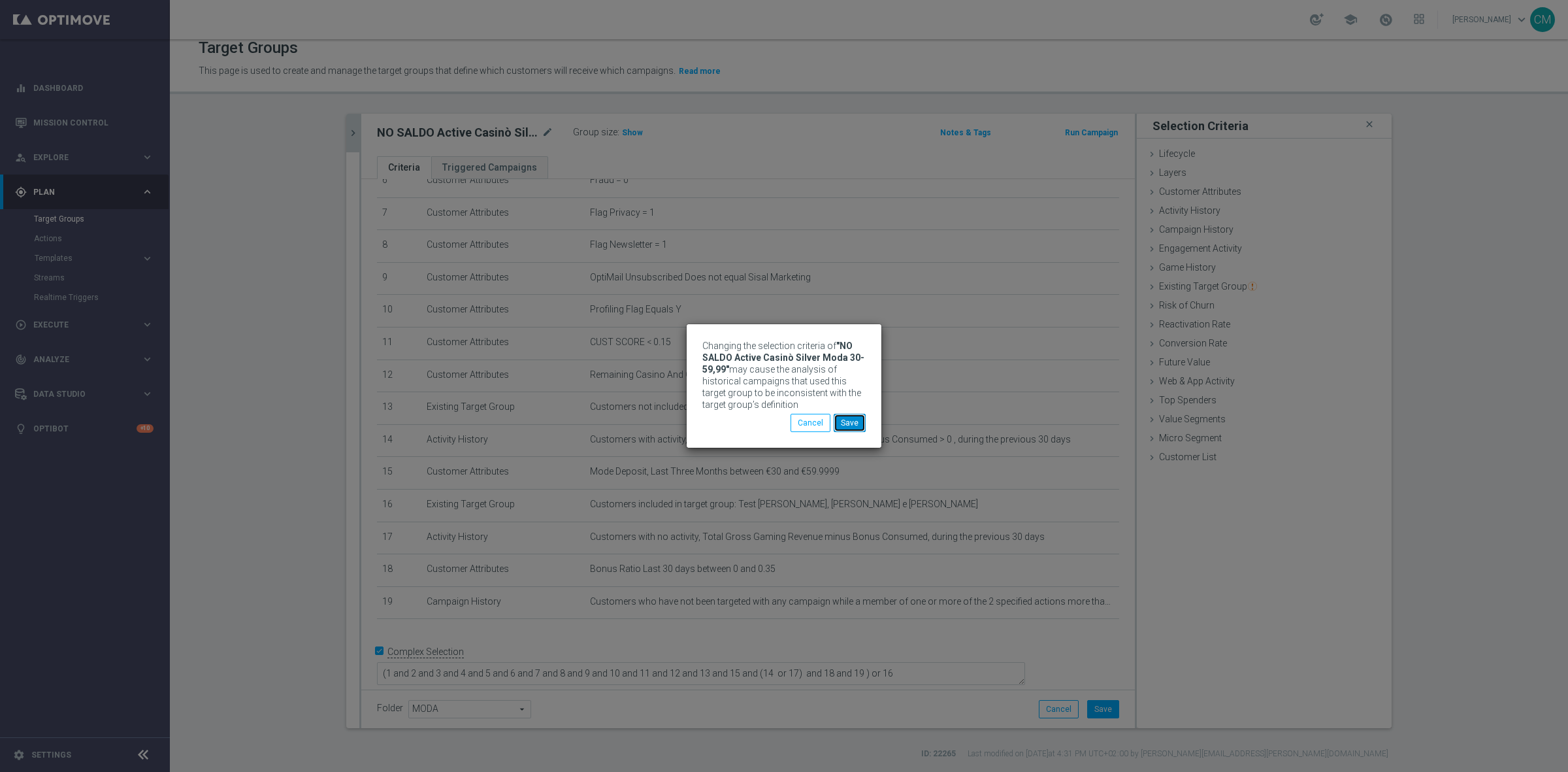
click at [851, 424] on button "Save" at bounding box center [850, 423] width 32 height 19
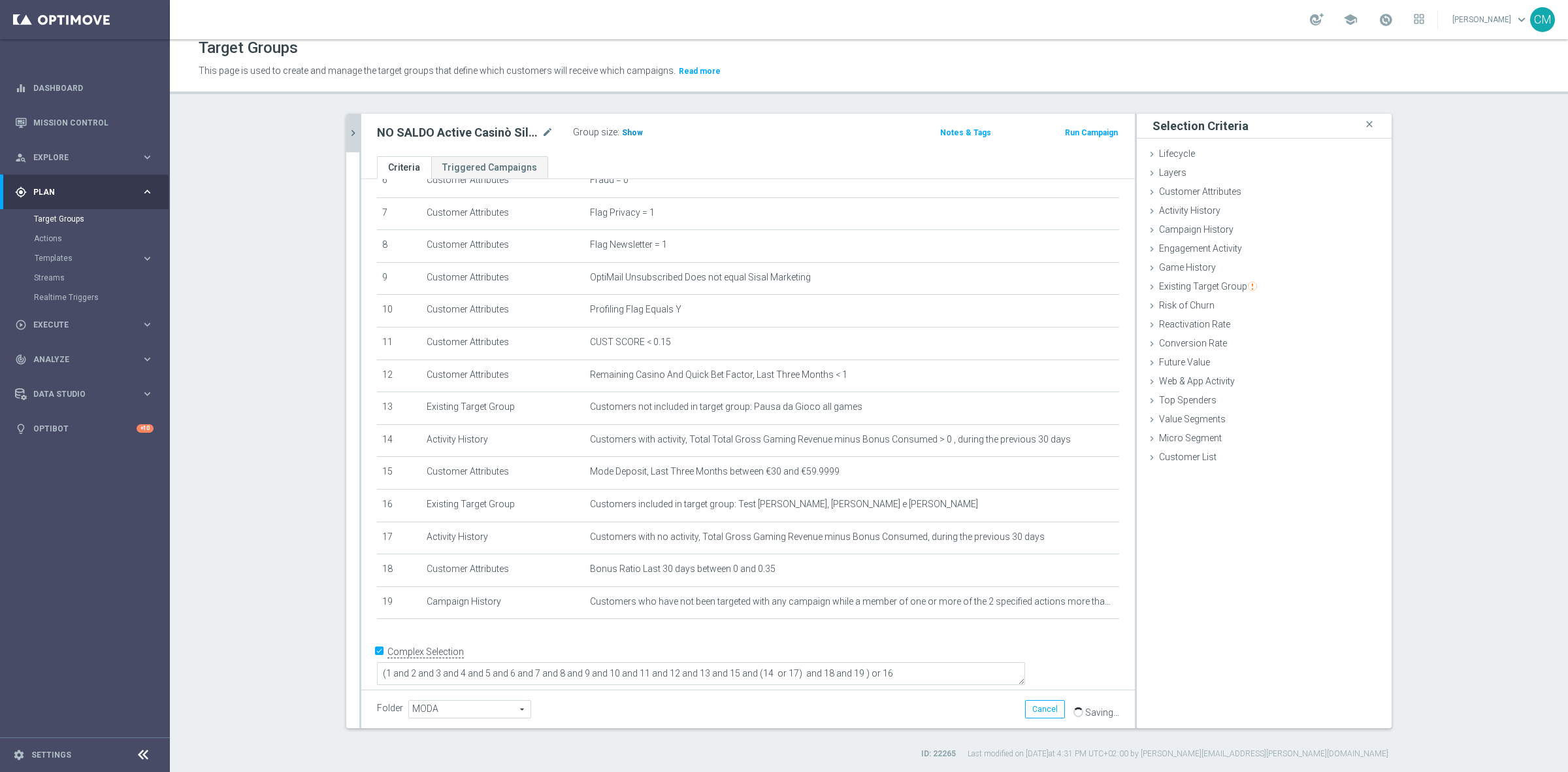
click at [621, 126] on h3 "Show" at bounding box center [632, 133] width 23 height 15
click at [542, 130] on icon "mode_edit" at bounding box center [547, 133] width 12 height 16
click at [826, 144] on div "NO SALDO Active Casinò Silver Moda 30-59,99 Group size : 3,307" at bounding box center [621, 133] width 507 height 21
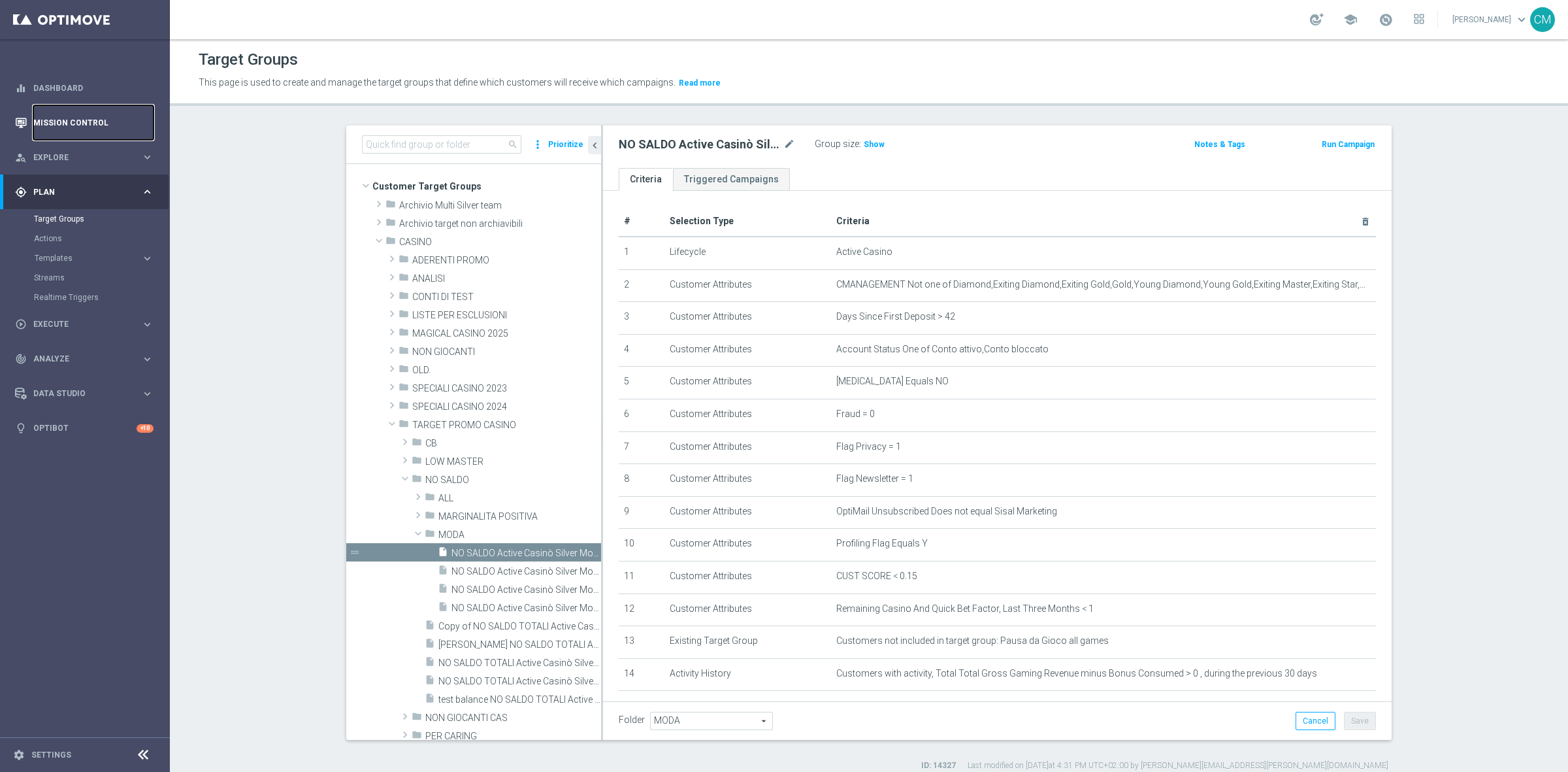
click at [92, 118] on link "Mission Control" at bounding box center [93, 123] width 120 height 35
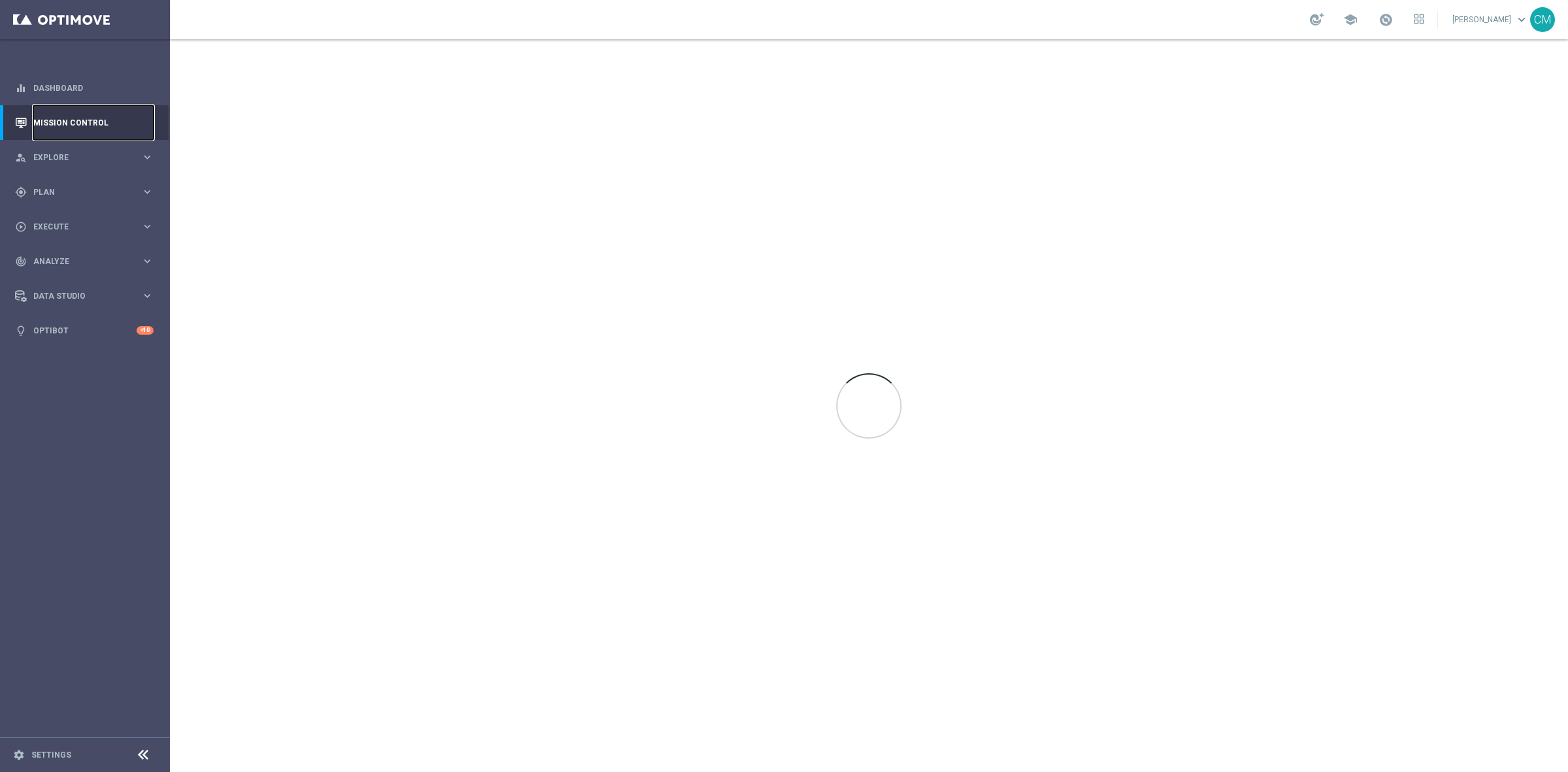
click at [92, 118] on link "Mission Control" at bounding box center [93, 123] width 120 height 35
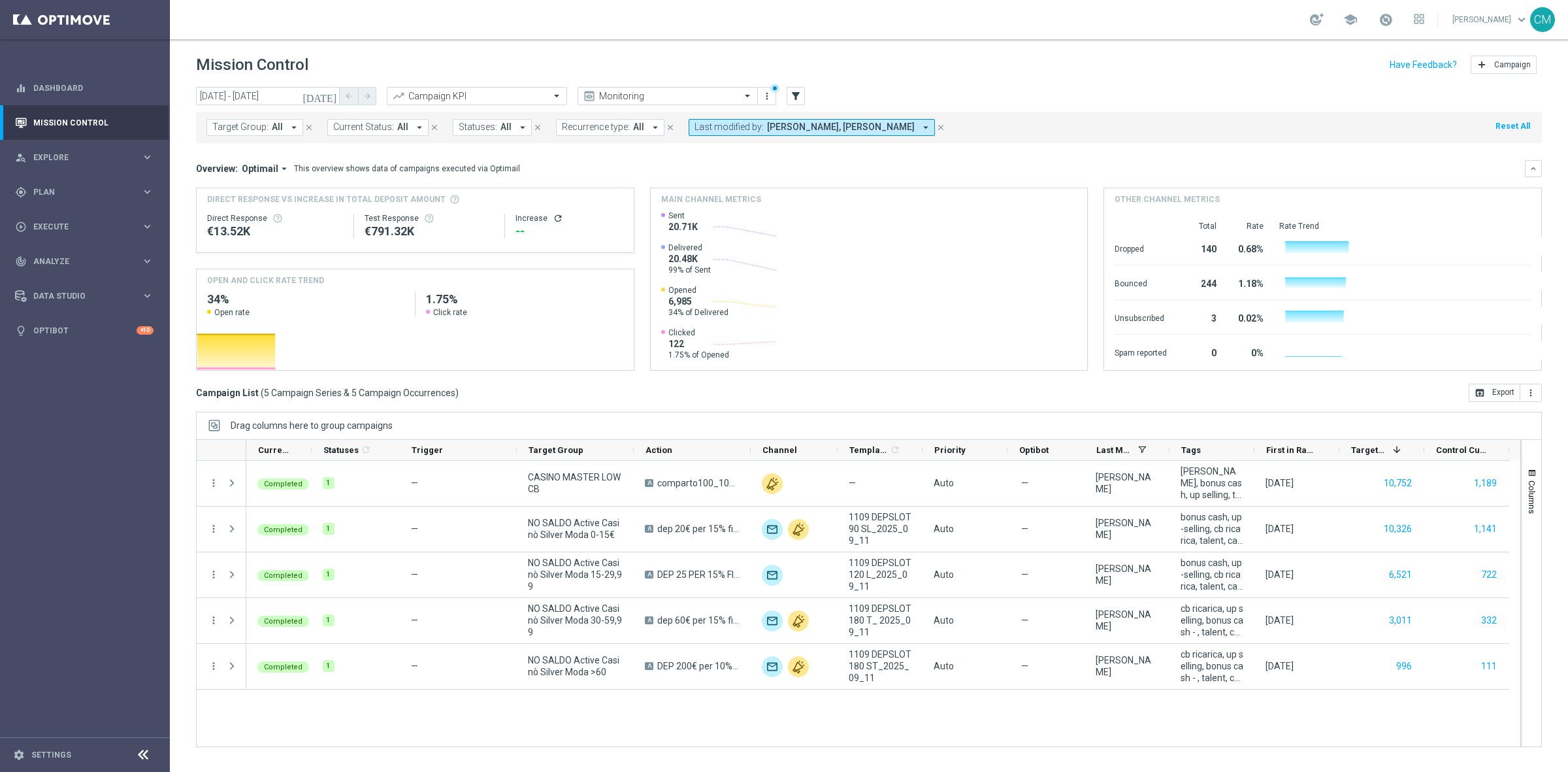
click at [328, 95] on icon "[DATE]" at bounding box center [320, 95] width 35 height 12
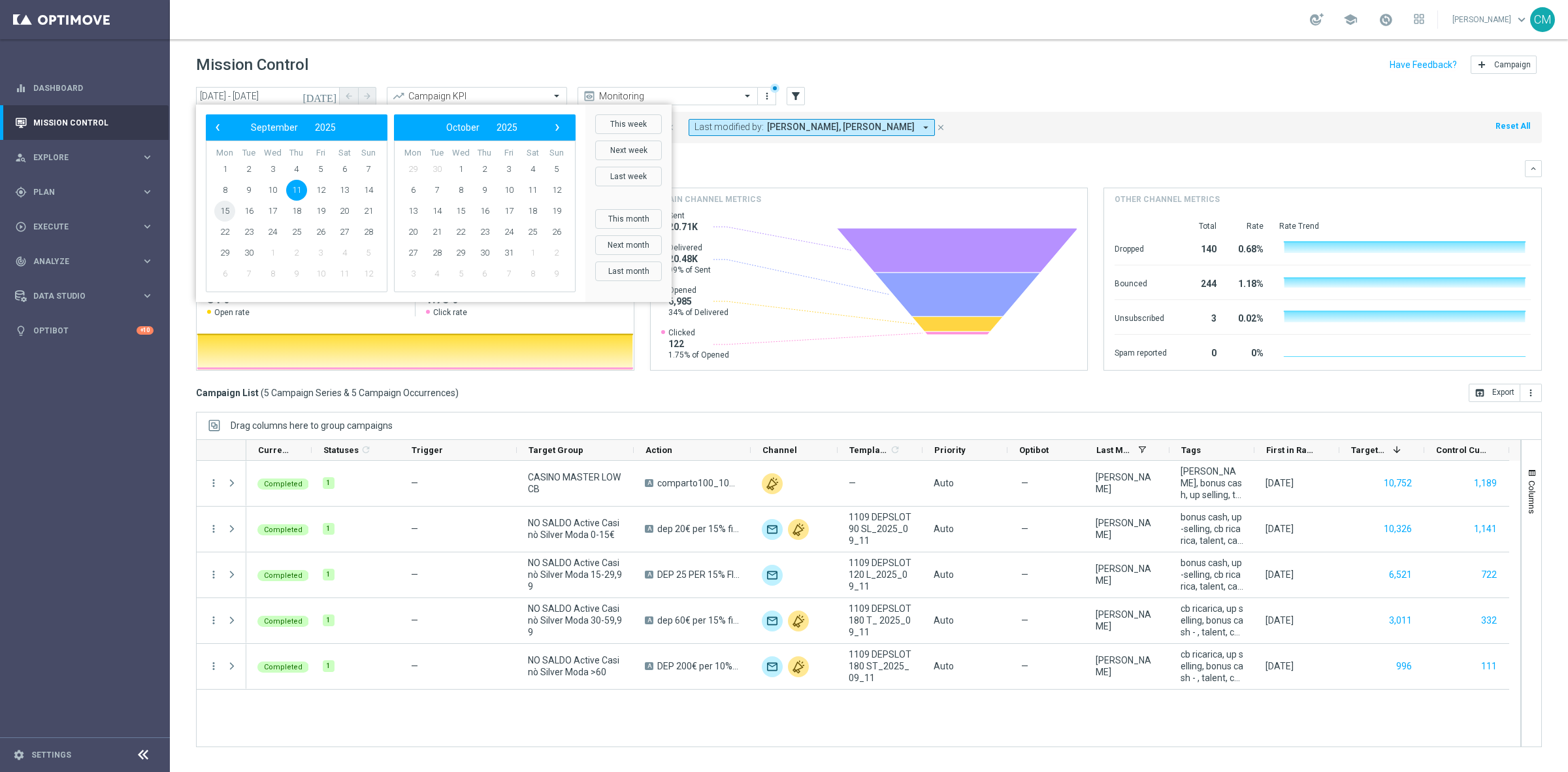
click at [223, 214] on span "15" at bounding box center [224, 211] width 21 height 21
type input "15 Sep 2025 - 15 Sep 2025"
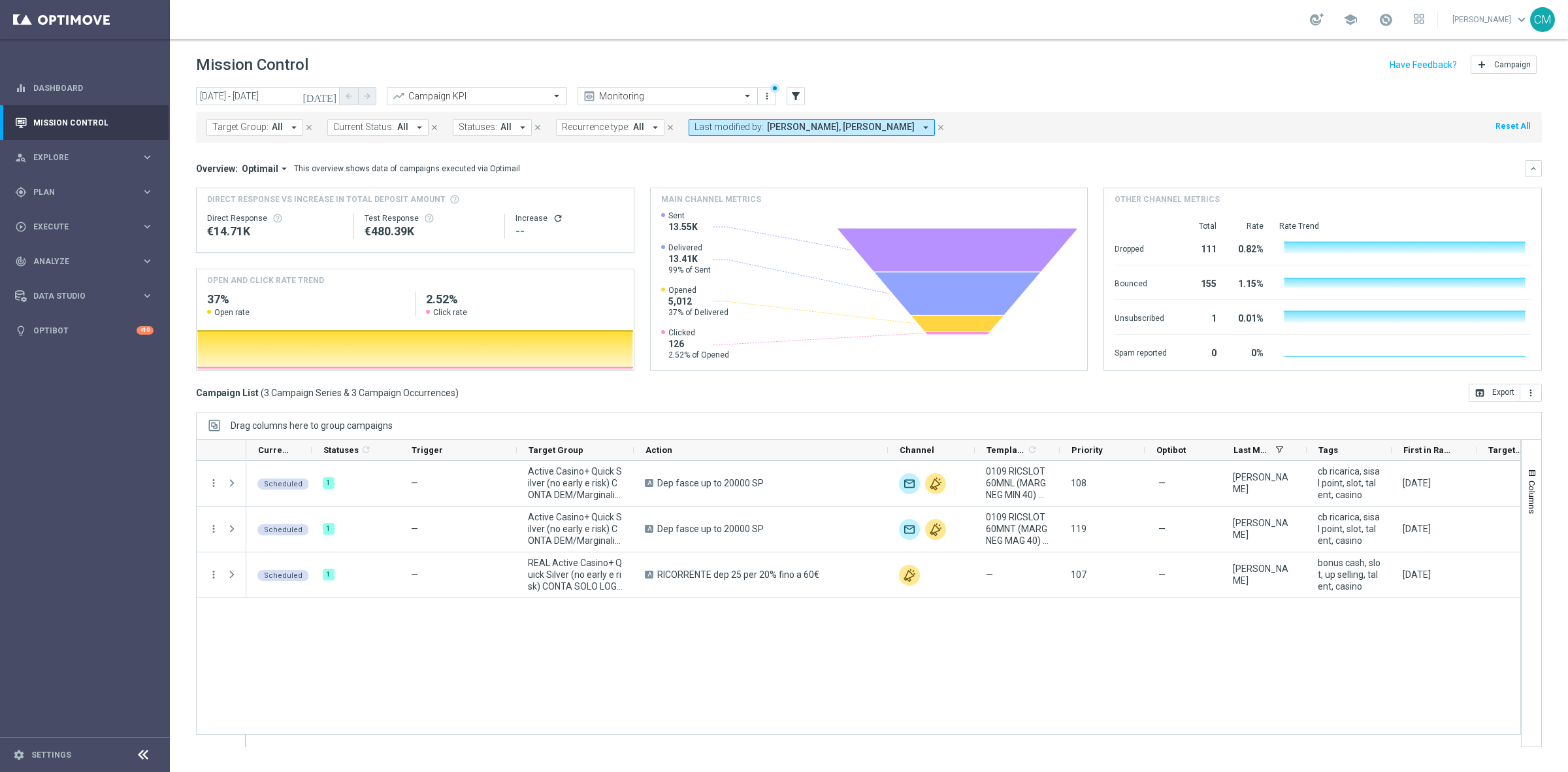
drag, startPoint x: 749, startPoint y: 449, endPoint x: 886, endPoint y: 436, distance: 137.6
click at [886, 436] on div "Drag columns here to group campaigns Drag here to set column labels" at bounding box center [869, 580] width 1346 height 335
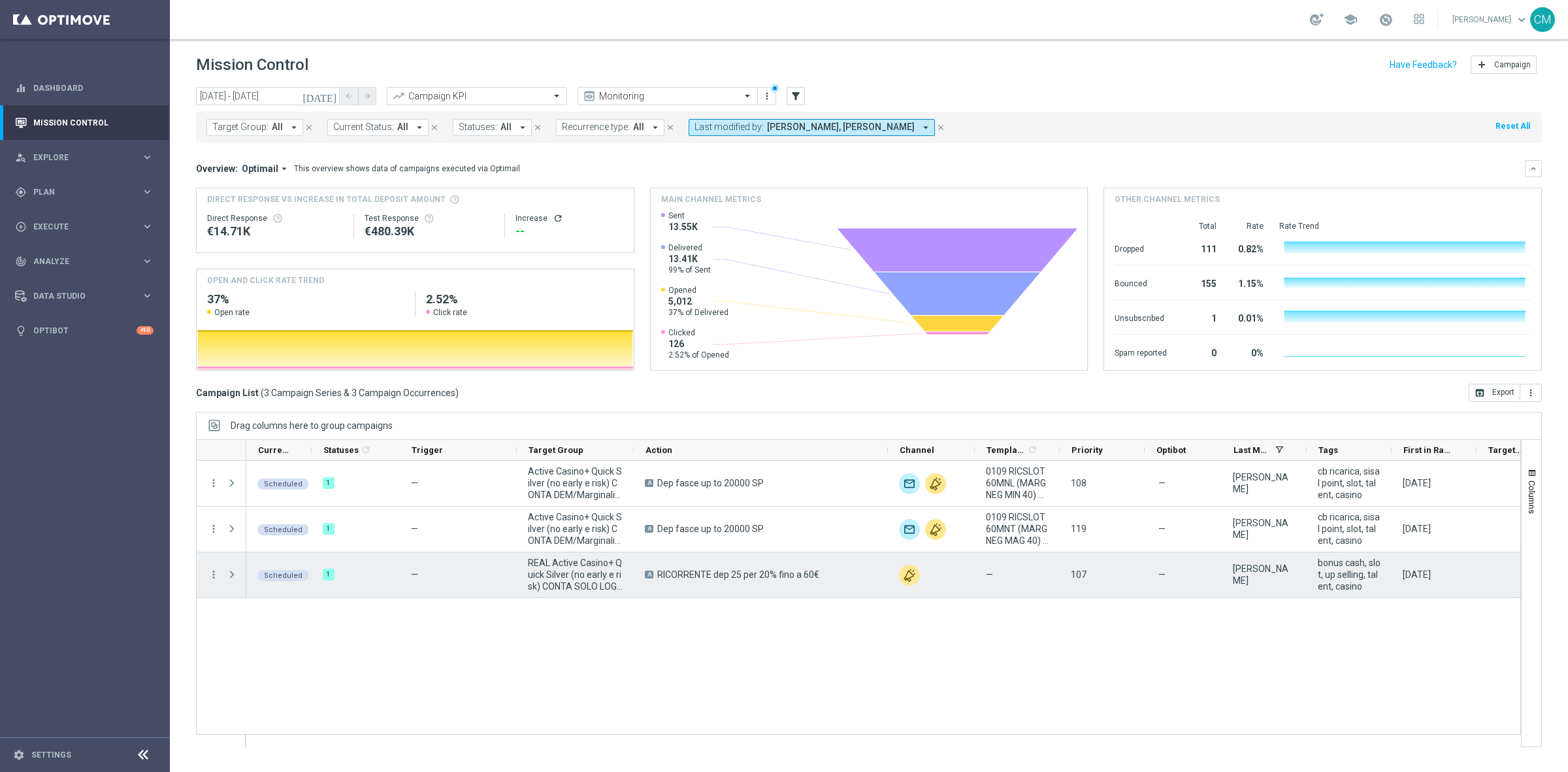
drag, startPoint x: 841, startPoint y: 577, endPoint x: 659, endPoint y: 575, distance: 182.0
click at [659, 575] on div "A RICORRENTE dep 25 per 20% fino a 60€" at bounding box center [761, 575] width 254 height 45
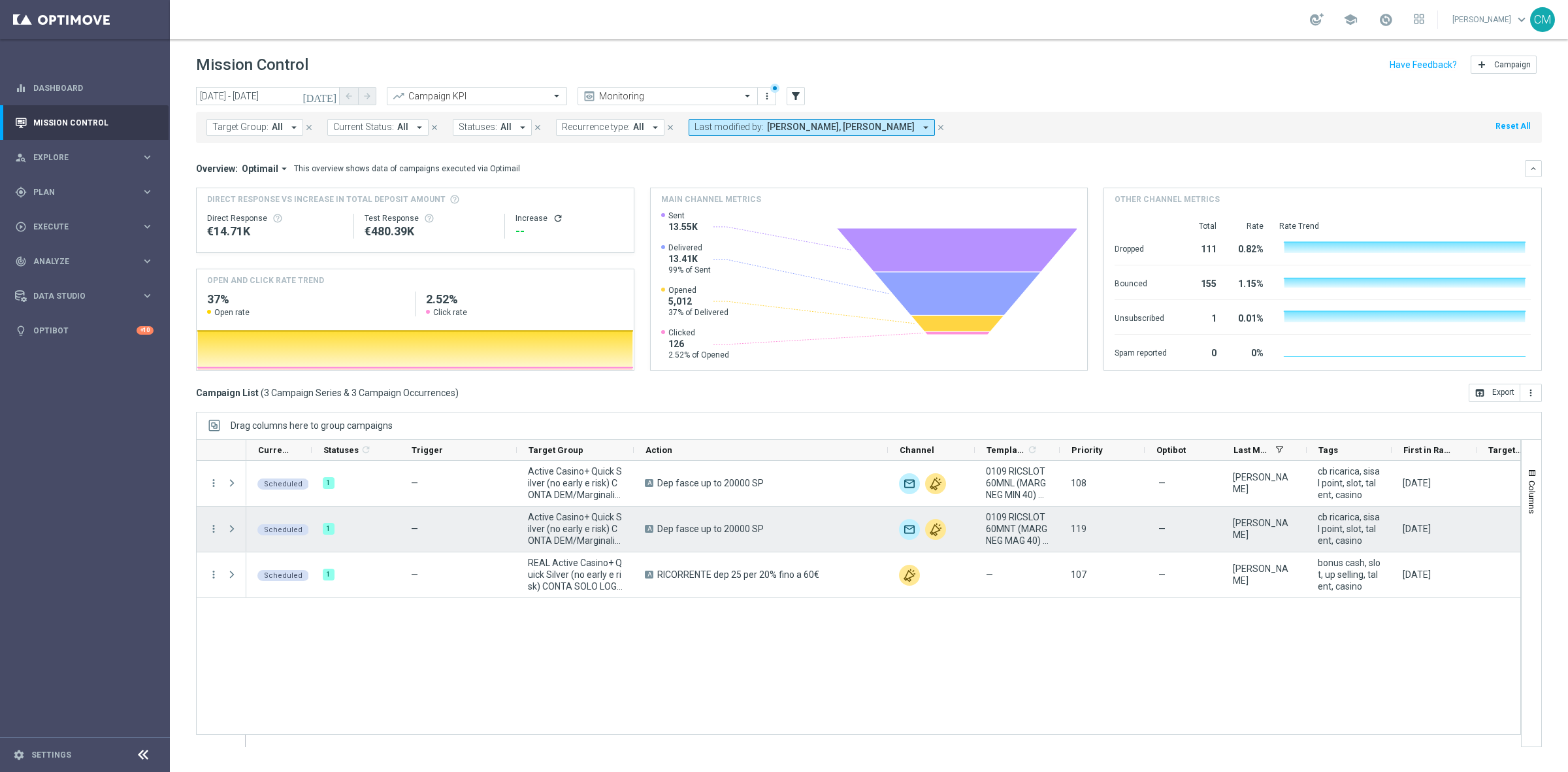
drag, startPoint x: 771, startPoint y: 539, endPoint x: 657, endPoint y: 531, distance: 114.3
click at [657, 531] on div "A Dep fasce up to 20000 SP" at bounding box center [761, 529] width 254 height 45
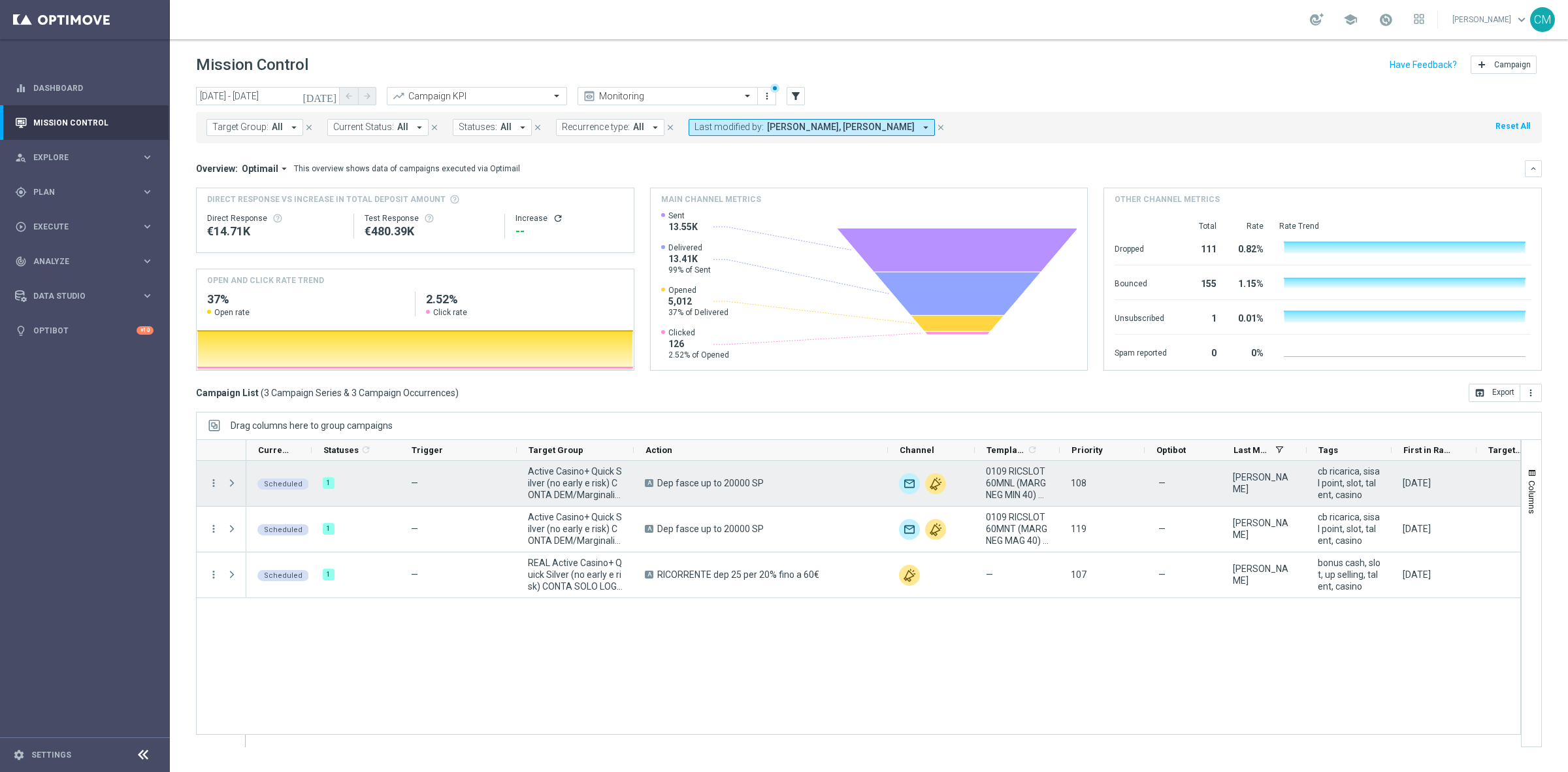
drag, startPoint x: 789, startPoint y: 489, endPoint x: 653, endPoint y: 476, distance: 136.6
click at [653, 476] on div "A Dep fasce up to 20000 SP" at bounding box center [761, 483] width 254 height 45
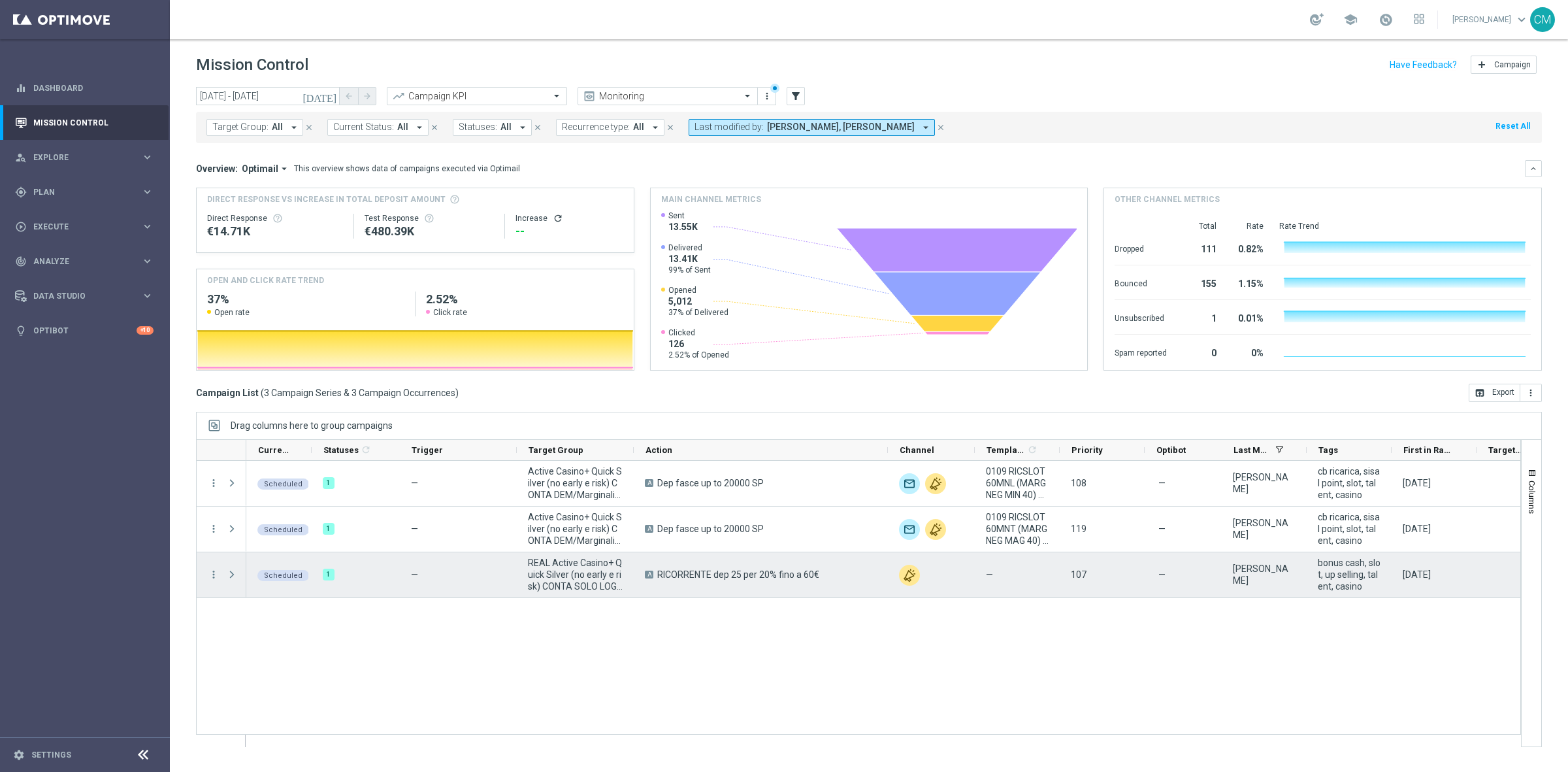
drag, startPoint x: 829, startPoint y: 573, endPoint x: 655, endPoint y: 576, distance: 174.0
click at [655, 576] on div "A RICORRENTE dep 25 per 20% fino a 60€" at bounding box center [761, 575] width 254 height 45
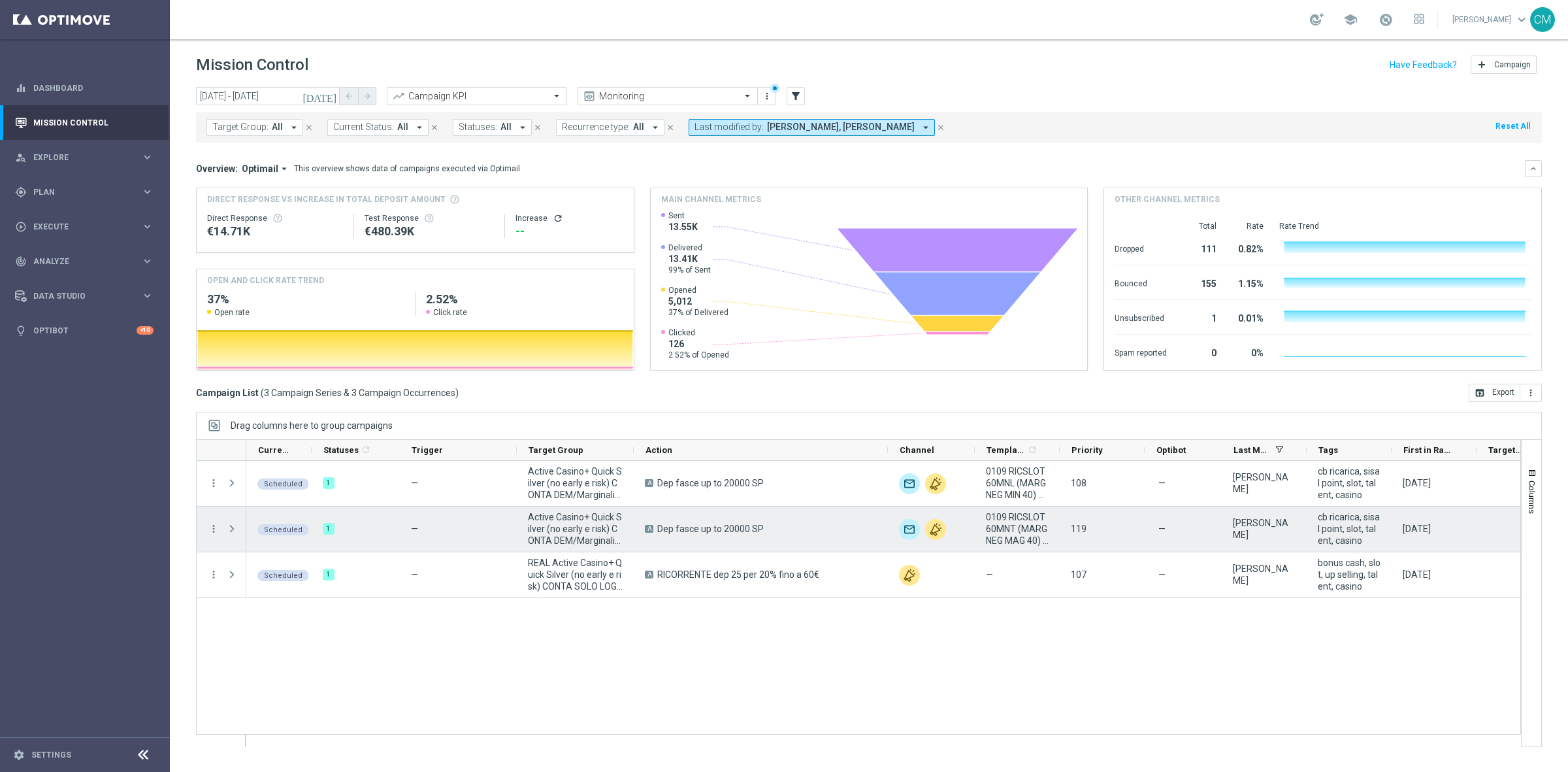
drag, startPoint x: 785, startPoint y: 533, endPoint x: 648, endPoint y: 528, distance: 137.1
click at [648, 528] on div "A Dep fasce up to 20000 SP" at bounding box center [761, 529] width 254 height 45
click at [784, 516] on div "A Dep fasce up to 20000 SP" at bounding box center [761, 529] width 254 height 45
drag, startPoint x: 785, startPoint y: 533, endPoint x: 657, endPoint y: 532, distance: 128.0
click at [657, 532] on div "A Dep fasce up to 20000 SP" at bounding box center [761, 529] width 254 height 45
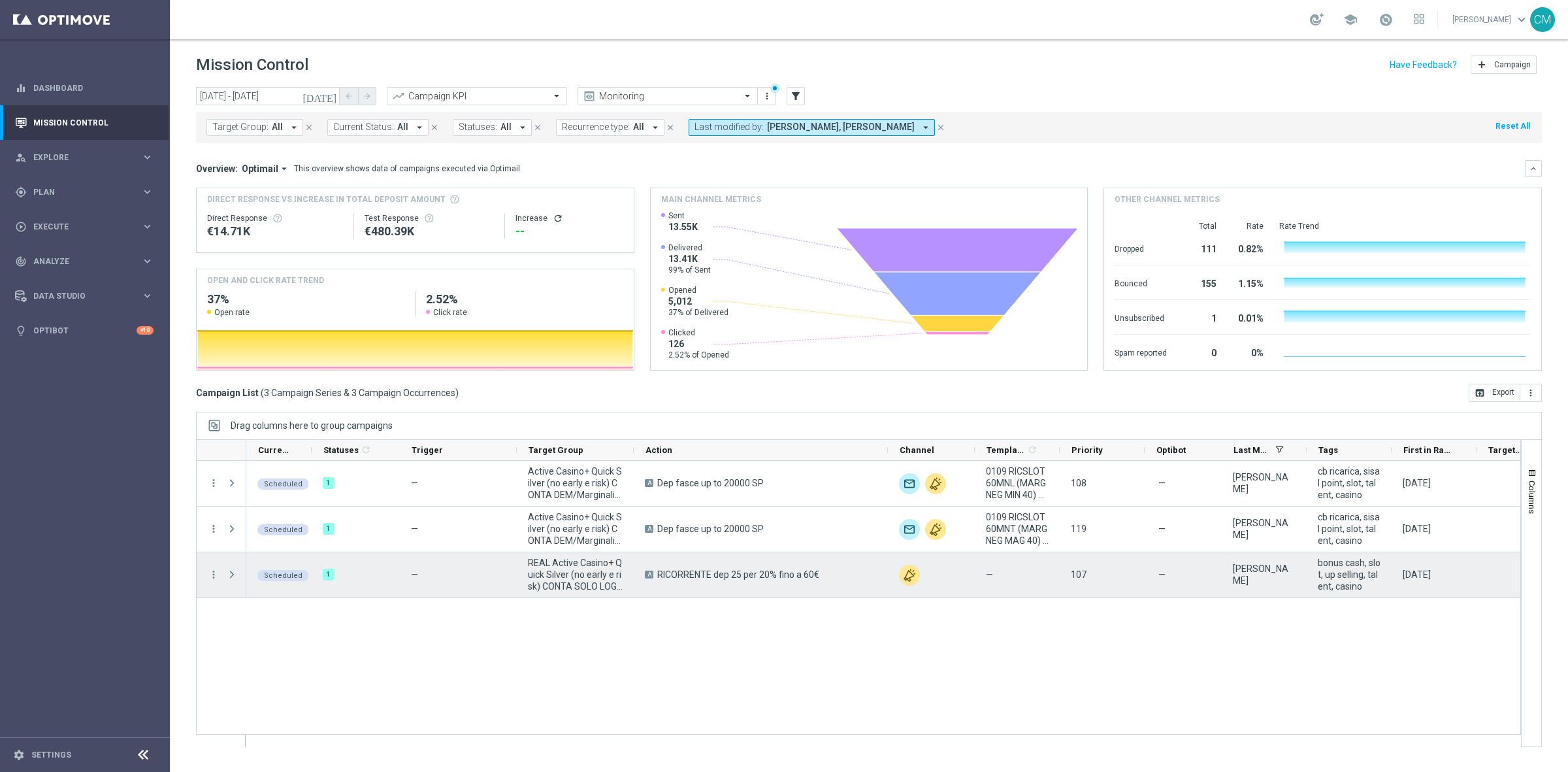
drag, startPoint x: 837, startPoint y: 576, endPoint x: 656, endPoint y: 579, distance: 181.0
click at [656, 579] on div "A RICORRENTE dep 25 per 20% fino a 60€" at bounding box center [761, 575] width 254 height 45
